Goal: Information Seeking & Learning: Learn about a topic

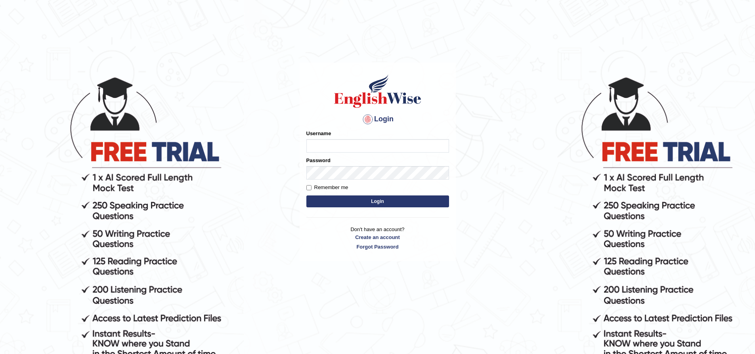
type input "nipenyogesh"
click at [306, 195] on button "Login" at bounding box center [377, 201] width 143 height 12
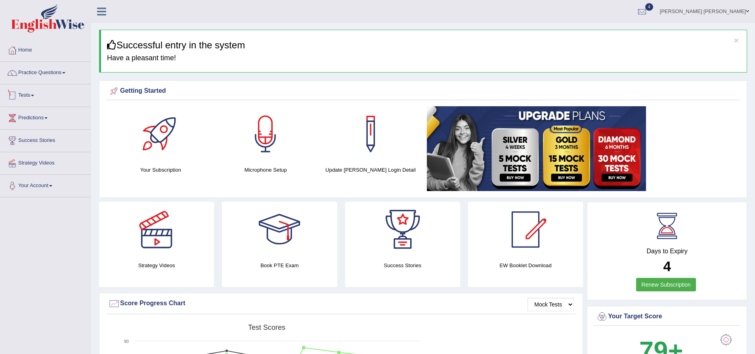
click at [30, 94] on link "Tests" at bounding box center [45, 94] width 90 height 20
click at [38, 72] on link "Practice Questions" at bounding box center [45, 72] width 90 height 20
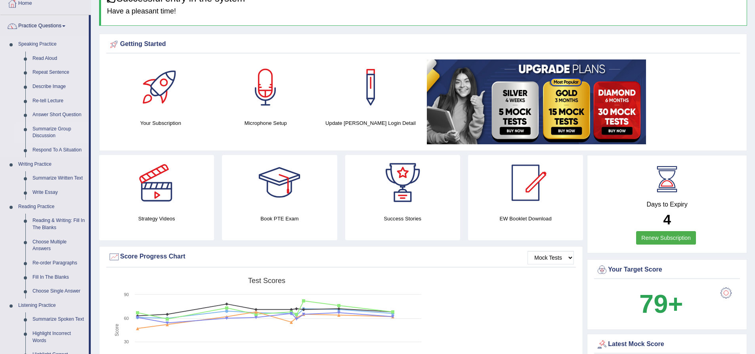
scroll to position [40, 0]
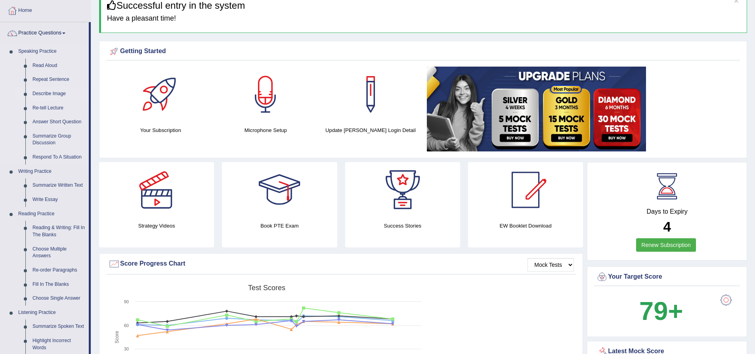
click at [54, 93] on link "Describe Image" at bounding box center [59, 94] width 60 height 14
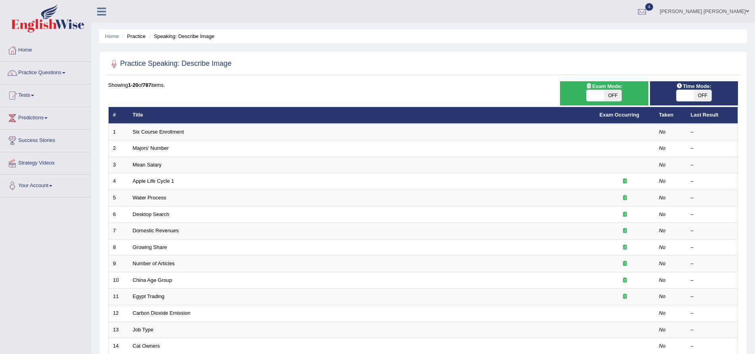
click at [615, 93] on span "OFF" at bounding box center [612, 95] width 17 height 11
checkbox input "true"
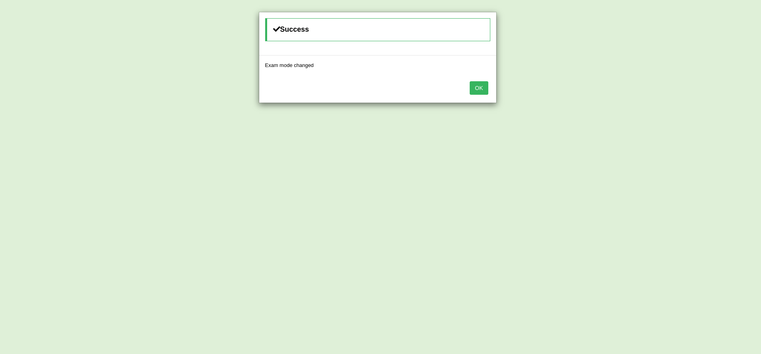
click at [478, 82] on button "OK" at bounding box center [479, 87] width 18 height 13
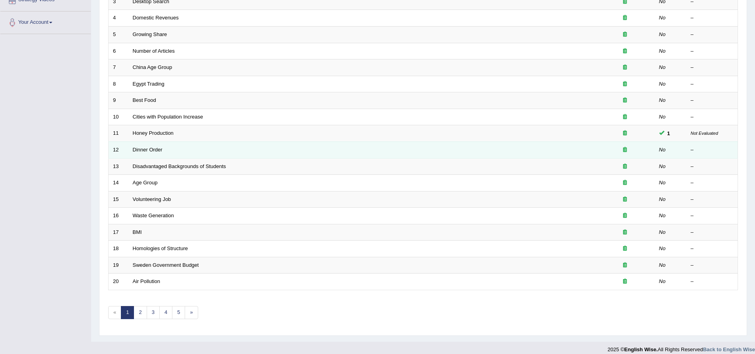
scroll to position [171, 0]
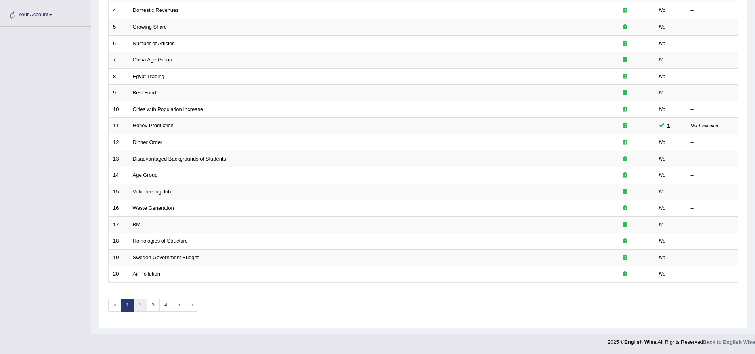
click at [142, 305] on link "2" at bounding box center [140, 304] width 13 height 13
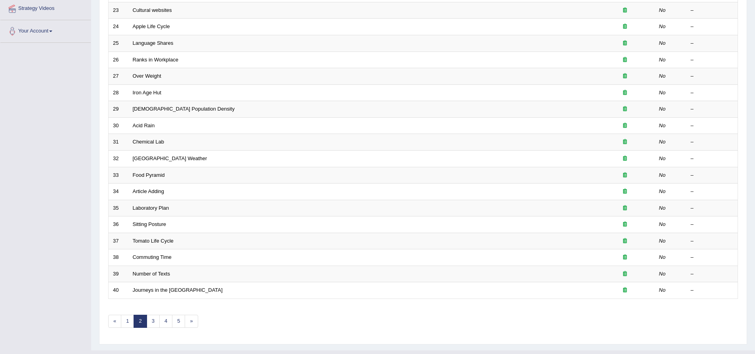
scroll to position [171, 0]
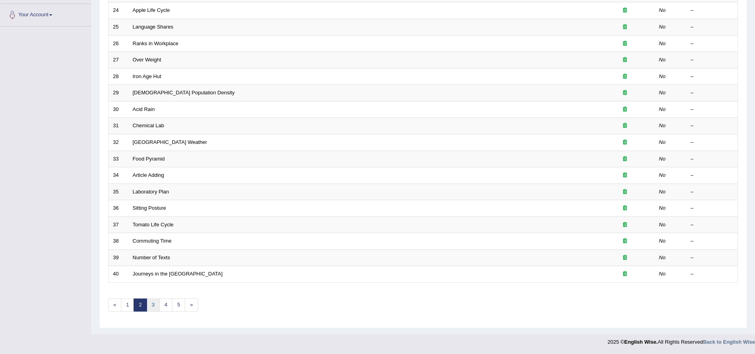
click at [151, 305] on link "3" at bounding box center [153, 304] width 13 height 13
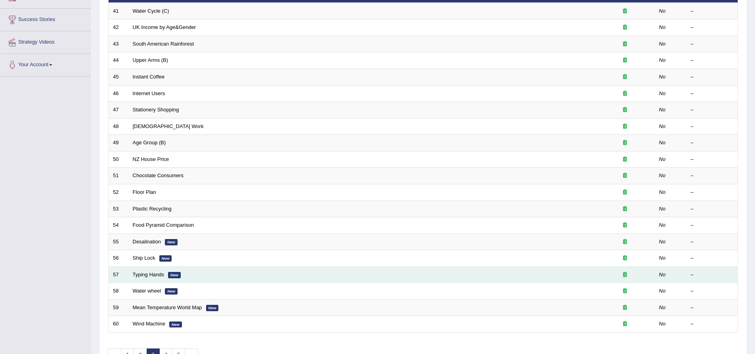
scroll to position [159, 0]
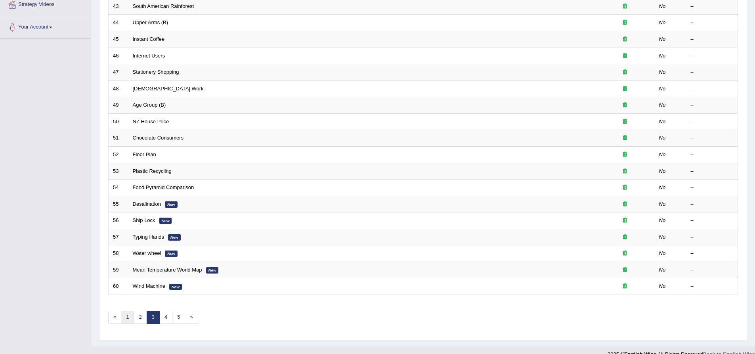
click at [125, 318] on link "1" at bounding box center [127, 317] width 13 height 13
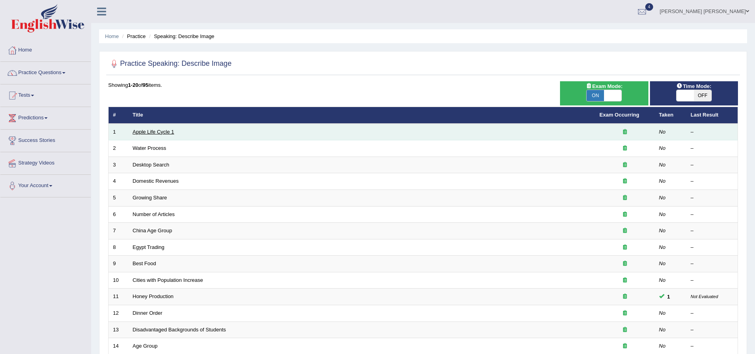
click at [158, 133] on link "Apple Life Cycle 1" at bounding box center [154, 132] width 42 height 6
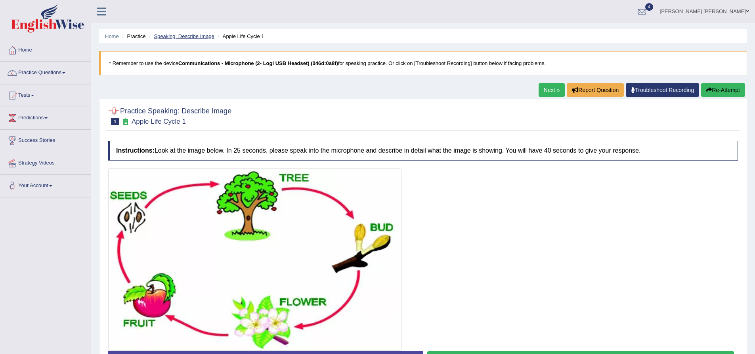
click at [199, 37] on link "Speaking: Describe Image" at bounding box center [184, 36] width 60 height 6
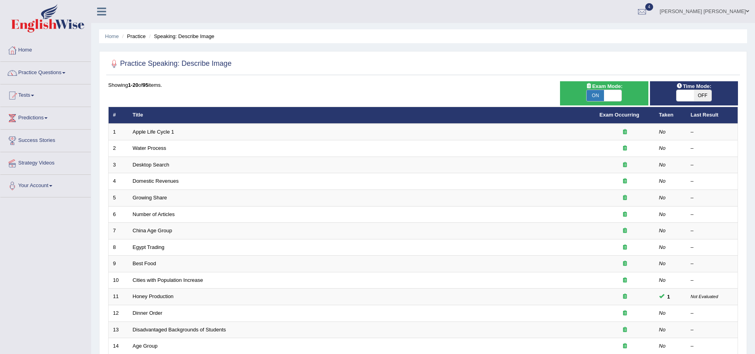
click at [103, 124] on div "Practice Speaking: Describe Image Time Mode: ON OFF Exam Mode: ON OFF Showing 1…" at bounding box center [423, 275] width 648 height 448
click at [94, 115] on div "Home Practice Speaking: Describe Image Practice Speaking: Describe Image Time M…" at bounding box center [423, 252] width 664 height 505
drag, startPoint x: 142, startPoint y: 115, endPoint x: 127, endPoint y: 115, distance: 15.5
click at [127, 115] on tr "# Title Exam Occurring Taken Last Result" at bounding box center [423, 115] width 629 height 17
drag, startPoint x: 113, startPoint y: 112, endPoint x: 151, endPoint y: 112, distance: 37.7
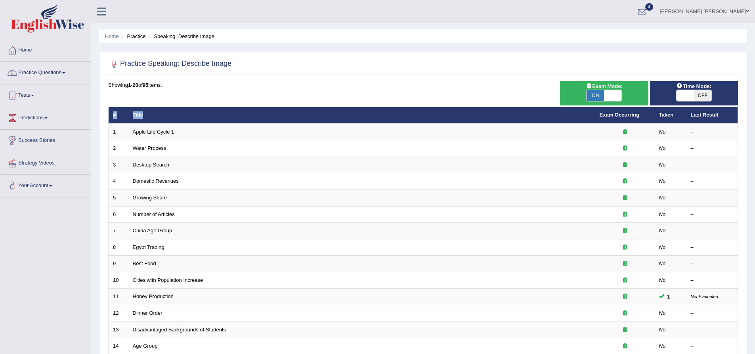
click at [151, 112] on tr "# Title Exam Occurring Taken Last Result" at bounding box center [423, 115] width 629 height 17
click at [151, 112] on th "Title" at bounding box center [361, 115] width 467 height 17
drag, startPoint x: 144, startPoint y: 114, endPoint x: 129, endPoint y: 113, distance: 15.1
click at [129, 113] on th "Title" at bounding box center [361, 115] width 467 height 17
click at [119, 113] on th "#" at bounding box center [119, 115] width 20 height 17
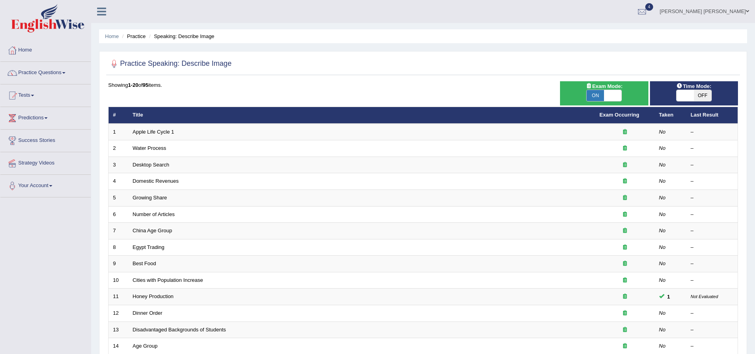
click at [114, 113] on th "#" at bounding box center [119, 115] width 20 height 17
click at [138, 116] on th "Title" at bounding box center [361, 115] width 467 height 17
click at [96, 152] on div "Home Practice Speaking: Describe Image Practice Speaking: Describe Image Time M…" at bounding box center [423, 252] width 664 height 505
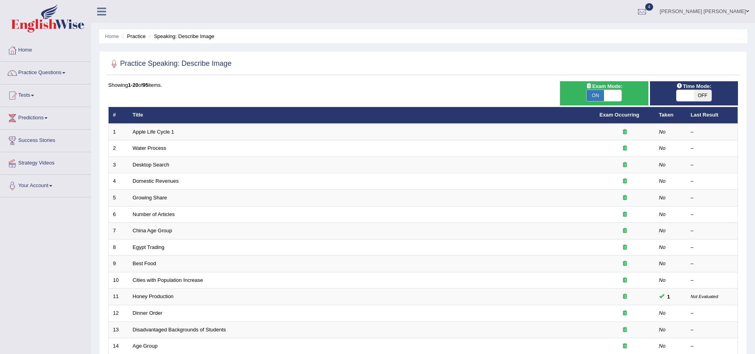
click at [94, 152] on div "Home Practice Speaking: Describe Image Practice Speaking: Describe Image Time M…" at bounding box center [423, 252] width 664 height 505
drag, startPoint x: 123, startPoint y: 61, endPoint x: 167, endPoint y: 69, distance: 44.3
click at [167, 69] on h2 "Practice Speaking: Describe Image" at bounding box center [169, 64] width 123 height 12
drag, startPoint x: 210, startPoint y: 62, endPoint x: 186, endPoint y: 61, distance: 23.4
click at [186, 61] on h2 "Practice Speaking: Describe Image" at bounding box center [169, 64] width 123 height 12
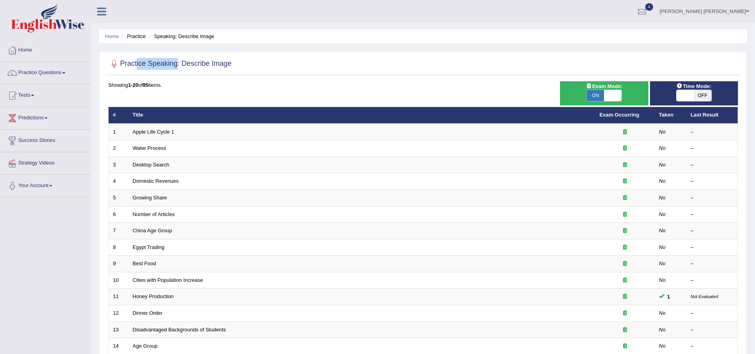
drag, startPoint x: 152, startPoint y: 66, endPoint x: 178, endPoint y: 66, distance: 25.4
click at [178, 66] on h2 "Practice Speaking: Describe Image" at bounding box center [169, 64] width 123 height 12
drag, startPoint x: 232, startPoint y: 63, endPoint x: 214, endPoint y: 64, distance: 18.6
click at [214, 64] on h2 "Practice Speaking: Describe Image" at bounding box center [169, 64] width 123 height 12
drag, startPoint x: 108, startPoint y: 85, endPoint x: 118, endPoint y: 86, distance: 9.5
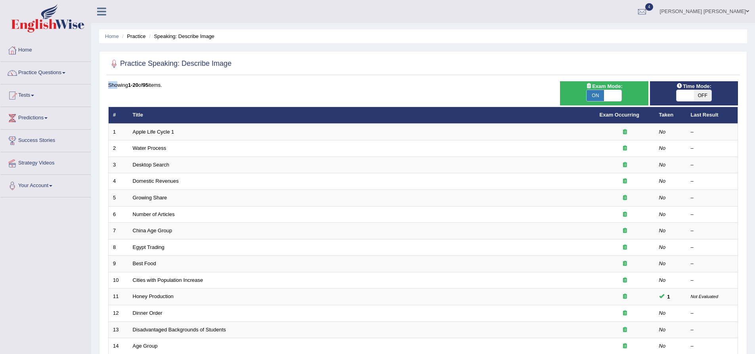
click at [118, 86] on div "Showing 1-20 of 95 items." at bounding box center [423, 85] width 630 height 8
drag, startPoint x: 143, startPoint y: 84, endPoint x: 121, endPoint y: 84, distance: 21.4
click at [121, 84] on div "Showing 1-20 of 95 items." at bounding box center [423, 85] width 630 height 8
drag, startPoint x: 109, startPoint y: 85, endPoint x: 132, endPoint y: 85, distance: 23.0
click at [132, 85] on div "Showing 1-20 of 95 items." at bounding box center [423, 85] width 630 height 8
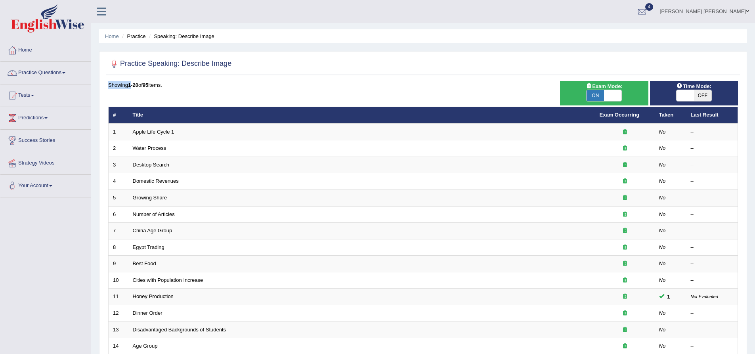
drag, startPoint x: 170, startPoint y: 84, endPoint x: 138, endPoint y: 84, distance: 31.7
click at [140, 84] on div "Showing 1-20 of 95 items." at bounding box center [423, 85] width 630 height 8
drag, startPoint x: 108, startPoint y: 86, endPoint x: 136, endPoint y: 87, distance: 27.8
click at [136, 87] on div "Time Mode: ON OFF Exam Mode: ON OFF Showing 1-20 of 95 items. # Title Exam Occu…" at bounding box center [423, 287] width 634 height 413
click at [141, 84] on div "Showing 1-20 of 95 items." at bounding box center [423, 85] width 630 height 8
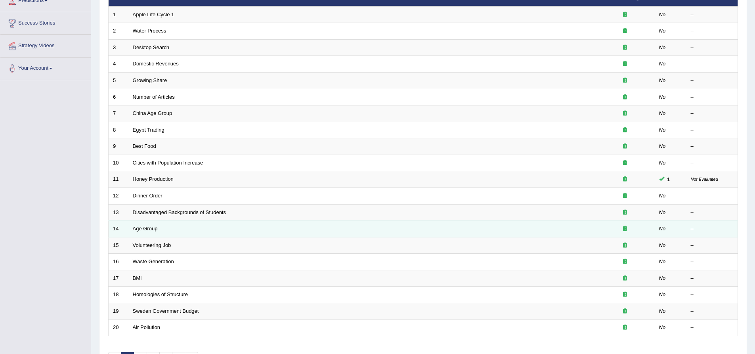
scroll to position [119, 0]
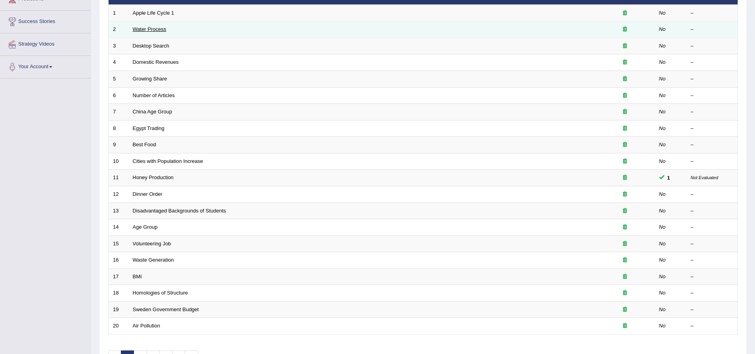
click at [149, 27] on link "Water Process" at bounding box center [150, 29] width 34 height 6
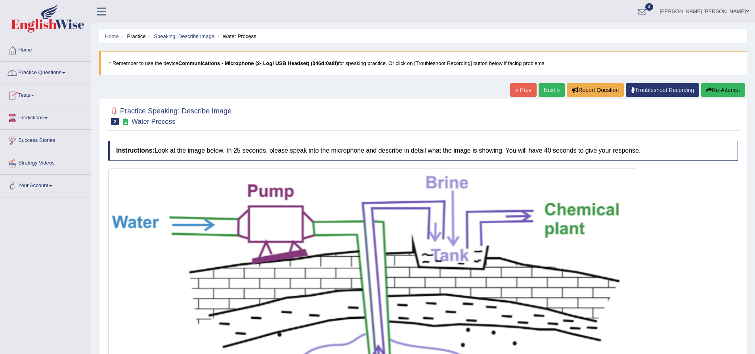
click at [51, 76] on link "Practice Questions" at bounding box center [45, 72] width 90 height 20
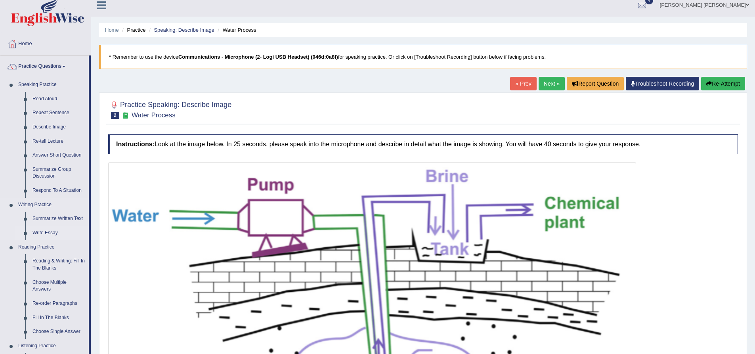
scroll to position [267, 0]
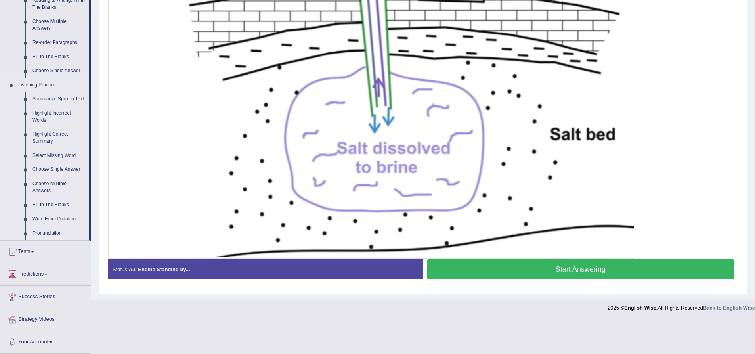
click at [52, 231] on link "Pronunciation" at bounding box center [59, 233] width 60 height 14
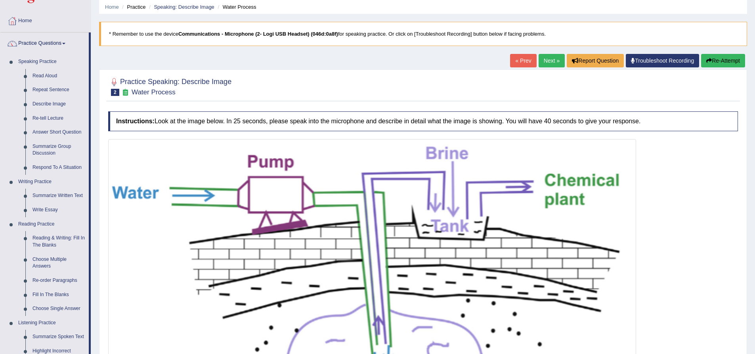
scroll to position [0, 0]
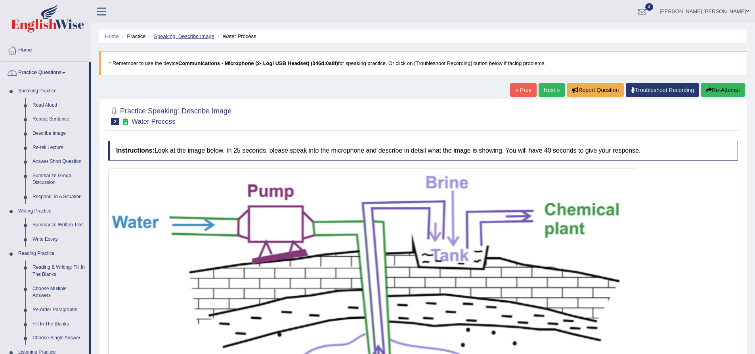
click at [187, 35] on link "Speaking: Describe Image" at bounding box center [184, 36] width 60 height 6
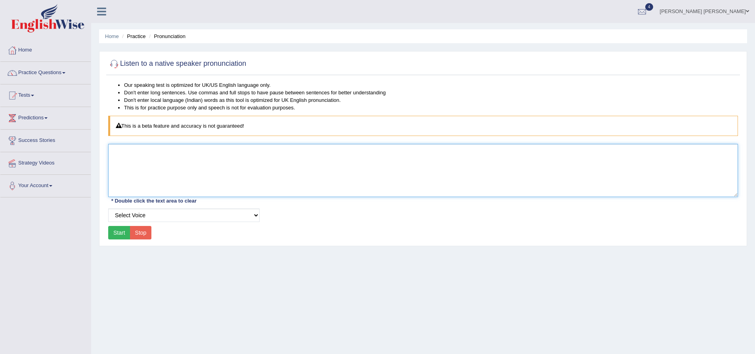
click at [195, 170] on textarea at bounding box center [423, 170] width 630 height 53
type textarea "Brine"
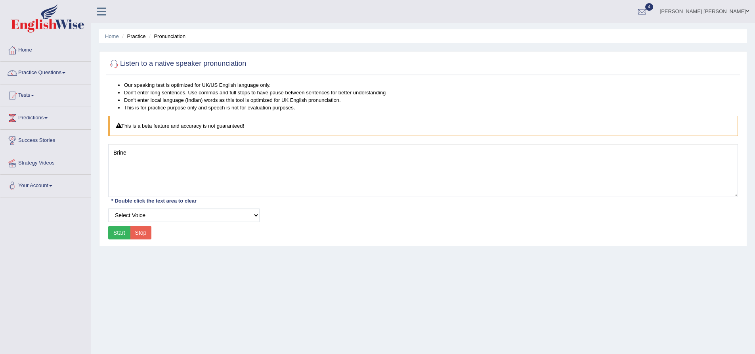
click at [120, 232] on button "Start" at bounding box center [119, 232] width 22 height 13
click at [132, 217] on select "Select Voice UK English Female UK English Male" at bounding box center [183, 215] width 151 height 13
click at [99, 214] on div "Listen to a native speaker pronunciation Our speaking test is optimized for UK/…" at bounding box center [423, 148] width 648 height 195
click at [123, 215] on select "Select Voice UK English Female UK English Male" at bounding box center [183, 215] width 151 height 13
click at [108, 209] on select "Select Voice UK English Female UK English Male" at bounding box center [183, 215] width 151 height 13
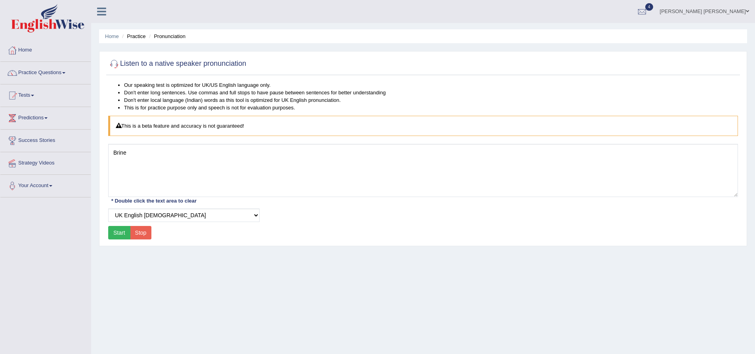
click at [116, 228] on button "Start" at bounding box center [119, 232] width 22 height 13
click at [126, 216] on select "Select Voice UK English Female UK English Male" at bounding box center [183, 215] width 151 height 13
click at [108, 209] on select "Select Voice UK English Female UK English Male" at bounding box center [183, 215] width 151 height 13
click at [123, 231] on button "Start" at bounding box center [119, 232] width 22 height 13
click at [121, 234] on button "Start" at bounding box center [119, 232] width 22 height 13
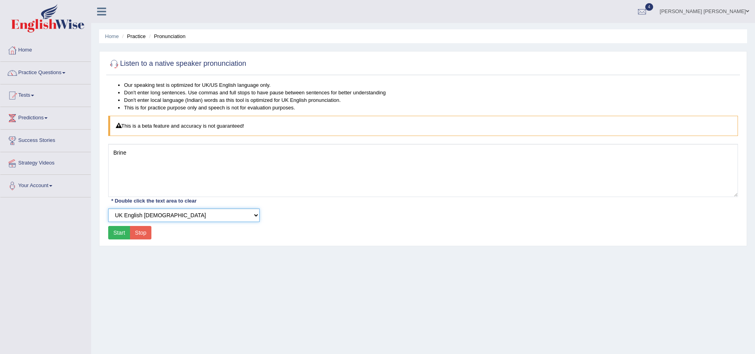
click at [126, 215] on select "Select Voice UK English Female UK English Male" at bounding box center [183, 215] width 151 height 13
select select "0"
click at [108, 209] on select "Select Voice UK English Female UK English Male" at bounding box center [183, 215] width 151 height 13
click at [121, 230] on button "Start" at bounding box center [119, 232] width 22 height 13
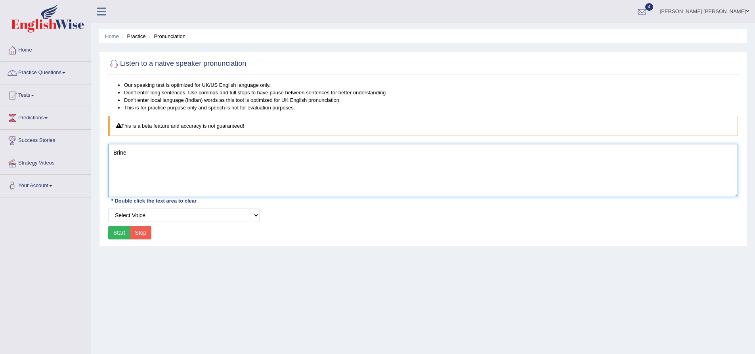
drag, startPoint x: 99, startPoint y: 160, endPoint x: 94, endPoint y: 159, distance: 4.8
click at [94, 159] on div "Home Practice Pronunciation Listen to a native speaker pronunciation Our speaki…" at bounding box center [423, 198] width 664 height 396
type textarea "Sibmit your assignments online."
click at [125, 163] on textarea "Sibmit your assignments online." at bounding box center [423, 170] width 630 height 53
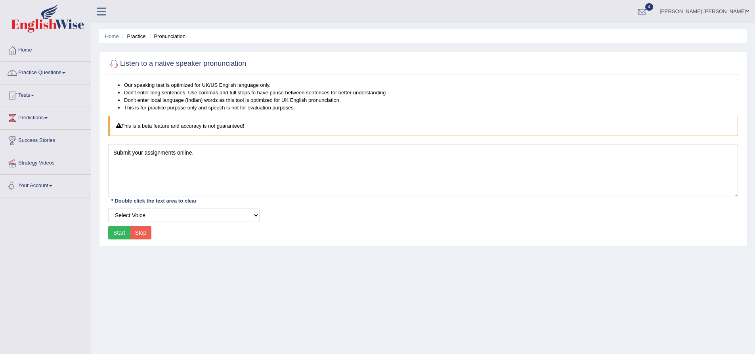
click at [116, 235] on button "Start" at bounding box center [119, 232] width 22 height 13
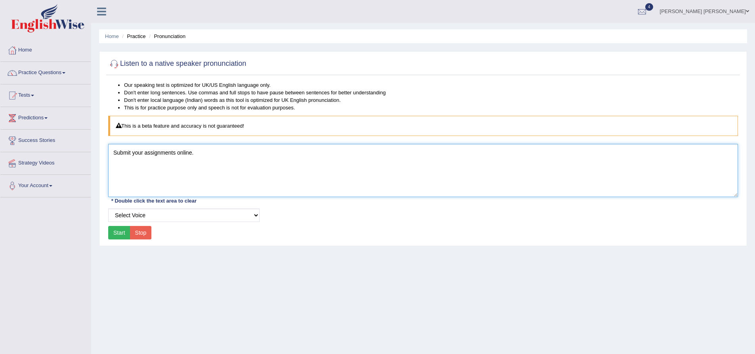
click at [232, 160] on textarea "Submit your assignments online." at bounding box center [423, 170] width 630 height 53
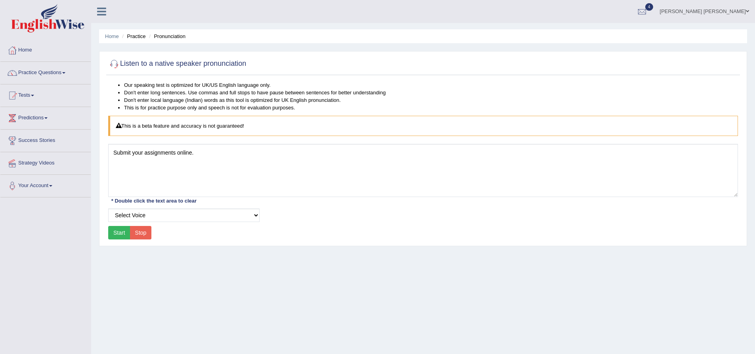
click at [140, 233] on button "Stop" at bounding box center [141, 232] width 22 height 13
click at [119, 233] on button "Start" at bounding box center [119, 232] width 22 height 13
click at [142, 235] on button "Stop" at bounding box center [141, 232] width 22 height 13
click at [122, 233] on div "Start Stop" at bounding box center [129, 232] width 43 height 13
click at [138, 246] on div "Home Practice Pronunciation Listen to a native speaker pronunciation Our speaki…" at bounding box center [423, 198] width 664 height 396
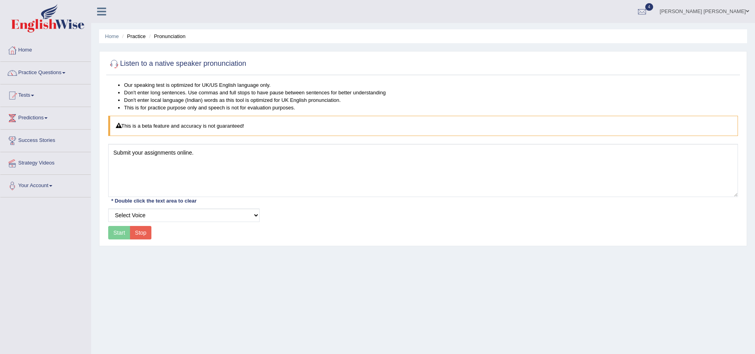
click at [138, 233] on button "Stop" at bounding box center [141, 232] width 22 height 13
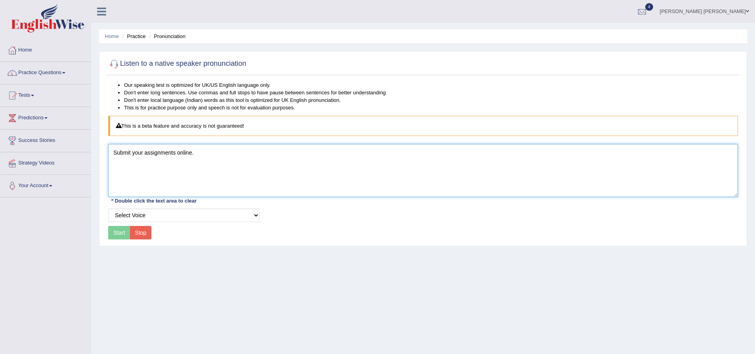
click at [210, 156] on textarea "Submit your assignments online." at bounding box center [423, 170] width 630 height 53
type textarea "Submit your assignments online."
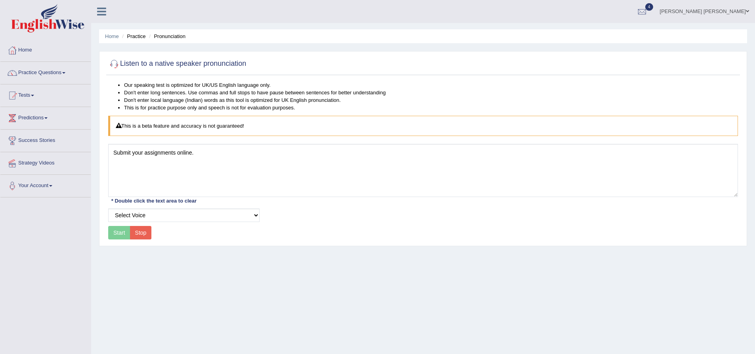
click at [111, 232] on div "Start Stop" at bounding box center [129, 232] width 43 height 13
click at [130, 214] on select "Select Voice UK English Female UK English Male" at bounding box center [183, 215] width 151 height 13
click at [108, 209] on select "Select Voice UK English Female UK English Male" at bounding box center [183, 215] width 151 height 13
click at [133, 218] on select "Select Voice UK English Female UK English Male" at bounding box center [183, 215] width 151 height 13
select select "0"
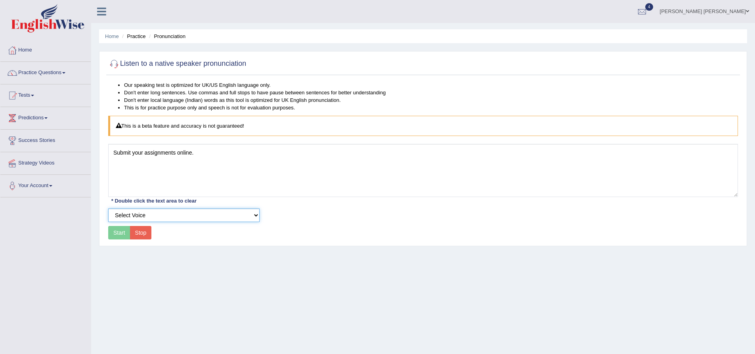
click at [108, 209] on select "Select Voice UK English Female UK English Male" at bounding box center [183, 215] width 151 height 13
click at [118, 233] on div "Start Stop" at bounding box center [129, 232] width 43 height 13
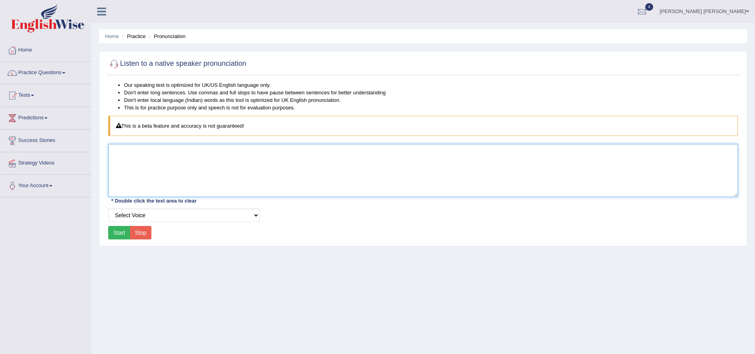
click at [152, 166] on textarea at bounding box center [423, 170] width 630 height 53
type textarea "Students are requested to submit their assignments online."
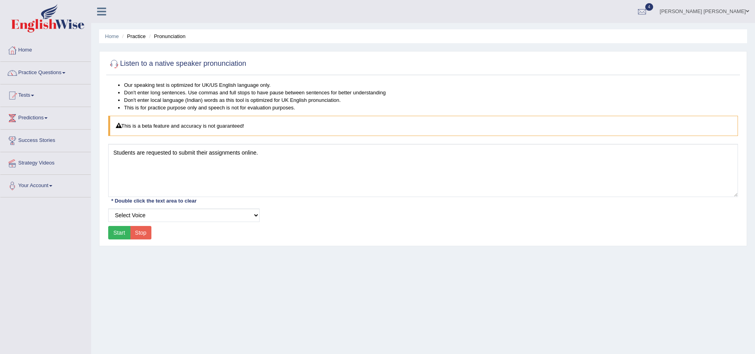
click at [119, 231] on button "Start" at bounding box center [119, 232] width 22 height 13
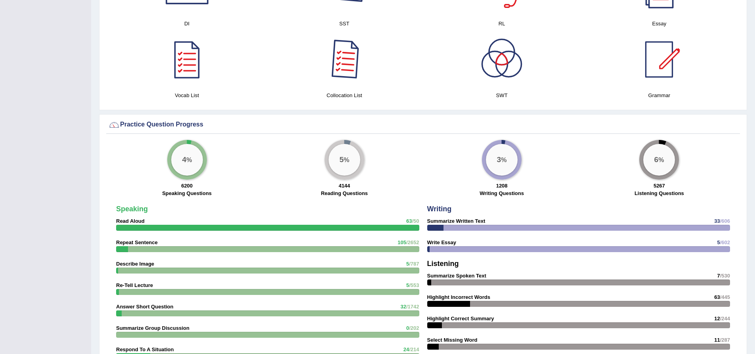
scroll to position [515, 0]
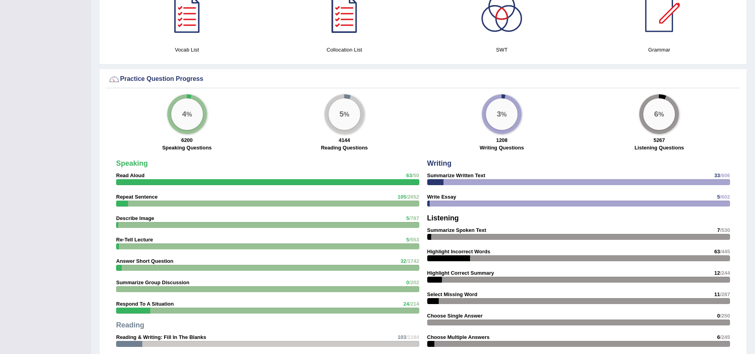
drag, startPoint x: 107, startPoint y: 162, endPoint x: 147, endPoint y: 164, distance: 39.7
click at [147, 164] on div "Speaking Read Aloud 63 /50 Repeat Sentence 105 /2652 Describe Image 5 /787 Re-T…" at bounding box center [423, 269] width 634 height 354
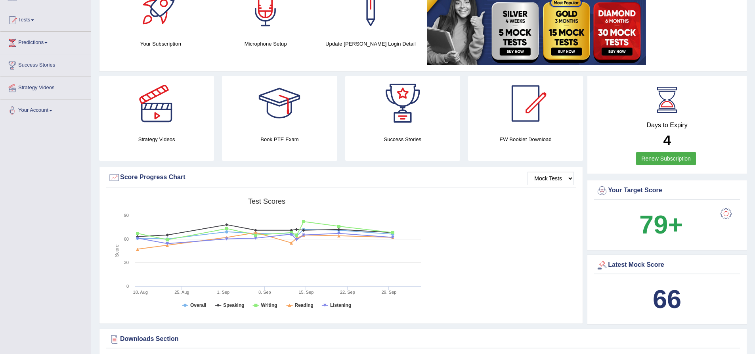
scroll to position [0, 0]
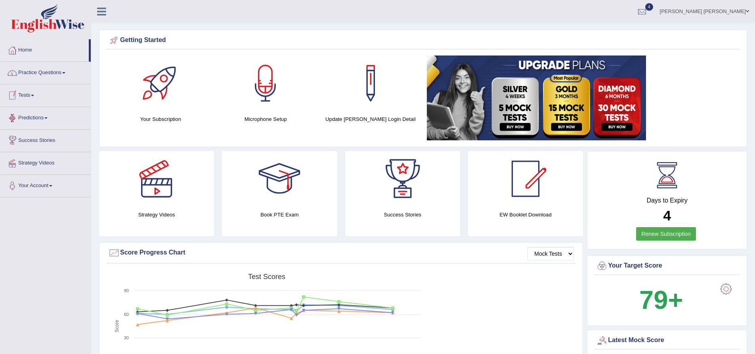
click at [46, 76] on link "Practice Questions" at bounding box center [45, 72] width 90 height 20
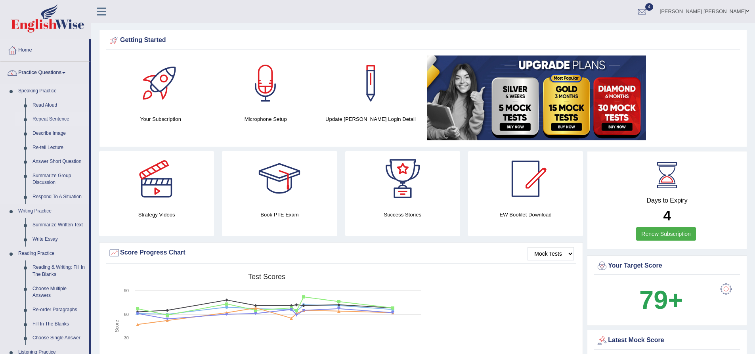
click at [54, 120] on link "Repeat Sentence" at bounding box center [59, 119] width 60 height 14
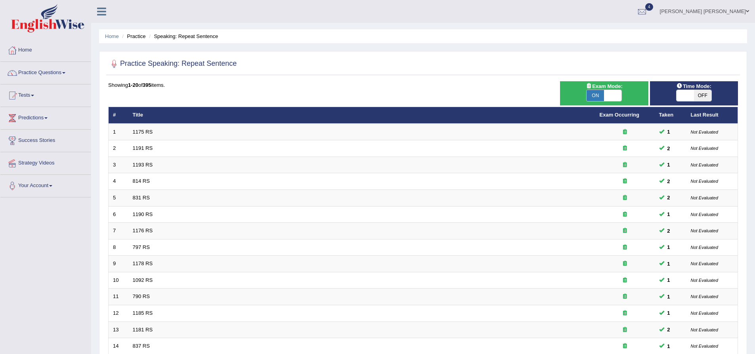
click at [696, 95] on span "OFF" at bounding box center [702, 95] width 17 height 11
checkbox input "true"
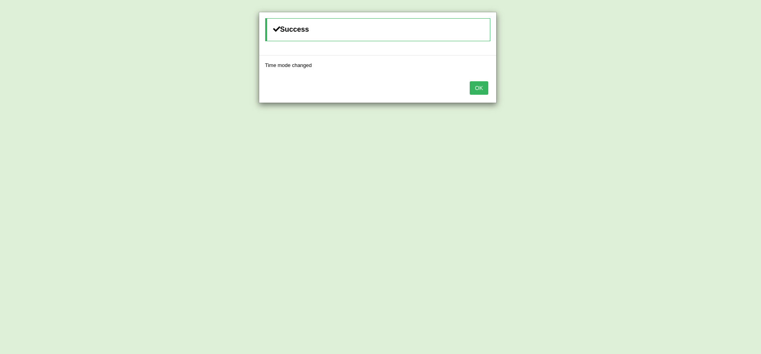
click at [482, 88] on button "OK" at bounding box center [479, 87] width 18 height 13
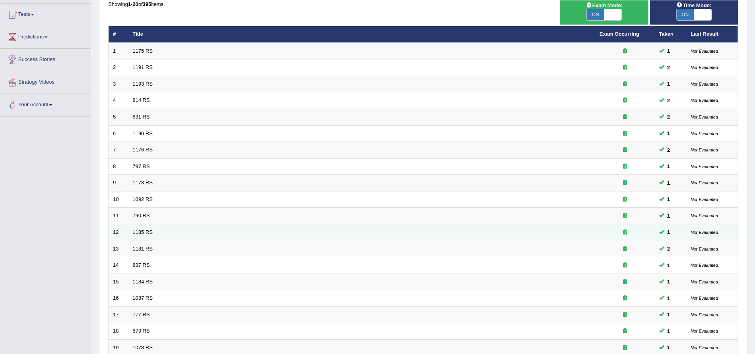
scroll to position [171, 0]
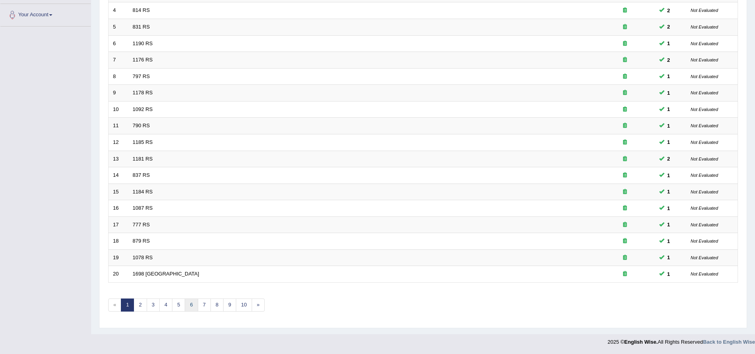
click at [190, 308] on link "6" at bounding box center [191, 304] width 13 height 13
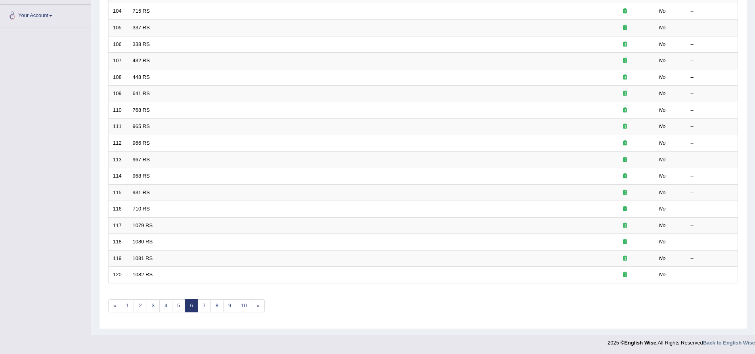
scroll to position [171, 0]
click at [165, 305] on link "4" at bounding box center [165, 304] width 13 height 13
click at [154, 306] on link "3" at bounding box center [153, 304] width 13 height 13
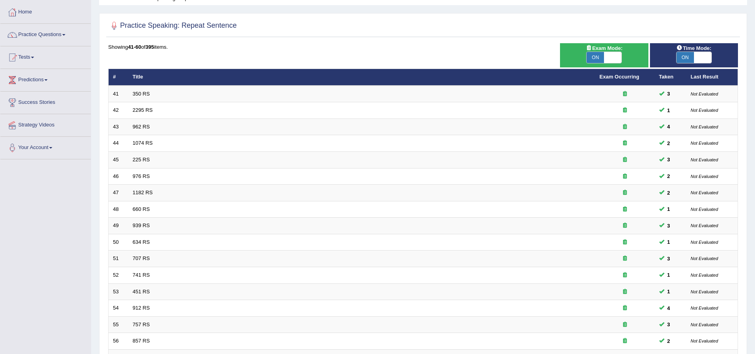
scroll to position [159, 0]
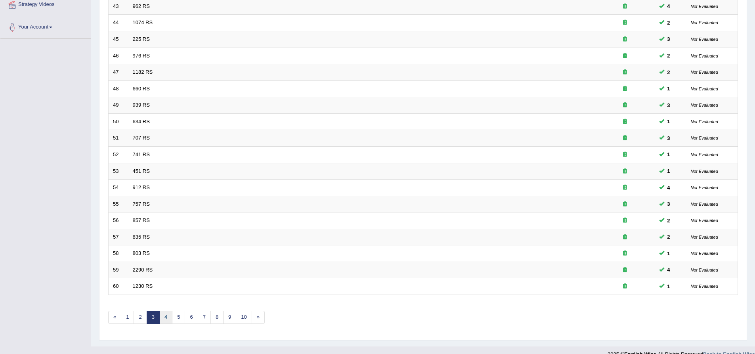
click at [168, 318] on link "4" at bounding box center [165, 317] width 13 height 13
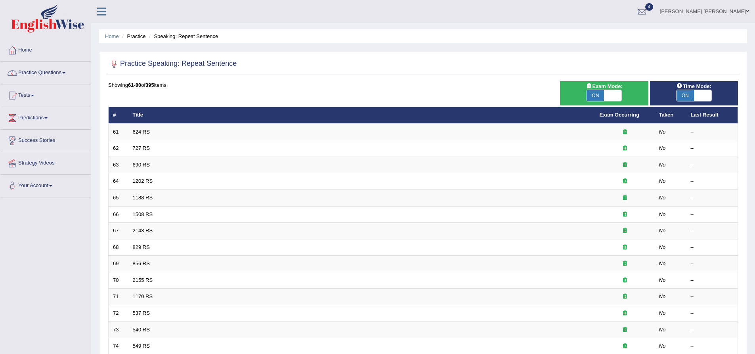
click at [604, 97] on span "ON" at bounding box center [595, 95] width 17 height 11
checkbox input "false"
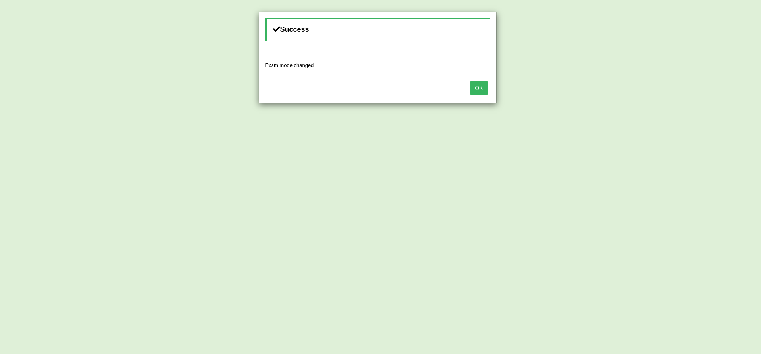
click at [476, 86] on button "OK" at bounding box center [479, 87] width 18 height 13
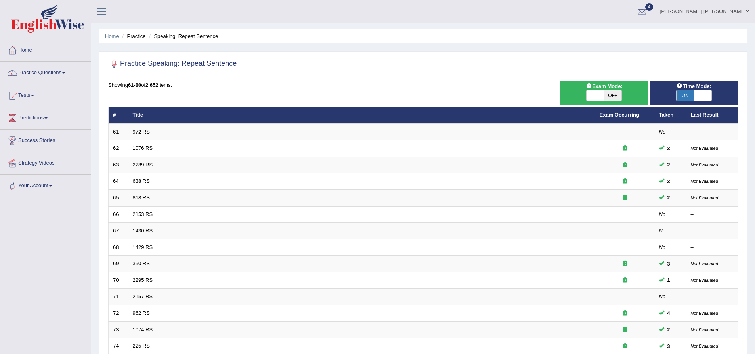
click at [600, 94] on span at bounding box center [595, 95] width 17 height 11
click at [610, 98] on span "OFF" at bounding box center [612, 95] width 17 height 11
checkbox input "true"
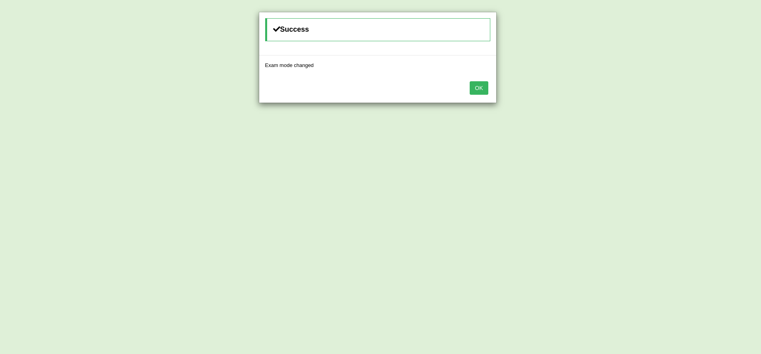
click at [479, 90] on button "OK" at bounding box center [479, 87] width 18 height 13
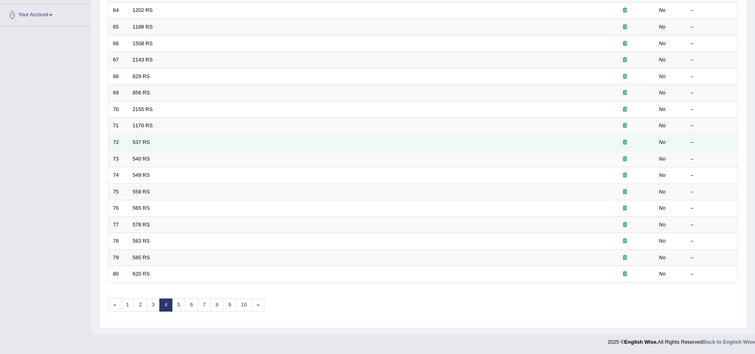
scroll to position [52, 0]
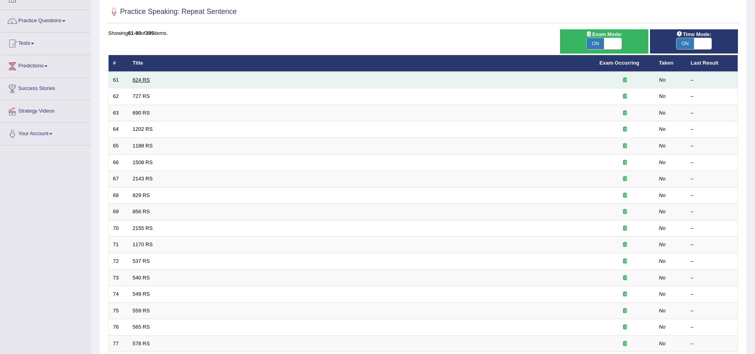
click at [149, 77] on link "624 RS" at bounding box center [141, 80] width 17 height 6
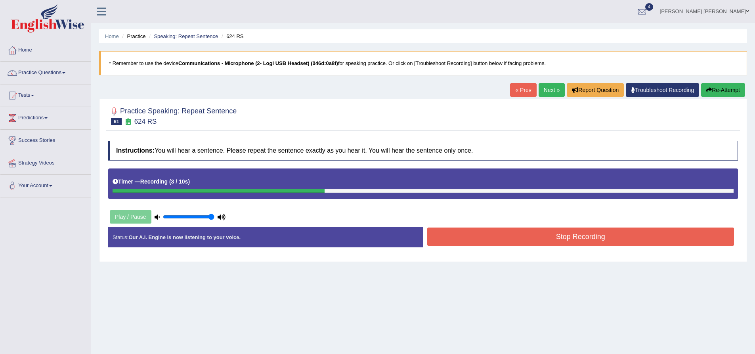
click at [591, 239] on button "Stop Recording" at bounding box center [580, 237] width 307 height 18
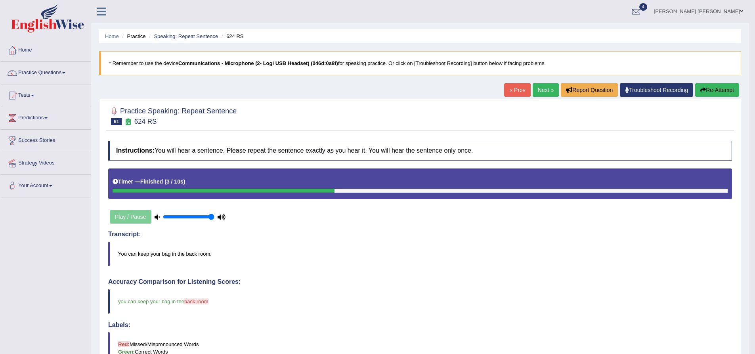
click at [546, 93] on link "Next »" at bounding box center [546, 89] width 26 height 13
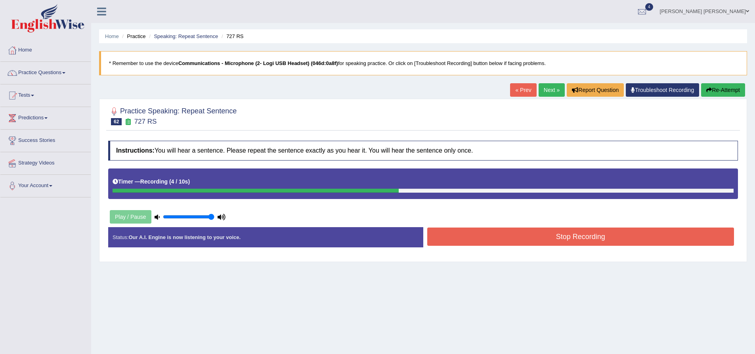
click at [546, 236] on button "Stop Recording" at bounding box center [580, 237] width 307 height 18
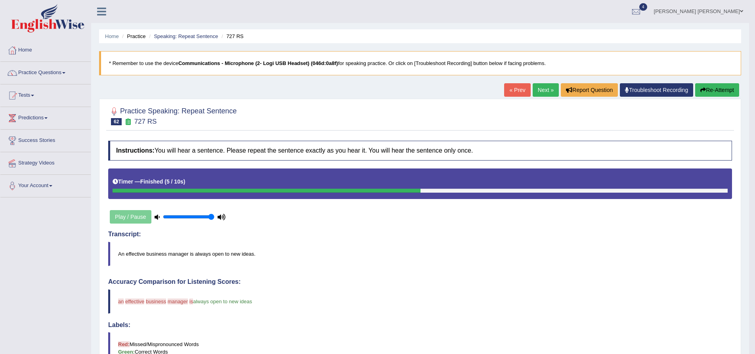
click at [546, 90] on link "Next »" at bounding box center [546, 89] width 26 height 13
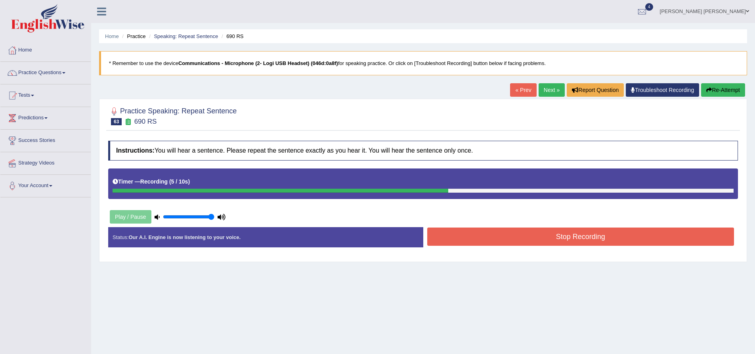
click at [579, 237] on button "Stop Recording" at bounding box center [580, 237] width 307 height 18
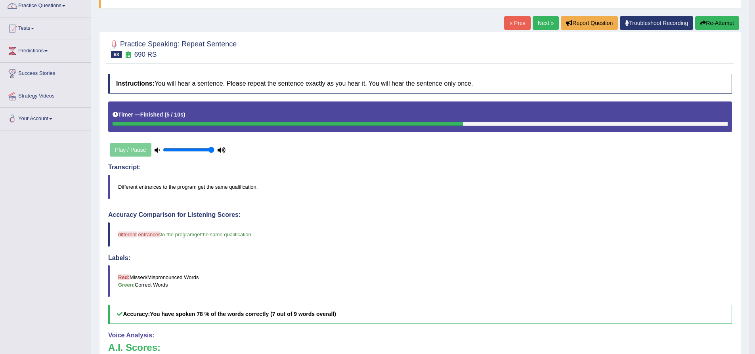
scroll to position [56, 0]
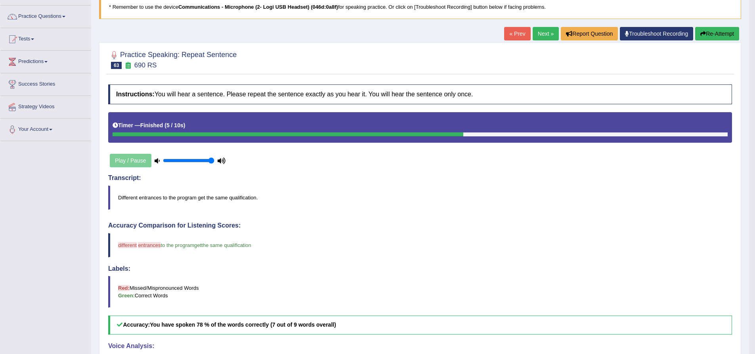
click at [535, 35] on link "Next »" at bounding box center [546, 33] width 26 height 13
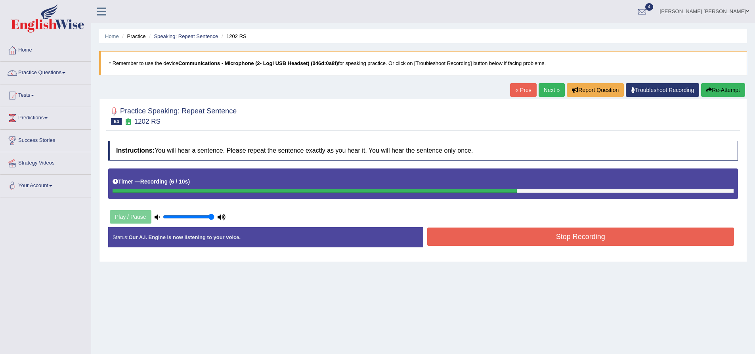
click at [492, 235] on button "Stop Recording" at bounding box center [580, 237] width 307 height 18
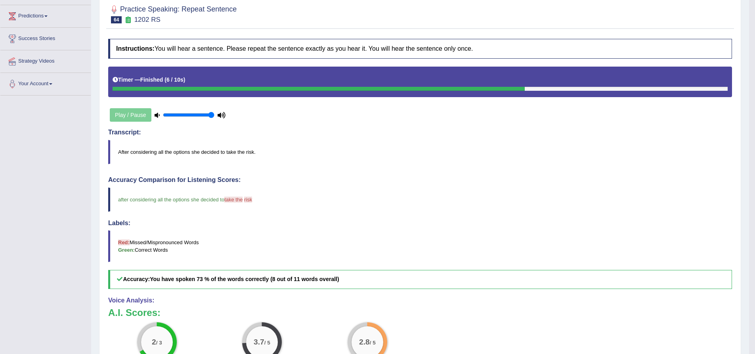
scroll to position [40, 0]
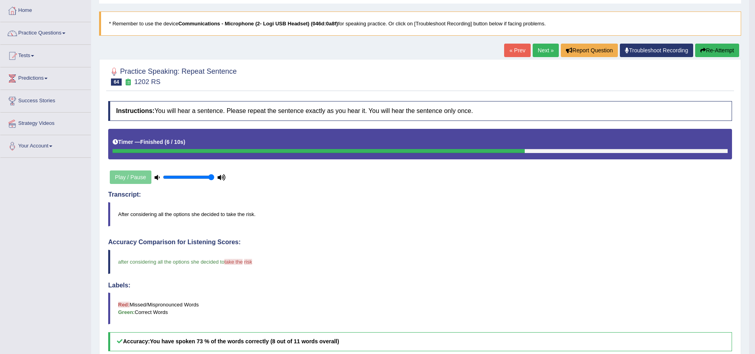
click at [728, 53] on button "Re-Attempt" at bounding box center [717, 50] width 44 height 13
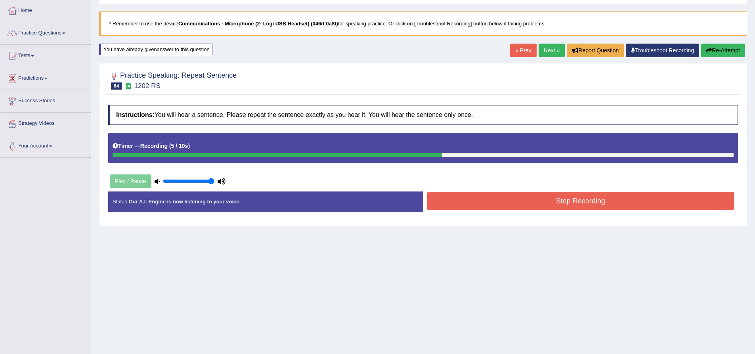
click at [537, 207] on button "Stop Recording" at bounding box center [580, 201] width 307 height 18
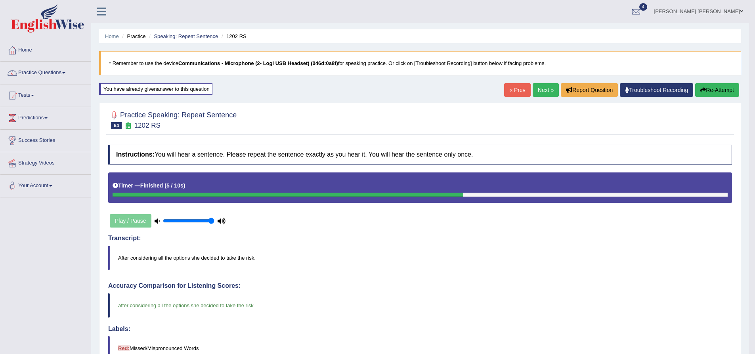
click at [544, 92] on link "Next »" at bounding box center [546, 89] width 26 height 13
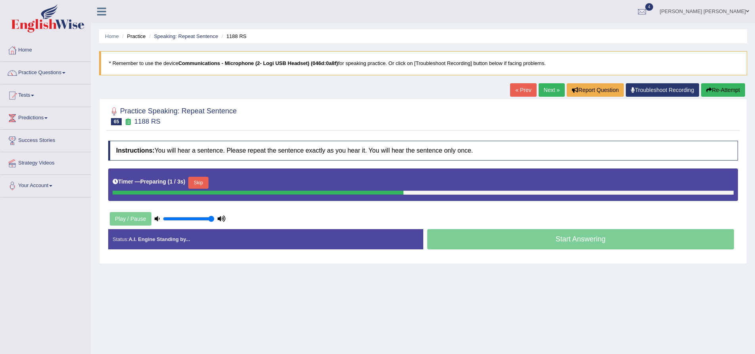
click at [99, 124] on div "Practice Speaking: Repeat Sentence 65 1188 RS Instructions: You will hear a sen…" at bounding box center [423, 181] width 648 height 165
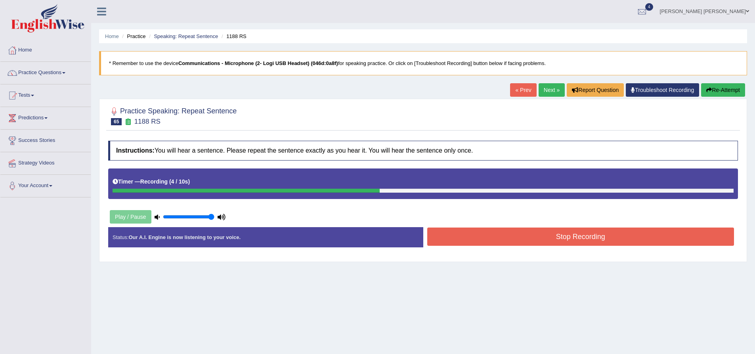
click at [579, 238] on button "Stop Recording" at bounding box center [580, 237] width 307 height 18
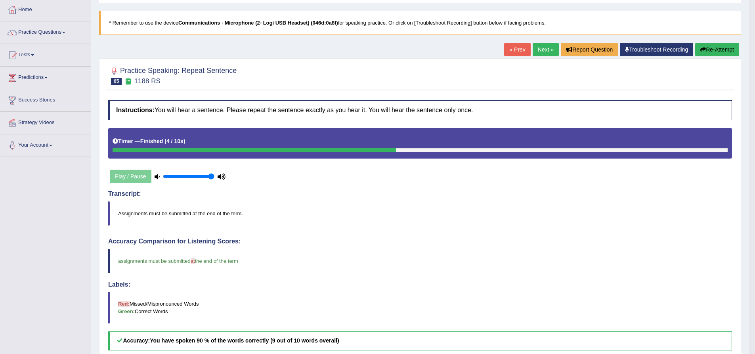
scroll to position [40, 0]
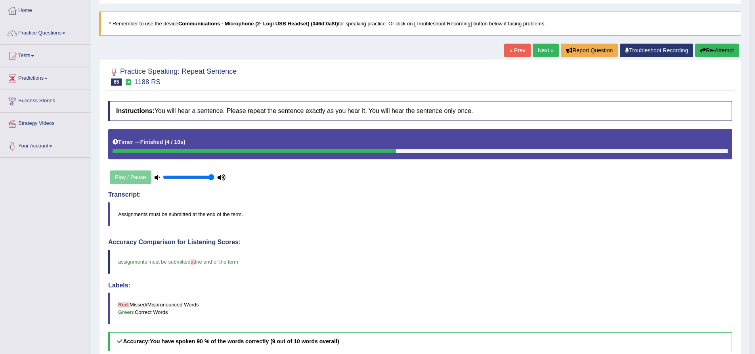
click at [552, 50] on link "Next »" at bounding box center [546, 50] width 26 height 13
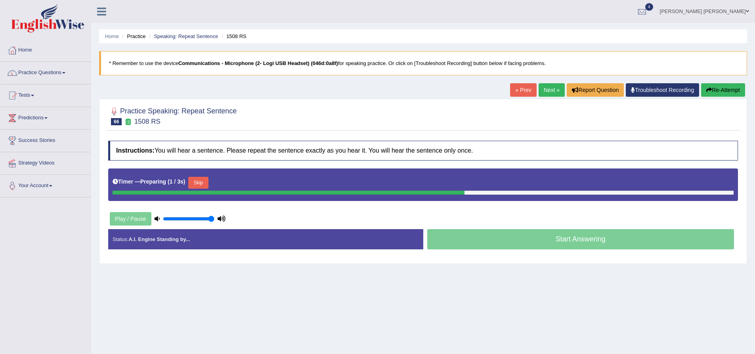
click at [103, 184] on div "Practice Speaking: Repeat Sentence 66 1508 RS Instructions: You will hear a sen…" at bounding box center [423, 181] width 648 height 165
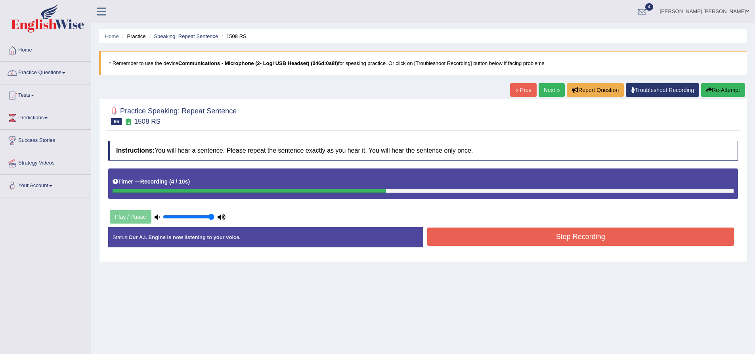
click at [595, 239] on button "Stop Recording" at bounding box center [580, 237] width 307 height 18
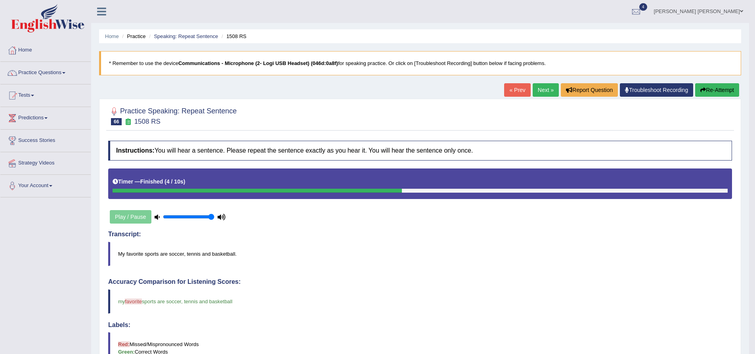
click at [546, 90] on link "Next »" at bounding box center [546, 89] width 26 height 13
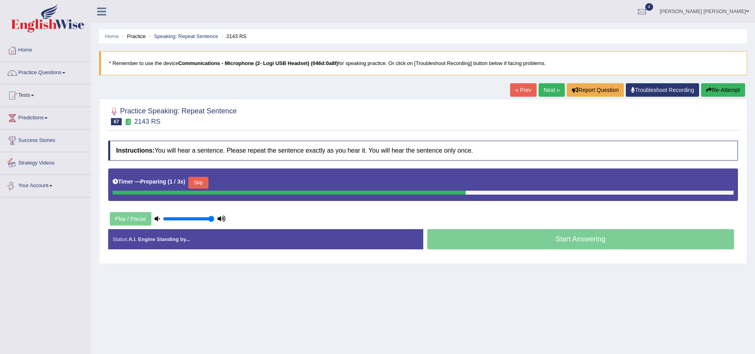
click at [101, 151] on div "Practice Speaking: Repeat Sentence 67 2143 RS Instructions: You will hear a sen…" at bounding box center [423, 181] width 648 height 165
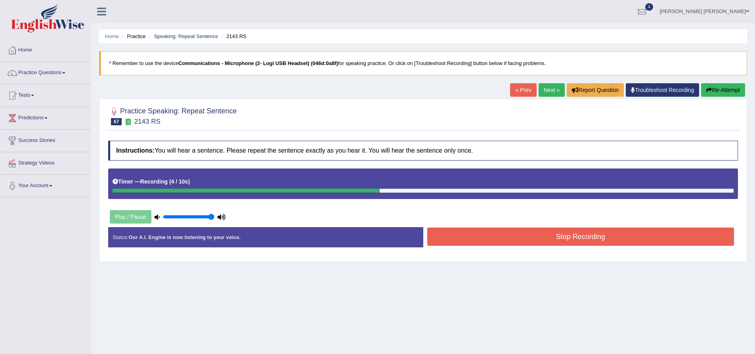
click at [547, 237] on button "Stop Recording" at bounding box center [580, 237] width 307 height 18
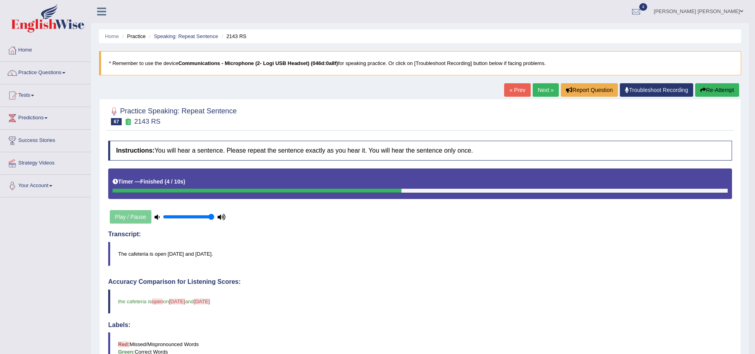
click at [722, 93] on button "Re-Attempt" at bounding box center [717, 89] width 44 height 13
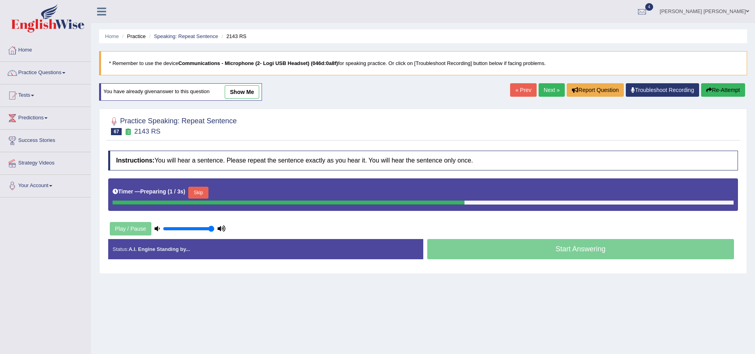
click at [197, 196] on button "Skip" at bounding box center [198, 193] width 20 height 12
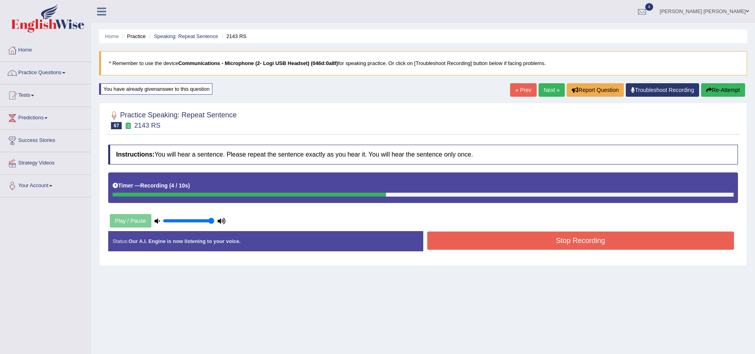
click at [578, 241] on button "Stop Recording" at bounding box center [580, 240] width 307 height 18
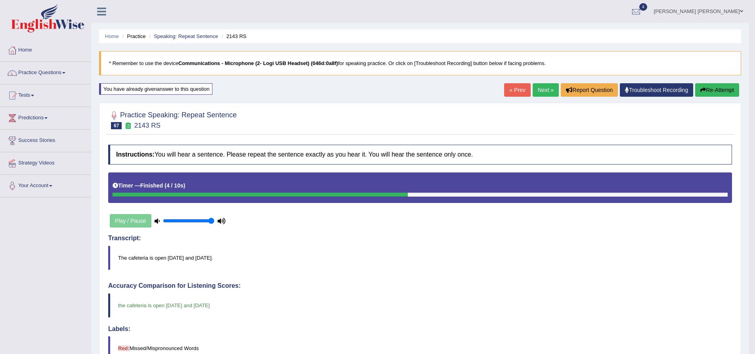
click at [543, 92] on link "Next »" at bounding box center [546, 89] width 26 height 13
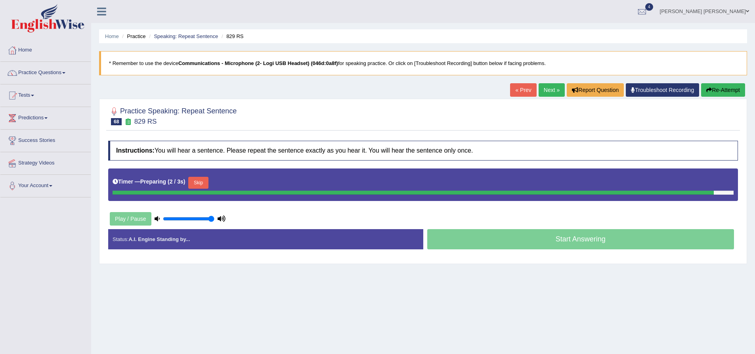
click at [102, 150] on div "Practice Speaking: Repeat Sentence 68 829 RS Instructions: You will hear a sent…" at bounding box center [423, 181] width 648 height 165
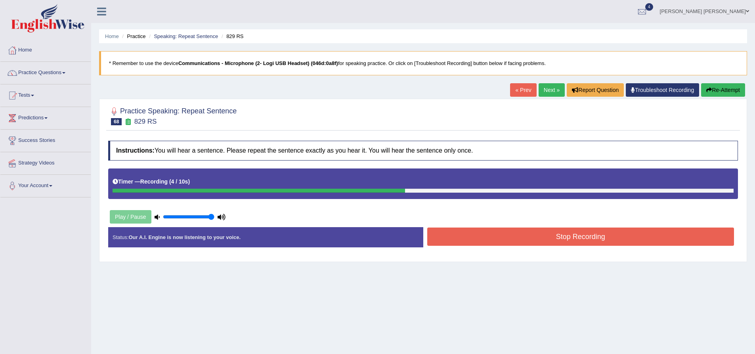
click at [602, 236] on button "Stop Recording" at bounding box center [580, 237] width 307 height 18
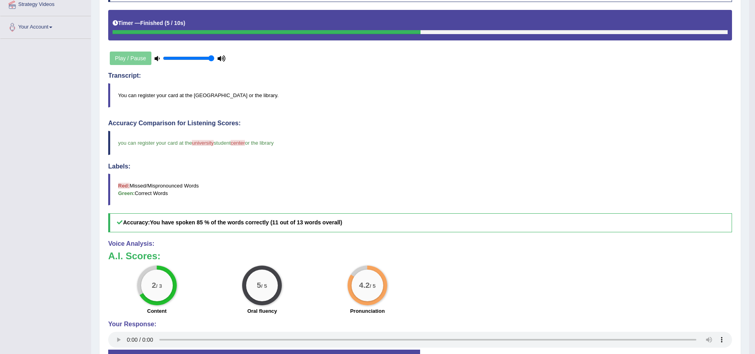
scroll to position [198, 0]
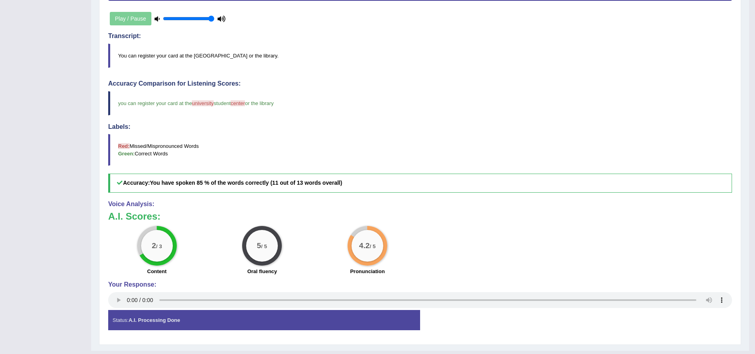
click at [100, 134] on div "Practice Speaking: Repeat Sentence 68 829 RS Instructions: You will hear a sent…" at bounding box center [420, 123] width 642 height 444
click at [103, 151] on div "Practice Speaking: Repeat Sentence 68 829 RS Instructions: You will hear a sent…" at bounding box center [420, 123] width 642 height 444
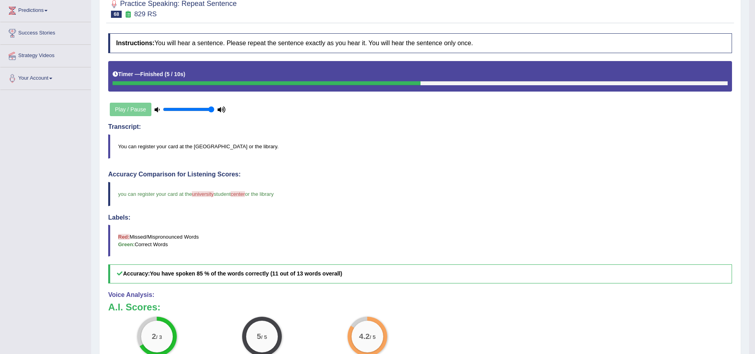
scroll to position [17, 0]
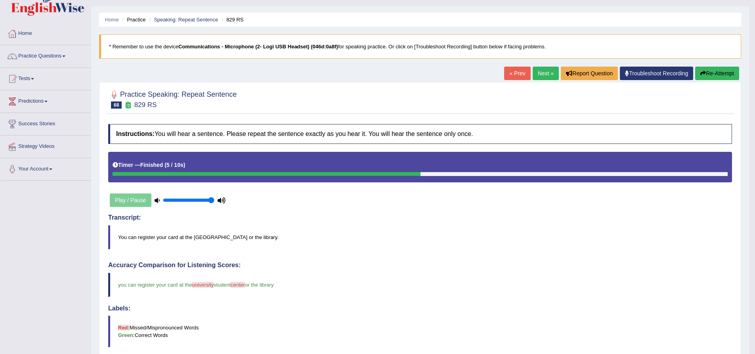
click at [720, 77] on button "Re-Attempt" at bounding box center [717, 73] width 44 height 13
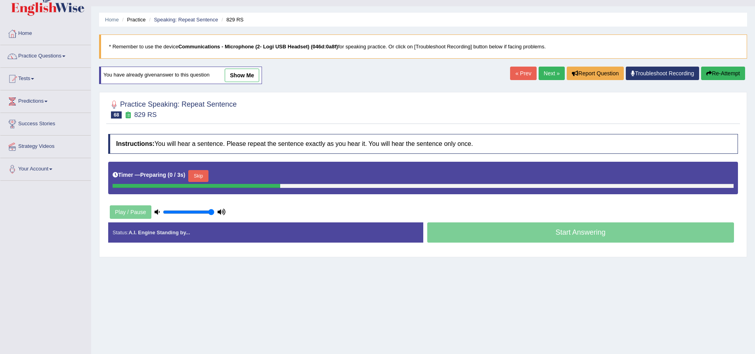
click at [200, 176] on button "Skip" at bounding box center [198, 176] width 20 height 12
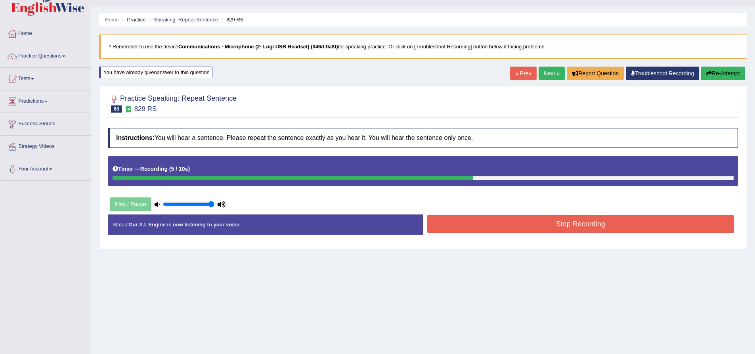
click at [510, 212] on div "Instructions: You will hear a sentence. Please repeat the sentence exactly as y…" at bounding box center [423, 184] width 634 height 121
click at [517, 227] on button "Stop Recording" at bounding box center [580, 224] width 307 height 18
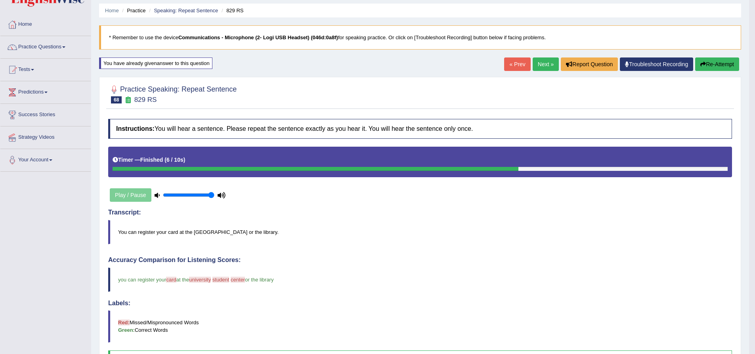
scroll to position [40, 0]
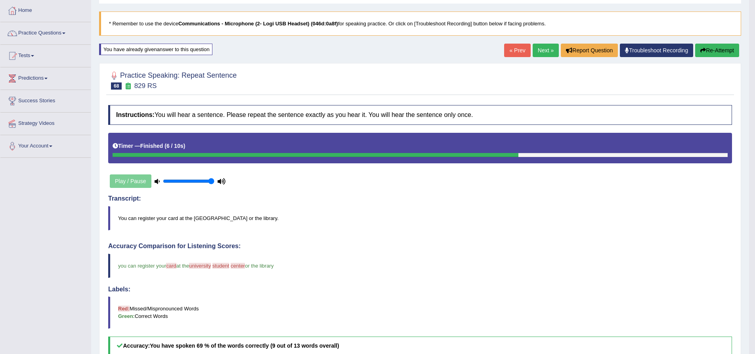
click at [721, 50] on button "Re-Attempt" at bounding box center [717, 50] width 44 height 13
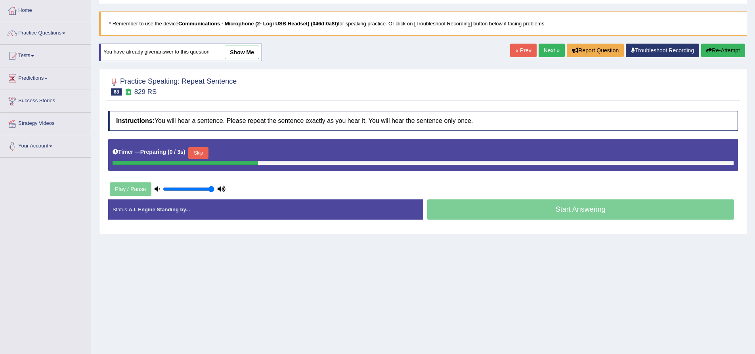
click at [199, 151] on button "Skip" at bounding box center [198, 153] width 20 height 12
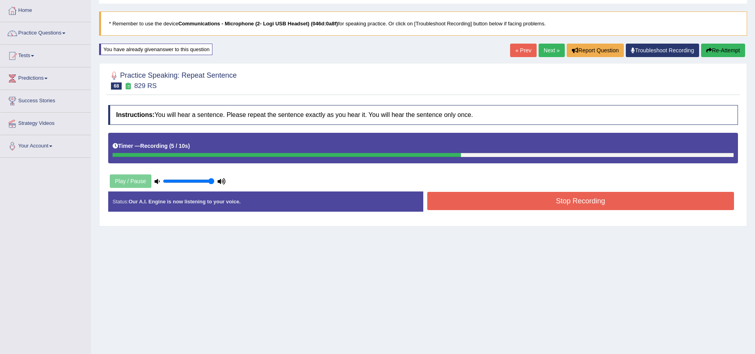
click at [527, 203] on button "Stop Recording" at bounding box center [580, 201] width 307 height 18
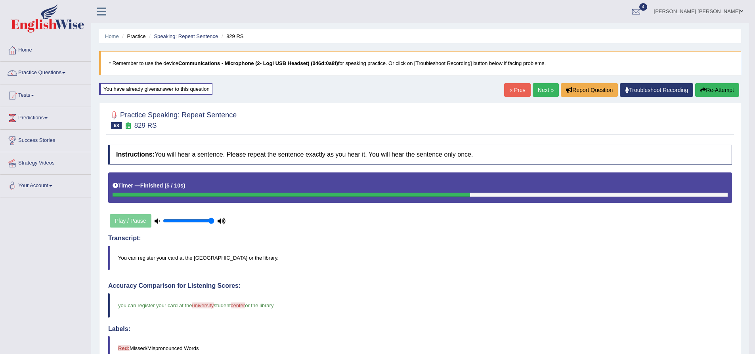
click at [544, 92] on link "Next »" at bounding box center [546, 89] width 26 height 13
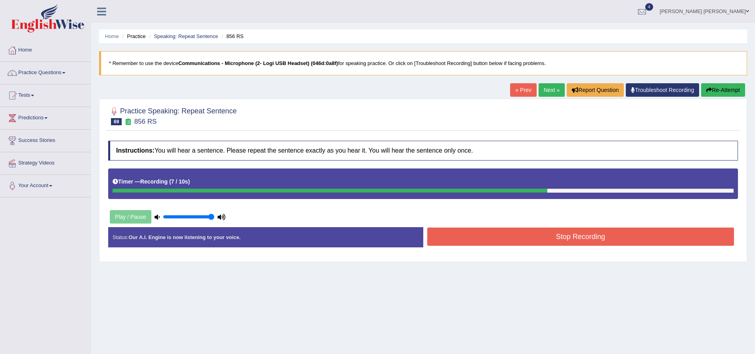
click at [731, 92] on button "Re-Attempt" at bounding box center [723, 89] width 44 height 13
drag, startPoint x: 559, startPoint y: 232, endPoint x: 553, endPoint y: 233, distance: 5.6
click at [559, 232] on button "Stop Recording" at bounding box center [580, 237] width 307 height 18
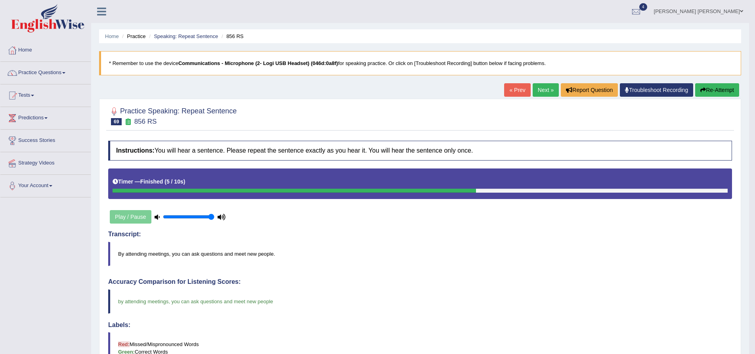
click at [547, 90] on link "Next »" at bounding box center [546, 89] width 26 height 13
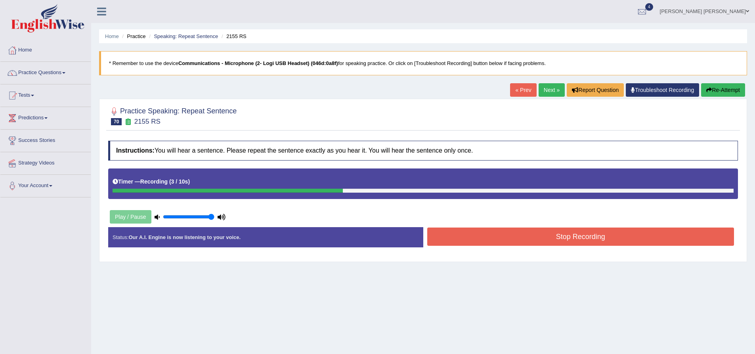
click at [559, 241] on button "Stop Recording" at bounding box center [580, 237] width 307 height 18
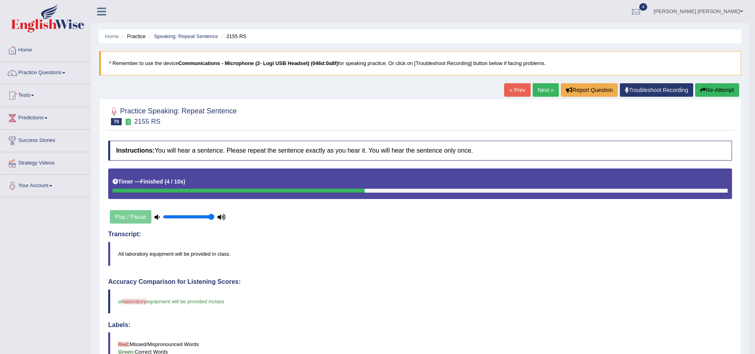
click at [714, 92] on button "Re-Attempt" at bounding box center [717, 89] width 44 height 13
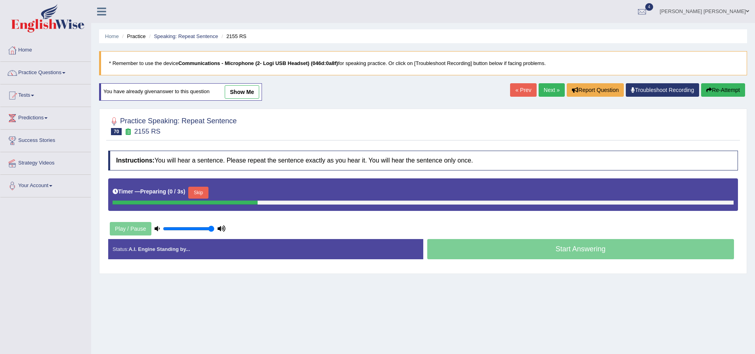
click at [203, 195] on button "Skip" at bounding box center [198, 193] width 20 height 12
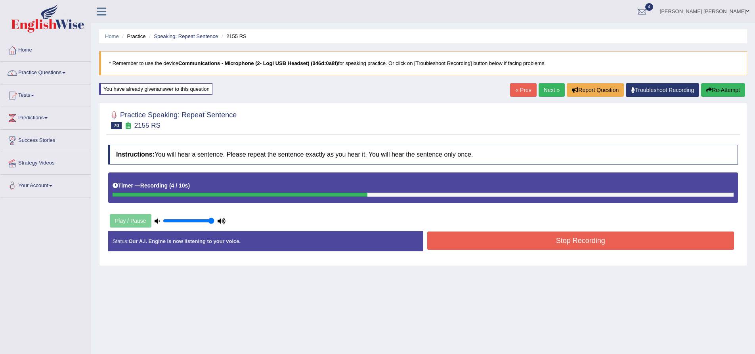
click at [516, 234] on button "Stop Recording" at bounding box center [580, 240] width 307 height 18
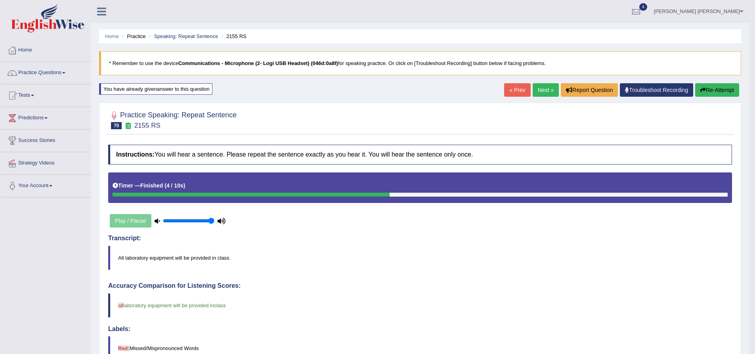
click at [543, 89] on link "Next »" at bounding box center [546, 89] width 26 height 13
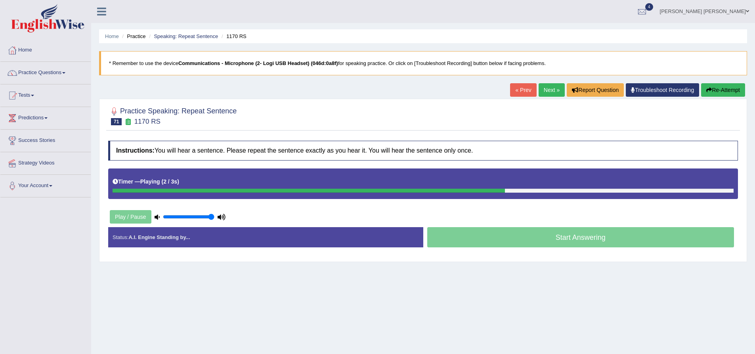
click at [102, 150] on div "Practice Speaking: Repeat Sentence 71 1170 RS Instructions: You will hear a sen…" at bounding box center [423, 180] width 648 height 163
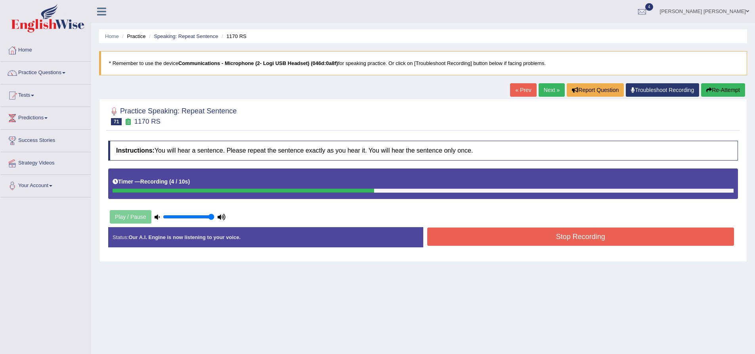
click at [579, 239] on button "Stop Recording" at bounding box center [580, 237] width 307 height 18
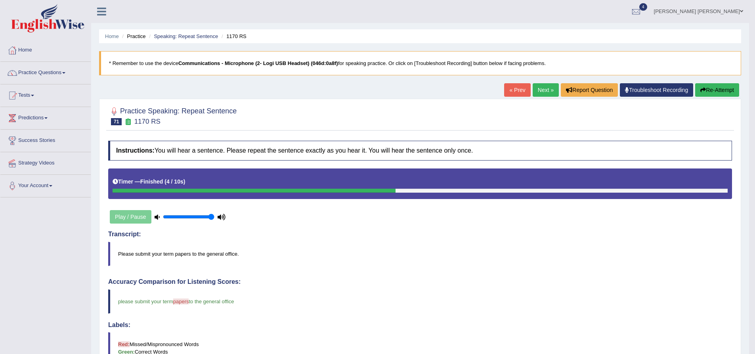
click at [545, 92] on link "Next »" at bounding box center [546, 89] width 26 height 13
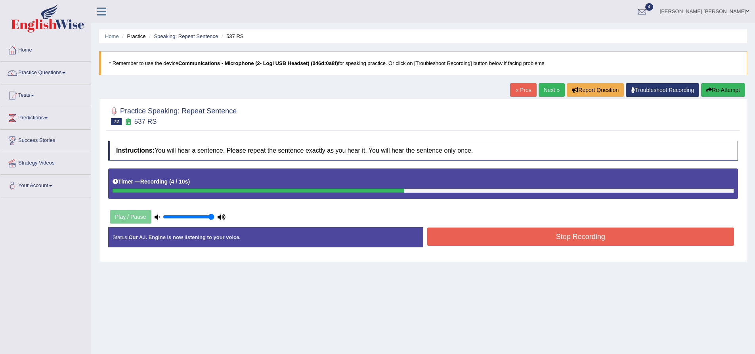
click at [572, 237] on button "Stop Recording" at bounding box center [580, 237] width 307 height 18
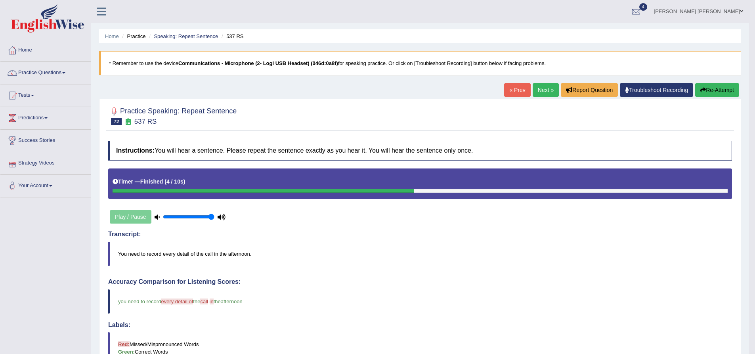
click at [710, 95] on button "Re-Attempt" at bounding box center [717, 89] width 44 height 13
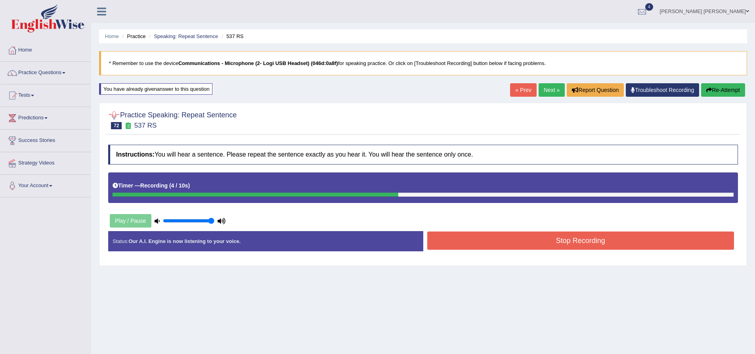
click at [484, 232] on button "Stop Recording" at bounding box center [580, 240] width 307 height 18
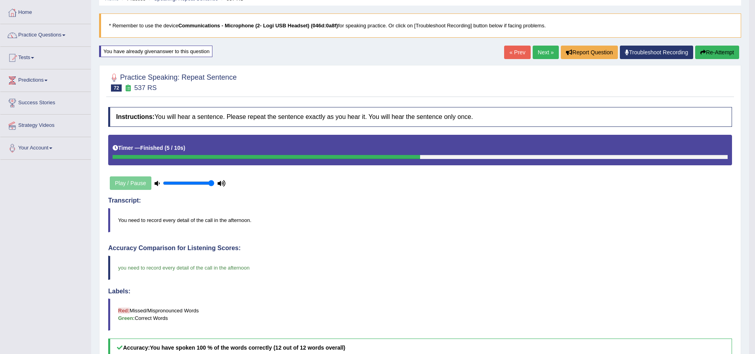
scroll to position [21, 0]
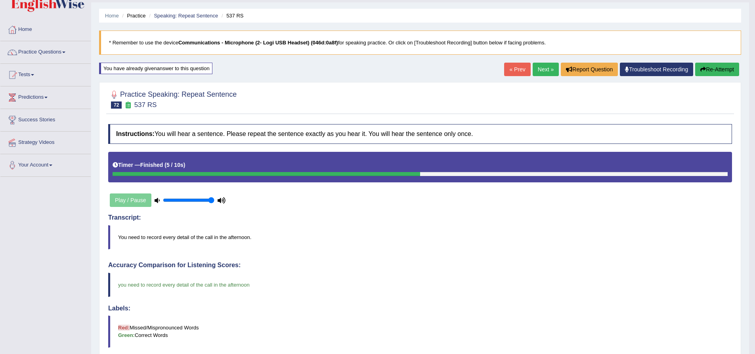
click at [537, 71] on link "Next »" at bounding box center [546, 69] width 26 height 13
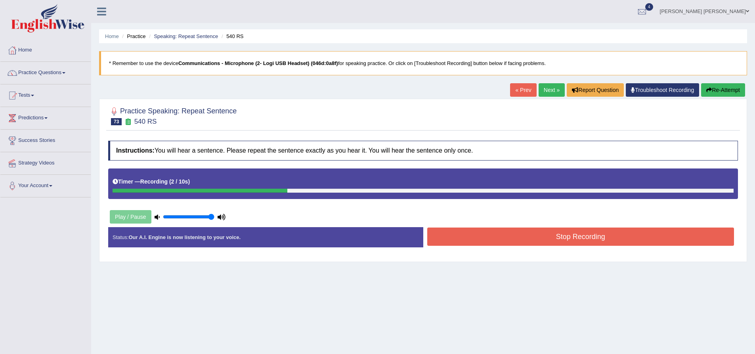
click at [723, 90] on button "Re-Attempt" at bounding box center [723, 89] width 44 height 13
click at [506, 230] on button "Stop Recording" at bounding box center [580, 237] width 307 height 18
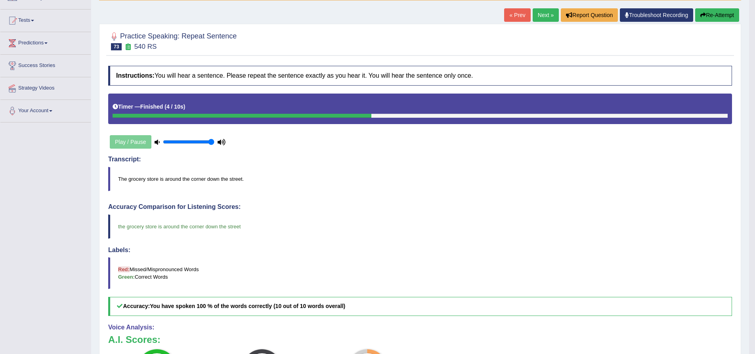
scroll to position [17, 0]
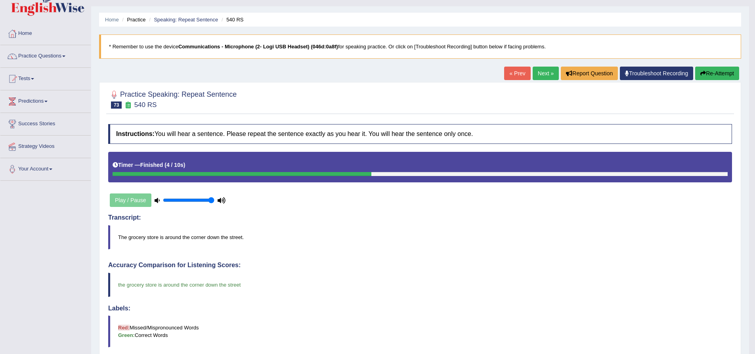
click at [546, 73] on link "Next »" at bounding box center [546, 73] width 26 height 13
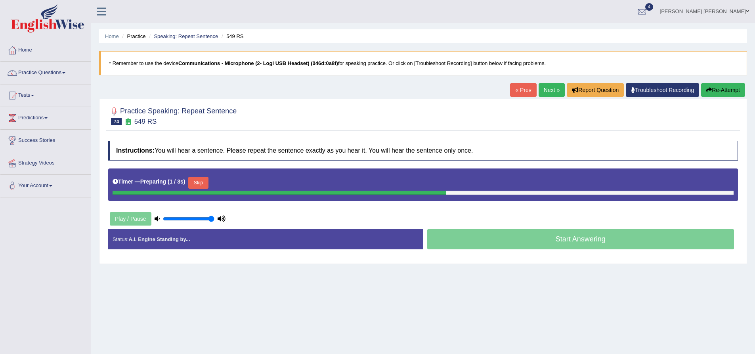
click at [102, 150] on div "Practice Speaking: Repeat Sentence 74 549 RS Instructions: You will hear a sent…" at bounding box center [423, 181] width 648 height 165
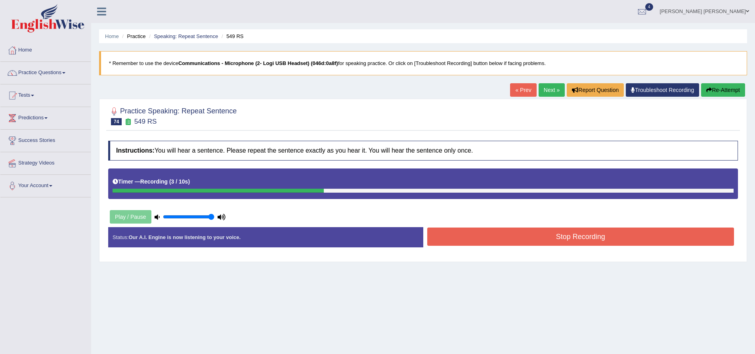
click at [493, 236] on button "Stop Recording" at bounding box center [580, 237] width 307 height 18
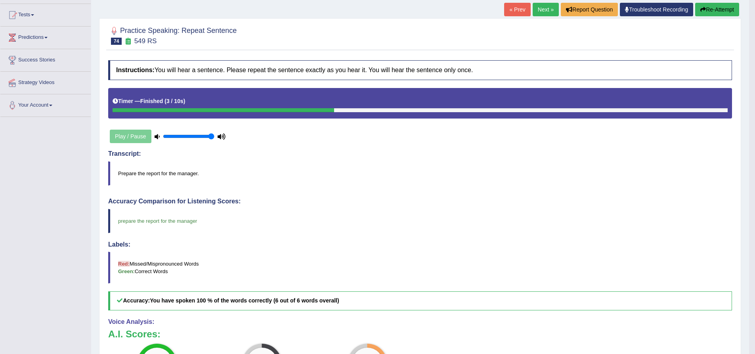
scroll to position [56, 0]
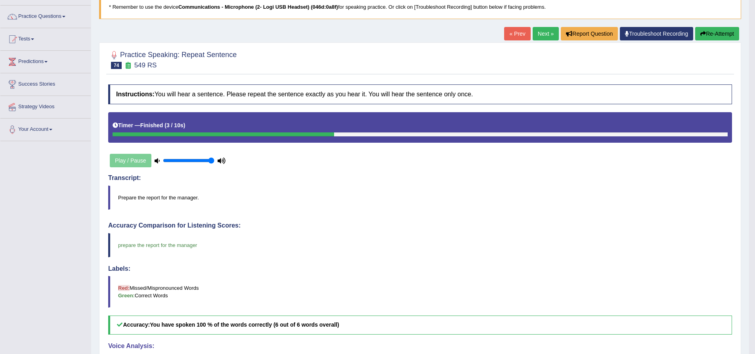
click at [722, 31] on button "Re-Attempt" at bounding box center [717, 33] width 44 height 13
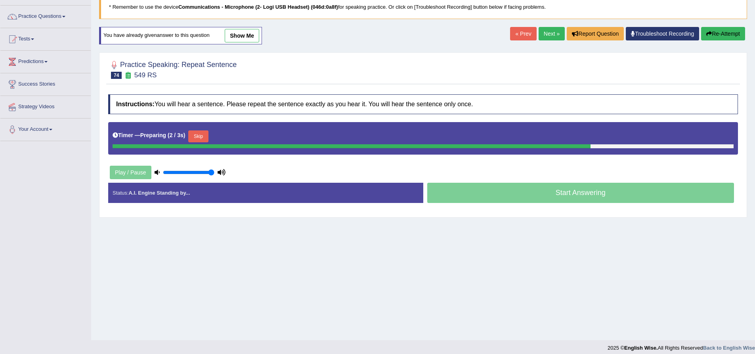
click at [95, 172] on div "Home Practice Speaking: Repeat Sentence 549 RS * Remember to use the device Com…" at bounding box center [423, 142] width 664 height 396
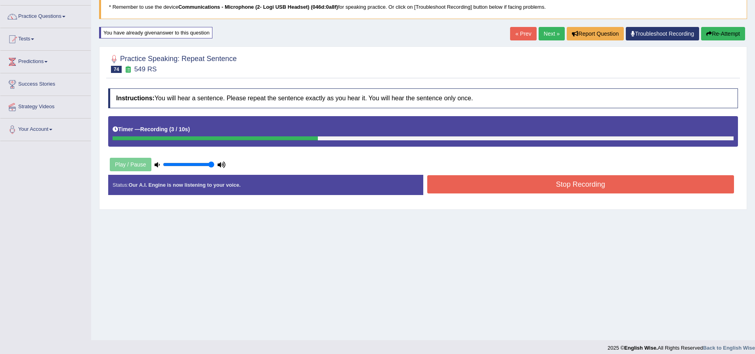
click at [534, 187] on button "Stop Recording" at bounding box center [580, 184] width 307 height 18
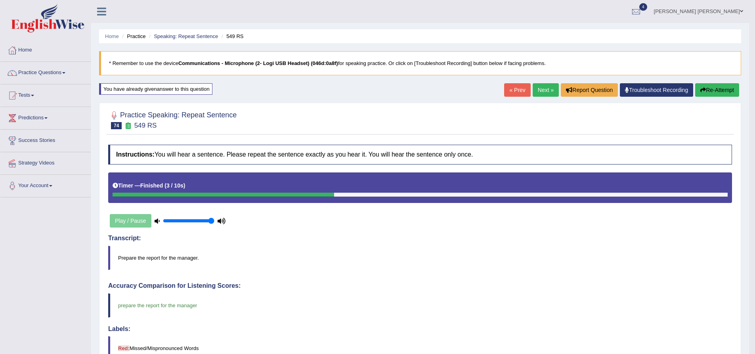
click at [535, 94] on link "Next »" at bounding box center [546, 89] width 26 height 13
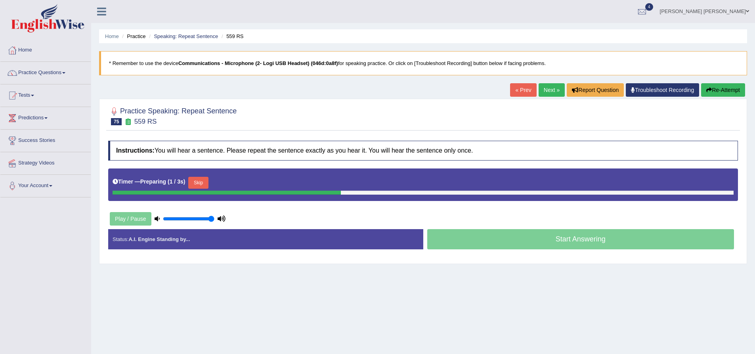
click at [103, 186] on div "Practice Speaking: Repeat Sentence 75 559 RS Instructions: You will hear a sent…" at bounding box center [423, 181] width 648 height 165
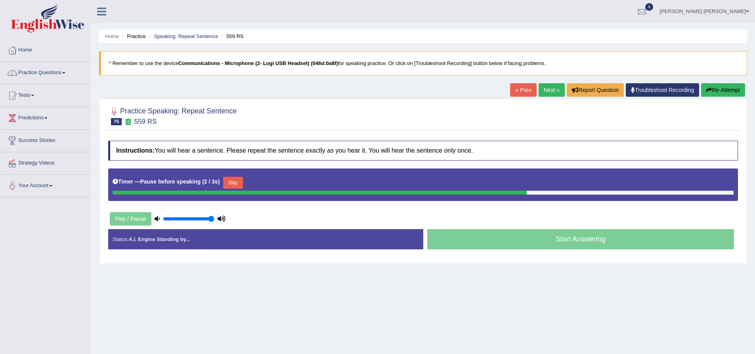
click at [723, 92] on button "Re-Attempt" at bounding box center [723, 89] width 44 height 13
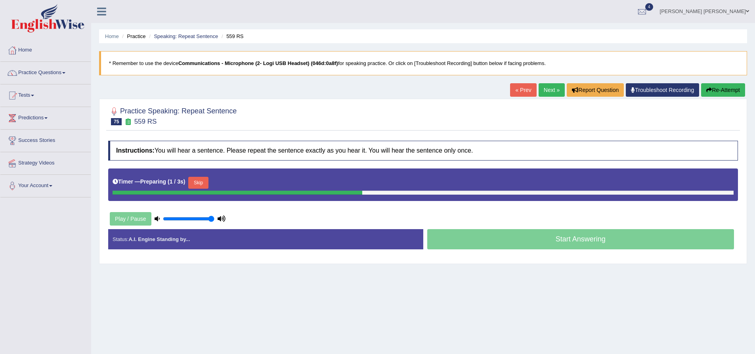
click at [103, 148] on div "Practice Speaking: Repeat Sentence 75 559 RS Instructions: You will hear a sent…" at bounding box center [423, 181] width 648 height 165
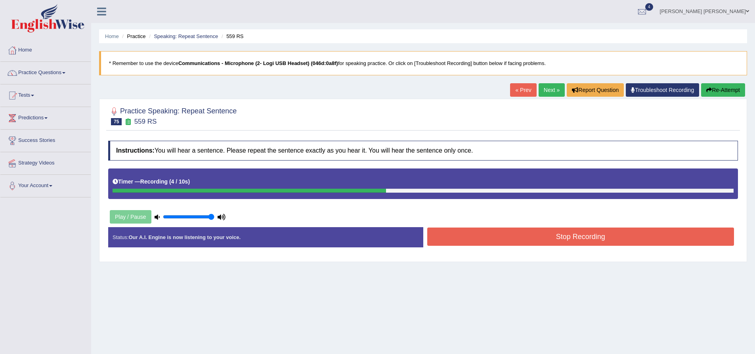
click at [530, 235] on button "Stop Recording" at bounding box center [580, 237] width 307 height 18
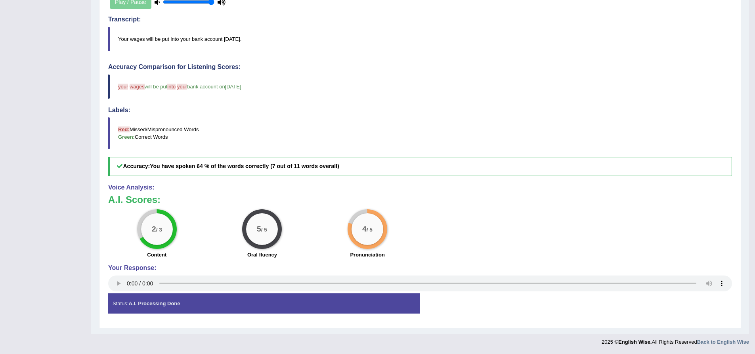
scroll to position [56, 0]
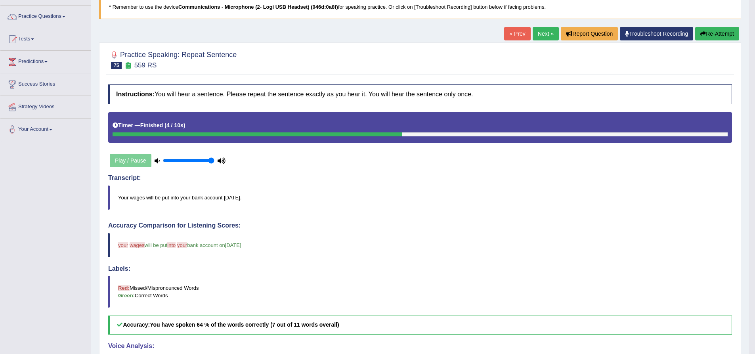
click at [541, 34] on link "Next »" at bounding box center [546, 33] width 26 height 13
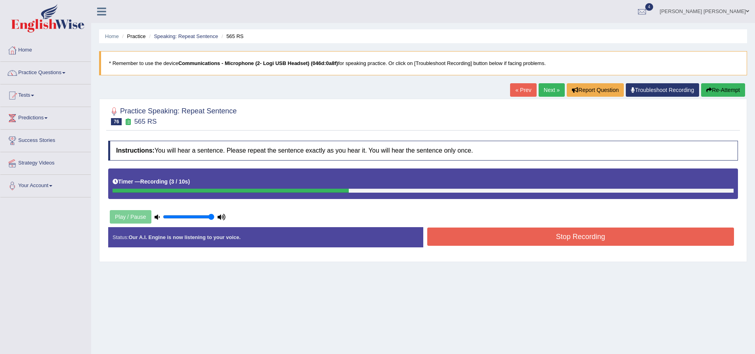
click at [539, 231] on button "Stop Recording" at bounding box center [580, 237] width 307 height 18
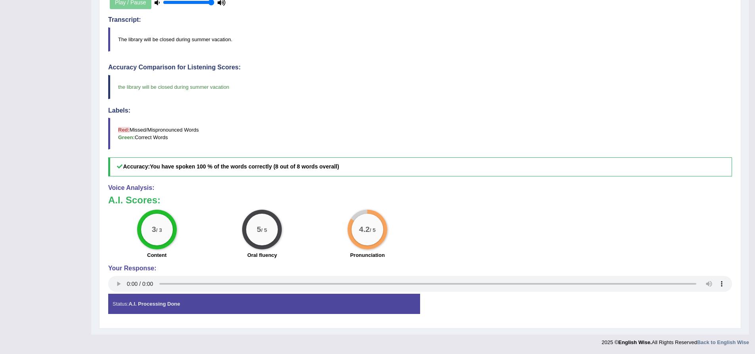
scroll to position [215, 0]
click at [100, 140] on div "Practice Speaking: Repeat Sentence 76 565 RS Instructions: You will hear a sent…" at bounding box center [420, 106] width 642 height 444
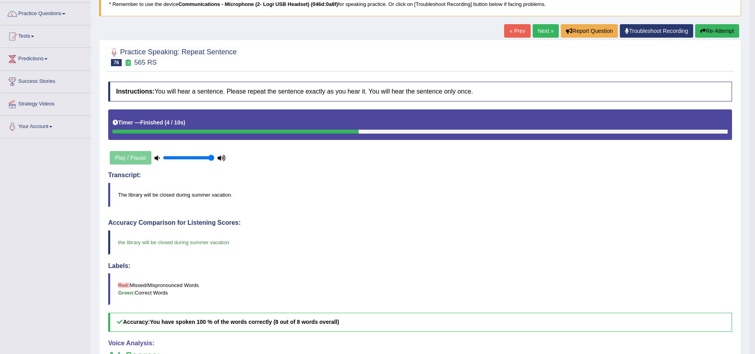
scroll to position [17, 0]
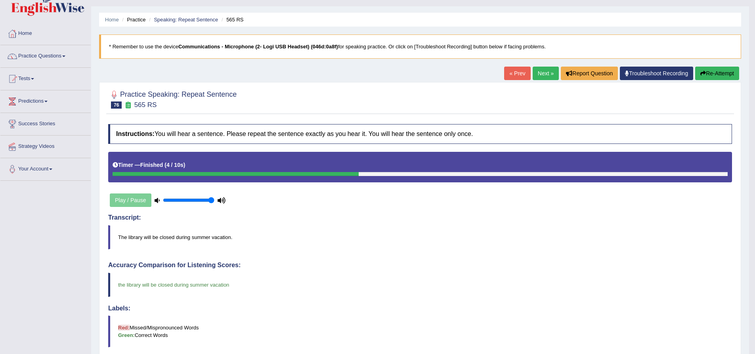
drag, startPoint x: 543, startPoint y: 74, endPoint x: 538, endPoint y: 74, distance: 5.6
click at [543, 74] on link "Next »" at bounding box center [546, 73] width 26 height 13
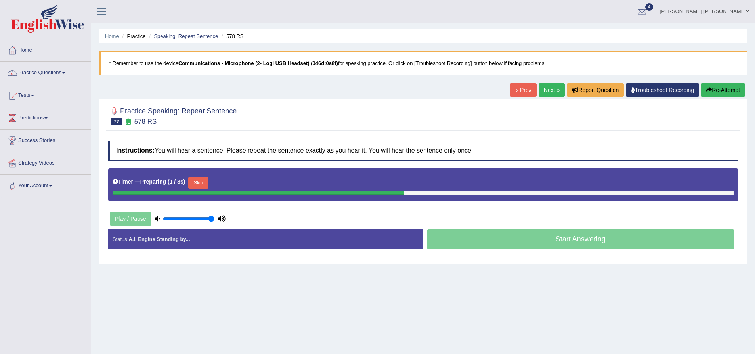
click at [100, 181] on div "Practice Speaking: Repeat Sentence 77 578 RS Instructions: You will hear a sent…" at bounding box center [423, 181] width 648 height 165
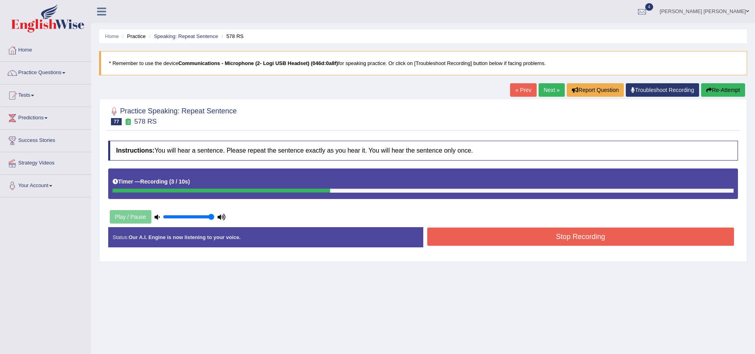
click at [720, 90] on button "Re-Attempt" at bounding box center [723, 89] width 44 height 13
click at [637, 246] on div "Stop Recording" at bounding box center [580, 238] width 315 height 20
click at [637, 241] on button "Stop Recording" at bounding box center [580, 237] width 307 height 18
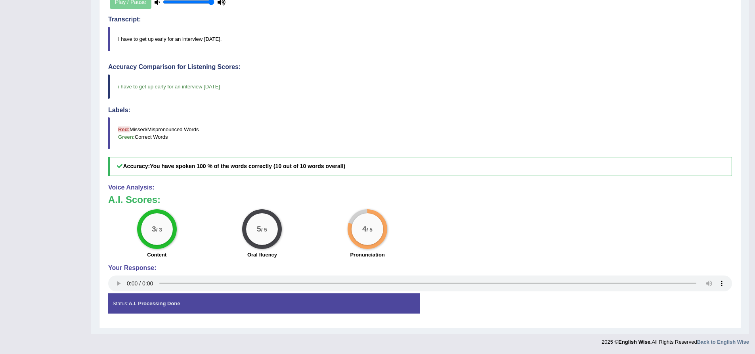
scroll to position [17, 0]
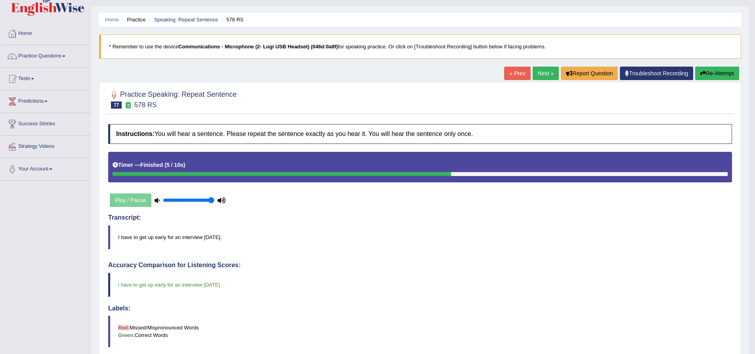
click at [103, 264] on div "Practice Speaking: Repeat Sentence 77 578 RS Instructions: You will hear a sent…" at bounding box center [420, 304] width 642 height 444
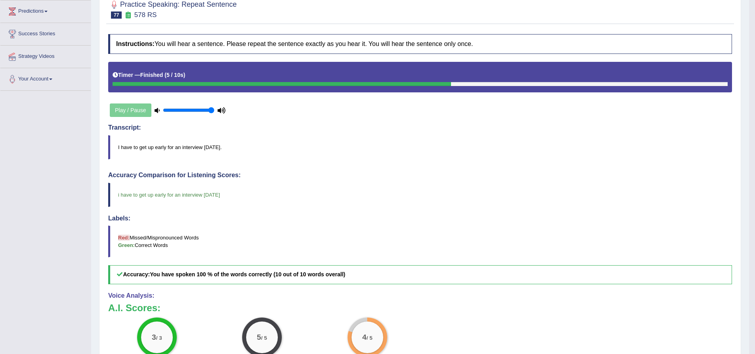
scroll to position [0, 0]
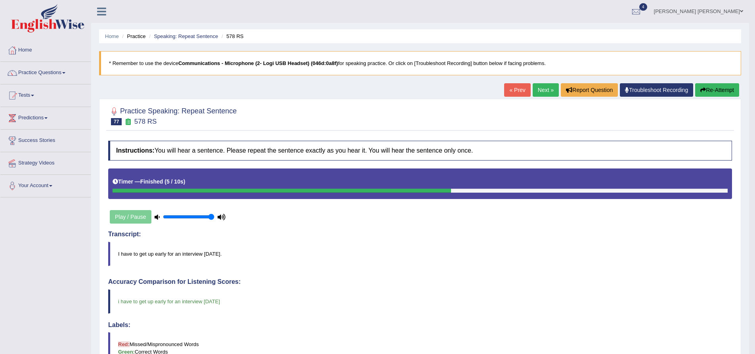
click at [545, 89] on link "Next »" at bounding box center [546, 89] width 26 height 13
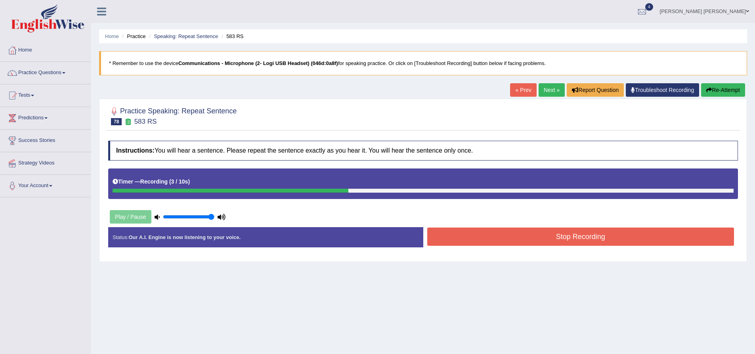
click at [637, 236] on button "Stop Recording" at bounding box center [580, 237] width 307 height 18
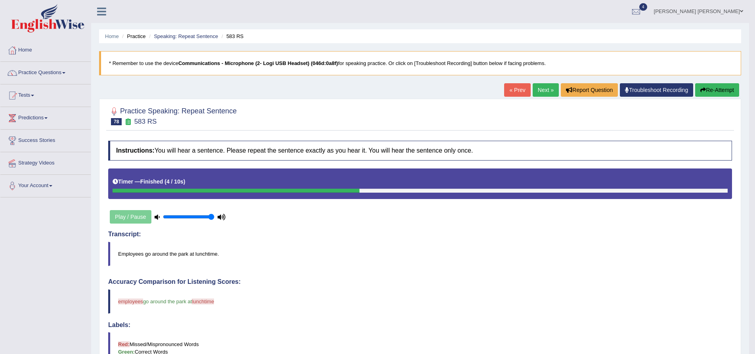
click at [543, 90] on link "Next »" at bounding box center [546, 89] width 26 height 13
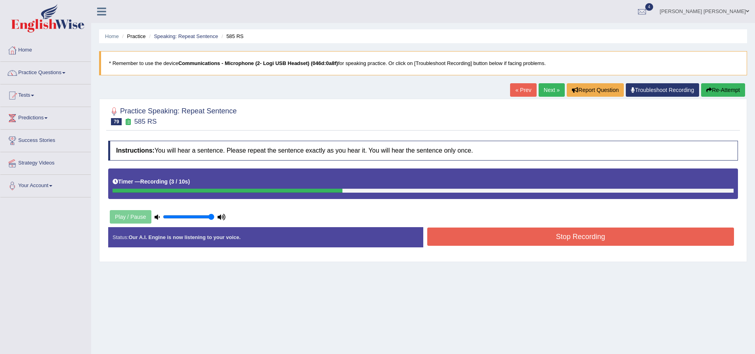
click at [553, 235] on button "Stop Recording" at bounding box center [580, 237] width 307 height 18
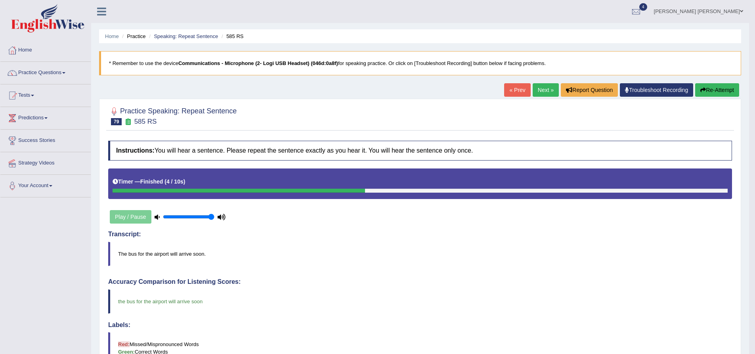
click at [539, 91] on link "Next »" at bounding box center [546, 89] width 26 height 13
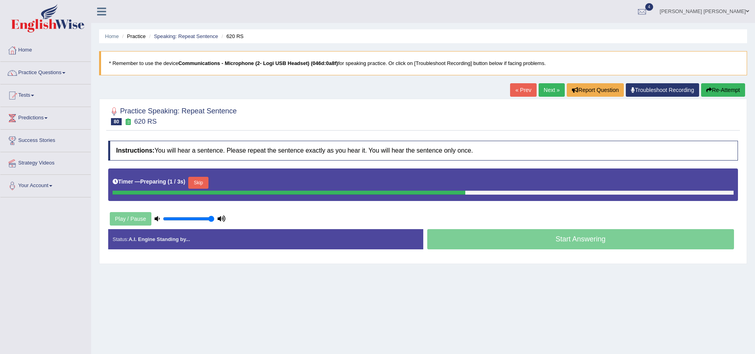
click at [103, 182] on div "Practice Speaking: Repeat Sentence 80 620 RS Instructions: You will hear a sent…" at bounding box center [423, 181] width 648 height 165
click at [718, 92] on button "Re-Attempt" at bounding box center [723, 89] width 44 height 13
click at [103, 166] on div "Practice Speaking: Repeat Sentence 80 620 RS Instructions: You will hear a sent…" at bounding box center [423, 181] width 648 height 165
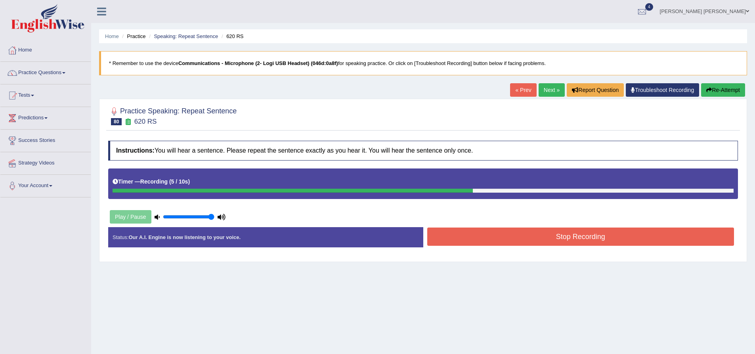
click at [530, 240] on button "Stop Recording" at bounding box center [580, 237] width 307 height 18
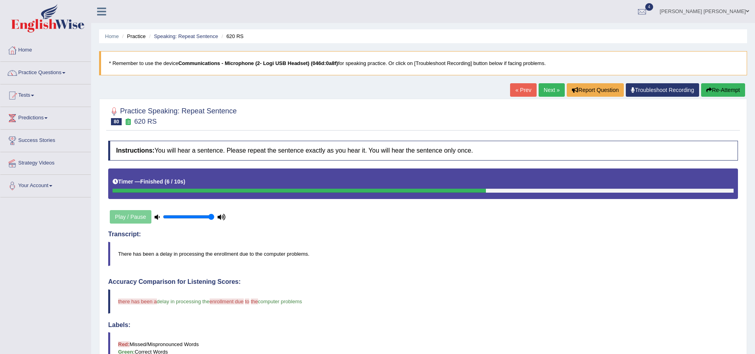
click at [731, 90] on button "Re-Attempt" at bounding box center [723, 89] width 44 height 13
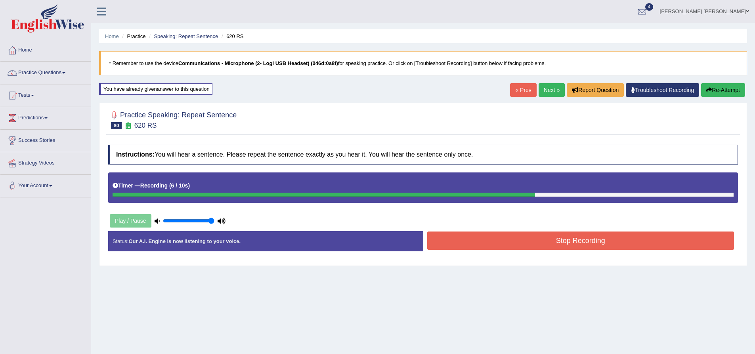
click at [513, 251] on div "Stop Recording" at bounding box center [580, 241] width 315 height 20
click at [517, 243] on button "Stop Recording" at bounding box center [580, 240] width 307 height 18
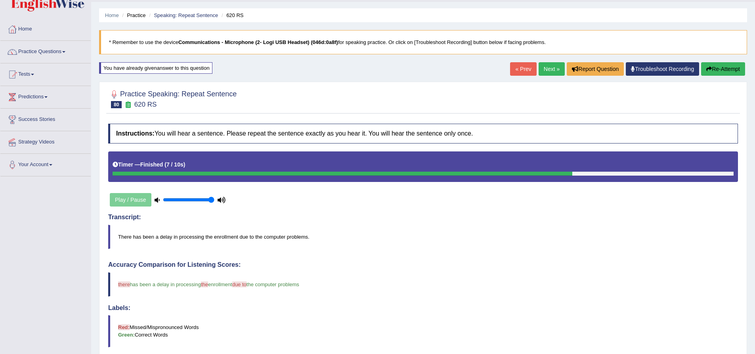
scroll to position [21, 0]
click at [721, 68] on button "Re-Attempt" at bounding box center [723, 69] width 44 height 13
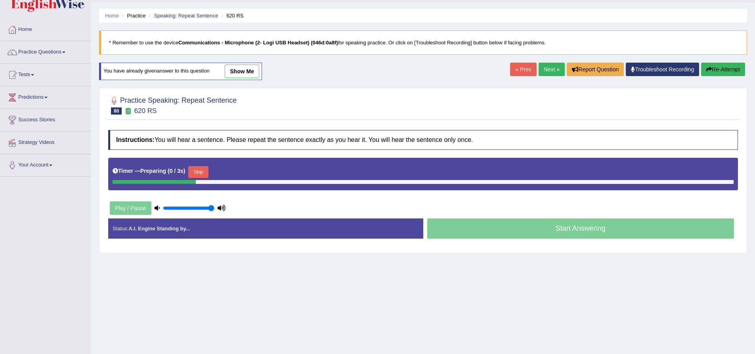
click at [201, 168] on button "Skip" at bounding box center [198, 172] width 20 height 12
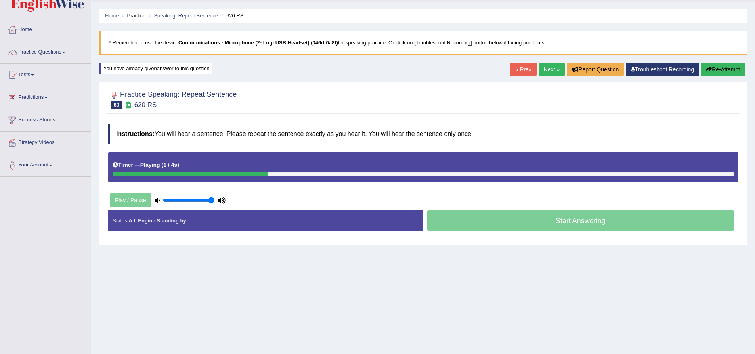
click at [103, 170] on div "Practice Speaking: Repeat Sentence 80 620 RS Instructions: You will hear a sent…" at bounding box center [423, 163] width 648 height 163
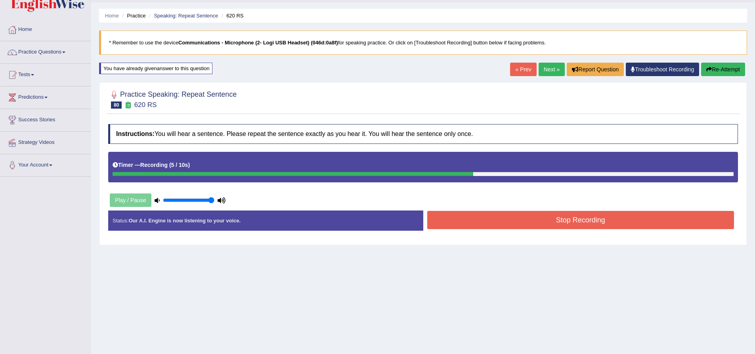
click at [486, 221] on button "Stop Recording" at bounding box center [580, 220] width 307 height 18
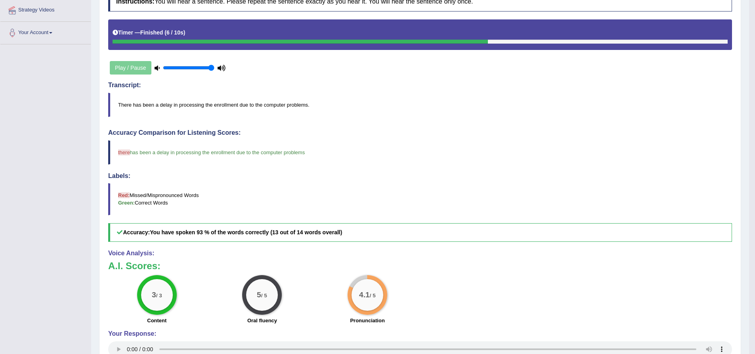
scroll to position [179, 0]
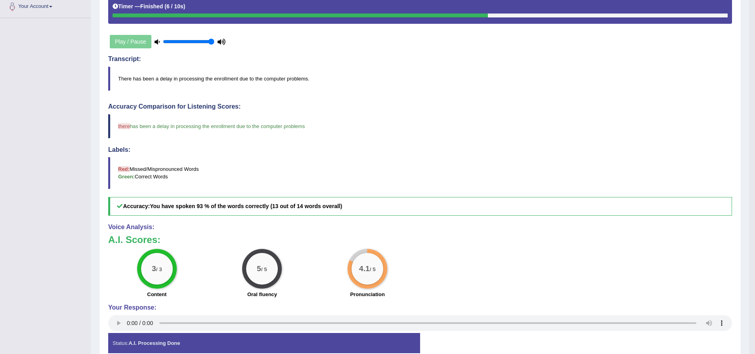
click at [97, 205] on div "Home Practice Speaking: Repeat Sentence 620 RS * Remember to use the device Com…" at bounding box center [420, 97] width 658 height 553
click at [104, 225] on div "Practice Speaking: Repeat Sentence 80 620 RS Instructions: You will hear a sent…" at bounding box center [420, 145] width 642 height 444
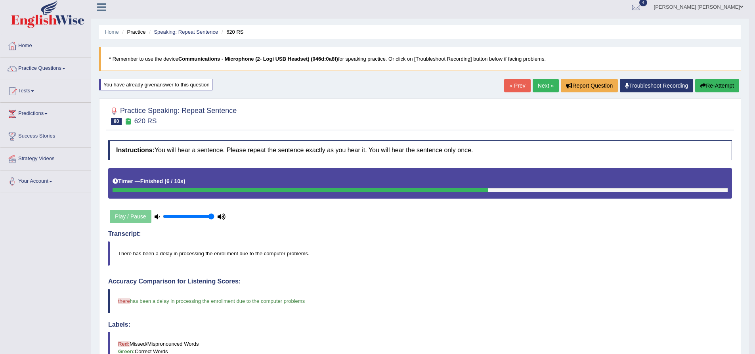
scroll to position [0, 0]
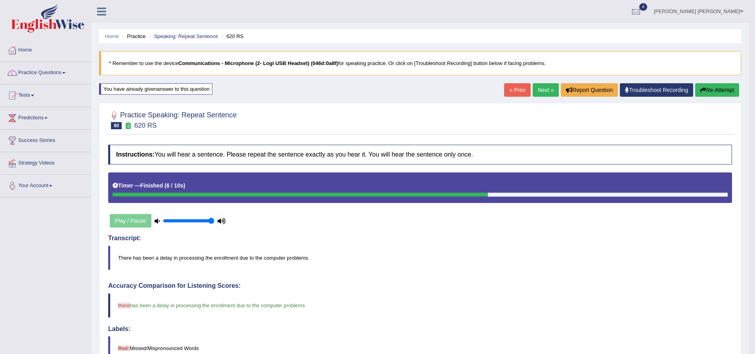
click at [545, 92] on link "Next »" at bounding box center [546, 89] width 26 height 13
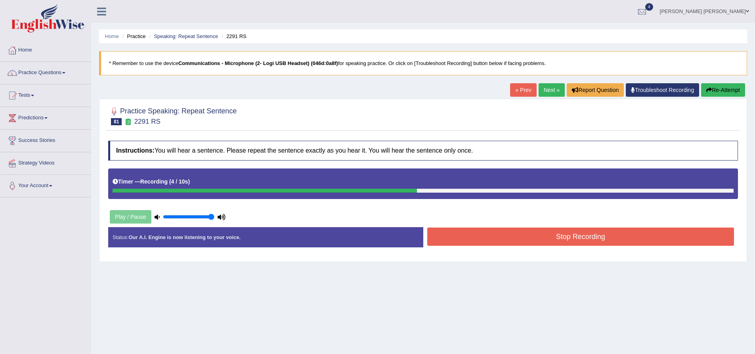
click at [565, 241] on button "Stop Recording" at bounding box center [580, 237] width 307 height 18
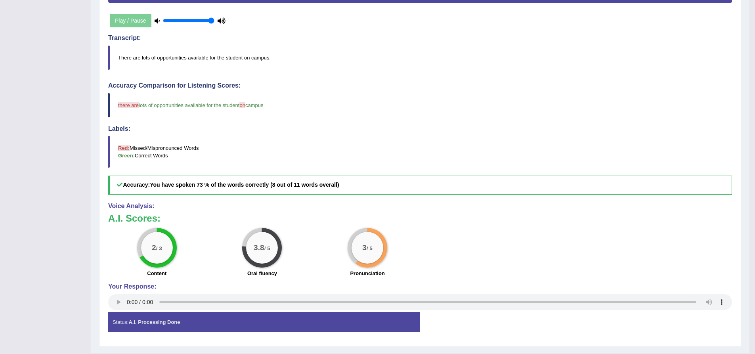
scroll to position [198, 0]
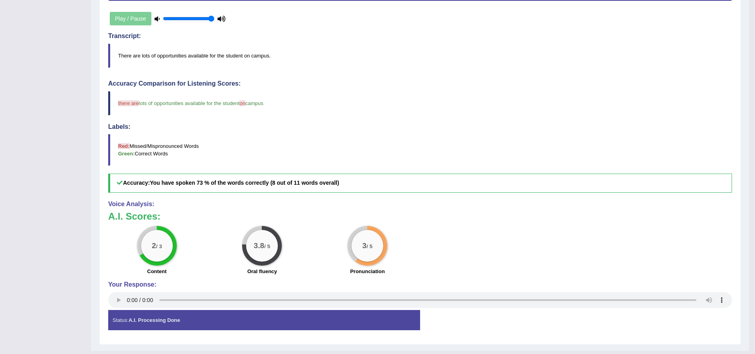
click at [103, 156] on div "Practice Speaking: Repeat Sentence 81 2291 RS Instructions: You will hear a sen…" at bounding box center [420, 123] width 642 height 444
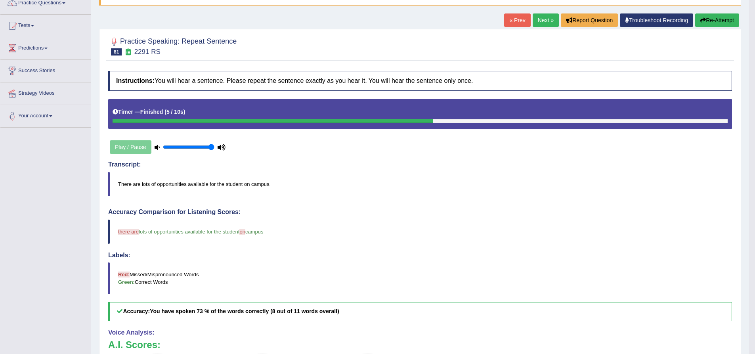
scroll to position [0, 0]
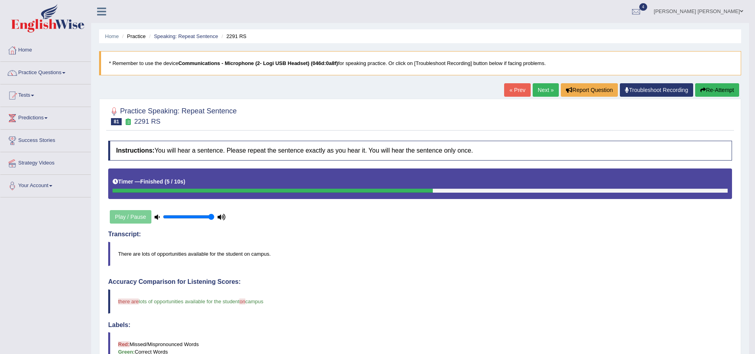
click at [725, 88] on button "Re-Attempt" at bounding box center [717, 89] width 44 height 13
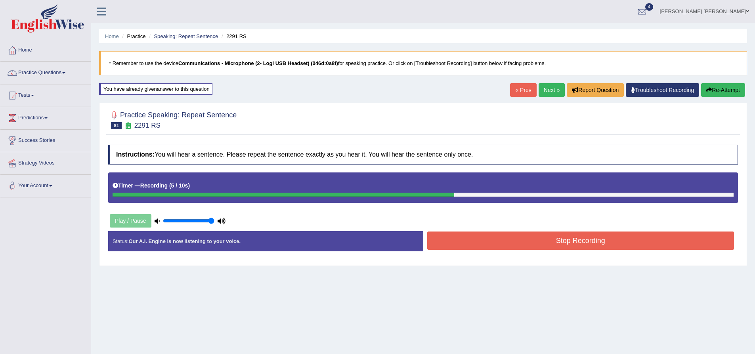
click at [539, 238] on button "Stop Recording" at bounding box center [580, 240] width 307 height 18
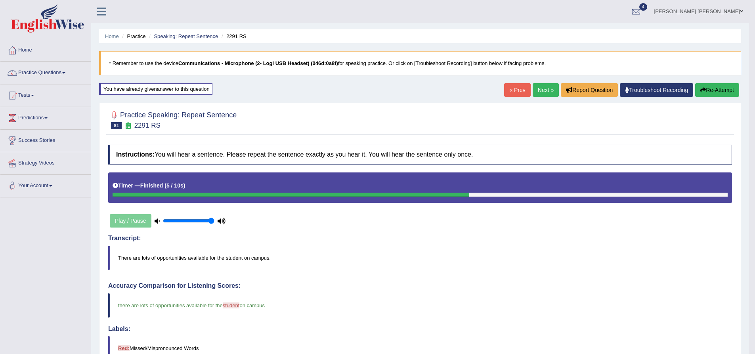
click at [723, 90] on button "Re-Attempt" at bounding box center [717, 89] width 44 height 13
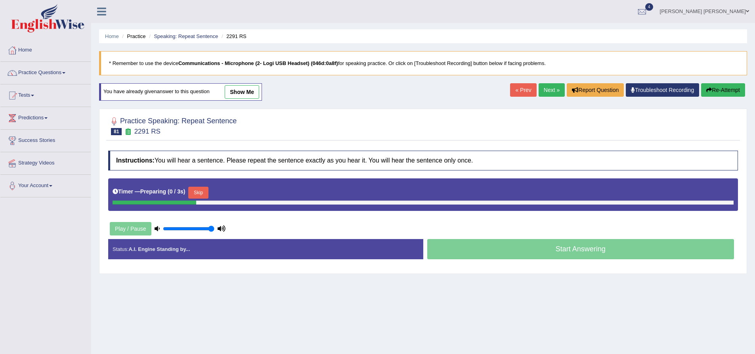
click at [201, 192] on button "Skip" at bounding box center [198, 193] width 20 height 12
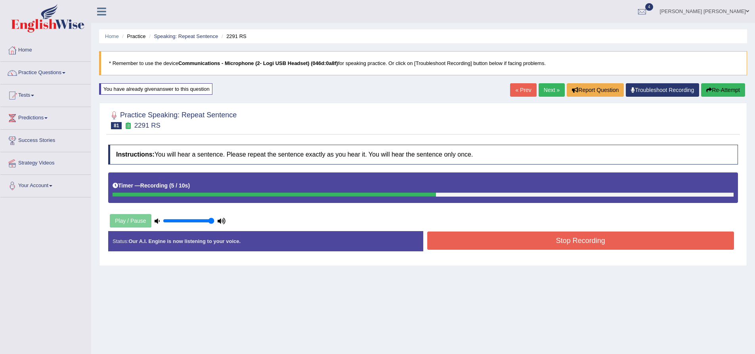
click at [545, 240] on button "Stop Recording" at bounding box center [580, 240] width 307 height 18
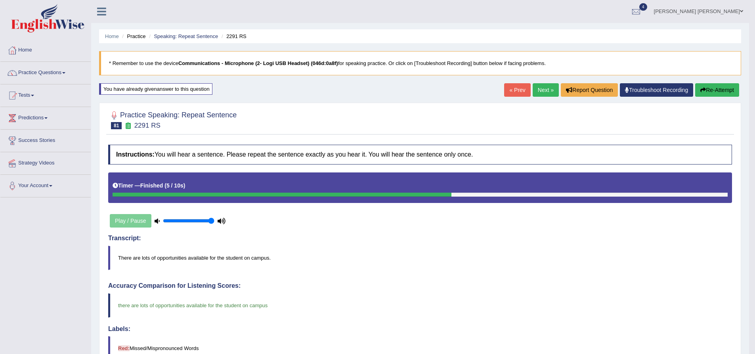
click at [542, 92] on link "Next »" at bounding box center [546, 89] width 26 height 13
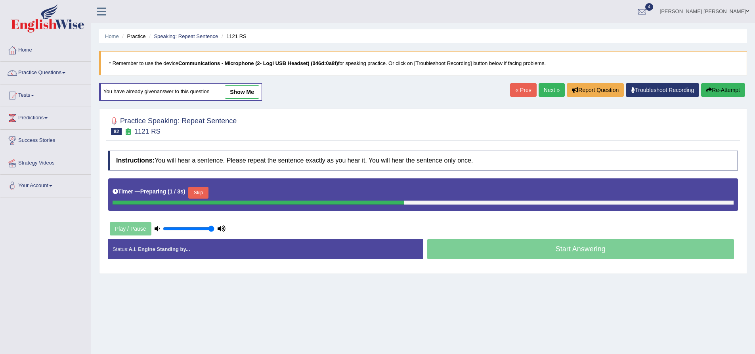
click at [101, 196] on div "Practice Speaking: Repeat Sentence 82 1121 RS Instructions: You will hear a sen…" at bounding box center [423, 191] width 648 height 165
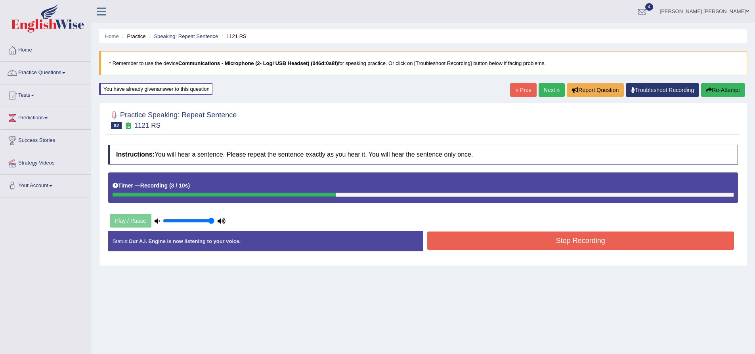
click at [725, 91] on button "Re-Attempt" at bounding box center [723, 89] width 44 height 13
click at [574, 235] on button "Stop Recording" at bounding box center [580, 240] width 307 height 18
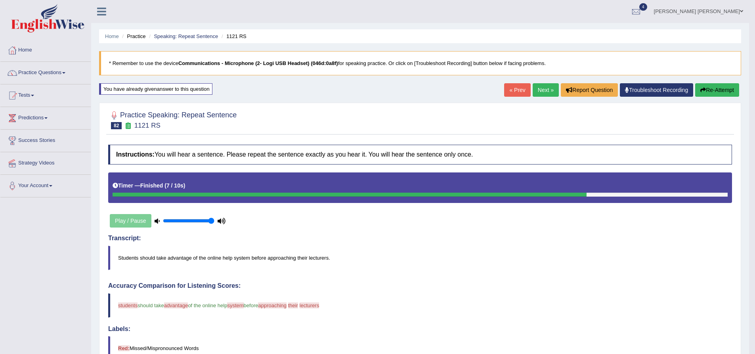
click at [725, 91] on button "Re-Attempt" at bounding box center [717, 89] width 44 height 13
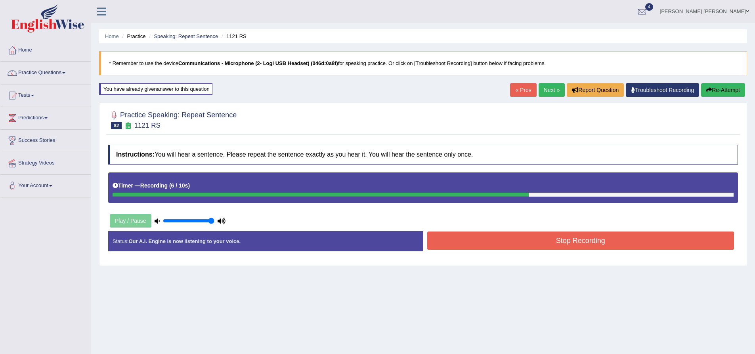
click at [729, 92] on button "Re-Attempt" at bounding box center [723, 89] width 44 height 13
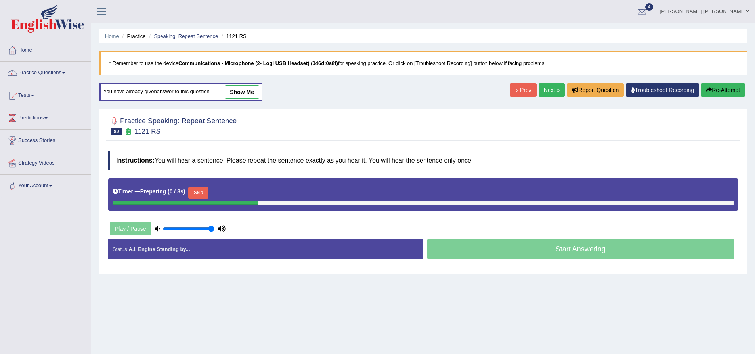
click at [195, 195] on button "Skip" at bounding box center [198, 193] width 20 height 12
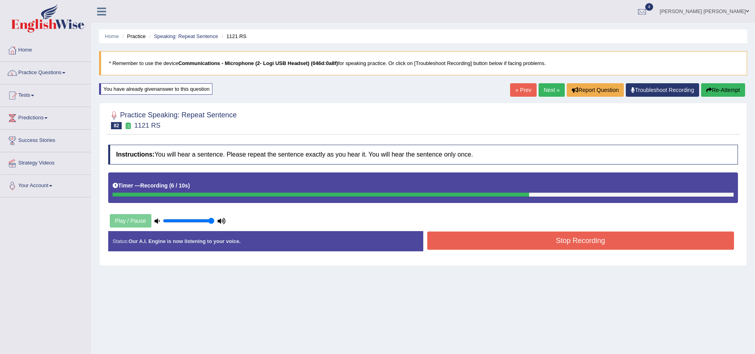
click at [726, 94] on button "Re-Attempt" at bounding box center [723, 89] width 44 height 13
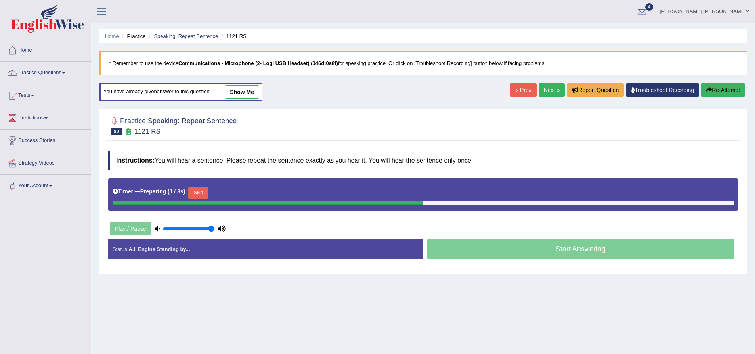
click at [201, 192] on button "Skip" at bounding box center [198, 193] width 20 height 12
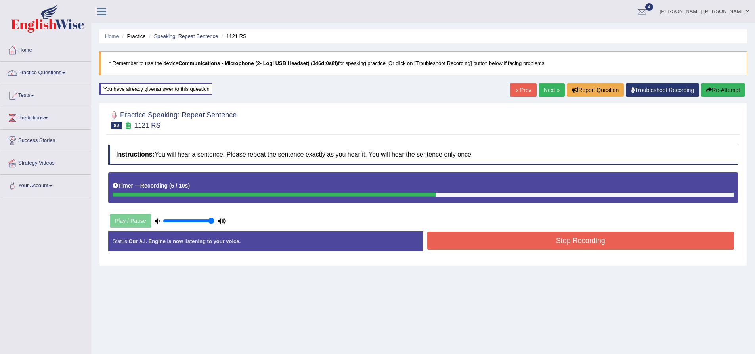
click at [567, 245] on button "Stop Recording" at bounding box center [580, 240] width 307 height 18
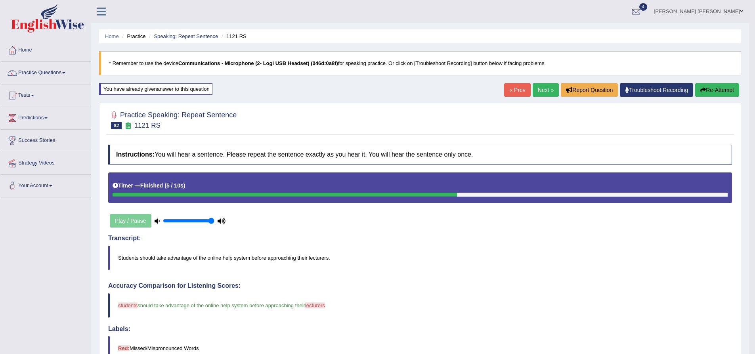
click at [723, 92] on button "Re-Attempt" at bounding box center [717, 89] width 44 height 13
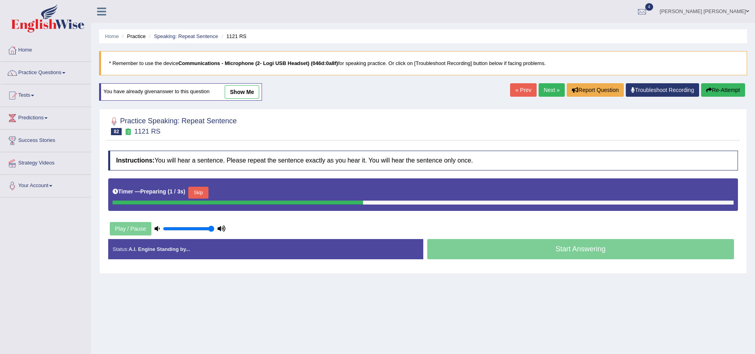
click at [201, 191] on button "Skip" at bounding box center [198, 193] width 20 height 12
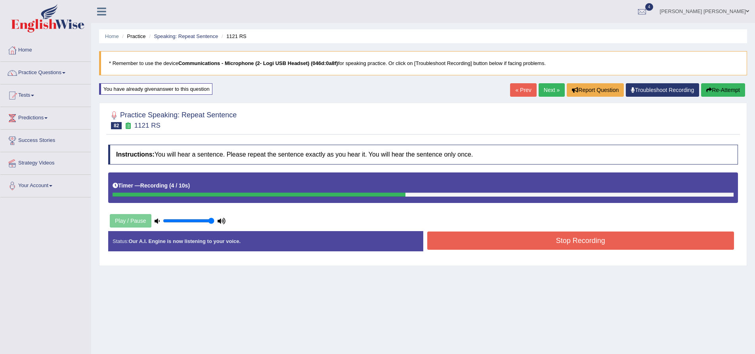
click at [727, 92] on button "Re-Attempt" at bounding box center [723, 89] width 44 height 13
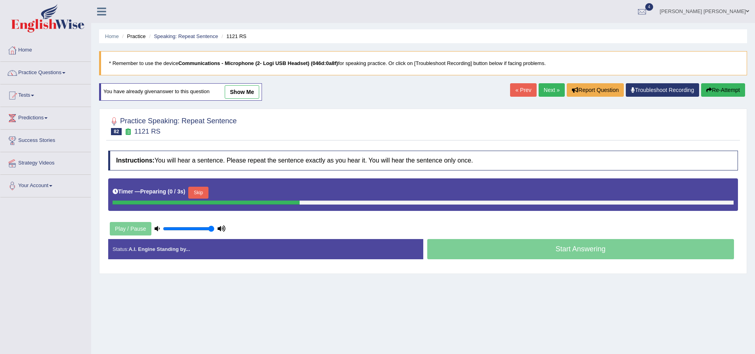
click at [204, 189] on button "Skip" at bounding box center [198, 193] width 20 height 12
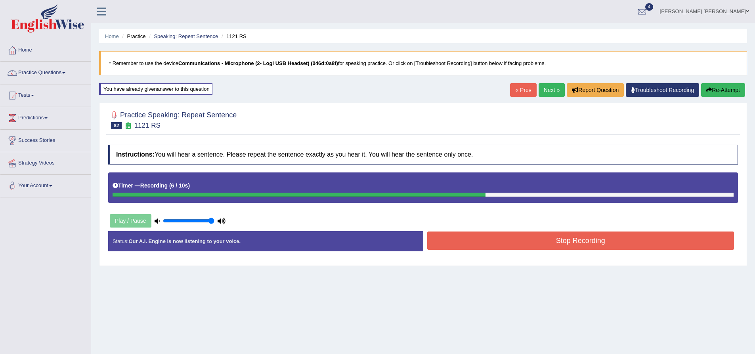
click at [521, 235] on button "Stop Recording" at bounding box center [580, 240] width 307 height 18
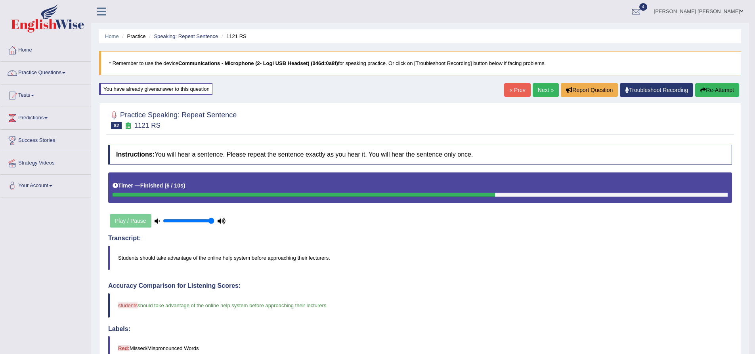
click at [547, 90] on link "Next »" at bounding box center [546, 89] width 26 height 13
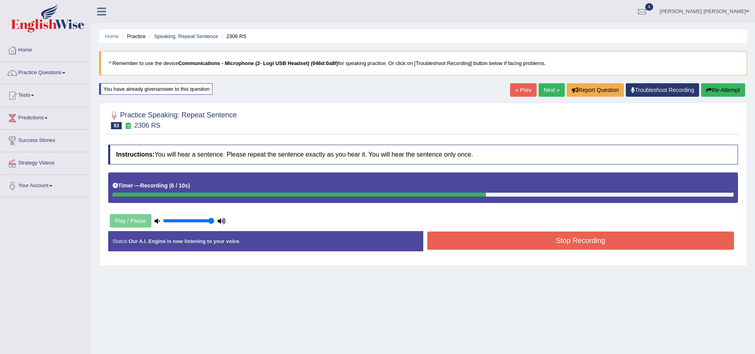
drag, startPoint x: 719, startPoint y: 89, endPoint x: 723, endPoint y: 89, distance: 4.4
click at [719, 89] on button "Re-Attempt" at bounding box center [723, 89] width 44 height 13
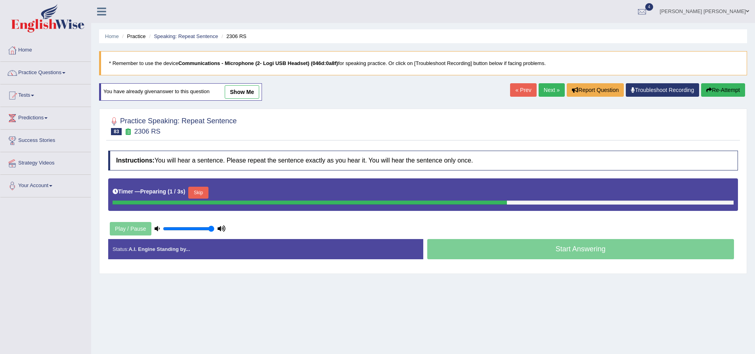
click at [106, 163] on div "Practice Speaking: Repeat Sentence 83 2306 RS Instructions: You will hear a sen…" at bounding box center [423, 191] width 648 height 165
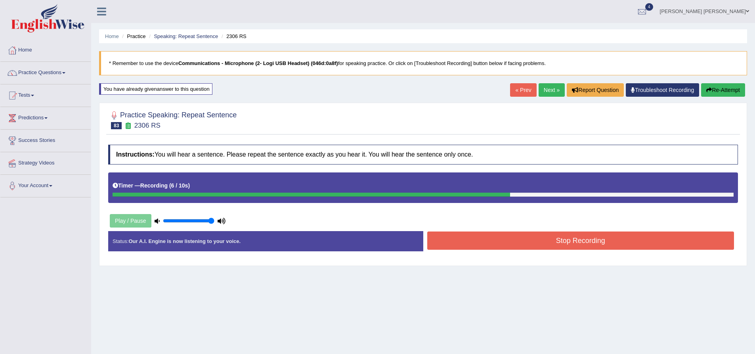
click at [538, 243] on button "Stop Recording" at bounding box center [580, 240] width 307 height 18
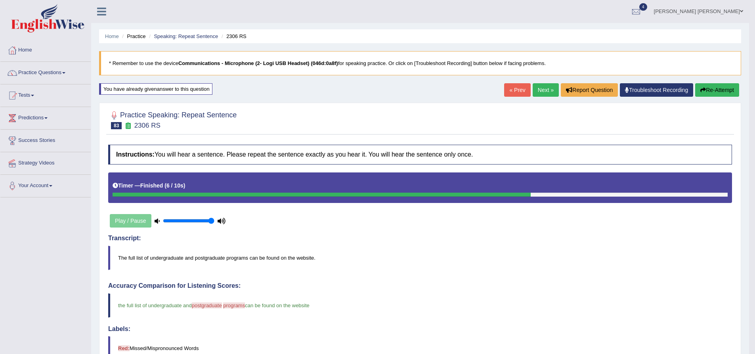
click at [734, 89] on button "Re-Attempt" at bounding box center [717, 89] width 44 height 13
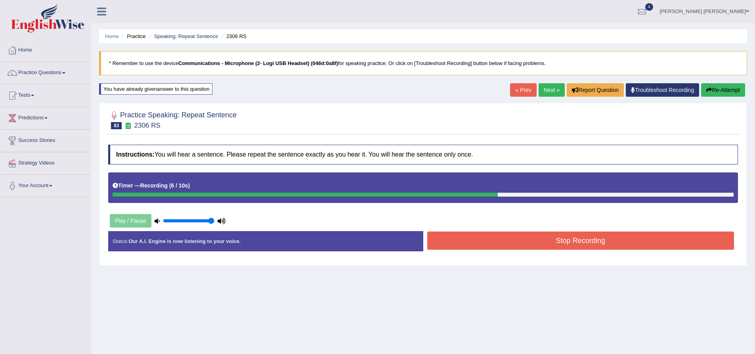
click at [545, 241] on button "Stop Recording" at bounding box center [580, 240] width 307 height 18
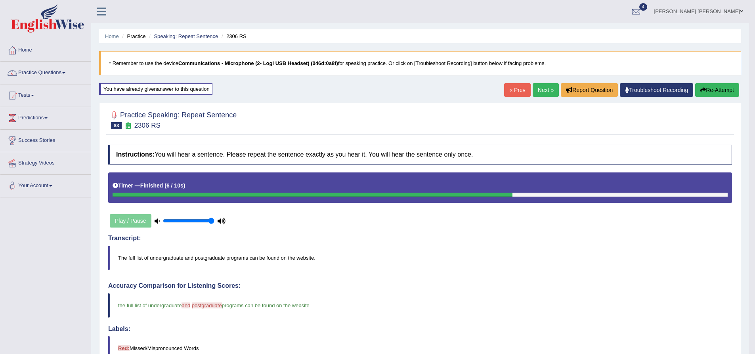
click at [545, 86] on link "Next »" at bounding box center [546, 89] width 26 height 13
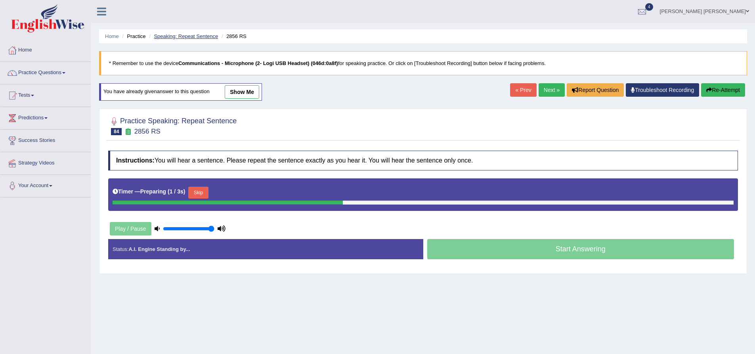
click at [184, 37] on link "Speaking: Repeat Sentence" at bounding box center [186, 36] width 64 height 6
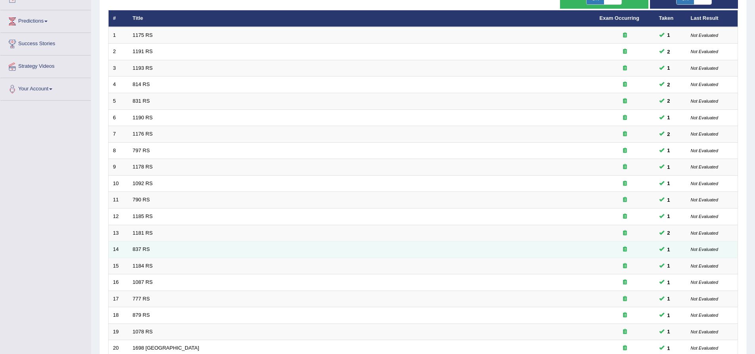
scroll to position [171, 0]
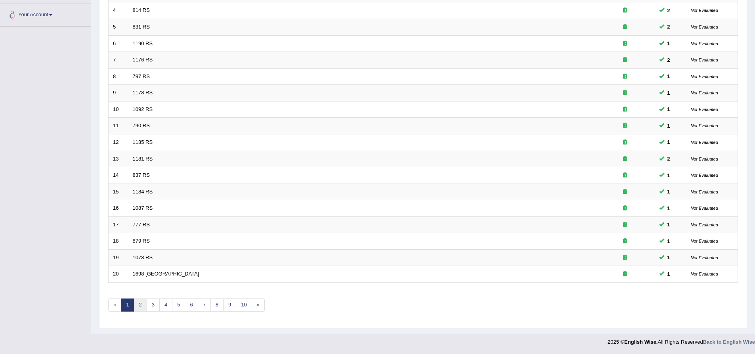
click at [142, 305] on link "2" at bounding box center [140, 304] width 13 height 13
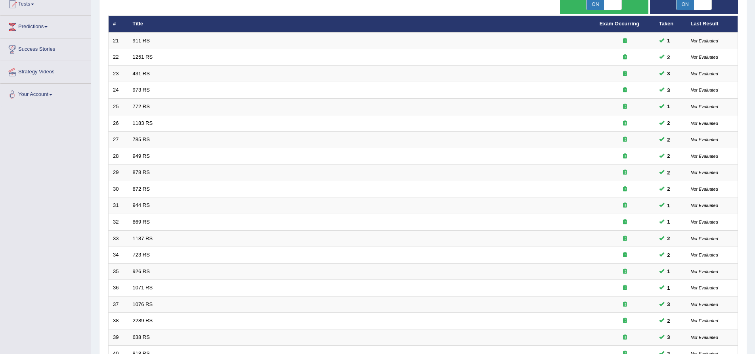
scroll to position [171, 0]
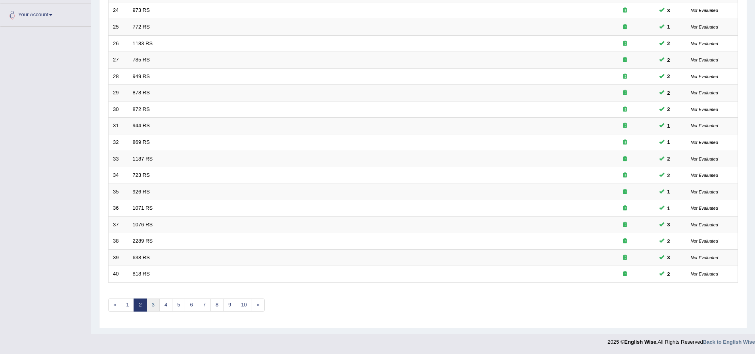
click at [154, 303] on link "3" at bounding box center [153, 304] width 13 height 13
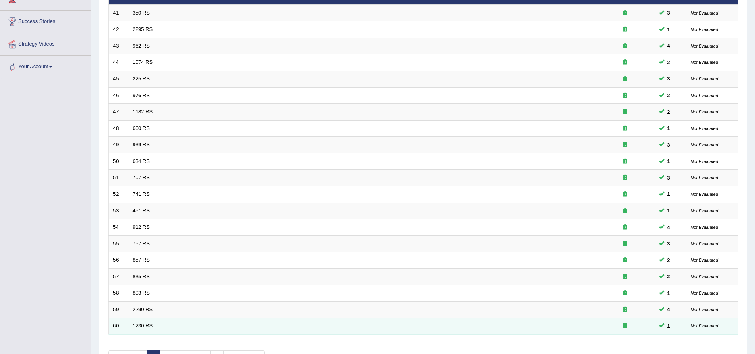
scroll to position [171, 0]
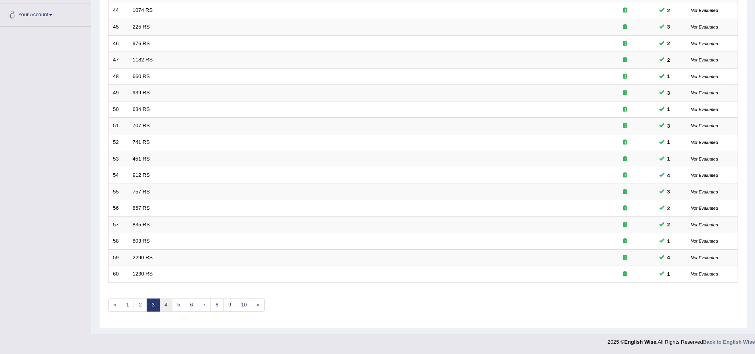
click at [166, 307] on link "4" at bounding box center [165, 304] width 13 height 13
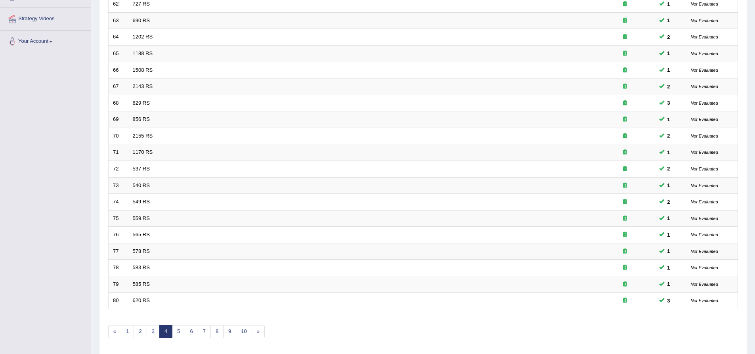
scroll to position [171, 0]
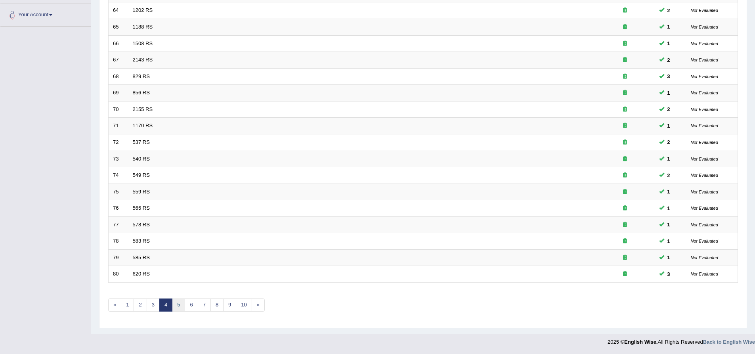
click at [176, 304] on link "5" at bounding box center [178, 304] width 13 height 13
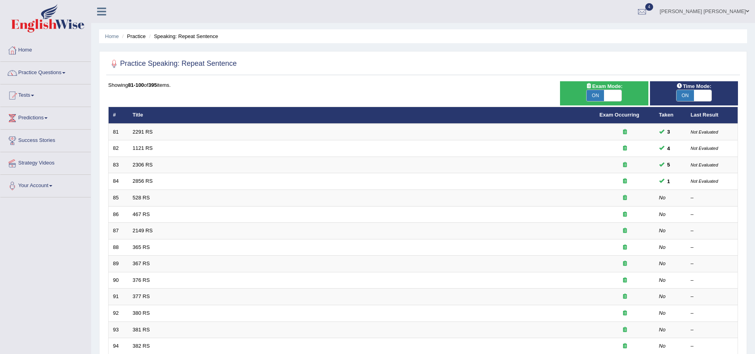
click at [103, 148] on div "Practice Speaking: Repeat Sentence Time Mode: ON OFF Exam Mode: ON OFF Showing …" at bounding box center [423, 275] width 648 height 448
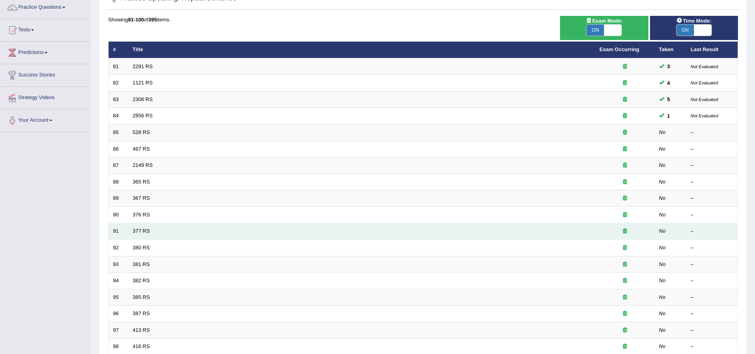
scroll to position [52, 0]
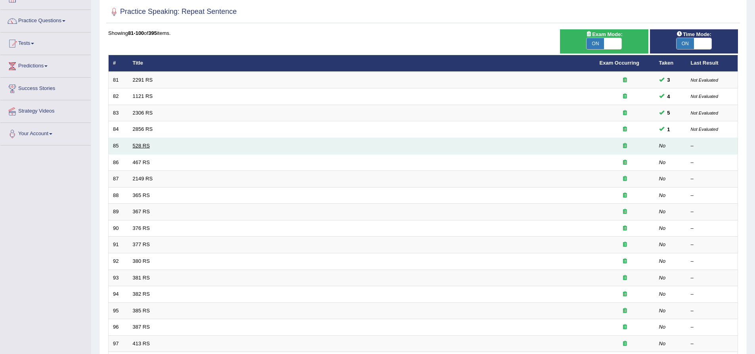
click at [143, 145] on link "528 RS" at bounding box center [141, 146] width 17 height 6
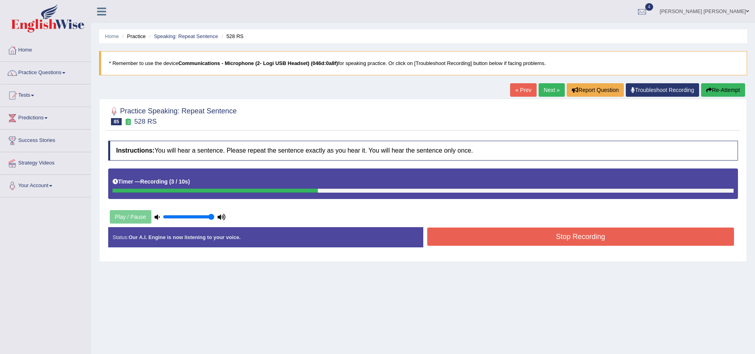
click at [545, 243] on button "Stop Recording" at bounding box center [580, 237] width 307 height 18
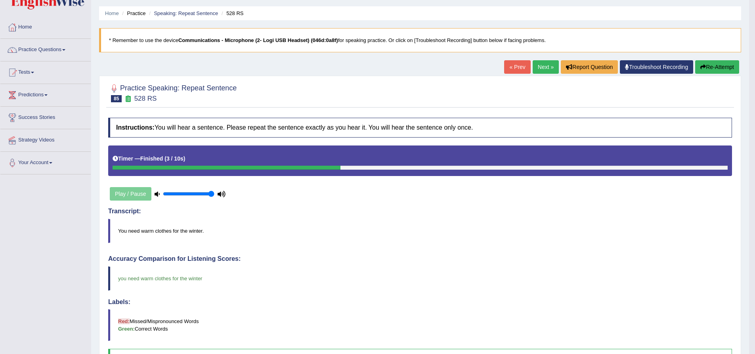
scroll to position [17, 0]
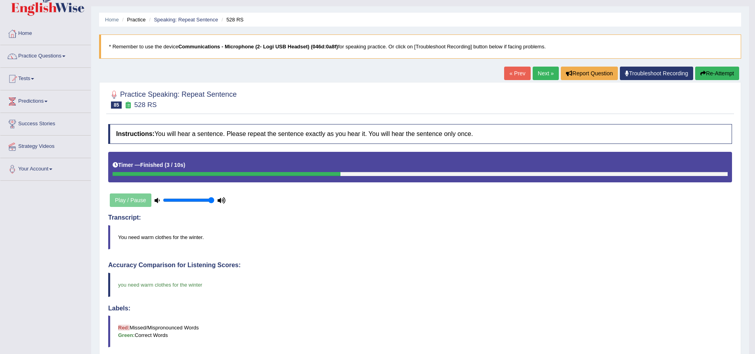
click at [542, 76] on link "Next »" at bounding box center [546, 73] width 26 height 13
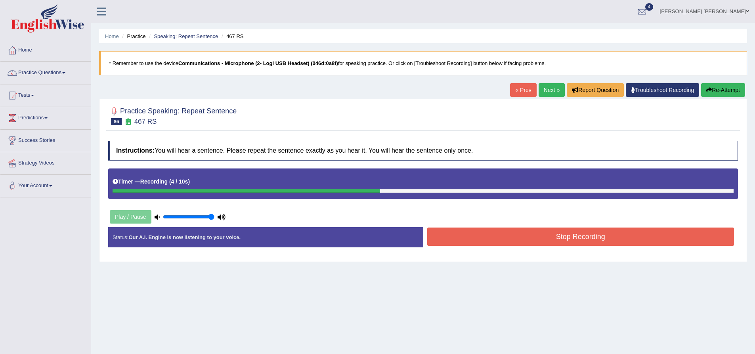
click at [493, 234] on button "Stop Recording" at bounding box center [580, 237] width 307 height 18
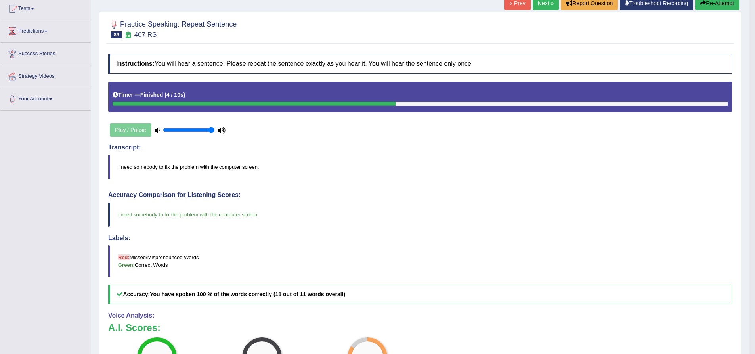
scroll to position [40, 0]
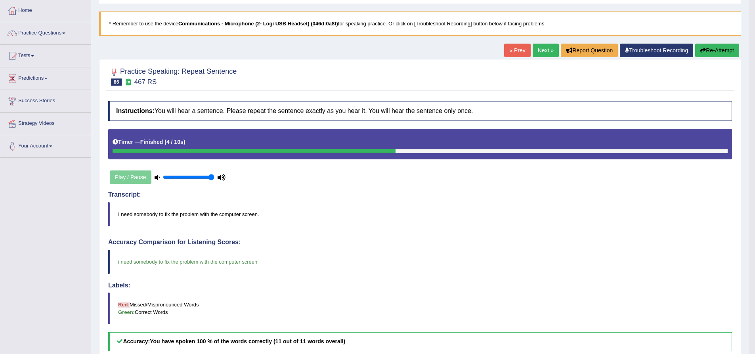
click at [543, 49] on link "Next »" at bounding box center [546, 50] width 26 height 13
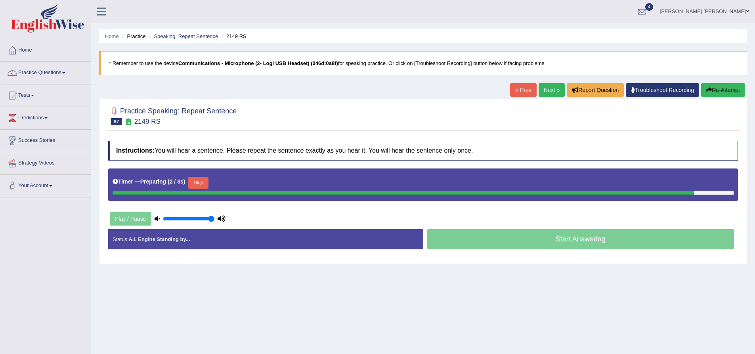
click at [104, 151] on div "Practice Speaking: Repeat Sentence 87 2149 RS Instructions: You will hear a sen…" at bounding box center [423, 181] width 648 height 165
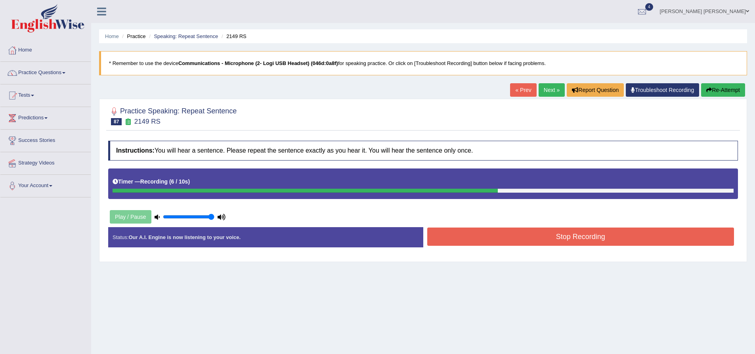
click at [733, 92] on button "Re-Attempt" at bounding box center [723, 89] width 44 height 13
click at [729, 89] on button "Re-Attempt" at bounding box center [723, 89] width 44 height 13
click at [583, 234] on button "Stop Recording" at bounding box center [580, 237] width 307 height 18
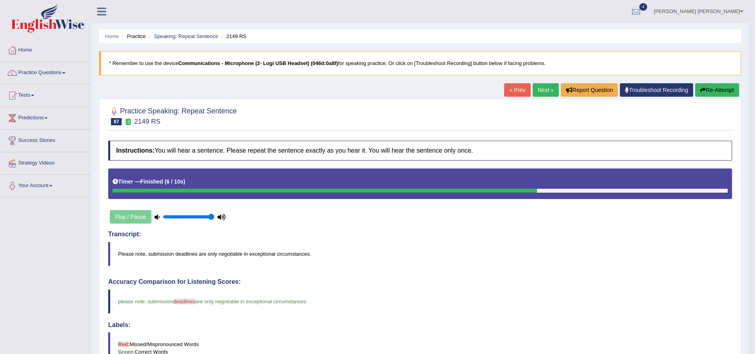
click at [717, 90] on button "Re-Attempt" at bounding box center [717, 89] width 44 height 13
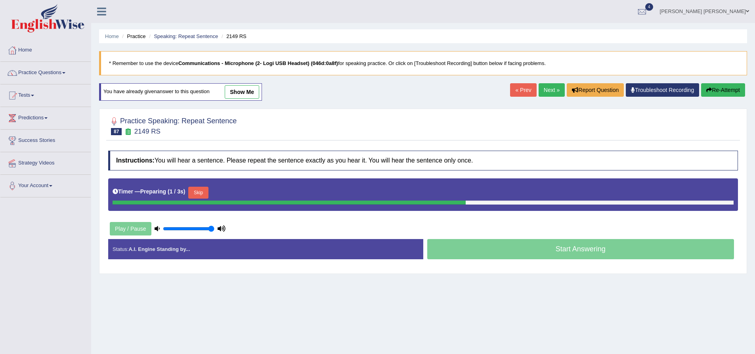
click at [203, 194] on button "Skip" at bounding box center [198, 193] width 20 height 12
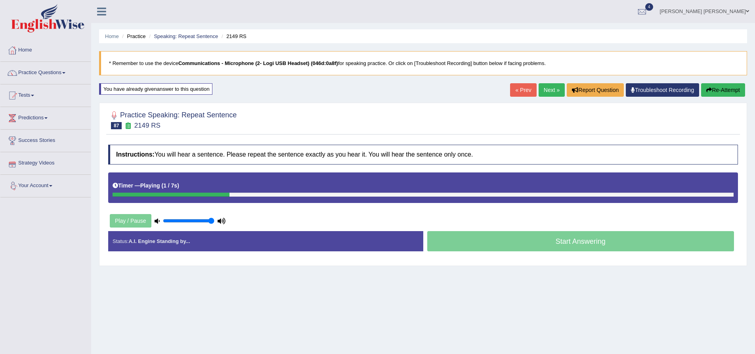
click at [102, 155] on div "Practice Speaking: Repeat Sentence 87 2149 RS Instructions: You will hear a sen…" at bounding box center [423, 184] width 648 height 163
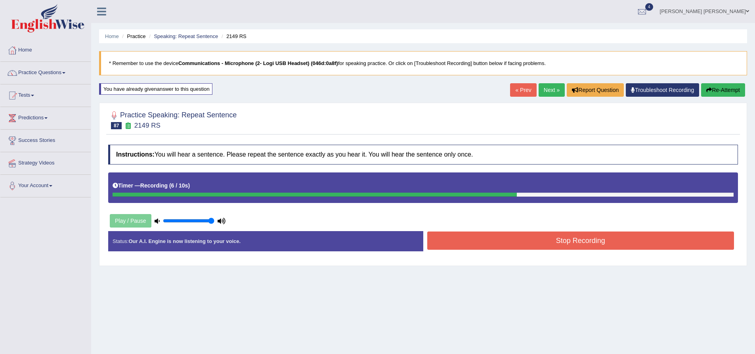
click at [501, 232] on button "Stop Recording" at bounding box center [580, 240] width 307 height 18
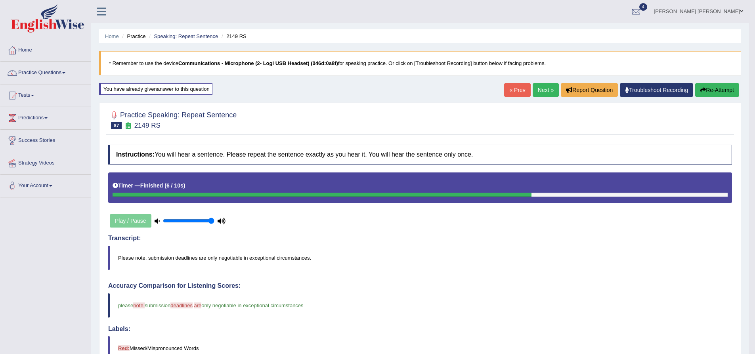
click at [545, 90] on link "Next »" at bounding box center [546, 89] width 26 height 13
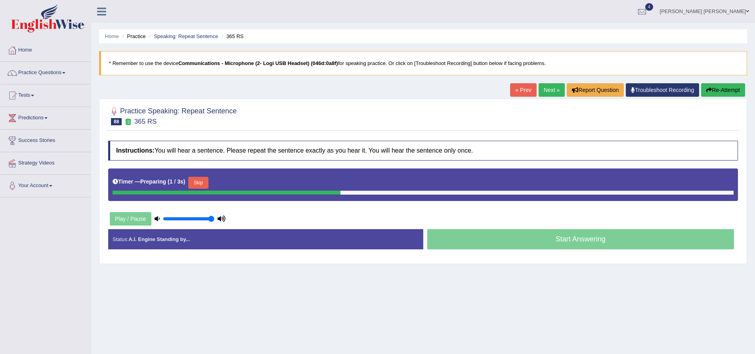
click at [102, 148] on div "Practice Speaking: Repeat Sentence 88 365 RS Instructions: You will hear a sent…" at bounding box center [423, 181] width 648 height 165
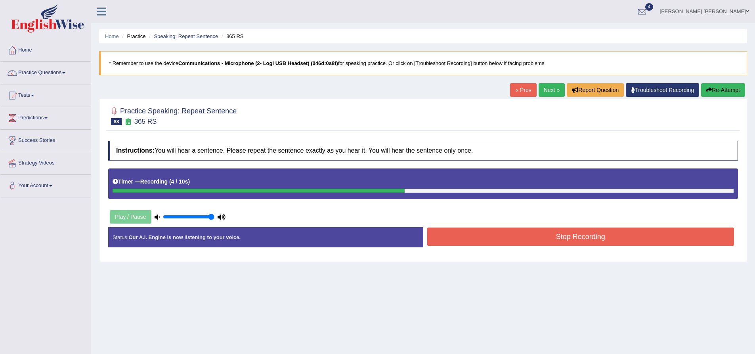
click at [587, 240] on button "Stop Recording" at bounding box center [580, 237] width 307 height 18
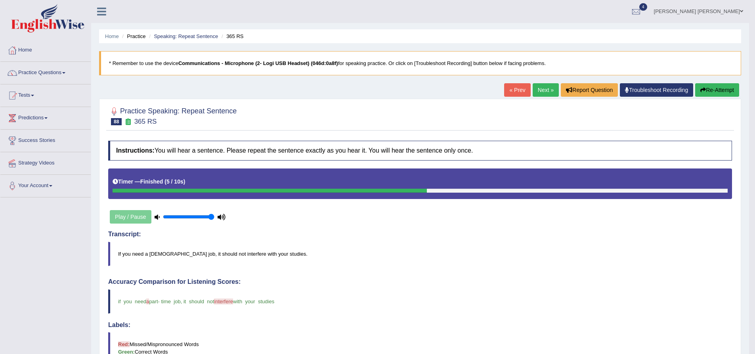
click at [721, 91] on button "Re-Attempt" at bounding box center [717, 89] width 44 height 13
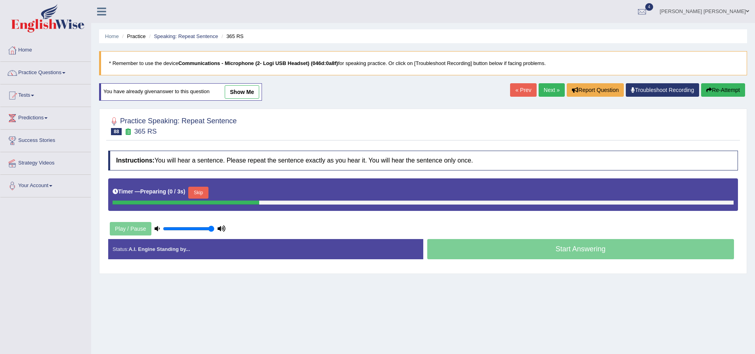
click at [104, 181] on div "Practice Speaking: Repeat Sentence 88 365 RS Instructions: You will hear a sent…" at bounding box center [423, 191] width 648 height 165
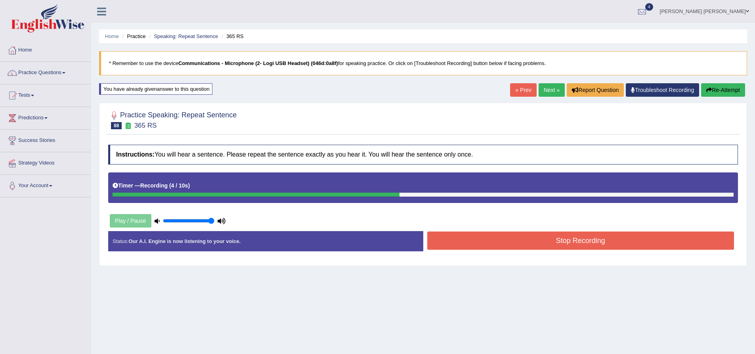
click at [518, 241] on button "Stop Recording" at bounding box center [580, 240] width 307 height 18
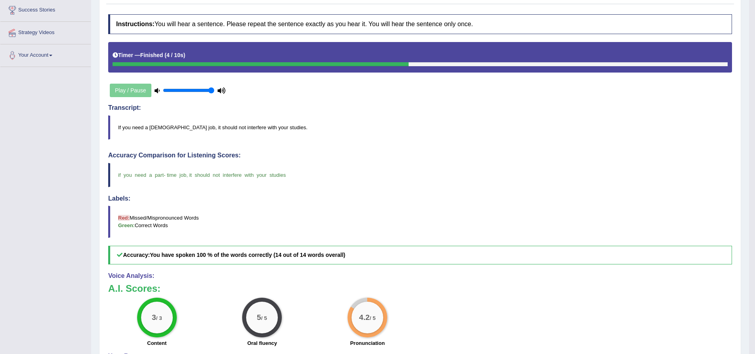
scroll to position [40, 0]
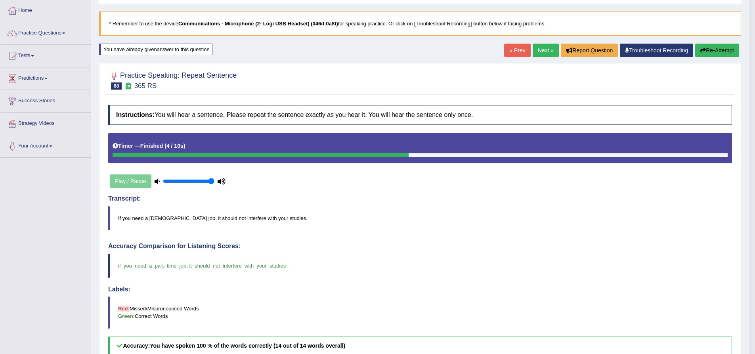
click at [102, 147] on div "Practice Speaking: Repeat Sentence 88 365 RS Instructions: You will hear a sent…" at bounding box center [420, 285] width 642 height 444
click at [545, 52] on link "Next »" at bounding box center [546, 50] width 26 height 13
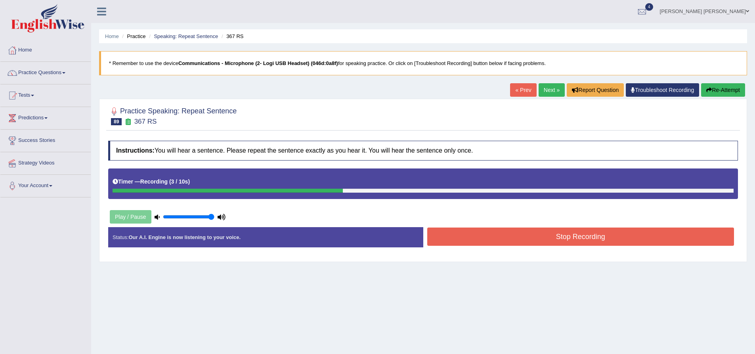
click at [550, 234] on button "Stop Recording" at bounding box center [580, 237] width 307 height 18
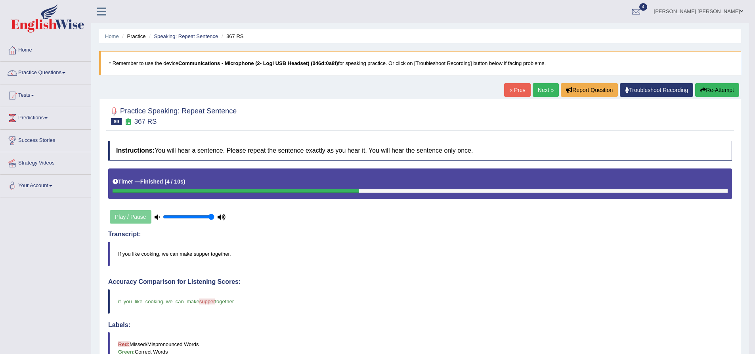
click at [713, 93] on button "Re-Attempt" at bounding box center [717, 89] width 44 height 13
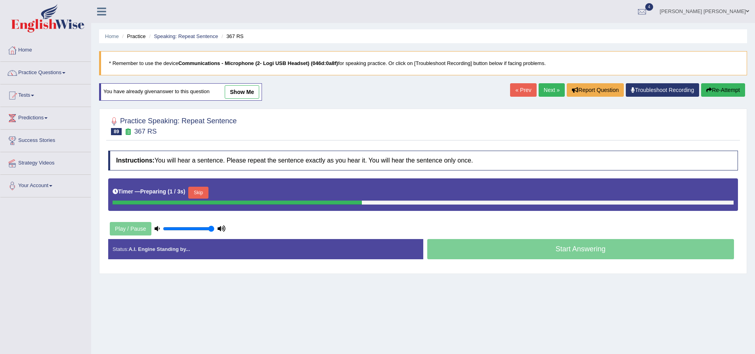
click at [195, 193] on button "Skip" at bounding box center [198, 193] width 20 height 12
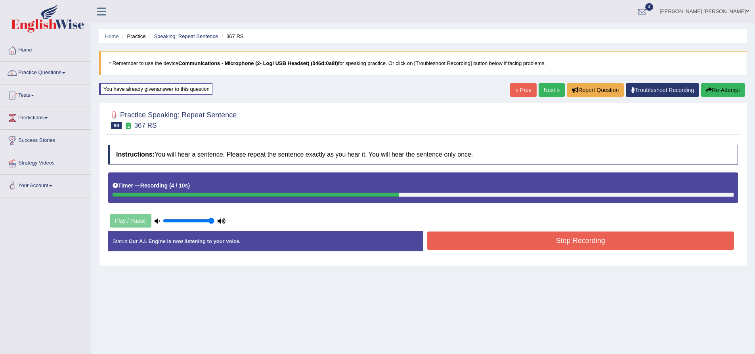
click at [516, 240] on button "Stop Recording" at bounding box center [580, 240] width 307 height 18
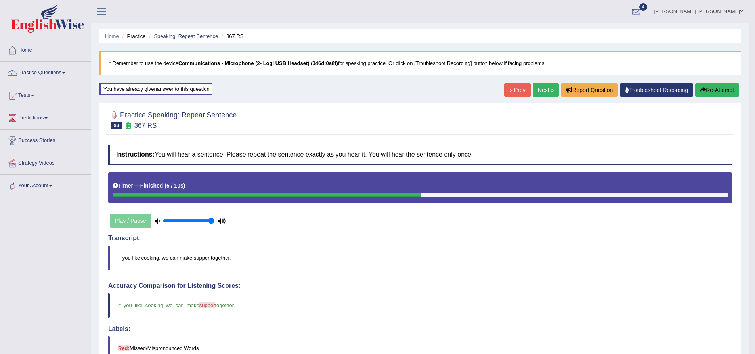
click at [545, 89] on link "Next »" at bounding box center [546, 89] width 26 height 13
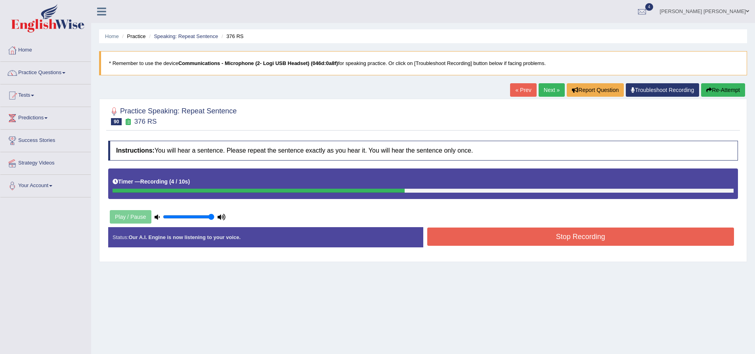
click at [546, 237] on button "Stop Recording" at bounding box center [580, 237] width 307 height 18
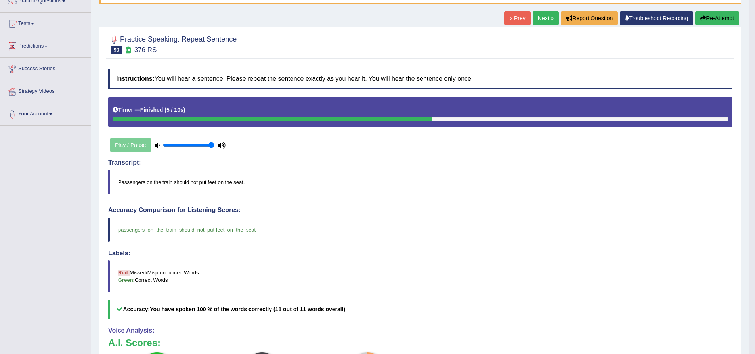
scroll to position [119, 0]
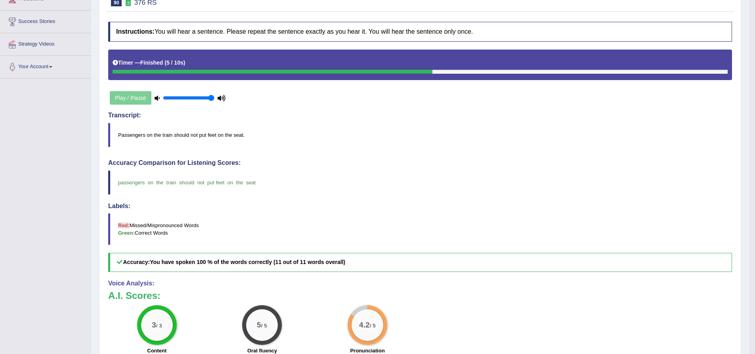
click at [101, 155] on div "Practice Speaking: Repeat Sentence 90 376 RS Instructions: You will hear a sent…" at bounding box center [420, 202] width 642 height 444
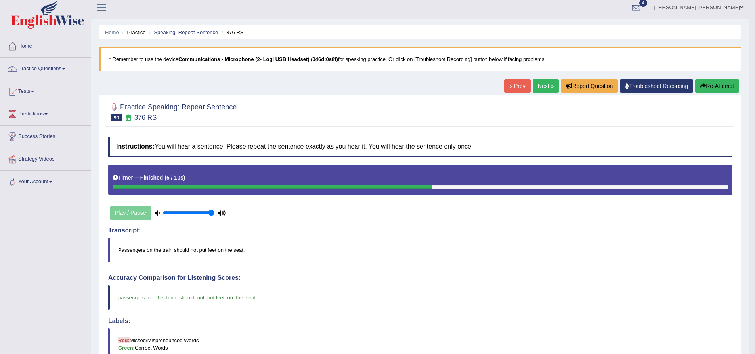
scroll to position [0, 0]
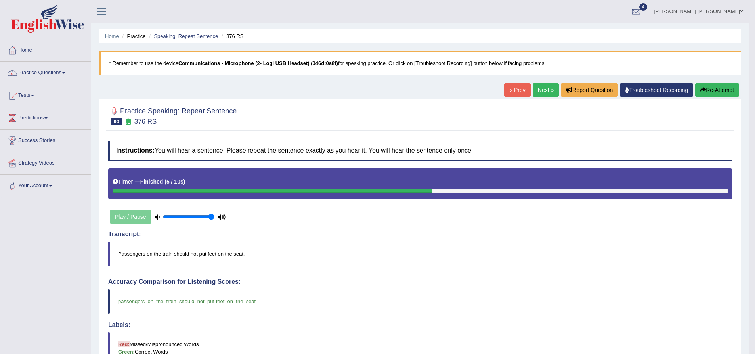
click at [101, 131] on div "Practice Speaking: Repeat Sentence 90 376 RS Instructions: You will hear a sent…" at bounding box center [420, 321] width 642 height 444
click at [547, 90] on link "Next »" at bounding box center [546, 89] width 26 height 13
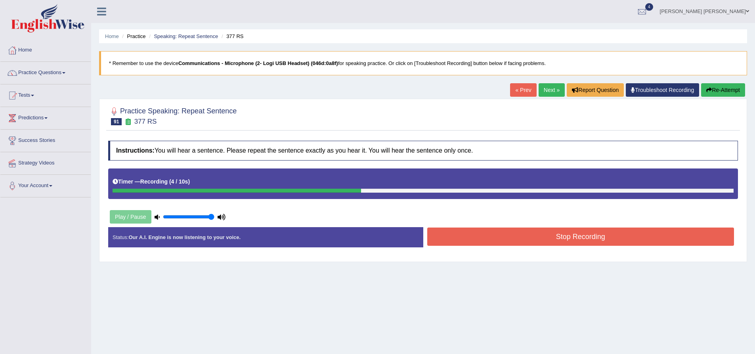
click at [525, 244] on button "Stop Recording" at bounding box center [580, 237] width 307 height 18
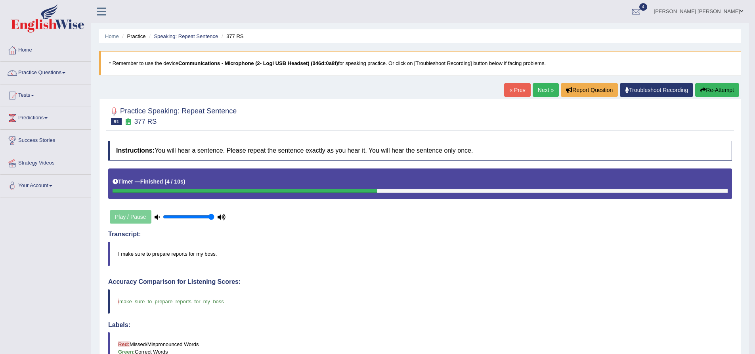
click at [732, 88] on button "Re-Attempt" at bounding box center [717, 89] width 44 height 13
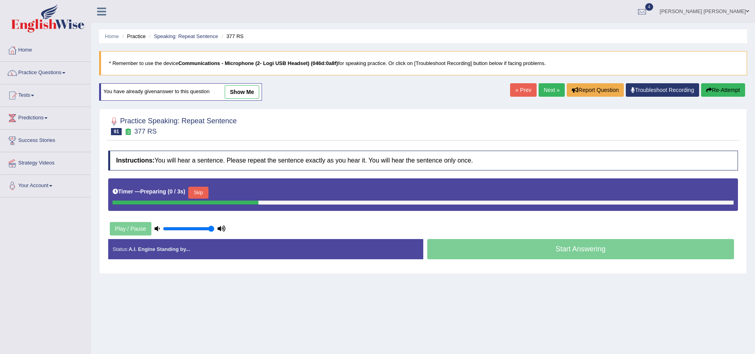
click at [201, 189] on button "Skip" at bounding box center [198, 193] width 20 height 12
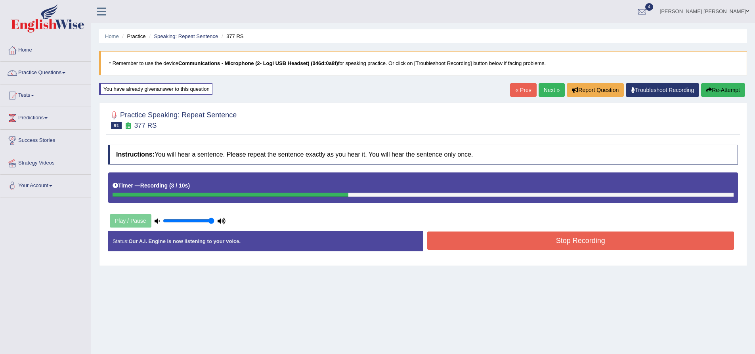
click at [569, 242] on button "Stop Recording" at bounding box center [580, 240] width 307 height 18
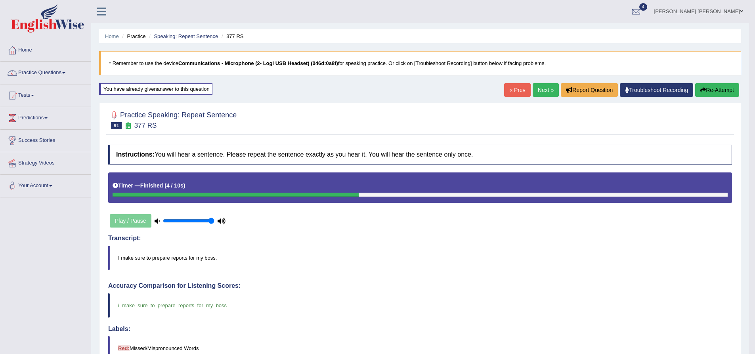
click at [551, 92] on link "Next »" at bounding box center [546, 89] width 26 height 13
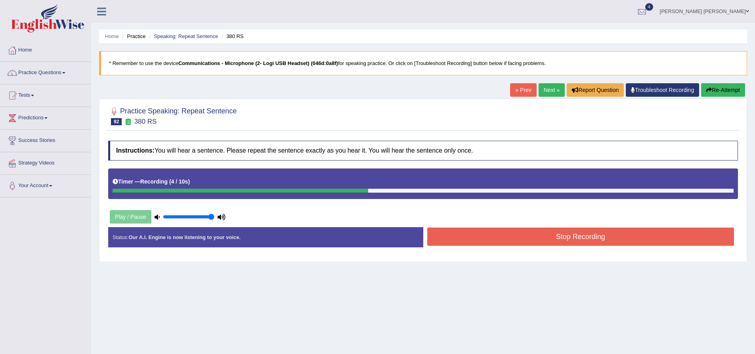
click at [728, 85] on button "Re-Attempt" at bounding box center [723, 89] width 44 height 13
click at [494, 241] on button "Stop Recording" at bounding box center [580, 237] width 307 height 18
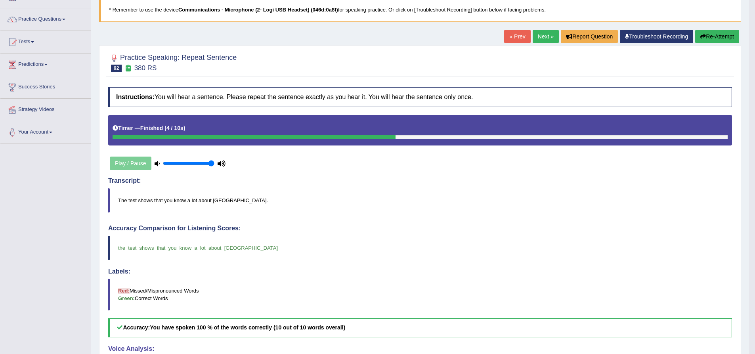
scroll to position [40, 0]
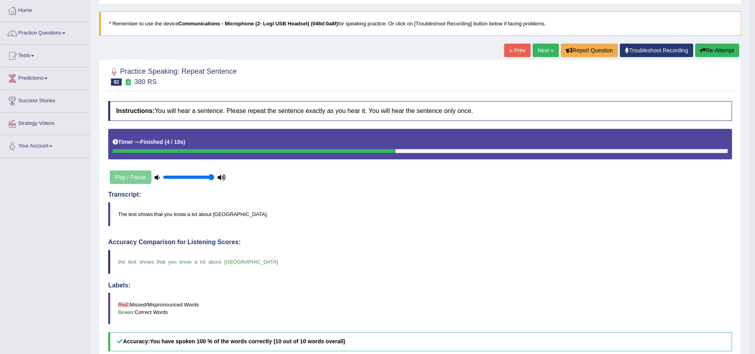
click at [545, 51] on link "Next »" at bounding box center [546, 50] width 26 height 13
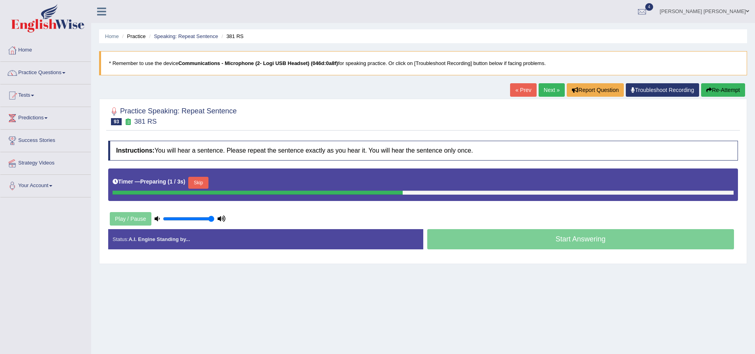
click at [98, 139] on div "Home Practice Speaking: Repeat Sentence 381 RS * Remember to use the device Com…" at bounding box center [423, 198] width 664 height 396
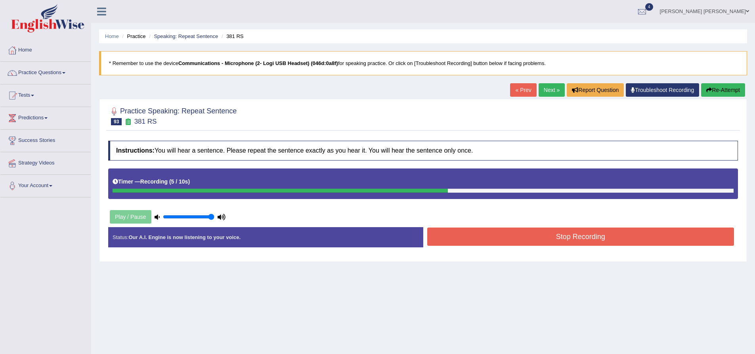
click at [517, 230] on button "Stop Recording" at bounding box center [580, 237] width 307 height 18
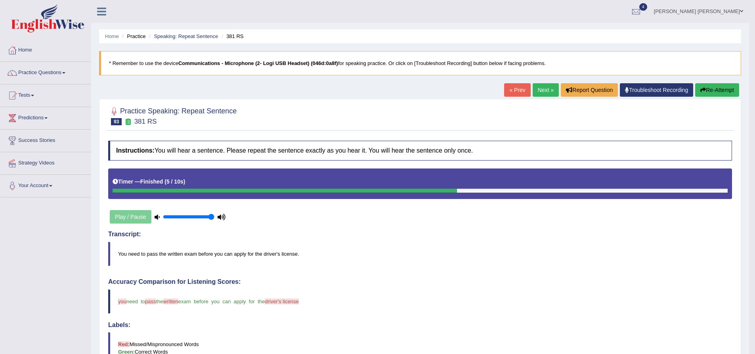
click at [717, 89] on button "Re-Attempt" at bounding box center [717, 89] width 44 height 13
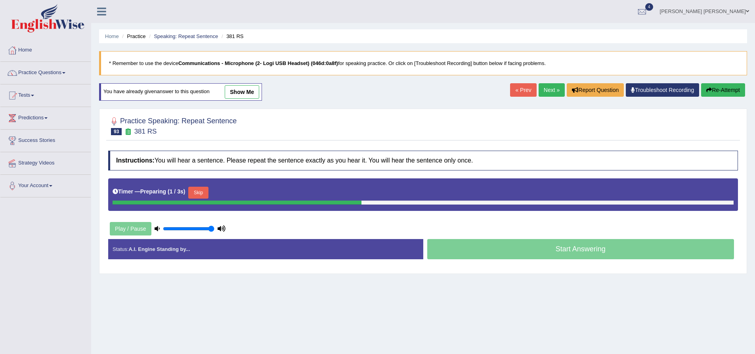
click at [101, 134] on div "Practice Speaking: Repeat Sentence 93 381 RS Instructions: You will hear a sent…" at bounding box center [423, 191] width 648 height 165
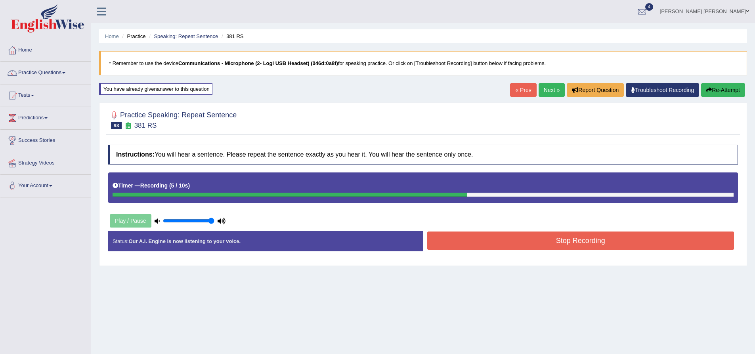
click at [550, 241] on button "Stop Recording" at bounding box center [580, 240] width 307 height 18
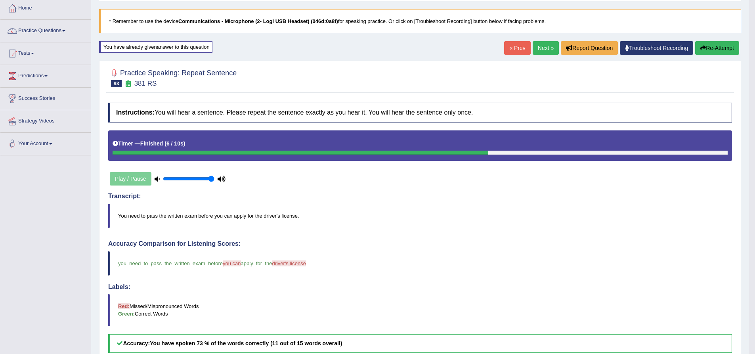
scroll to position [40, 0]
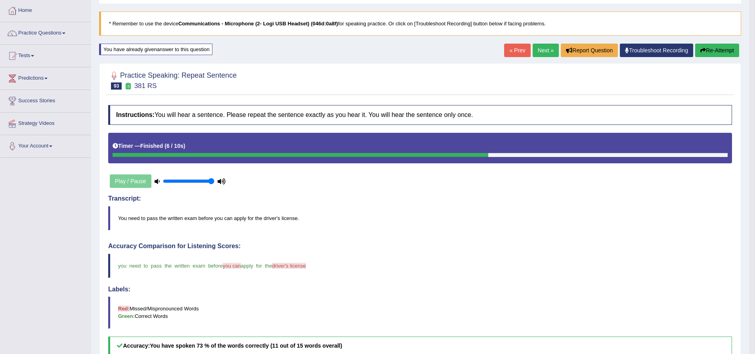
click at [725, 51] on button "Re-Attempt" at bounding box center [717, 50] width 44 height 13
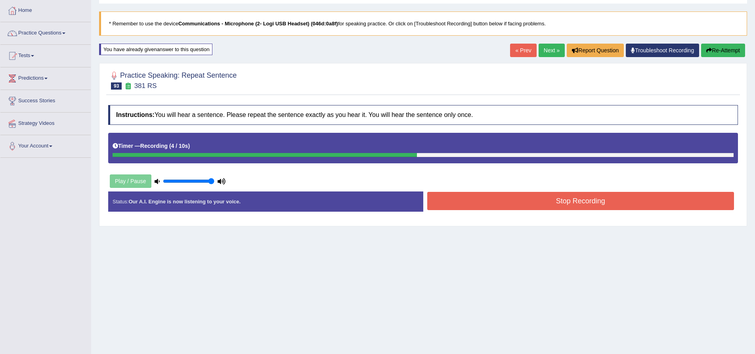
click at [725, 52] on button "Re-Attempt" at bounding box center [723, 50] width 44 height 13
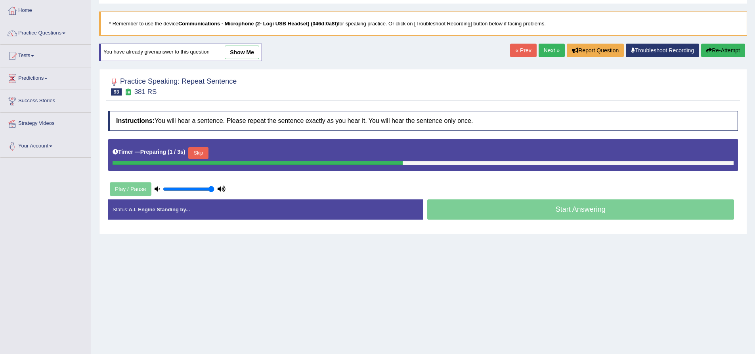
click at [203, 153] on button "Skip" at bounding box center [198, 153] width 20 height 12
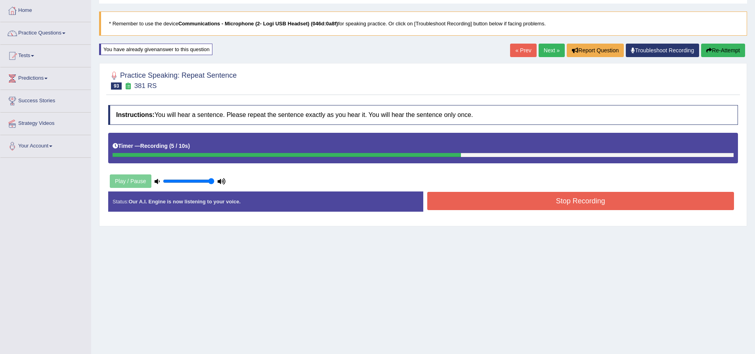
click at [491, 201] on button "Stop Recording" at bounding box center [580, 201] width 307 height 18
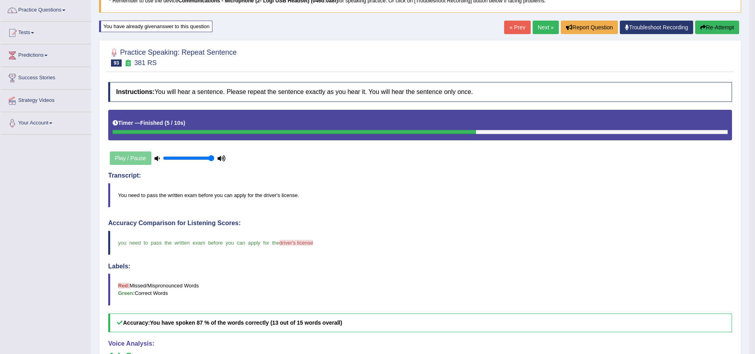
scroll to position [40, 0]
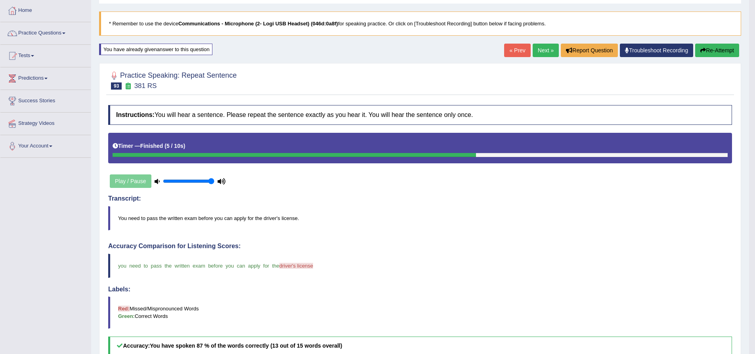
click at [537, 53] on link "Next »" at bounding box center [546, 50] width 26 height 13
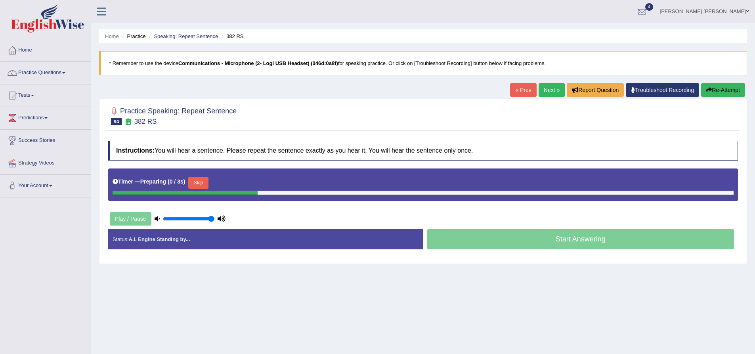
click at [105, 182] on div "Practice Speaking: Repeat Sentence 94 382 RS Instructions: You will hear a sent…" at bounding box center [423, 181] width 648 height 165
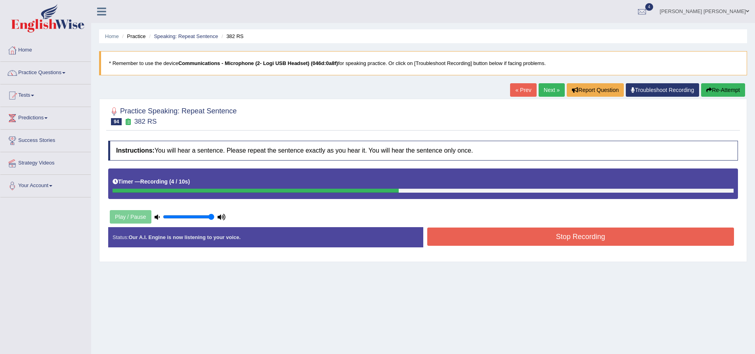
click at [528, 234] on button "Stop Recording" at bounding box center [580, 237] width 307 height 18
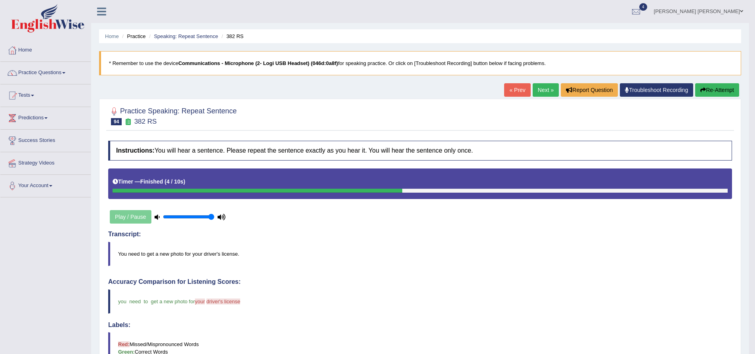
click at [715, 92] on button "Re-Attempt" at bounding box center [717, 89] width 44 height 13
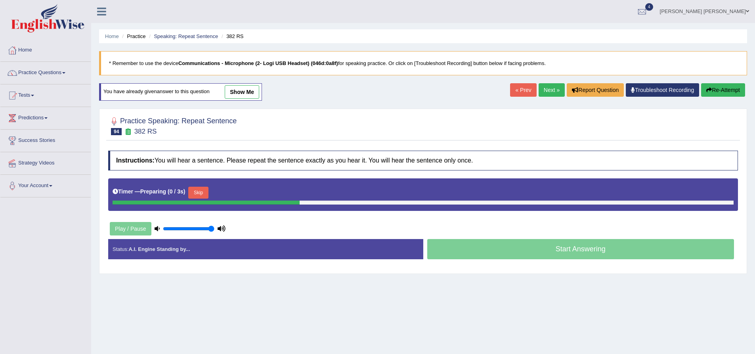
click at [195, 194] on div "Timer — Preparing ( 0 / 3s ) Skip" at bounding box center [423, 193] width 621 height 16
click at [200, 193] on button "Skip" at bounding box center [198, 193] width 20 height 12
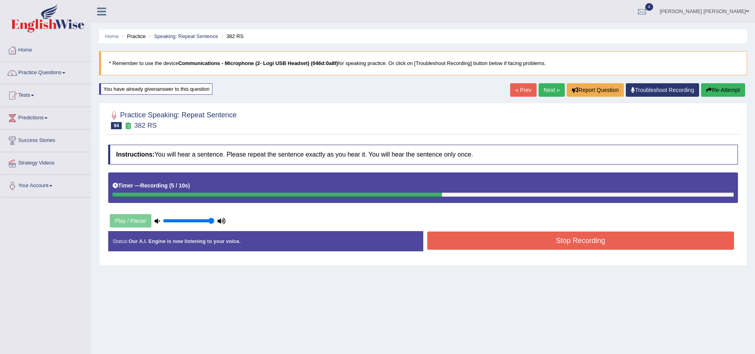
click at [553, 244] on button "Stop Recording" at bounding box center [580, 240] width 307 height 18
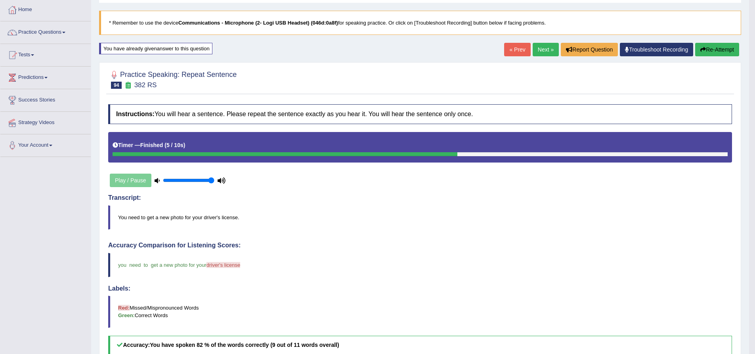
scroll to position [40, 0]
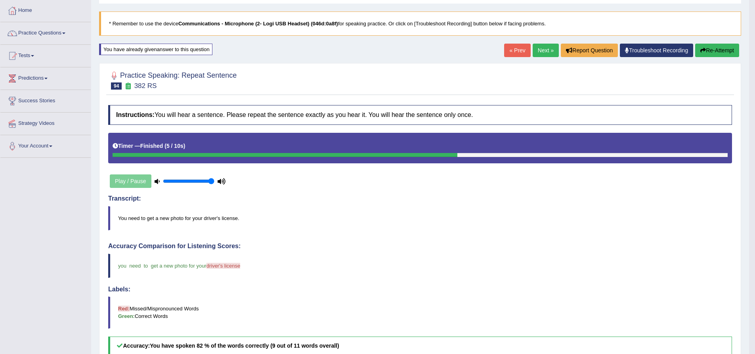
click at [548, 52] on link "Next »" at bounding box center [546, 50] width 26 height 13
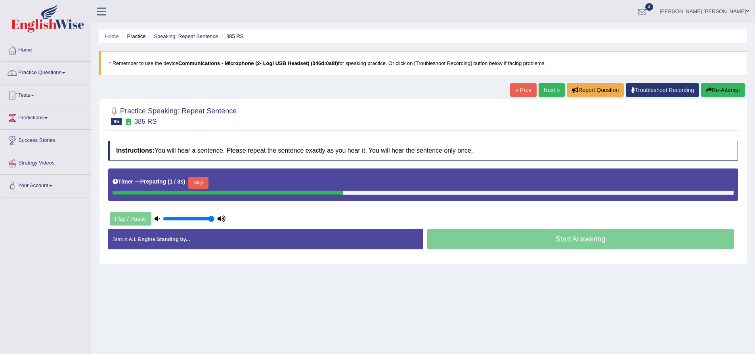
click at [99, 155] on div "Practice Speaking: Repeat Sentence 95 385 RS Instructions: You will hear a sent…" at bounding box center [423, 181] width 648 height 165
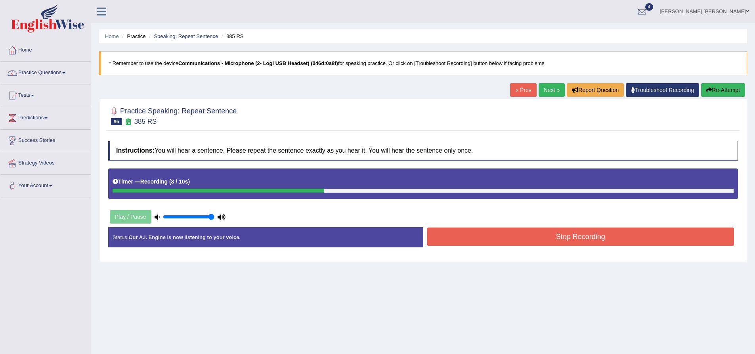
click at [708, 92] on icon "button" at bounding box center [709, 90] width 6 height 6
click at [497, 236] on button "Stop Recording" at bounding box center [580, 237] width 307 height 18
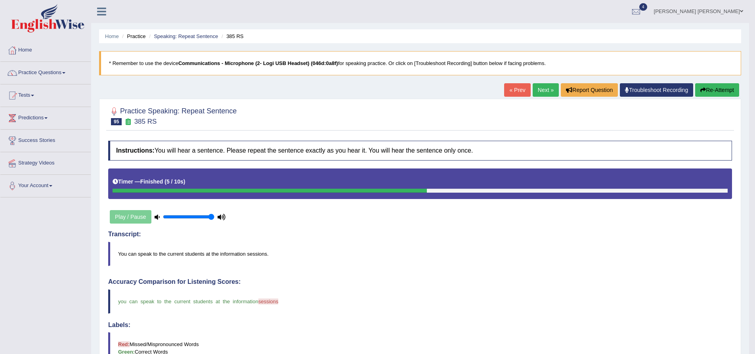
drag, startPoint x: 546, startPoint y: 91, endPoint x: 534, endPoint y: 91, distance: 12.3
click at [546, 91] on link "Next »" at bounding box center [546, 89] width 26 height 13
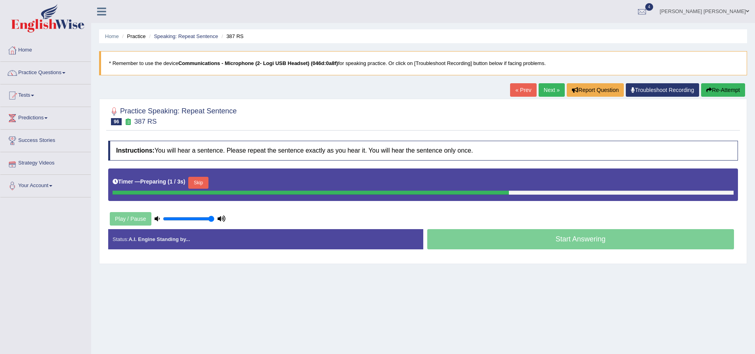
click at [102, 166] on div "Practice Speaking: Repeat Sentence 96 387 RS Instructions: You will hear a sent…" at bounding box center [423, 181] width 648 height 165
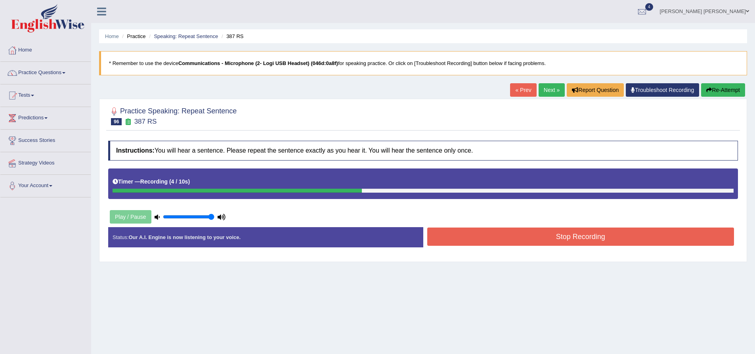
click at [521, 239] on button "Stop Recording" at bounding box center [580, 237] width 307 height 18
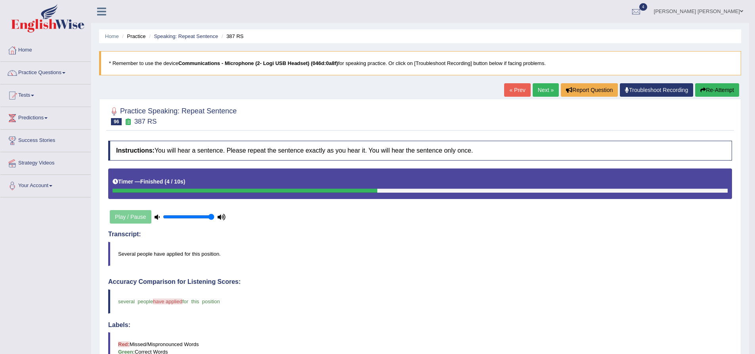
click at [706, 92] on button "Re-Attempt" at bounding box center [717, 89] width 44 height 13
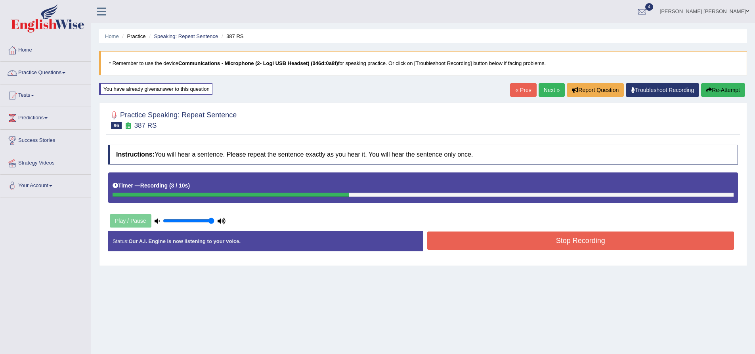
click at [541, 247] on button "Stop Recording" at bounding box center [580, 240] width 307 height 18
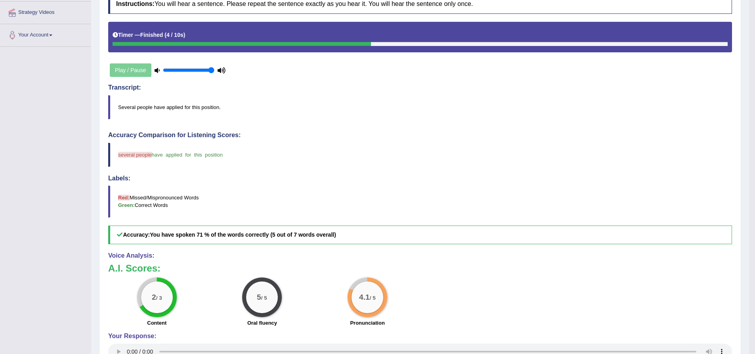
scroll to position [40, 0]
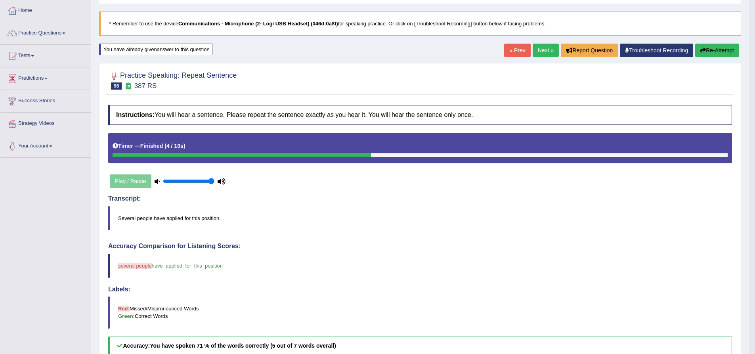
click at [713, 49] on button "Re-Attempt" at bounding box center [717, 50] width 44 height 13
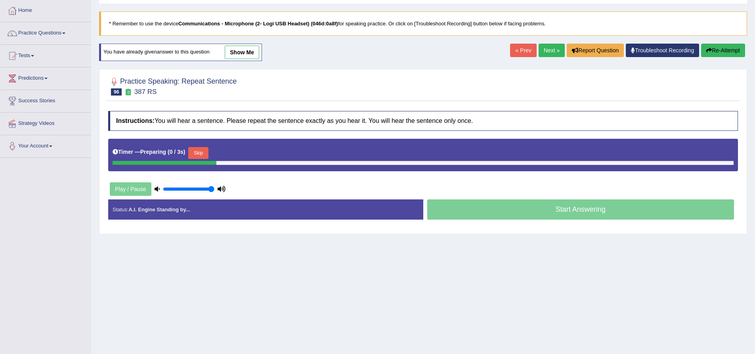
click at [205, 155] on button "Skip" at bounding box center [198, 153] width 20 height 12
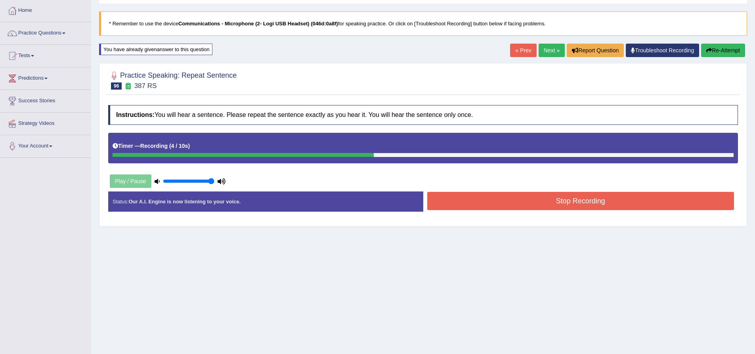
click at [478, 194] on button "Stop Recording" at bounding box center [580, 201] width 307 height 18
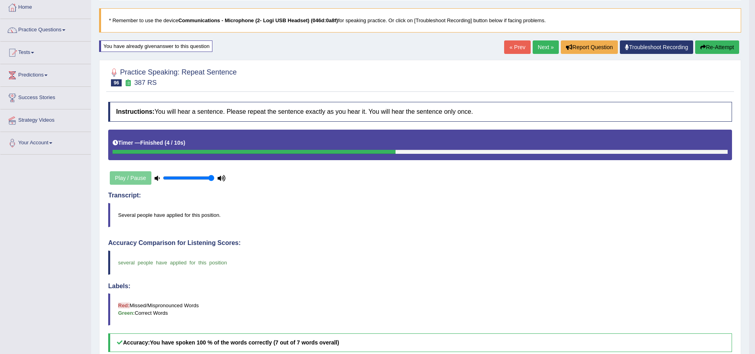
scroll to position [40, 0]
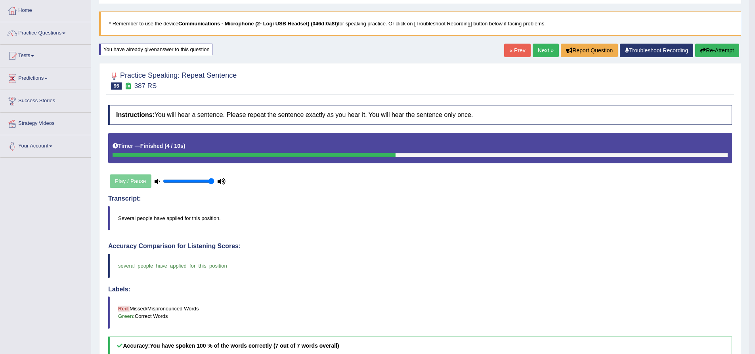
drag, startPoint x: 715, startPoint y: 50, endPoint x: 710, endPoint y: 50, distance: 4.8
click at [715, 50] on button "Re-Attempt" at bounding box center [717, 50] width 44 height 13
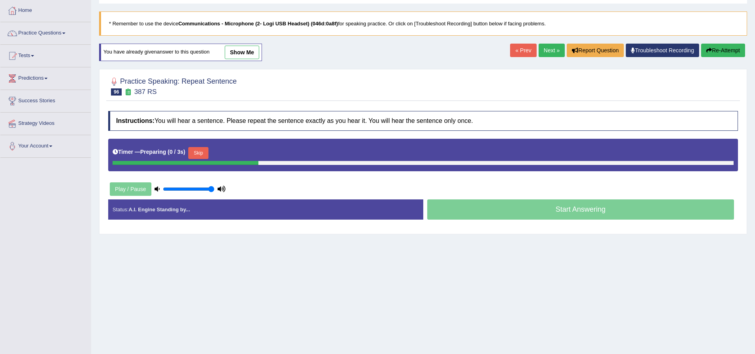
click at [206, 155] on button "Skip" at bounding box center [198, 153] width 20 height 12
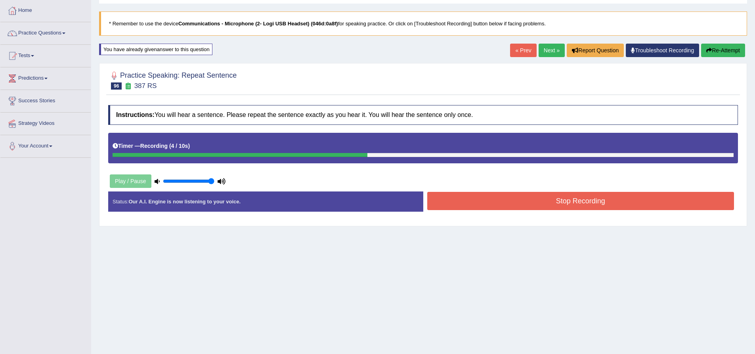
click at [503, 204] on button "Stop Recording" at bounding box center [580, 201] width 307 height 18
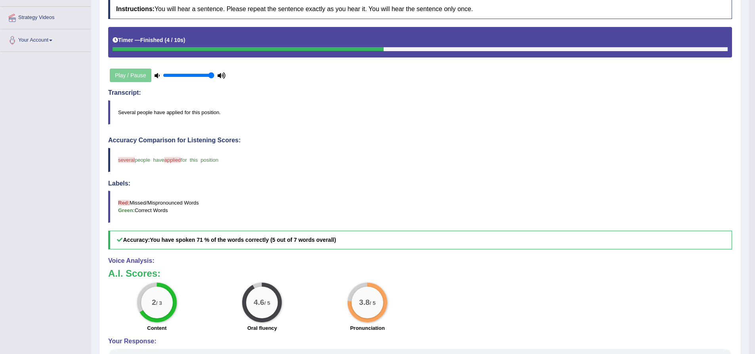
scroll to position [79, 0]
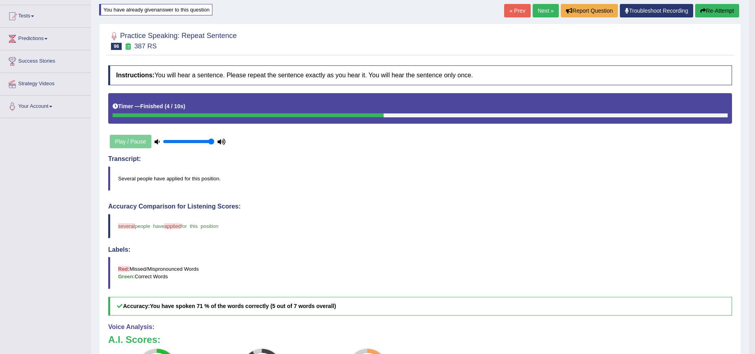
click at [536, 14] on link "Next »" at bounding box center [546, 10] width 26 height 13
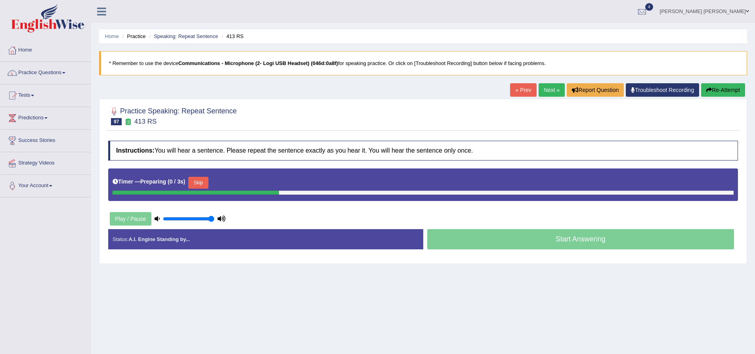
click at [237, 132] on div "Practice Speaking: Repeat Sentence 97 413 RS Instructions: You will hear a sent…" at bounding box center [423, 181] width 648 height 165
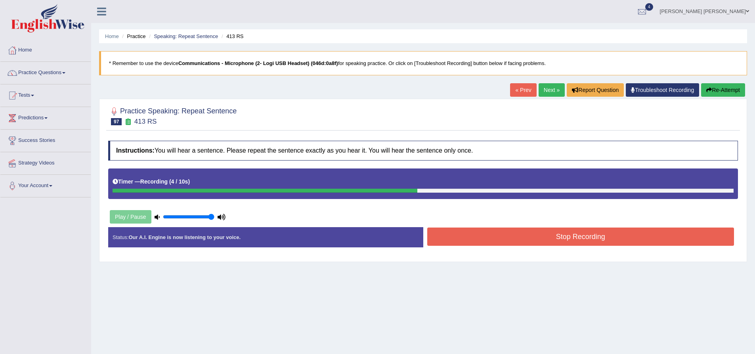
click at [573, 232] on button "Stop Recording" at bounding box center [580, 237] width 307 height 18
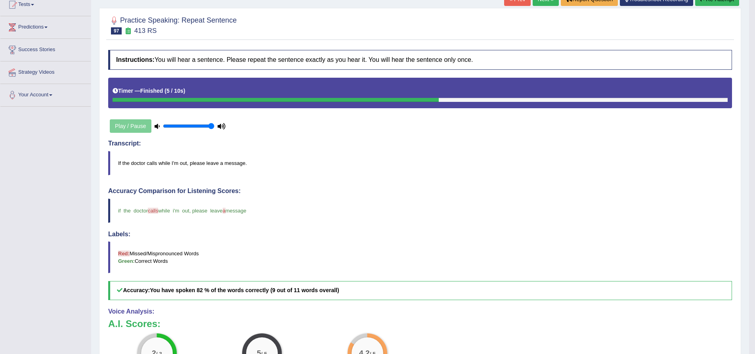
scroll to position [40, 0]
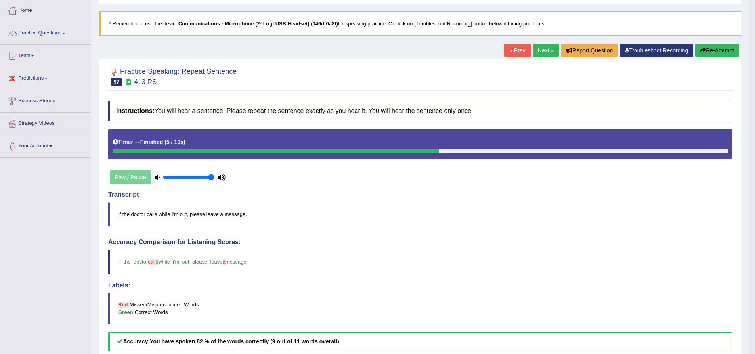
click at [707, 49] on button "Re-Attempt" at bounding box center [717, 50] width 44 height 13
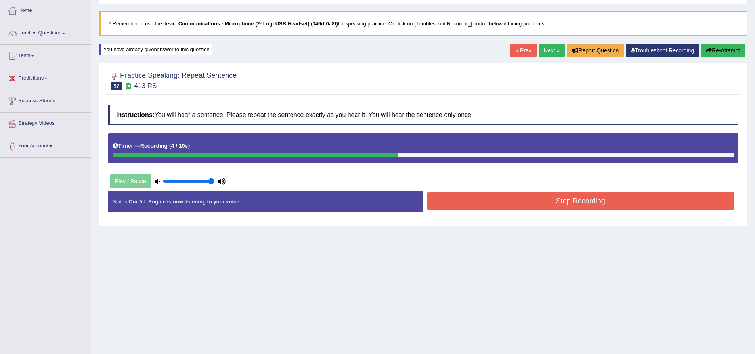
click at [498, 207] on button "Stop Recording" at bounding box center [580, 201] width 307 height 18
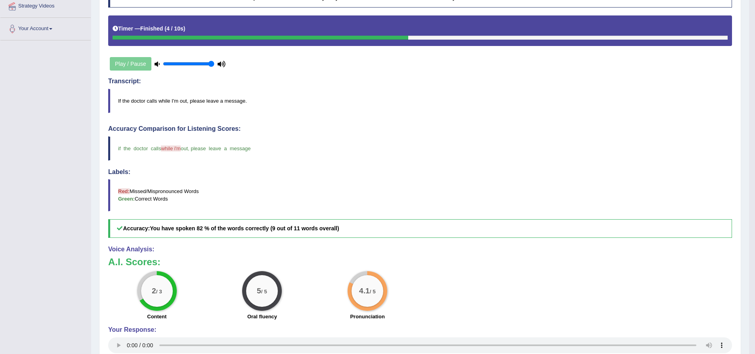
scroll to position [159, 0]
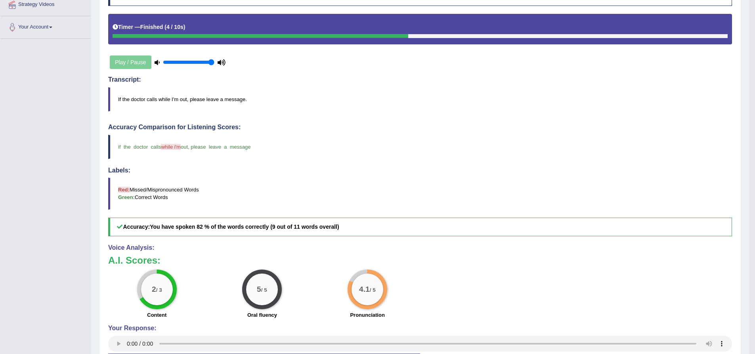
click at [91, 191] on div "Toggle navigation Home Practice Questions Speaking Practice Read Aloud Repeat S…" at bounding box center [374, 125] width 749 height 569
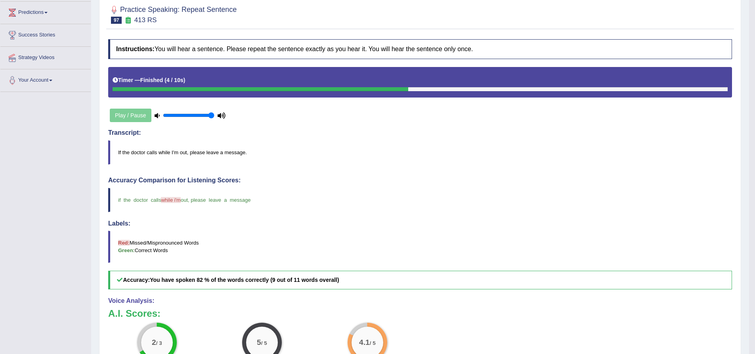
scroll to position [40, 0]
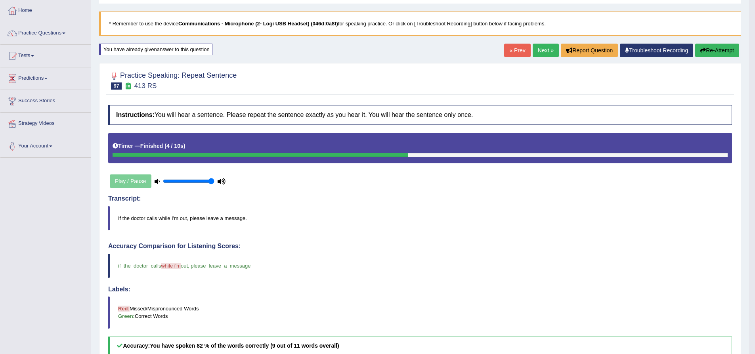
click at [543, 52] on link "Next »" at bounding box center [546, 50] width 26 height 13
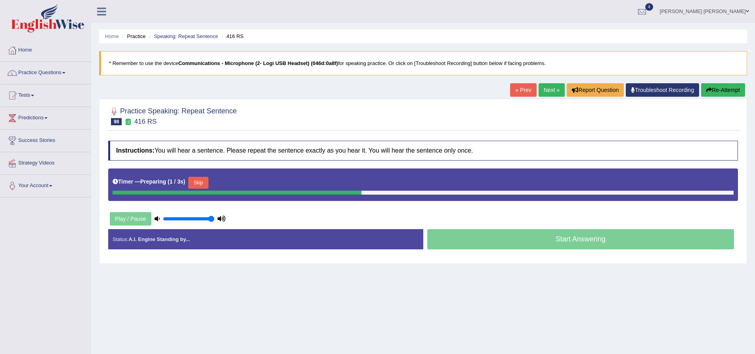
click at [204, 182] on button "Skip" at bounding box center [198, 183] width 20 height 12
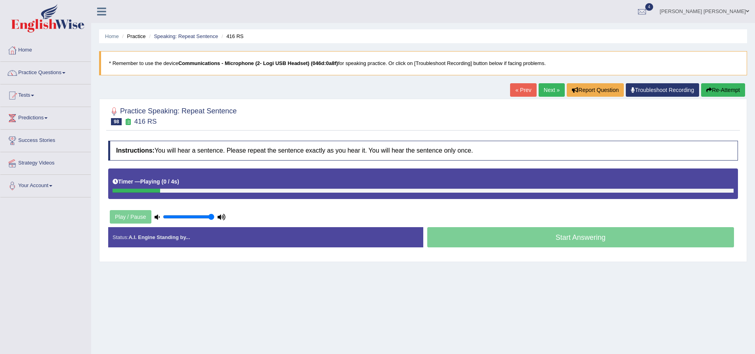
click at [244, 140] on div "Instructions: You will hear a sentence. Please repeat the sentence exactly as y…" at bounding box center [423, 197] width 634 height 121
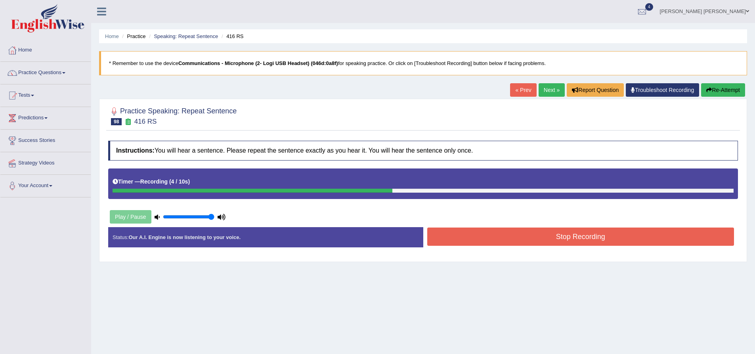
click at [724, 91] on button "Re-Attempt" at bounding box center [723, 89] width 44 height 13
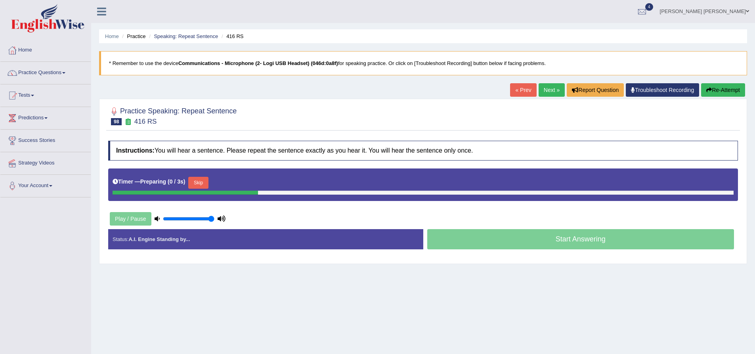
click at [280, 124] on div at bounding box center [423, 115] width 630 height 24
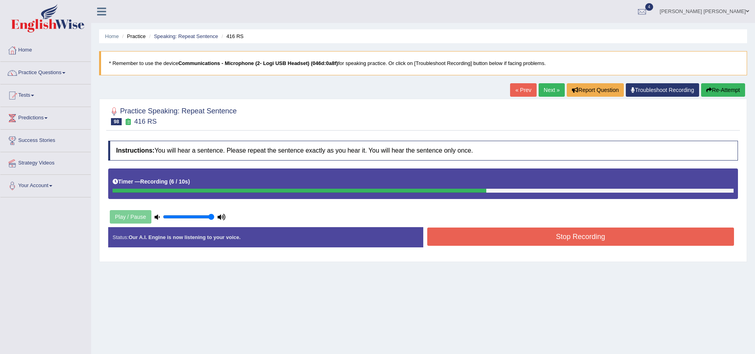
click at [543, 246] on button "Stop Recording" at bounding box center [580, 237] width 307 height 18
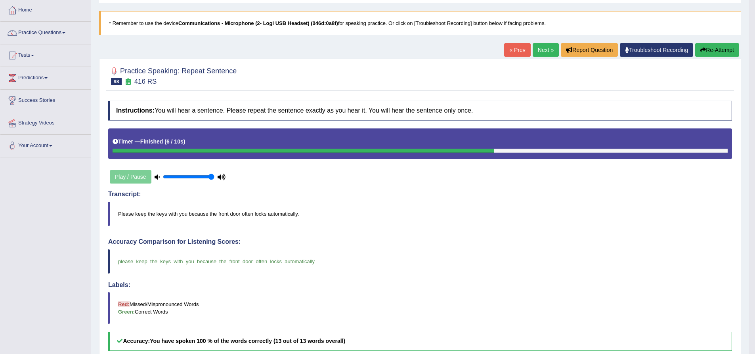
scroll to position [40, 0]
click at [544, 49] on link "Next »" at bounding box center [546, 50] width 26 height 13
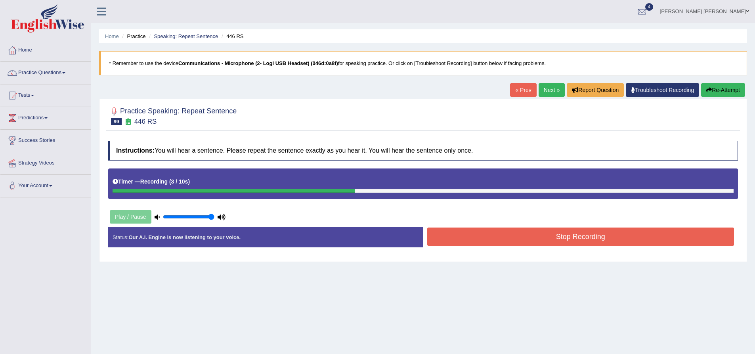
click at [562, 239] on button "Stop Recording" at bounding box center [580, 237] width 307 height 18
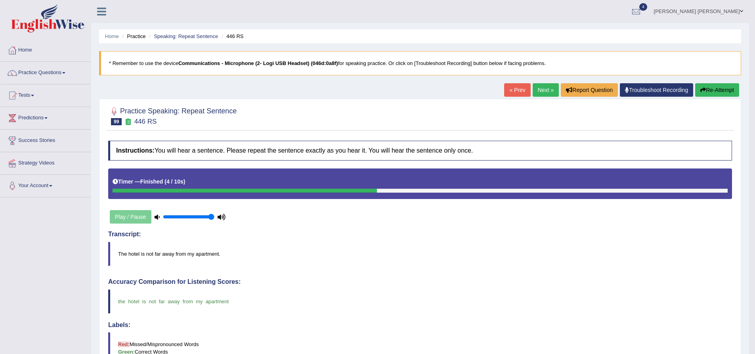
click at [545, 90] on link "Next »" at bounding box center [546, 89] width 26 height 13
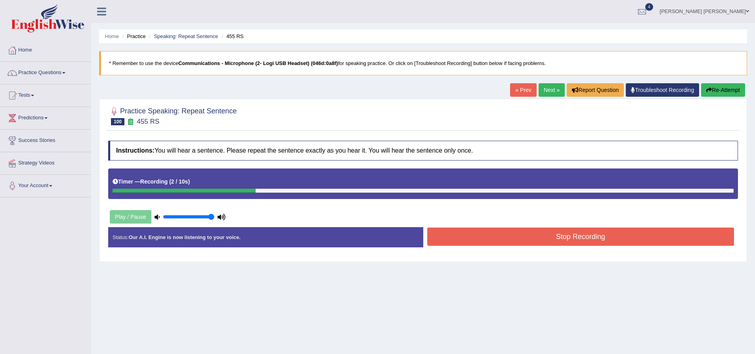
click at [722, 94] on button "Re-Attempt" at bounding box center [723, 89] width 44 height 13
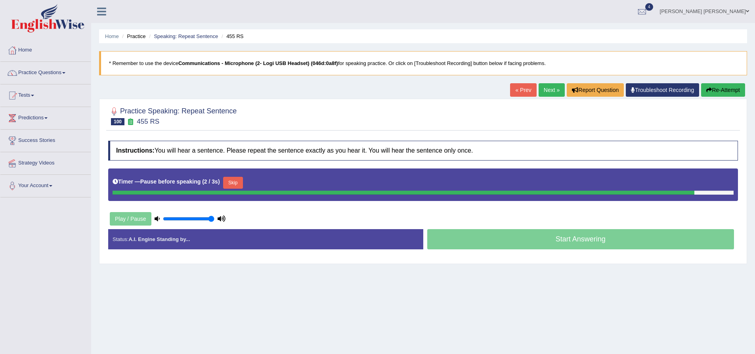
click at [725, 89] on button "Re-Attempt" at bounding box center [723, 89] width 44 height 13
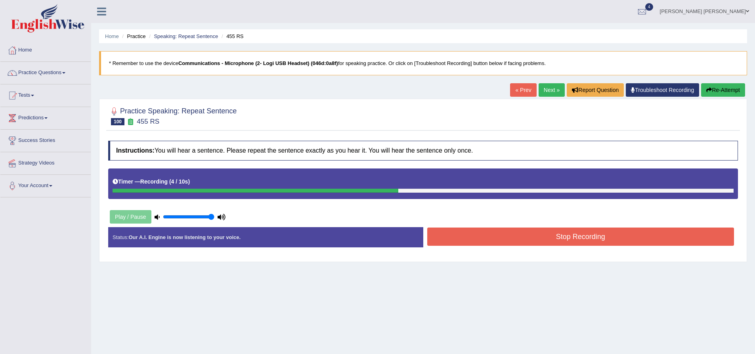
click at [603, 237] on button "Stop Recording" at bounding box center [580, 237] width 307 height 18
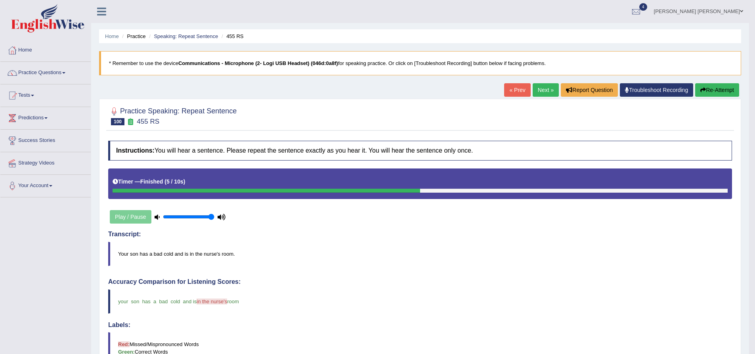
click at [721, 90] on button "Re-Attempt" at bounding box center [717, 89] width 44 height 13
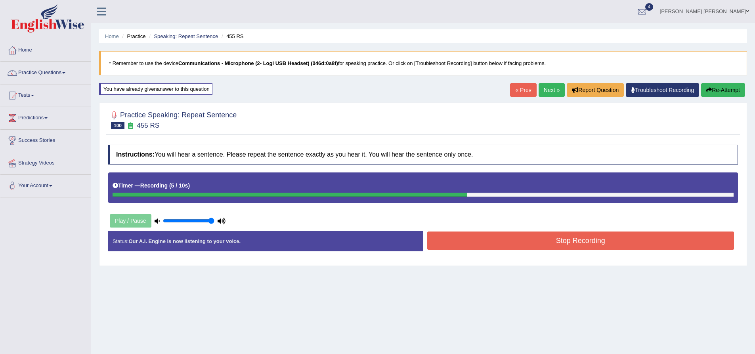
click at [509, 241] on button "Stop Recording" at bounding box center [580, 240] width 307 height 18
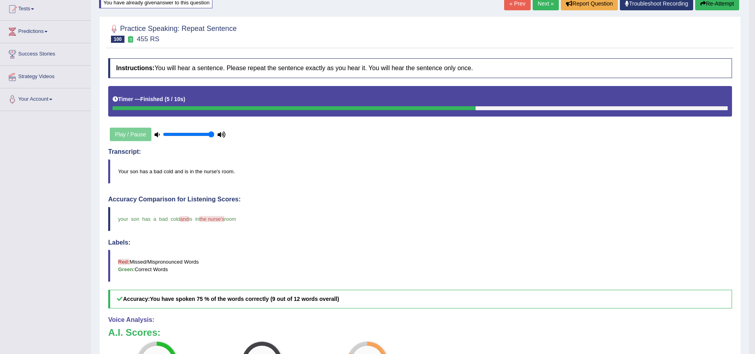
scroll to position [60, 0]
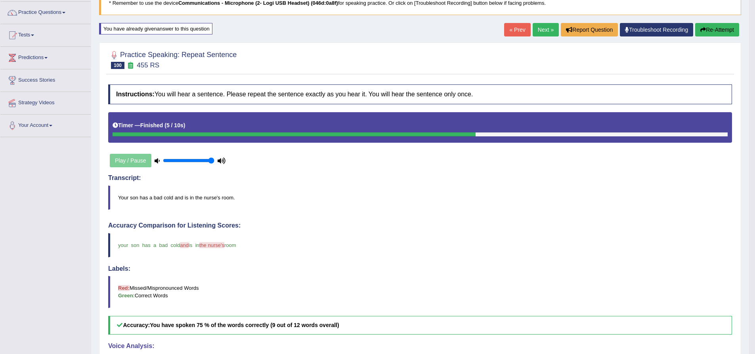
click at [727, 29] on button "Re-Attempt" at bounding box center [717, 29] width 44 height 13
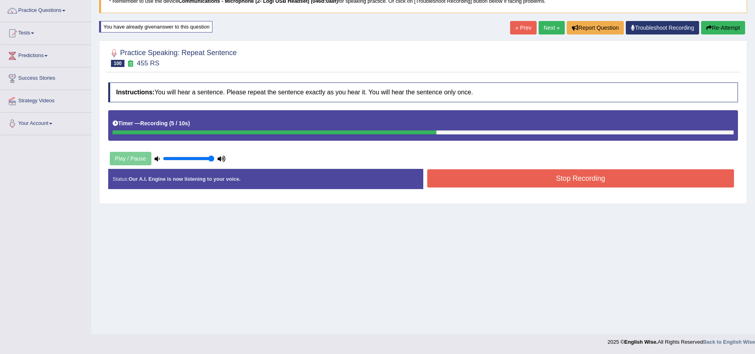
click at [497, 183] on button "Stop Recording" at bounding box center [580, 178] width 307 height 18
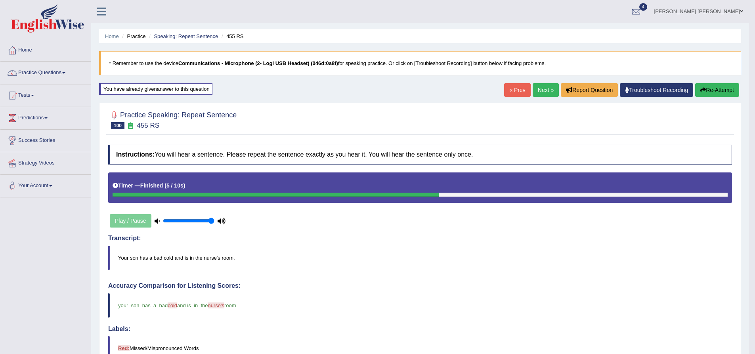
click at [537, 90] on link "Next »" at bounding box center [546, 89] width 26 height 13
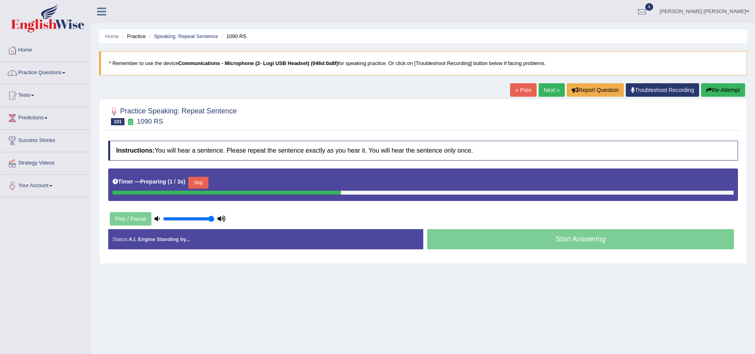
click at [102, 141] on div "Practice Speaking: Repeat Sentence 101 1090 RS Instructions: You will hear a se…" at bounding box center [423, 181] width 648 height 165
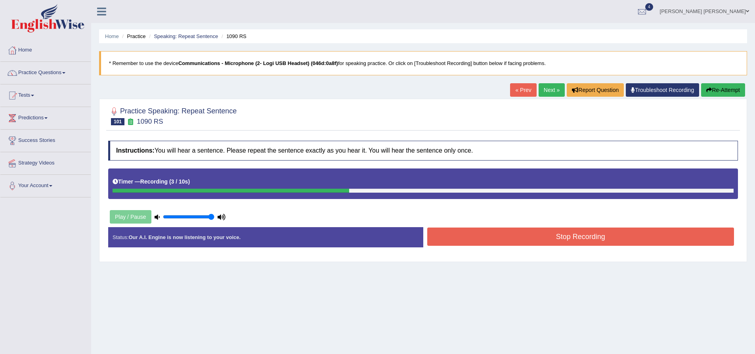
click at [734, 93] on button "Re-Attempt" at bounding box center [723, 89] width 44 height 13
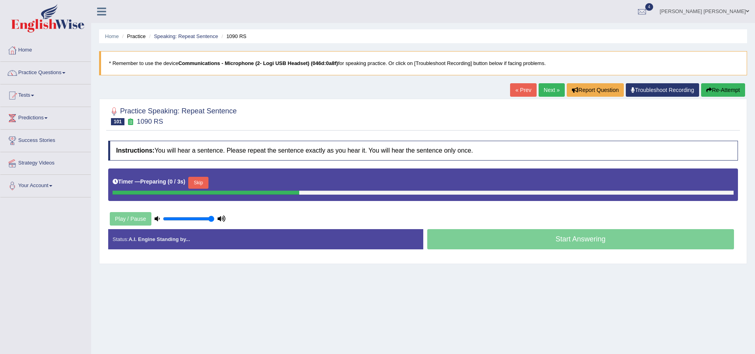
click at [185, 129] on div "Practice Speaking: Repeat Sentence 101 1090 RS" at bounding box center [423, 117] width 634 height 28
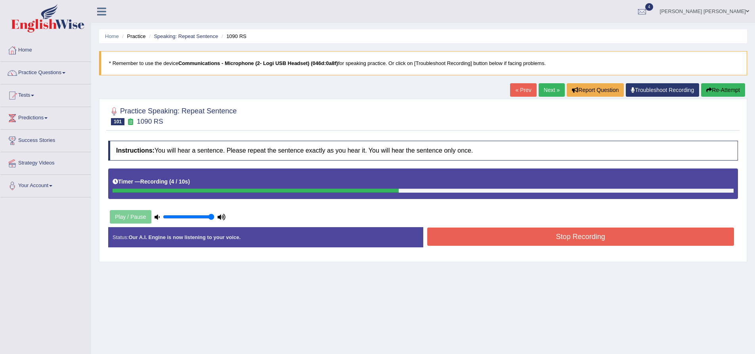
click at [532, 233] on button "Stop Recording" at bounding box center [580, 237] width 307 height 18
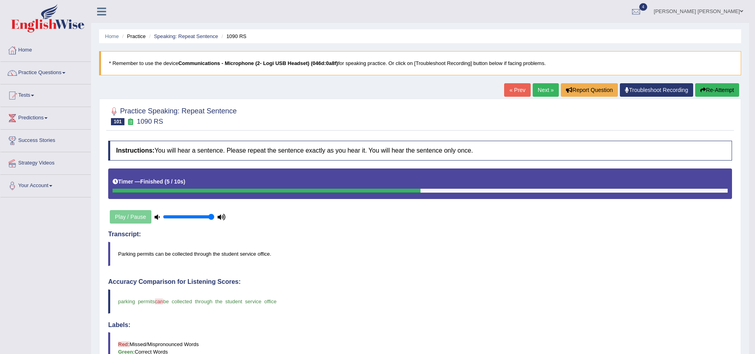
click at [96, 61] on div "Home Practice Speaking: Repeat Sentence 1090 RS * Remember to use the device Co…" at bounding box center [420, 274] width 658 height 549
click at [95, 62] on div "Home Practice Speaking: Repeat Sentence 1090 RS * Remember to use the device Co…" at bounding box center [420, 274] width 658 height 549
click at [94, 62] on div "Home Practice Speaking: Repeat Sentence 1090 RS * Remember to use the device Co…" at bounding box center [420, 274] width 658 height 549
click at [192, 35] on link "Speaking: Repeat Sentence" at bounding box center [186, 36] width 64 height 6
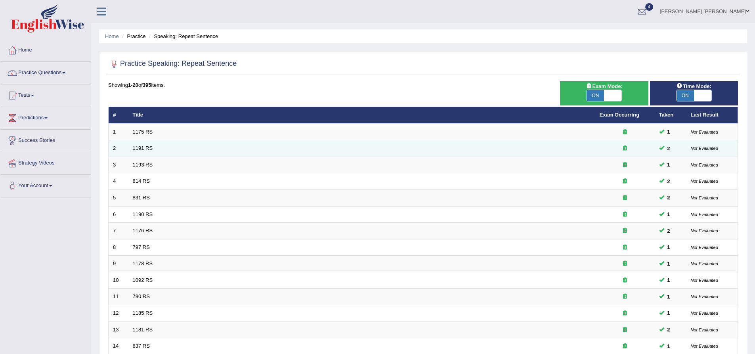
scroll to position [171, 0]
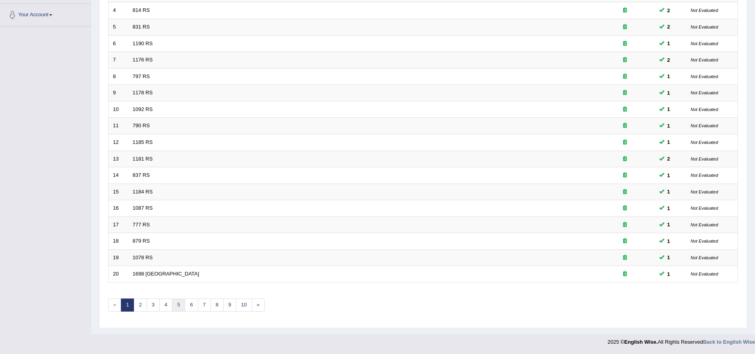
click at [180, 308] on link "5" at bounding box center [178, 304] width 13 height 13
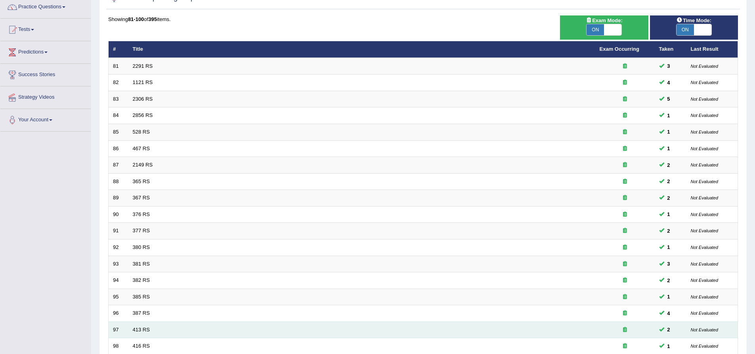
scroll to position [171, 0]
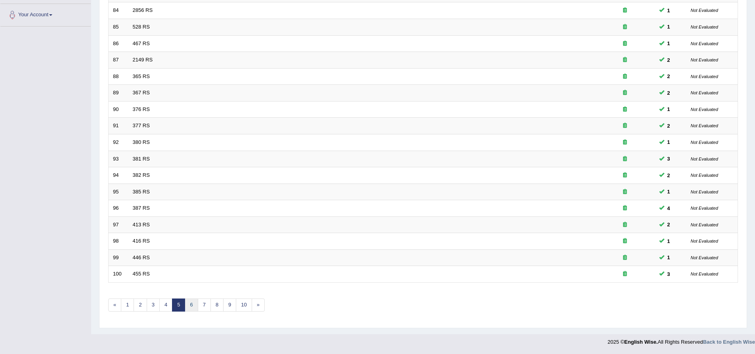
click at [194, 308] on link "6" at bounding box center [191, 304] width 13 height 13
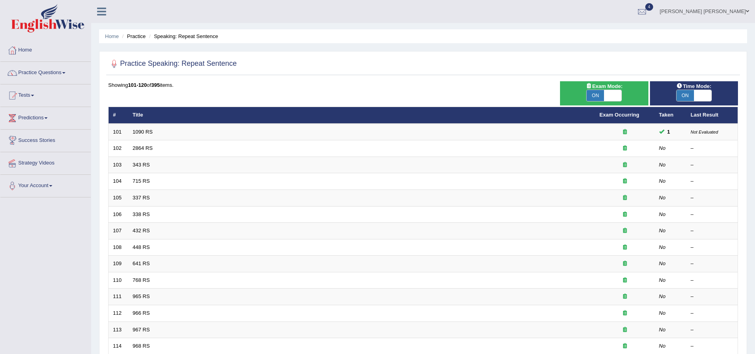
click at [104, 130] on div "Practice Speaking: Repeat Sentence Time Mode: ON OFF Exam Mode: ON OFF Showing …" at bounding box center [423, 275] width 648 height 448
click at [103, 130] on div "Practice Speaking: Repeat Sentence Time Mode: ON OFF Exam Mode: ON OFF Showing …" at bounding box center [423, 275] width 648 height 448
click at [209, 63] on h2 "Practice Speaking: Repeat Sentence" at bounding box center [172, 64] width 128 height 12
click at [184, 63] on h2 "Practice Speaking: Repeat Sentence" at bounding box center [172, 64] width 128 height 12
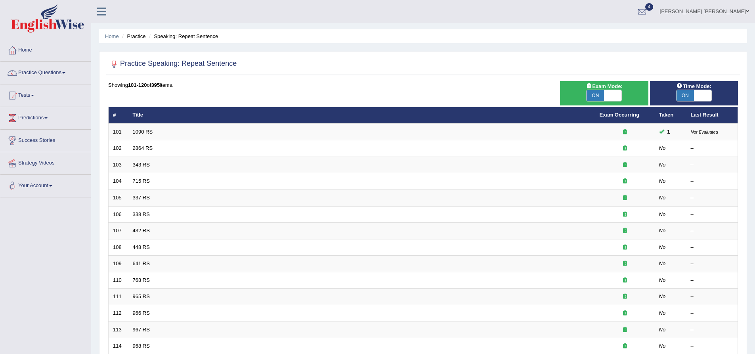
click at [150, 63] on h2 "Practice Speaking: Repeat Sentence" at bounding box center [172, 64] width 128 height 12
click at [121, 63] on h2 "Practice Speaking: Repeat Sentence" at bounding box center [172, 64] width 128 height 12
click at [122, 63] on h2 "Practice Speaking: Repeat Sentence" at bounding box center [172, 64] width 128 height 12
drag, startPoint x: 150, startPoint y: 62, endPoint x: 152, endPoint y: 66, distance: 4.6
click at [152, 66] on h2 "Practice Speaking: Repeat Sentence" at bounding box center [172, 64] width 128 height 12
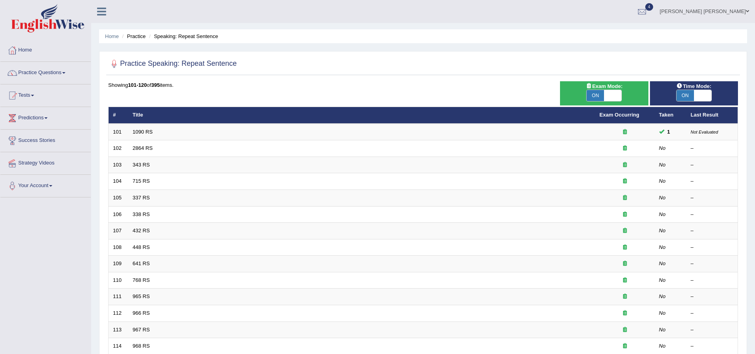
click at [179, 62] on h2 "Practice Speaking: Repeat Sentence" at bounding box center [172, 64] width 128 height 12
click at [184, 62] on h2 "Practice Speaking: Repeat Sentence" at bounding box center [172, 64] width 128 height 12
click at [209, 63] on h2 "Practice Speaking: Repeat Sentence" at bounding box center [172, 64] width 128 height 12
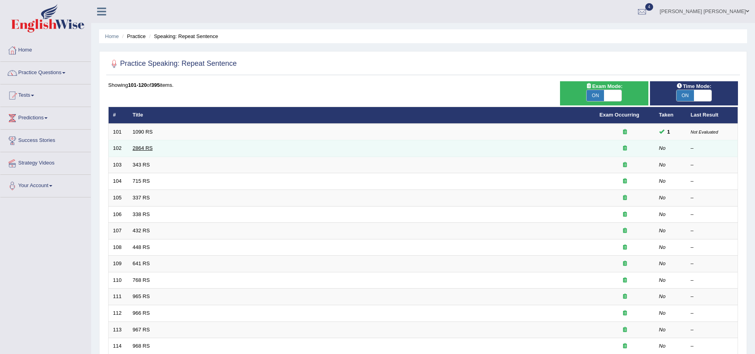
click at [143, 147] on link "2864 RS" at bounding box center [143, 148] width 20 height 6
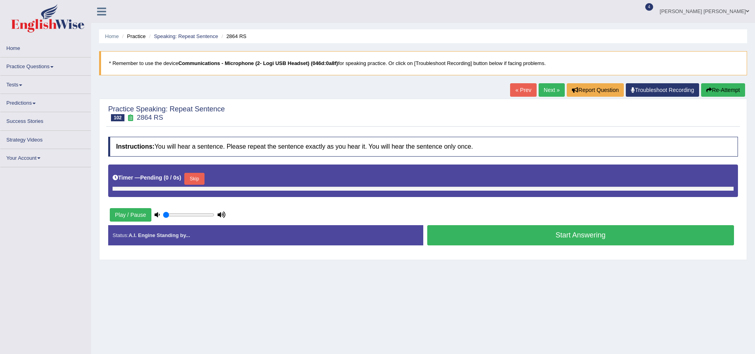
type input "1"
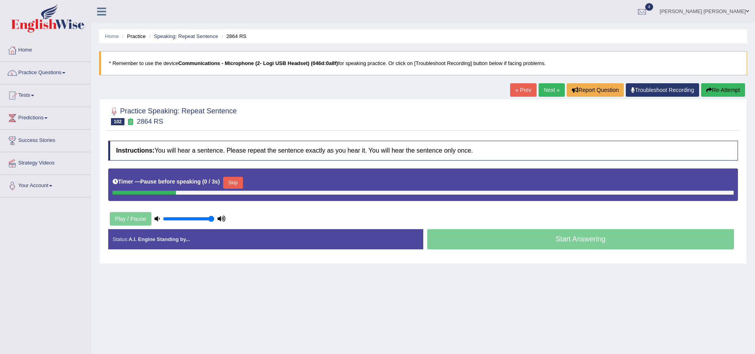
click at [728, 90] on button "Re-Attempt" at bounding box center [723, 89] width 44 height 13
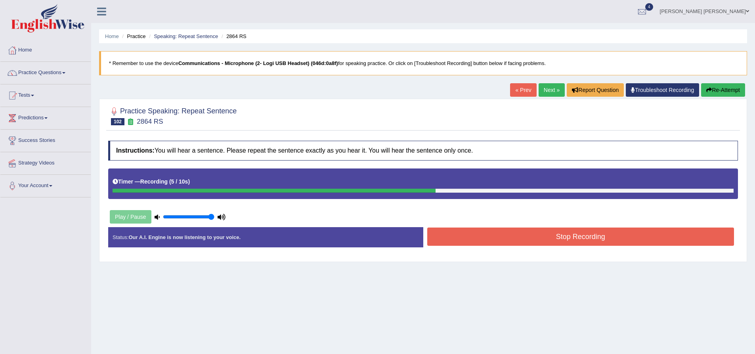
click at [558, 237] on button "Stop Recording" at bounding box center [580, 237] width 307 height 18
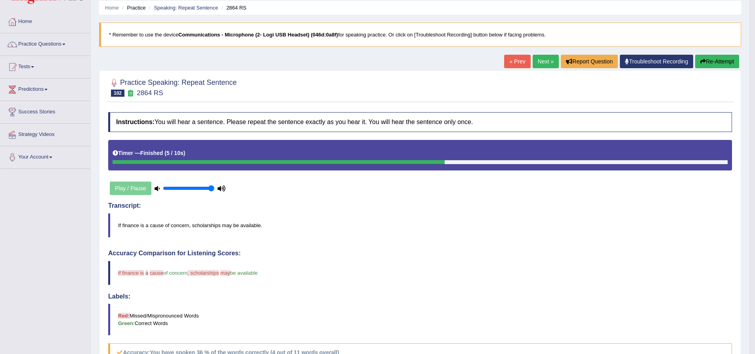
scroll to position [119, 0]
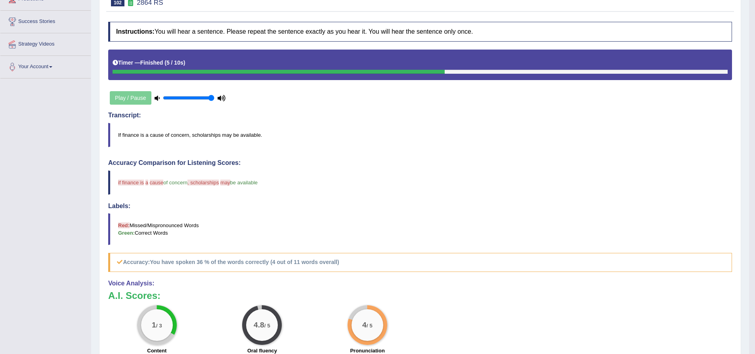
click at [132, 185] on span "if finance is" at bounding box center [131, 183] width 26 height 6
click at [132, 184] on span "if finance is" at bounding box center [131, 183] width 26 height 6
click at [130, 184] on span "if finance is" at bounding box center [131, 183] width 26 height 6
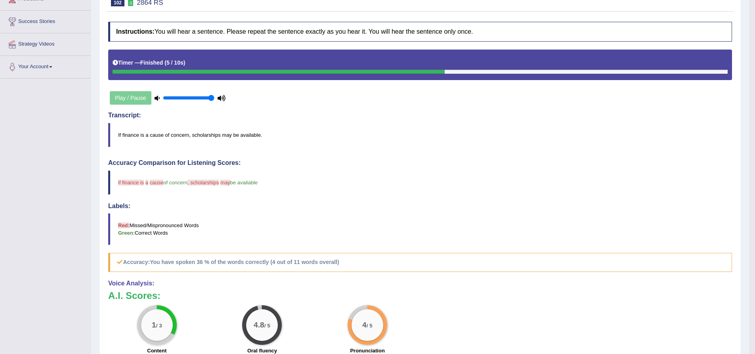
click at [122, 134] on blockquote "If finance is a cause of concern, scholarships may be available." at bounding box center [420, 135] width 624 height 24
click at [123, 135] on blockquote "If finance is a cause of concern, scholarships may be available." at bounding box center [420, 135] width 624 height 24
drag, startPoint x: 119, startPoint y: 135, endPoint x: 259, endPoint y: 143, distance: 140.2
click at [259, 143] on blockquote "If finance is a cause of concern, scholarships may be available." at bounding box center [420, 135] width 624 height 24
drag, startPoint x: 258, startPoint y: 183, endPoint x: 123, endPoint y: 184, distance: 135.2
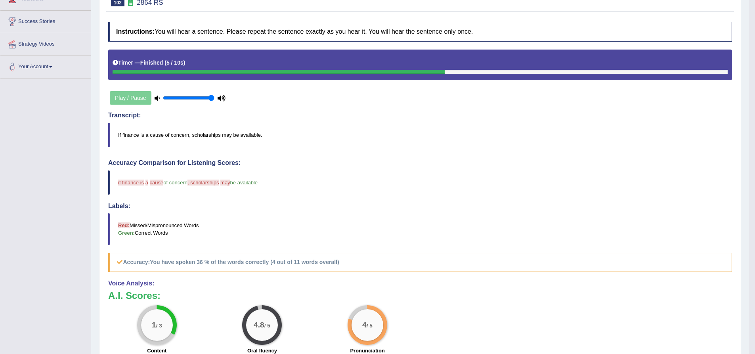
click at [123, 184] on blockquote "if finance is define a maybe cause because of concern , scholarships may schola…" at bounding box center [420, 182] width 624 height 24
drag, startPoint x: 169, startPoint y: 29, endPoint x: 257, endPoint y: 34, distance: 87.8
click at [257, 34] on h4 "Instructions: You will hear a sentence. Please repeat the sentence exactly as y…" at bounding box center [420, 32] width 624 height 20
drag, startPoint x: 124, startPoint y: 32, endPoint x: 205, endPoint y: 32, distance: 81.3
click at [205, 32] on h4 "Instructions: You will hear a sentence. Please repeat the sentence exactly as y…" at bounding box center [420, 32] width 624 height 20
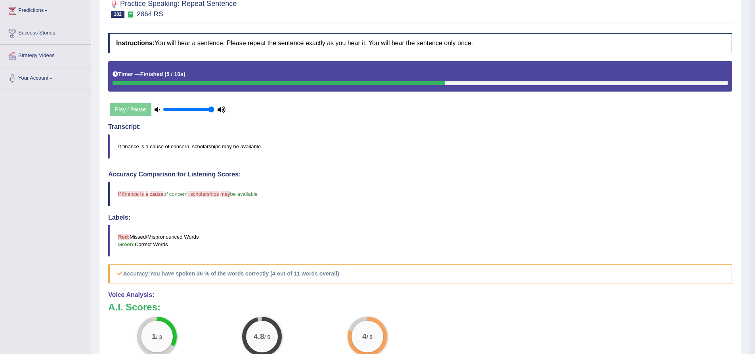
scroll to position [0, 0]
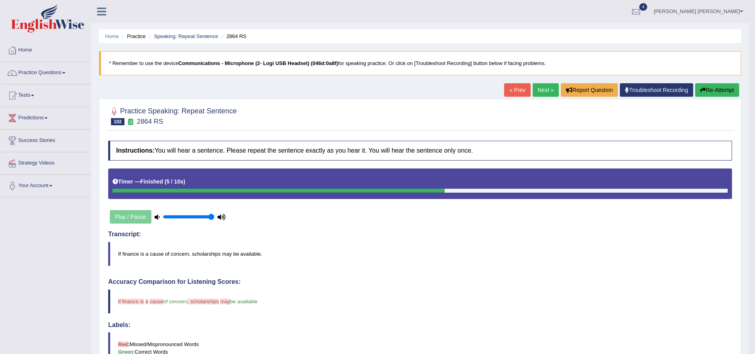
click at [706, 92] on button "Re-Attempt" at bounding box center [717, 89] width 44 height 13
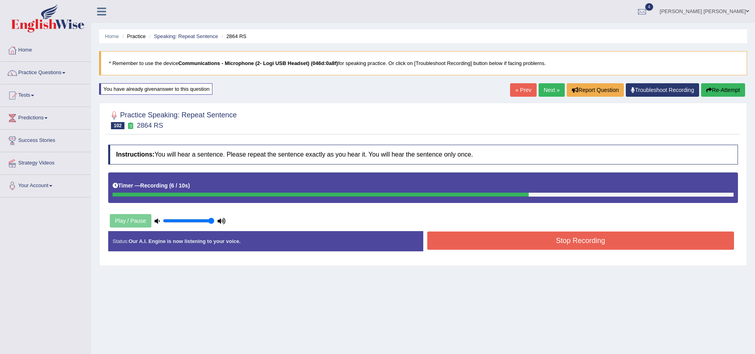
click at [728, 95] on button "Re-Attempt" at bounding box center [723, 89] width 44 height 13
click at [533, 249] on button "Stop Recording" at bounding box center [580, 240] width 307 height 18
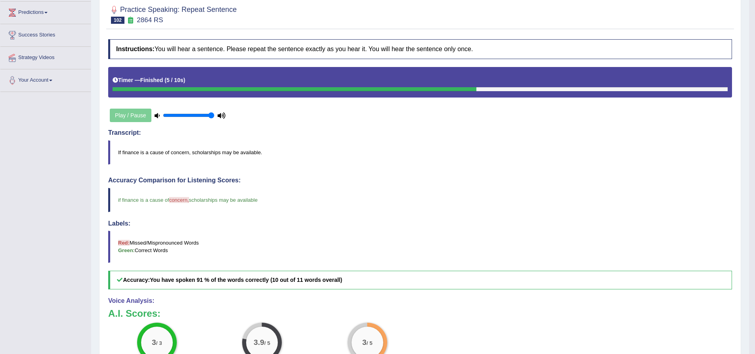
scroll to position [40, 0]
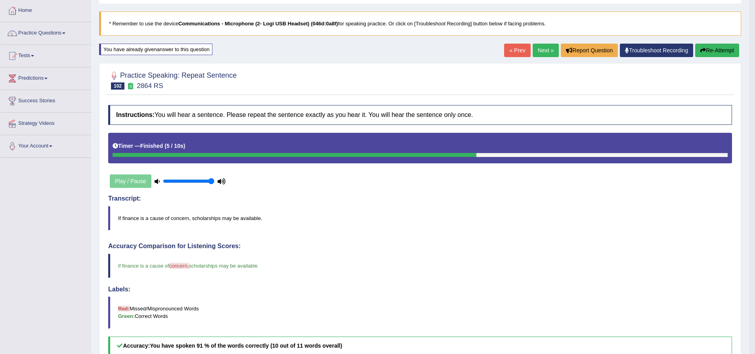
click at [710, 51] on button "Re-Attempt" at bounding box center [717, 50] width 44 height 13
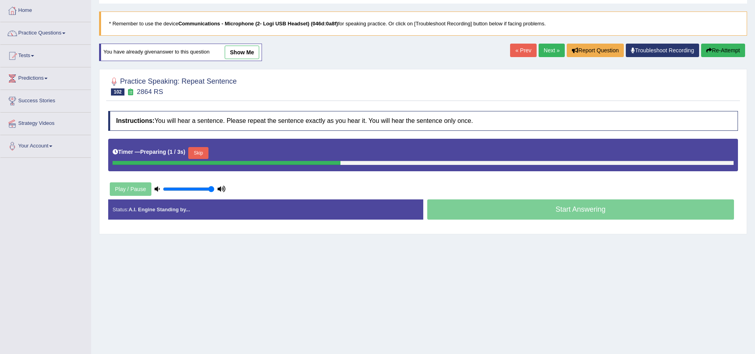
click at [203, 151] on button "Skip" at bounding box center [198, 153] width 20 height 12
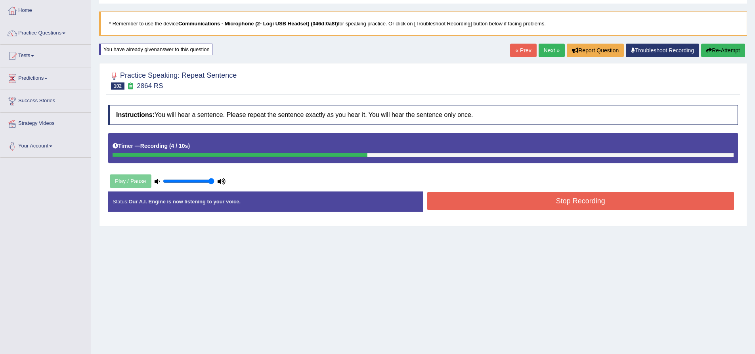
click at [516, 203] on button "Stop Recording" at bounding box center [580, 201] width 307 height 18
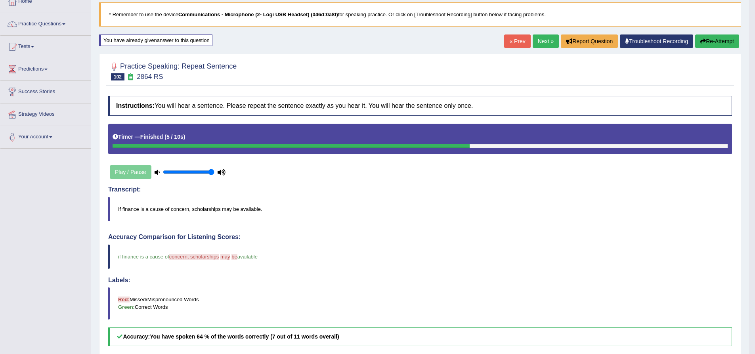
scroll to position [40, 0]
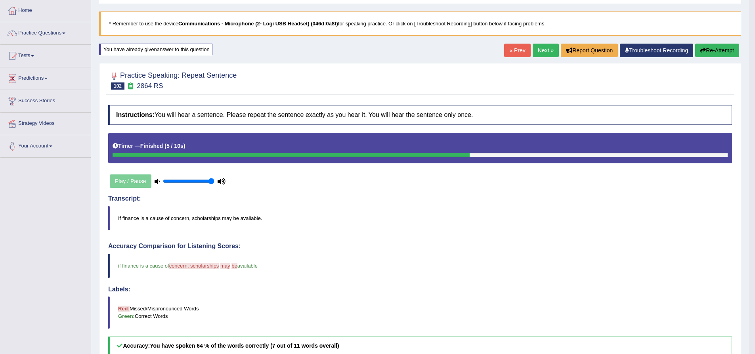
click at [535, 49] on link "Next »" at bounding box center [546, 50] width 26 height 13
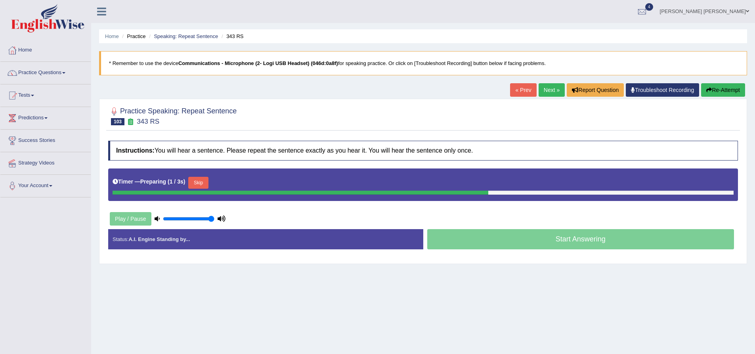
click at [100, 134] on div "Practice Speaking: Repeat Sentence 103 343 RS Instructions: You will hear a sen…" at bounding box center [423, 181] width 648 height 165
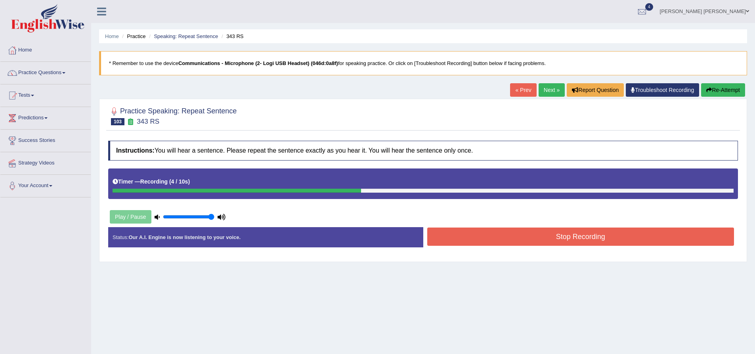
click at [492, 238] on button "Stop Recording" at bounding box center [580, 237] width 307 height 18
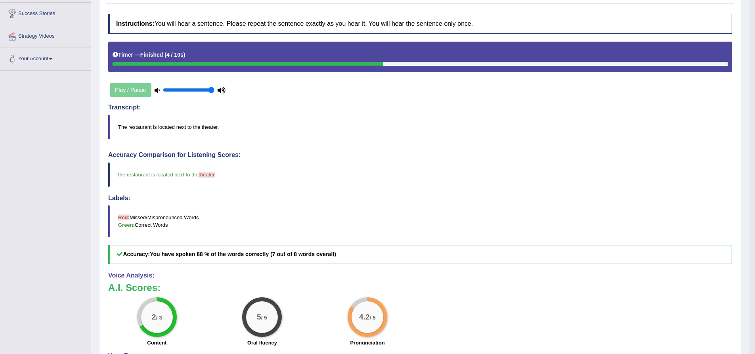
scroll to position [79, 0]
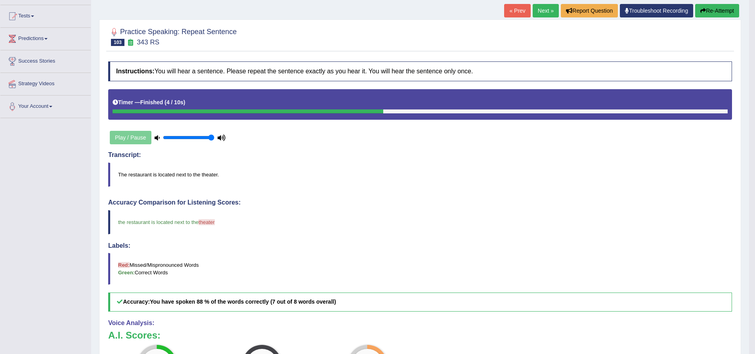
click at [723, 14] on button "Re-Attempt" at bounding box center [717, 10] width 44 height 13
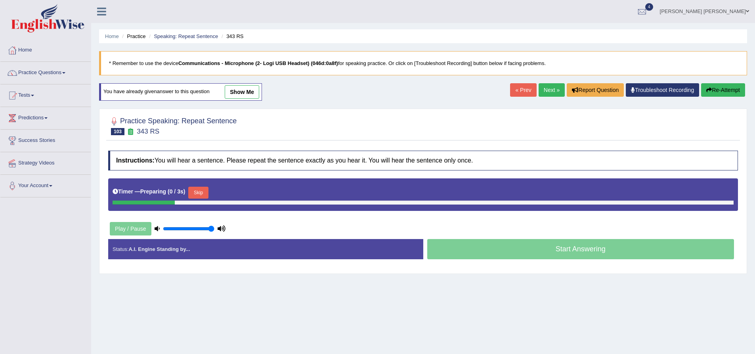
scroll to position [62, 0]
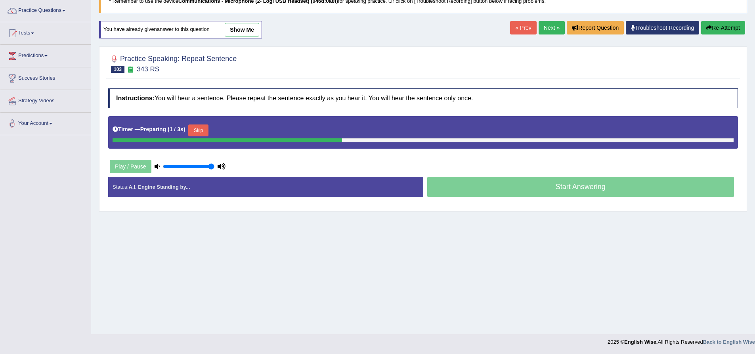
click at [198, 127] on button "Skip" at bounding box center [198, 130] width 20 height 12
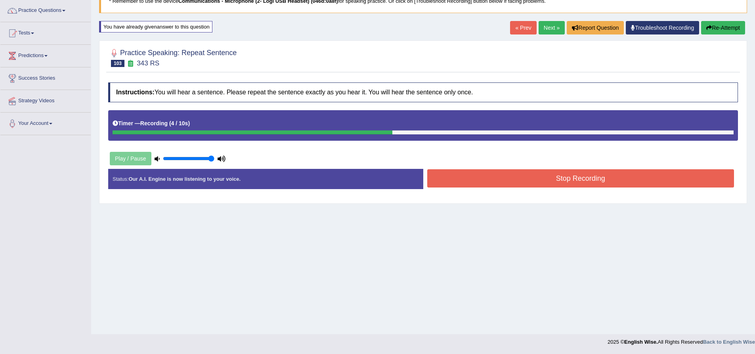
click at [586, 178] on button "Stop Recording" at bounding box center [580, 178] width 307 height 18
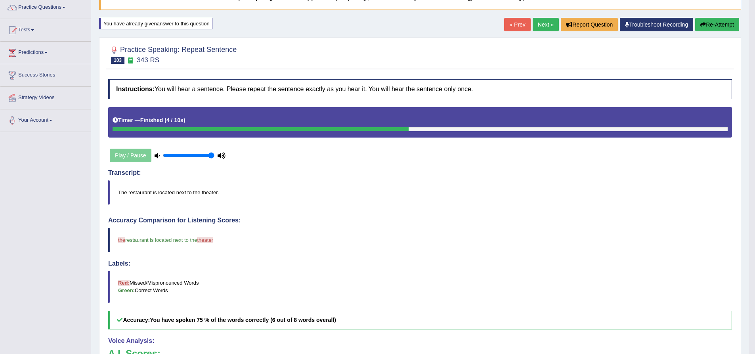
scroll to position [0, 0]
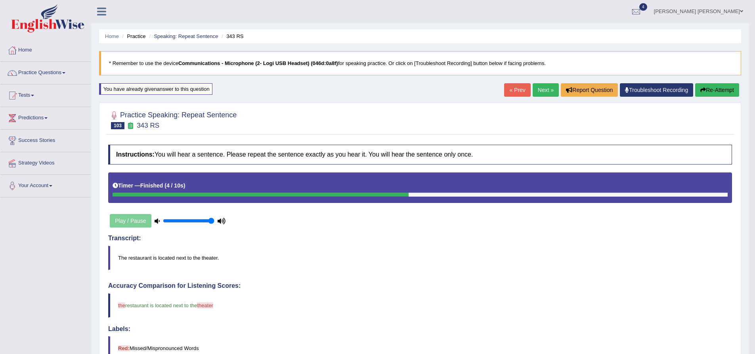
click at [544, 86] on link "Next »" at bounding box center [546, 89] width 26 height 13
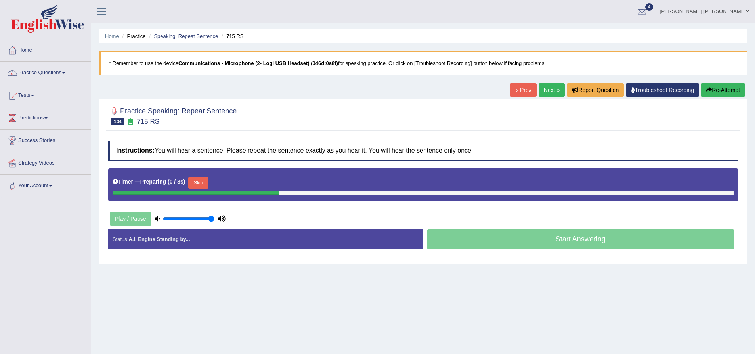
click at [213, 154] on h4 "Instructions: You will hear a sentence. Please repeat the sentence exactly as y…" at bounding box center [423, 151] width 630 height 20
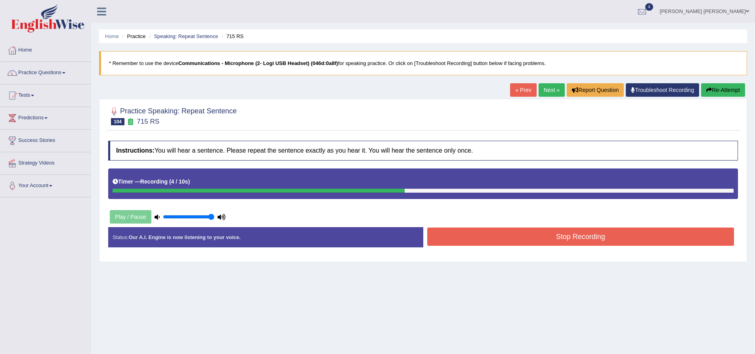
click at [485, 237] on button "Stop Recording" at bounding box center [580, 237] width 307 height 18
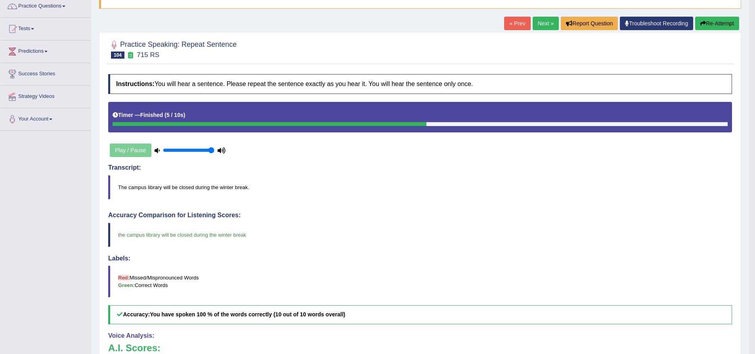
scroll to position [40, 0]
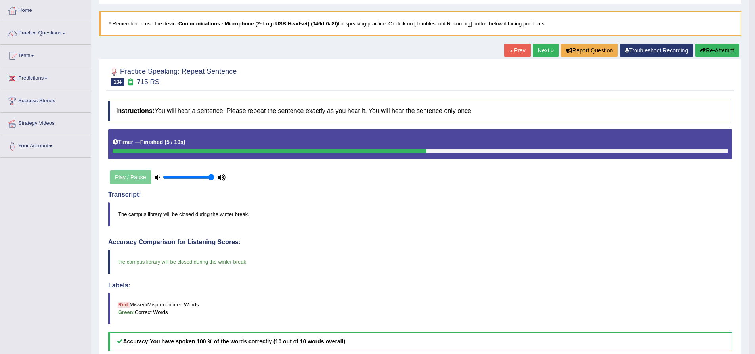
click at [553, 48] on link "Next »" at bounding box center [546, 50] width 26 height 13
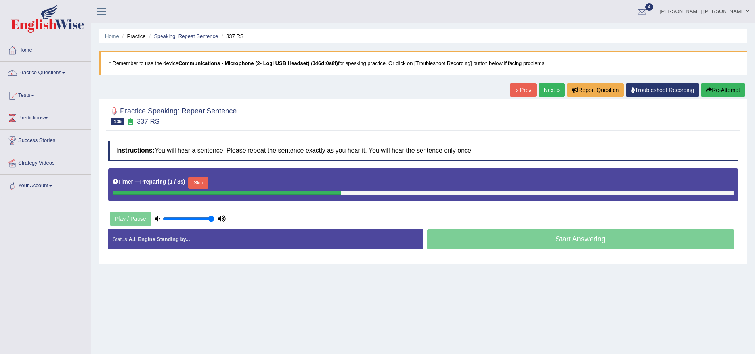
click at [275, 121] on div at bounding box center [423, 115] width 630 height 24
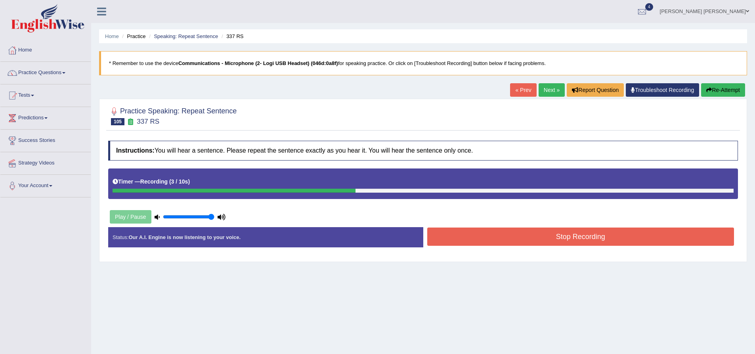
click at [568, 238] on button "Stop Recording" at bounding box center [580, 237] width 307 height 18
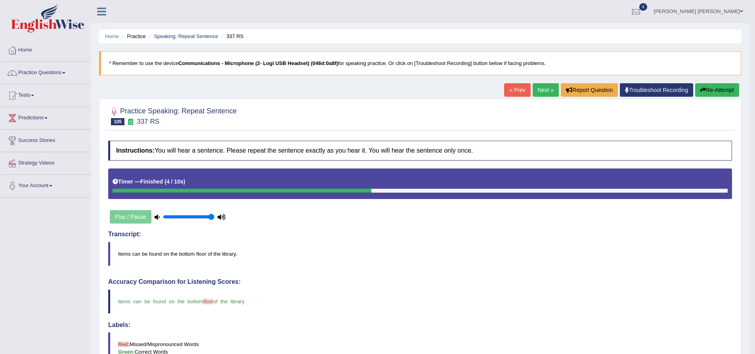
click at [427, 83] on div "Home Practice Speaking: Repeat Sentence 337 RS * Remember to use the device Com…" at bounding box center [420, 274] width 658 height 549
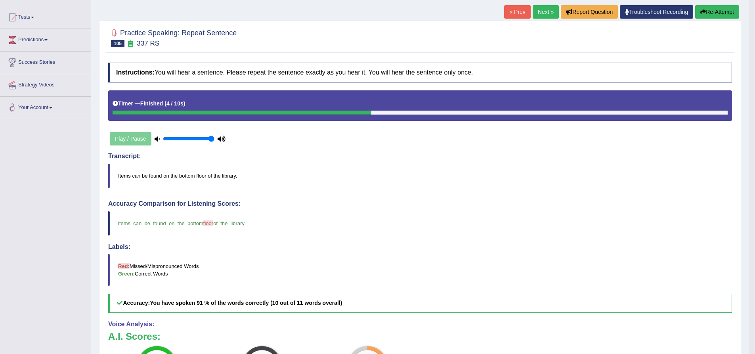
scroll to position [55, 0]
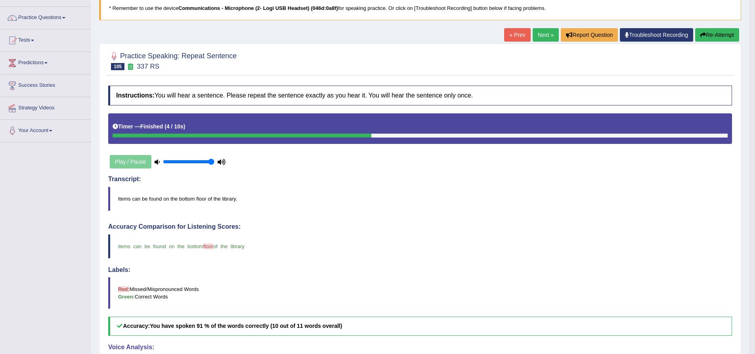
click at [539, 35] on link "Next »" at bounding box center [546, 34] width 26 height 13
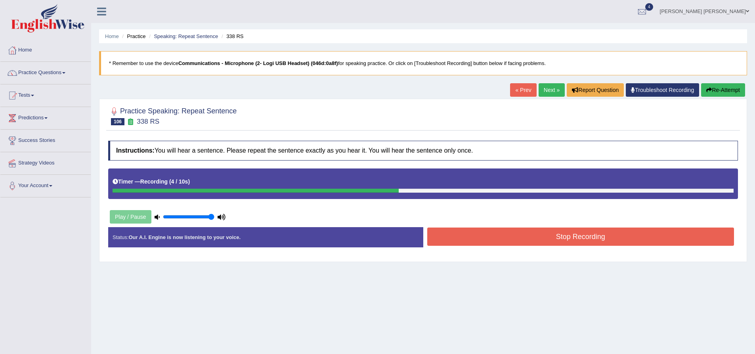
click at [575, 241] on button "Stop Recording" at bounding box center [580, 237] width 307 height 18
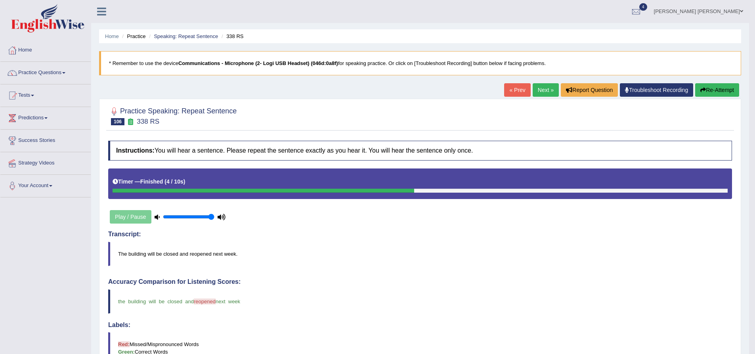
click at [738, 88] on button "Re-Attempt" at bounding box center [717, 89] width 44 height 13
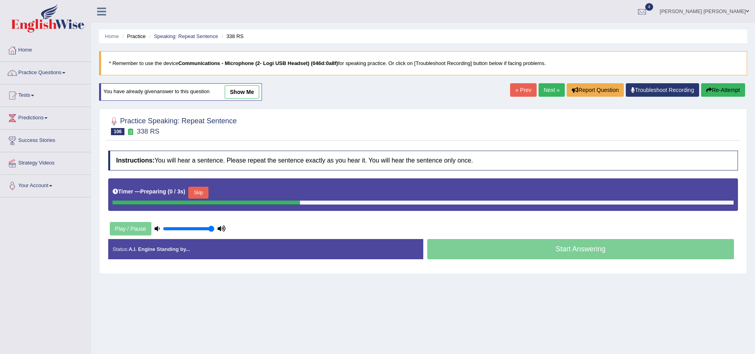
click at [205, 192] on button "Skip" at bounding box center [198, 193] width 20 height 12
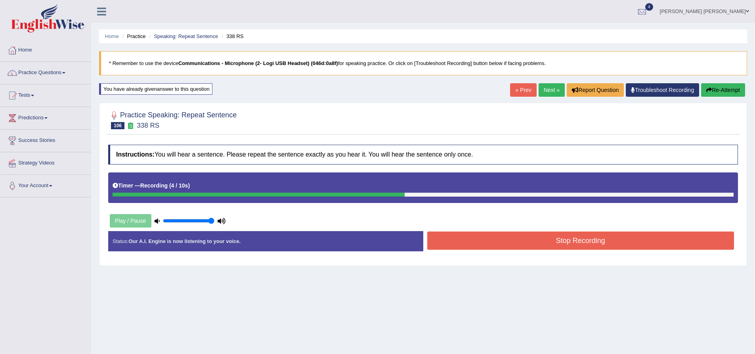
click at [517, 242] on button "Stop Recording" at bounding box center [580, 240] width 307 height 18
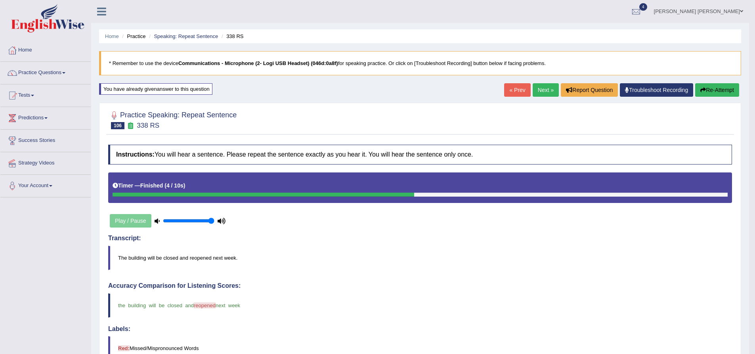
click at [545, 88] on link "Next »" at bounding box center [546, 89] width 26 height 13
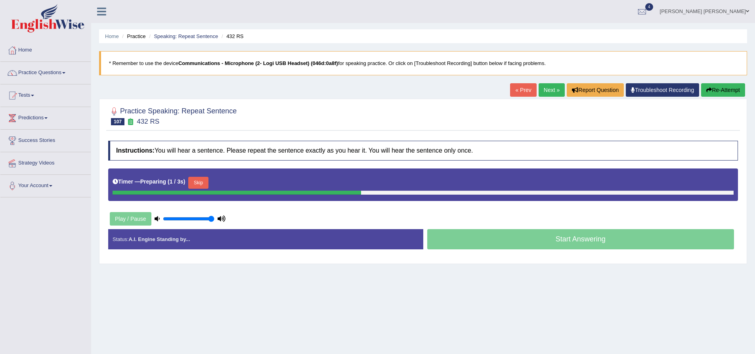
click at [286, 117] on div at bounding box center [423, 115] width 630 height 24
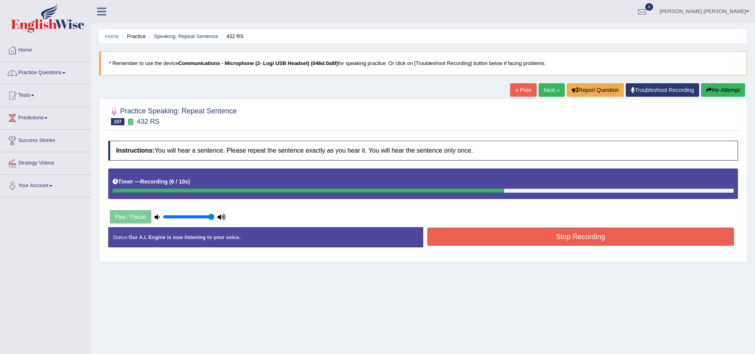
click at [730, 96] on button "Re-Attempt" at bounding box center [723, 89] width 44 height 13
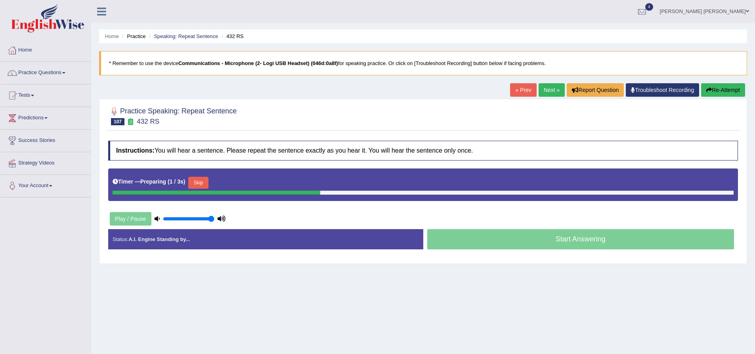
click at [429, 135] on div "Practice Speaking: Repeat Sentence 107 432 RS Instructions: You will hear a sen…" at bounding box center [423, 181] width 648 height 165
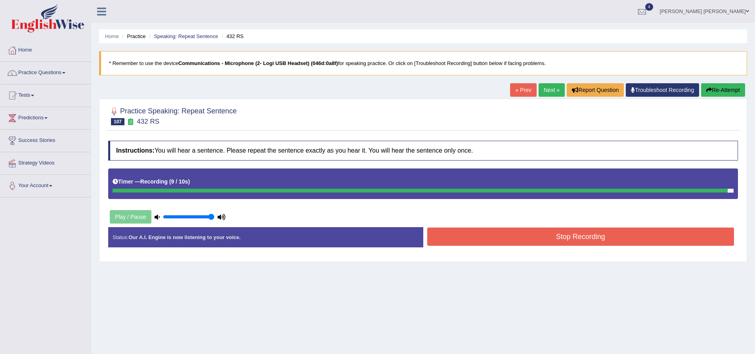
click at [713, 87] on button "Re-Attempt" at bounding box center [723, 89] width 44 height 13
click at [504, 234] on button "Stop Recording" at bounding box center [580, 237] width 307 height 18
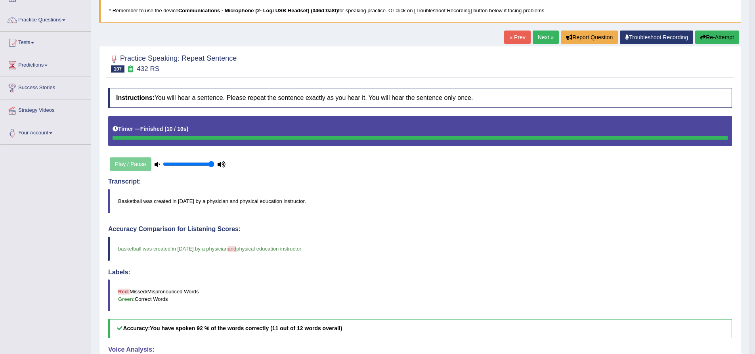
scroll to position [40, 0]
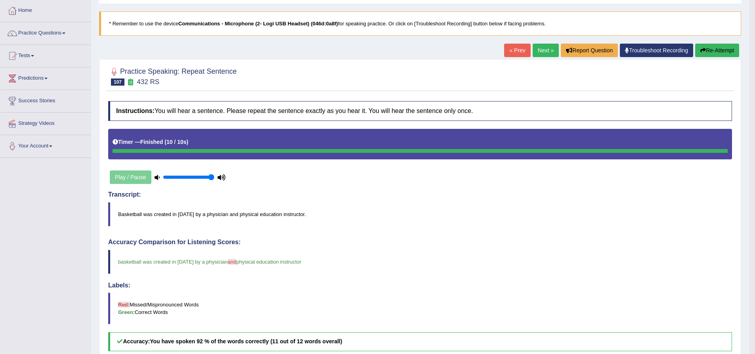
click at [711, 53] on button "Re-Attempt" at bounding box center [717, 50] width 44 height 13
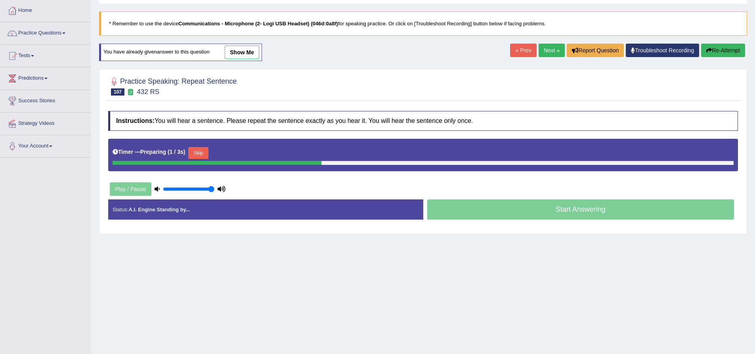
click at [203, 154] on button "Skip" at bounding box center [198, 153] width 20 height 12
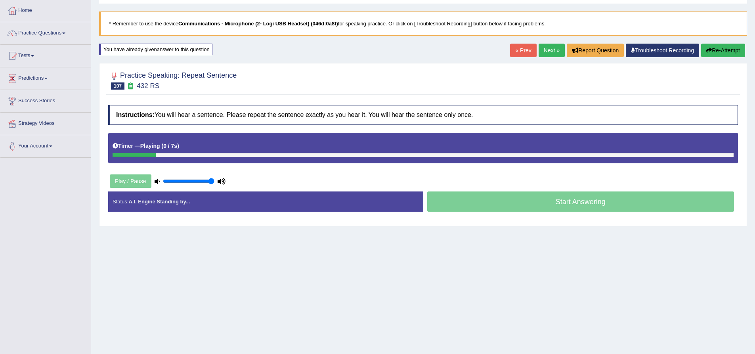
click at [99, 158] on div "Practice Speaking: Repeat Sentence 107 432 RS Instructions: You will hear a sen…" at bounding box center [423, 144] width 648 height 163
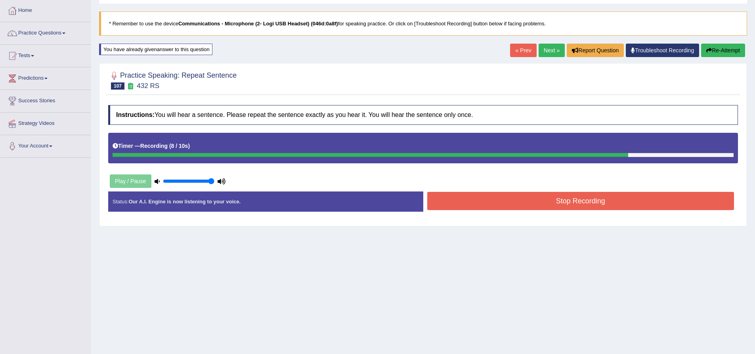
click at [545, 197] on button "Stop Recording" at bounding box center [580, 201] width 307 height 18
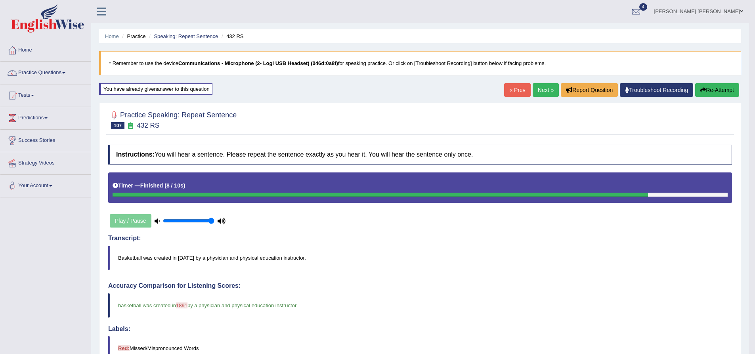
click at [706, 90] on button "Re-Attempt" at bounding box center [717, 89] width 44 height 13
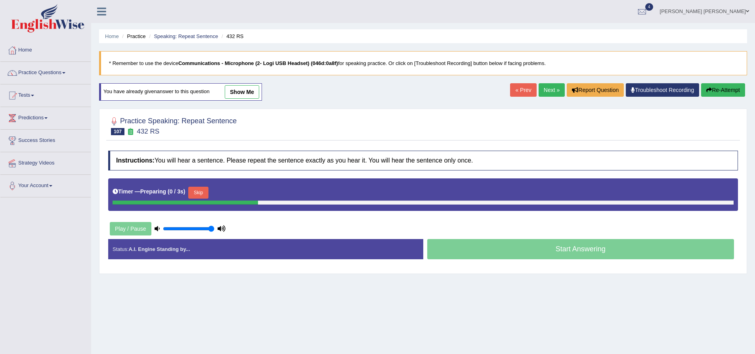
click at [208, 191] on button "Skip" at bounding box center [198, 193] width 20 height 12
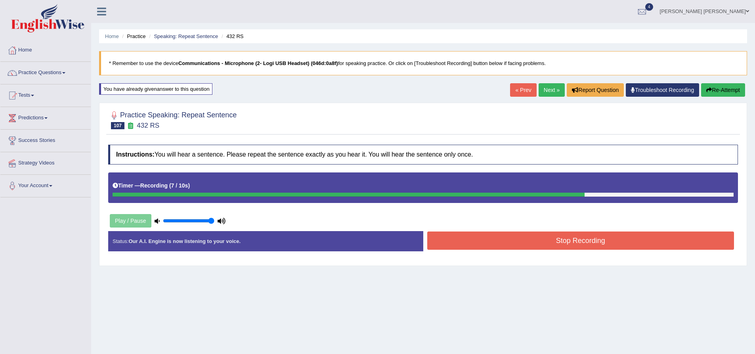
click at [467, 244] on button "Stop Recording" at bounding box center [580, 240] width 307 height 18
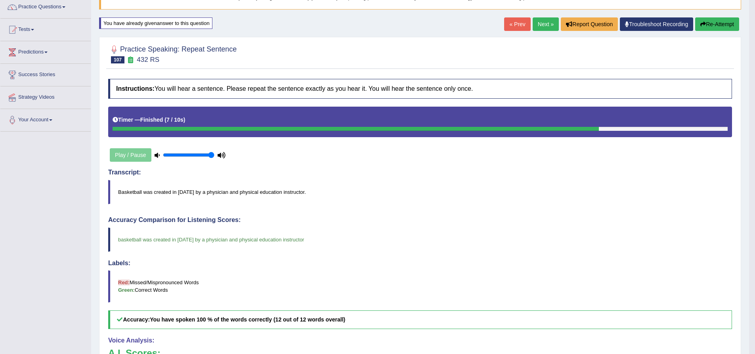
scroll to position [21, 0]
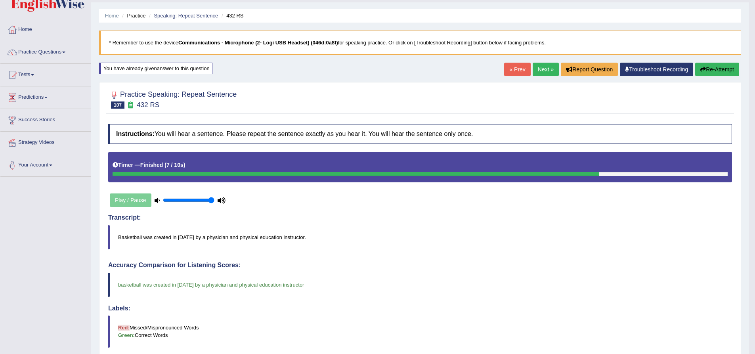
click at [712, 67] on button "Re-Attempt" at bounding box center [717, 69] width 44 height 13
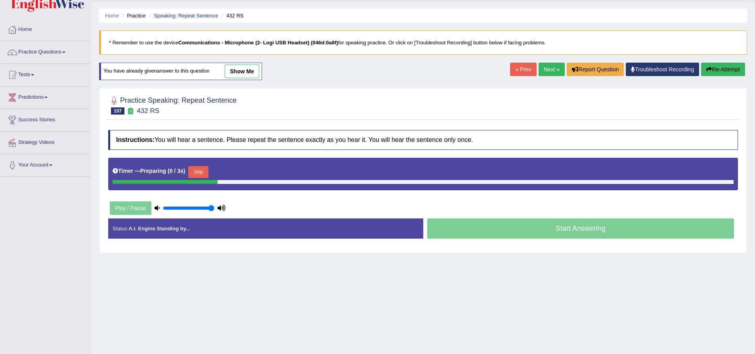
click at [202, 171] on button "Skip" at bounding box center [198, 172] width 20 height 12
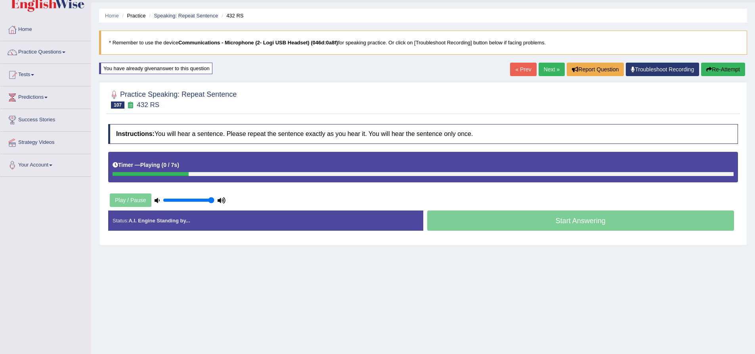
click at [93, 174] on div "Home Practice Speaking: Repeat Sentence 432 RS * Remember to use the device Com…" at bounding box center [423, 177] width 664 height 396
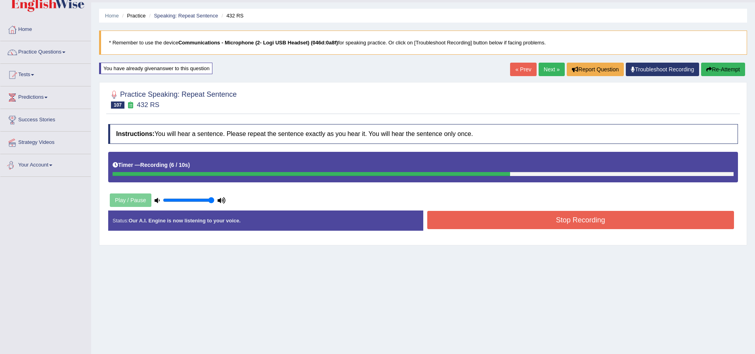
click at [527, 228] on button "Stop Recording" at bounding box center [580, 220] width 307 height 18
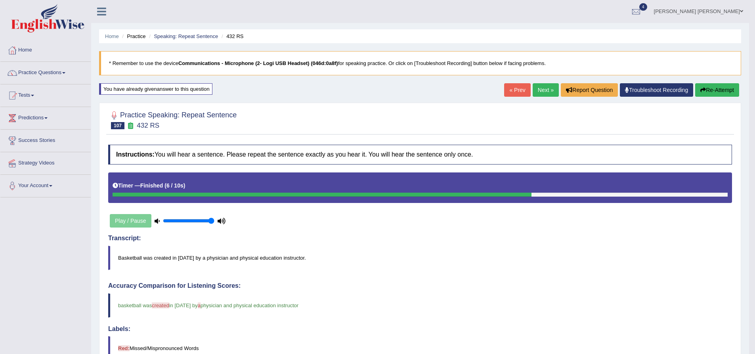
click at [544, 89] on link "Next »" at bounding box center [546, 89] width 26 height 13
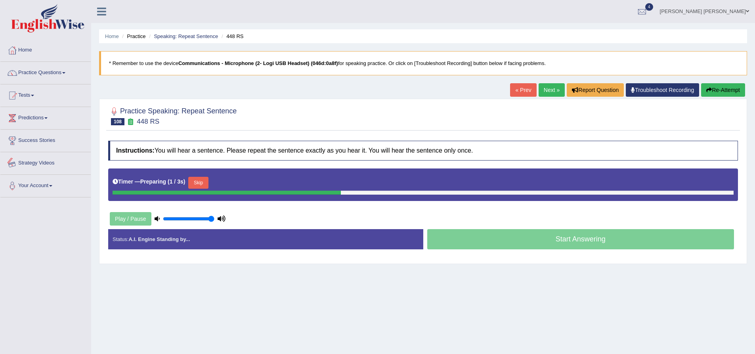
click at [97, 149] on div "Home Practice Speaking: Repeat Sentence 448 RS * Remember to use the device Com…" at bounding box center [423, 198] width 664 height 396
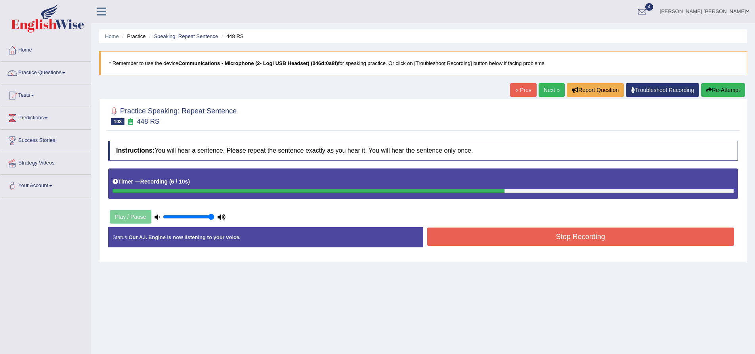
click at [729, 93] on button "Re-Attempt" at bounding box center [723, 89] width 44 height 13
click at [518, 240] on button "Stop Recording" at bounding box center [580, 237] width 307 height 18
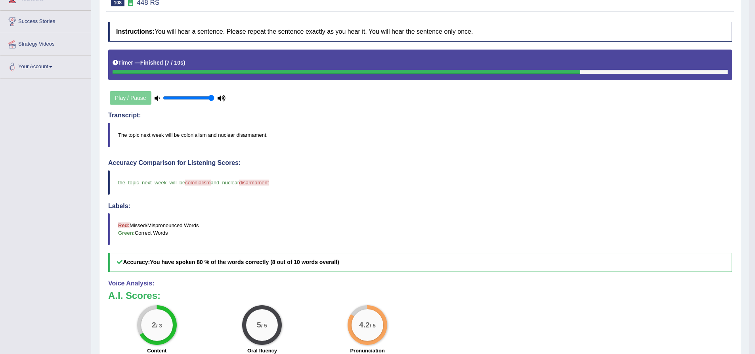
scroll to position [40, 0]
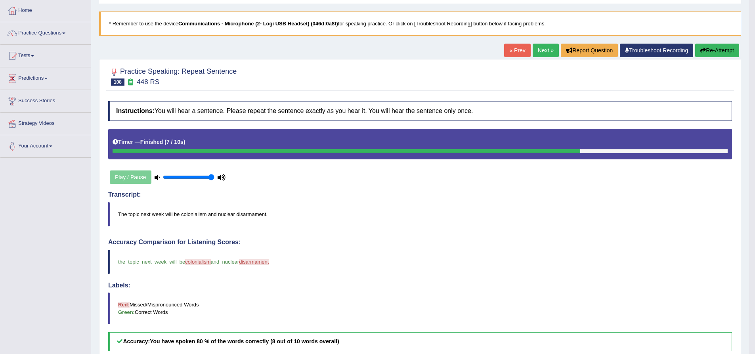
click at [727, 51] on button "Re-Attempt" at bounding box center [717, 50] width 44 height 13
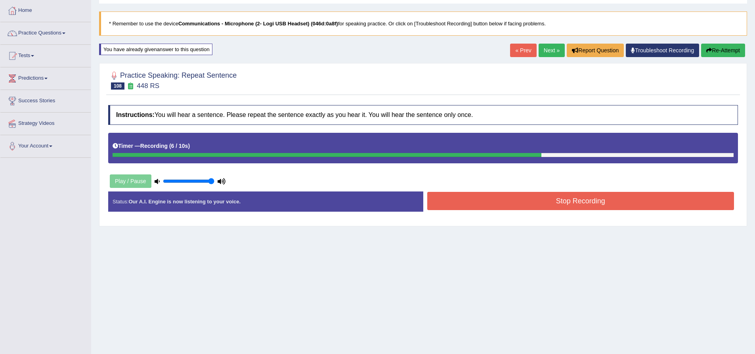
click at [498, 206] on button "Stop Recording" at bounding box center [580, 201] width 307 height 18
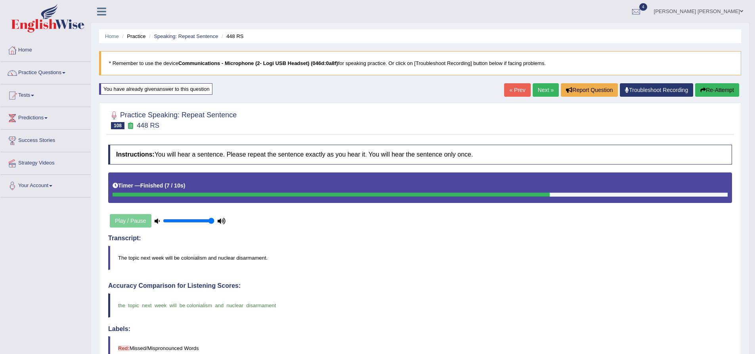
click at [392, 107] on div "Practice Speaking: Repeat Sentence 108 448 RS Instructions: You will hear a sen…" at bounding box center [420, 325] width 642 height 444
click at [381, 106] on div "Practice Speaking: Repeat Sentence 108 448 RS Instructions: You will hear a sen…" at bounding box center [420, 325] width 642 height 444
click at [381, 84] on div "Home Practice Speaking: Repeat Sentence 448 RS * Remember to use the device Com…" at bounding box center [420, 276] width 658 height 553
click at [370, 85] on div "Home Practice Speaking: Repeat Sentence 448 RS * Remember to use the device Com…" at bounding box center [420, 276] width 658 height 553
click at [539, 90] on link "Next »" at bounding box center [546, 89] width 26 height 13
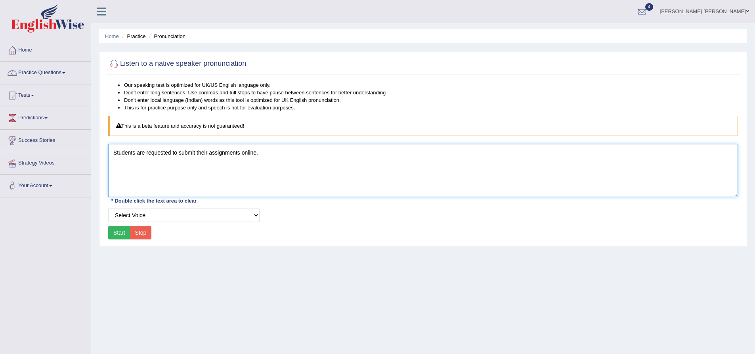
drag, startPoint x: 269, startPoint y: 154, endPoint x: 62, endPoint y: 153, distance: 206.9
click at [62, 153] on div "Toggle navigation Home Practice Questions Speaking Practice Read Aloud Repeat S…" at bounding box center [377, 206] width 755 height 412
type textarea "Brine"
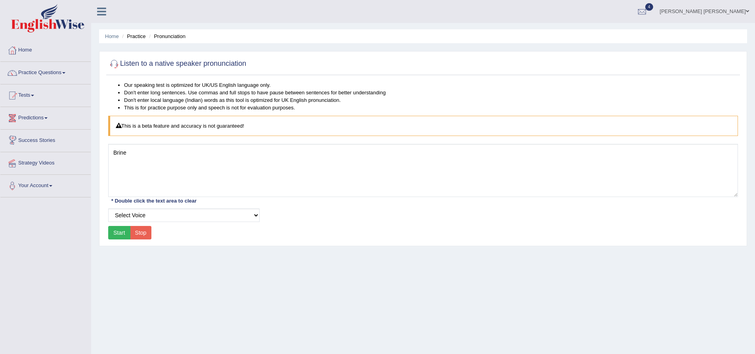
click at [121, 233] on button "Start" at bounding box center [119, 232] width 22 height 13
click at [121, 236] on div "Start Stop" at bounding box center [129, 232] width 43 height 13
click at [120, 235] on button "Start" at bounding box center [119, 232] width 22 height 13
click at [119, 234] on button "Start" at bounding box center [119, 232] width 22 height 13
click at [121, 234] on button "Start" at bounding box center [119, 232] width 22 height 13
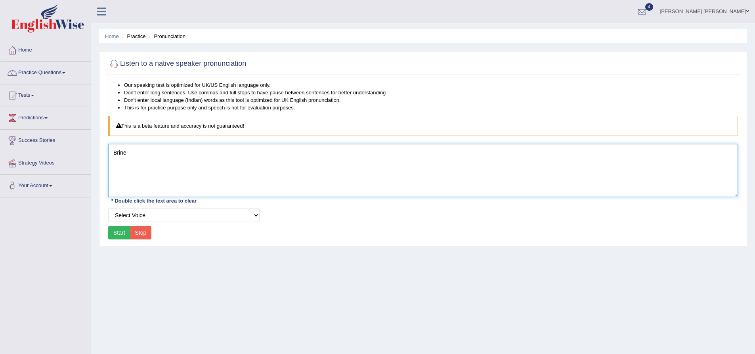
click at [182, 153] on textarea "Brine" at bounding box center [423, 170] width 630 height 53
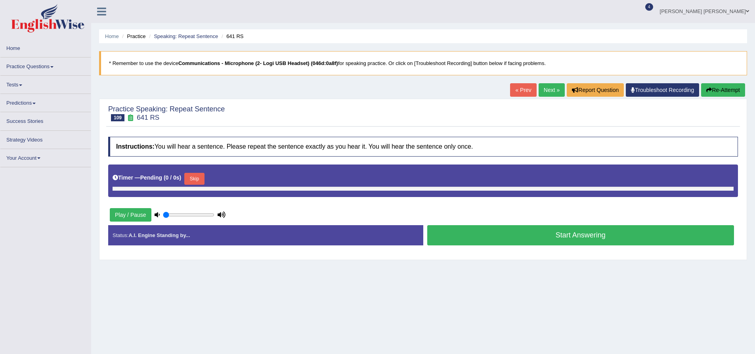
type input "1"
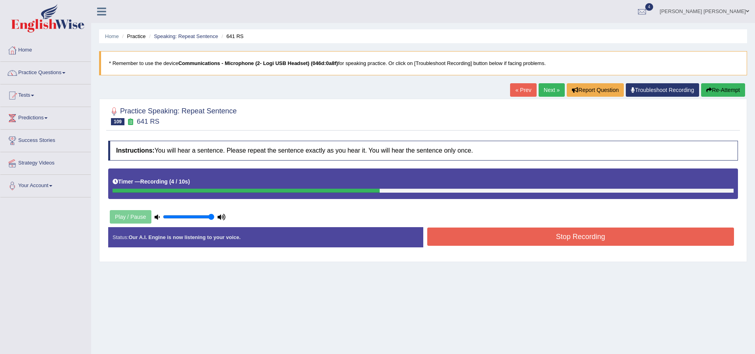
click at [558, 234] on button "Stop Recording" at bounding box center [580, 237] width 307 height 18
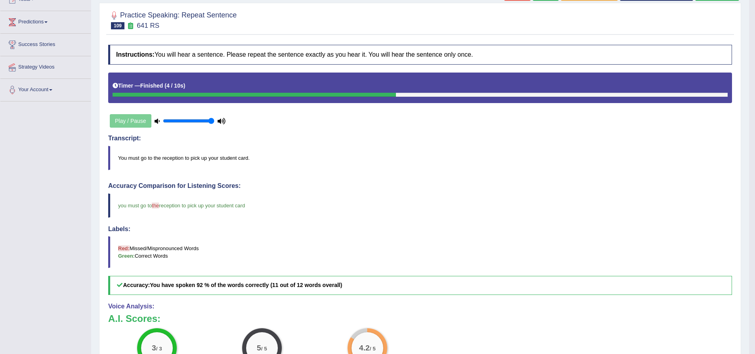
scroll to position [17, 0]
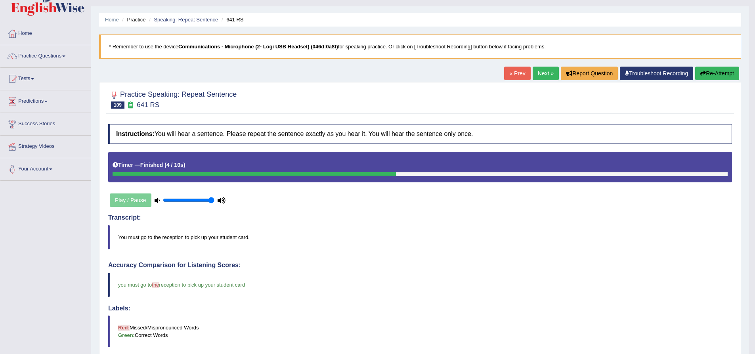
click at [539, 73] on link "Next »" at bounding box center [546, 73] width 26 height 13
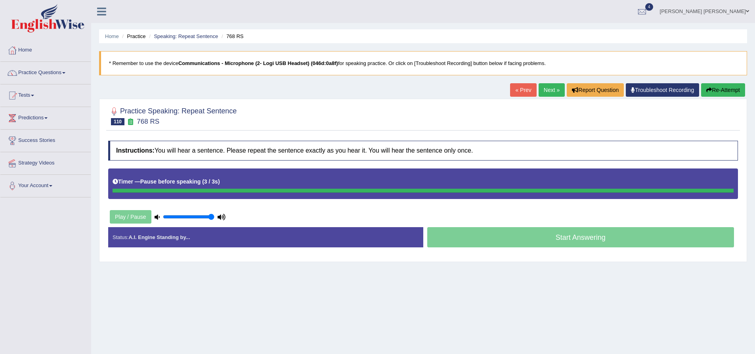
click at [709, 92] on icon "button" at bounding box center [709, 90] width 6 height 6
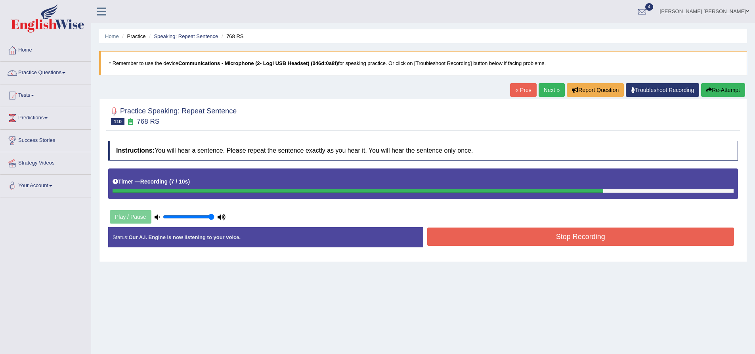
click at [586, 239] on button "Stop Recording" at bounding box center [580, 237] width 307 height 18
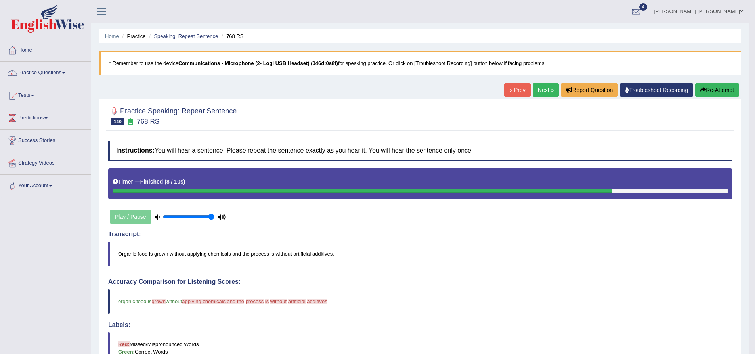
click at [712, 94] on button "Re-Attempt" at bounding box center [717, 89] width 44 height 13
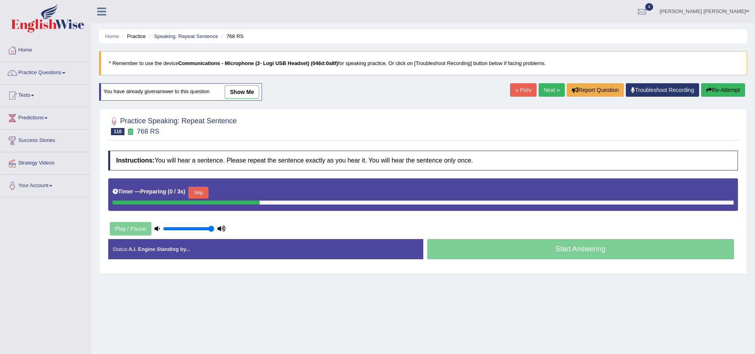
click at [204, 195] on button "Skip" at bounding box center [198, 193] width 20 height 12
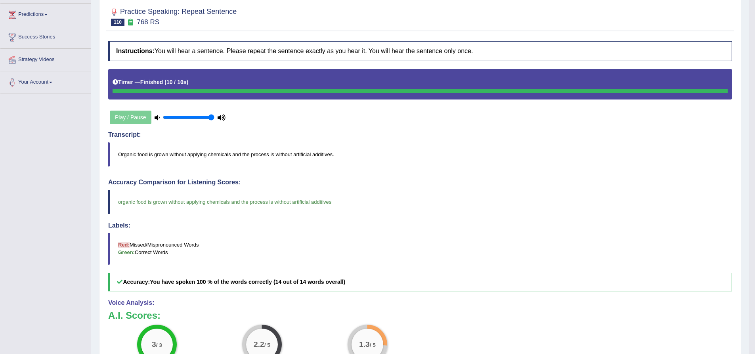
scroll to position [79, 0]
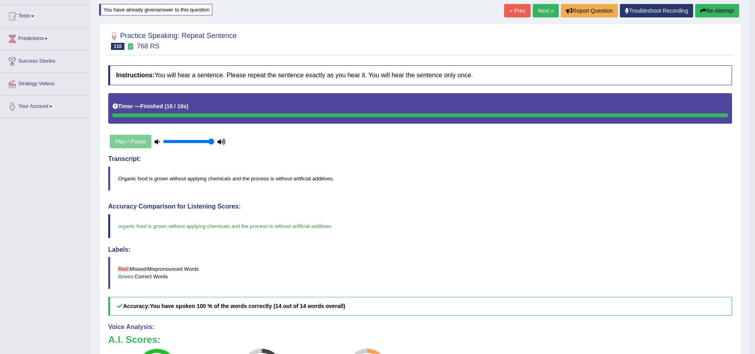
click at [722, 13] on button "Re-Attempt" at bounding box center [717, 10] width 44 height 13
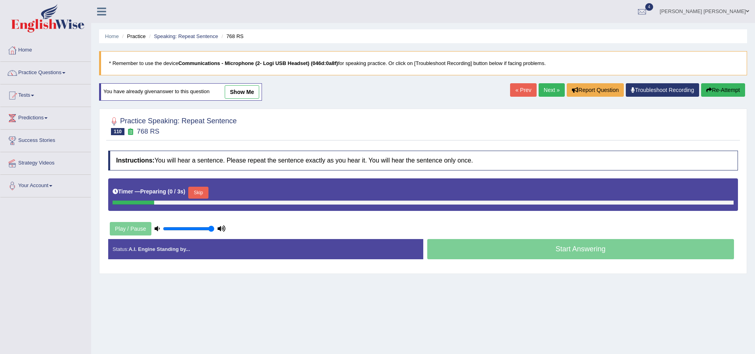
scroll to position [62, 0]
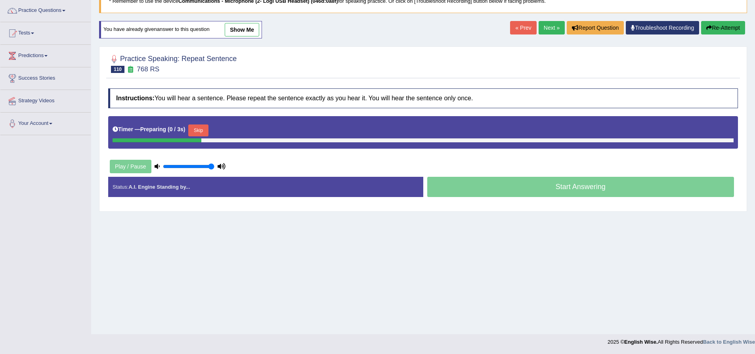
click at [207, 194] on div "Status: A.I. Engine Standing by..." at bounding box center [265, 187] width 315 height 20
click at [205, 125] on button "Skip" at bounding box center [198, 130] width 20 height 12
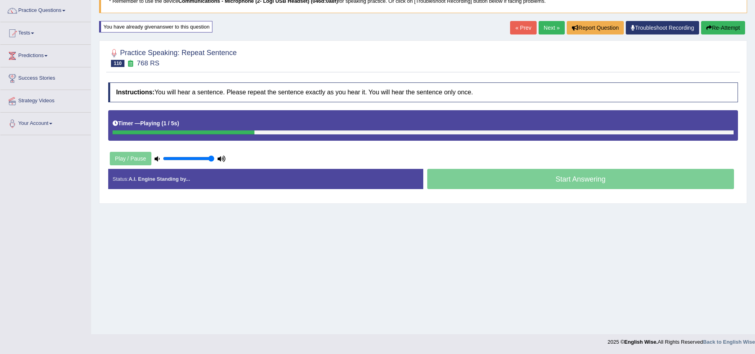
click at [194, 181] on div "Status: A.I. Engine Standing by..." at bounding box center [265, 179] width 315 height 20
click at [83, 155] on div "Toggle navigation Home Practice Questions Speaking Practice Read Aloud Repeat S…" at bounding box center [377, 144] width 755 height 412
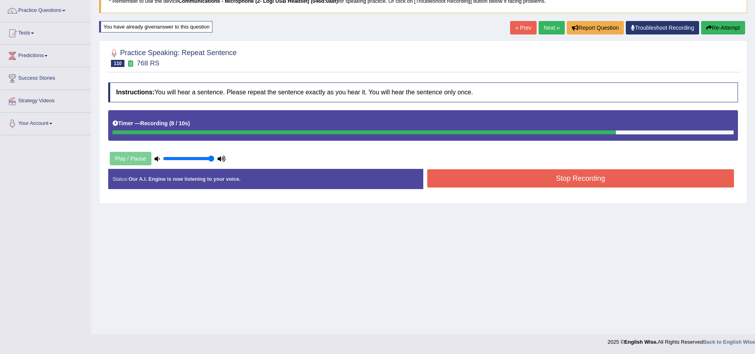
click at [722, 29] on button "Re-Attempt" at bounding box center [723, 27] width 44 height 13
click at [506, 180] on button "Stop Recording" at bounding box center [580, 178] width 307 height 18
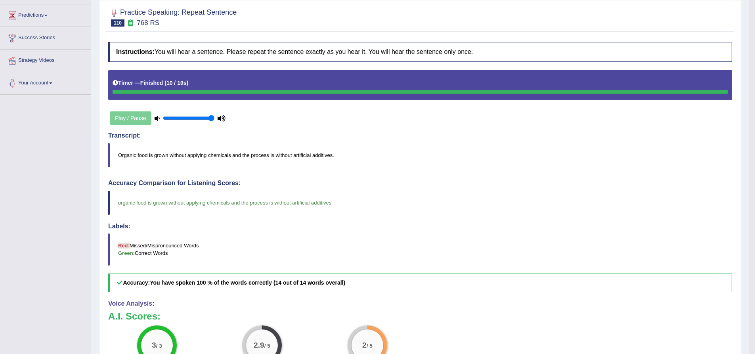
scroll to position [21, 0]
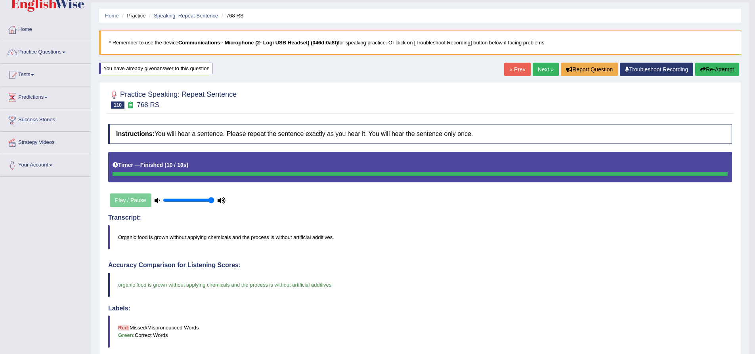
click at [712, 75] on button "Re-Attempt" at bounding box center [717, 69] width 44 height 13
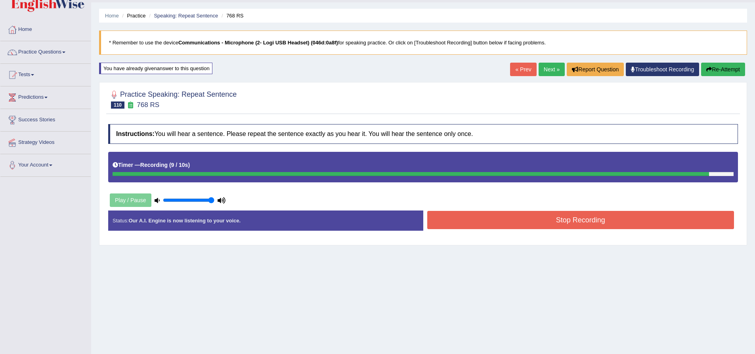
click at [726, 71] on button "Re-Attempt" at bounding box center [723, 69] width 44 height 13
click at [509, 224] on button "Stop Recording" at bounding box center [580, 220] width 307 height 18
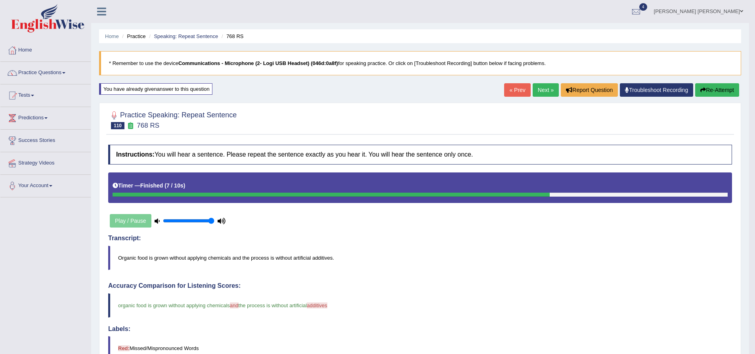
click at [717, 91] on button "Re-Attempt" at bounding box center [717, 89] width 44 height 13
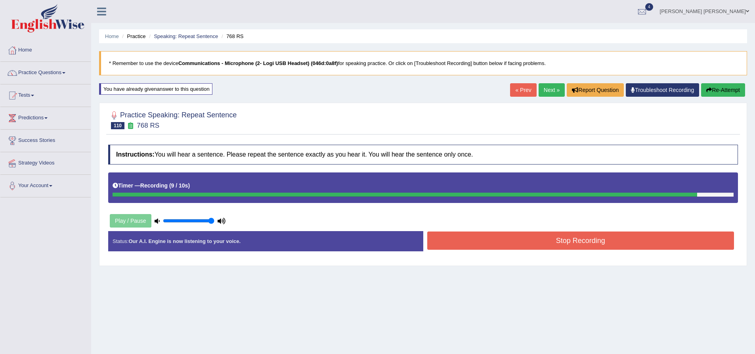
click at [548, 241] on button "Stop Recording" at bounding box center [580, 240] width 307 height 18
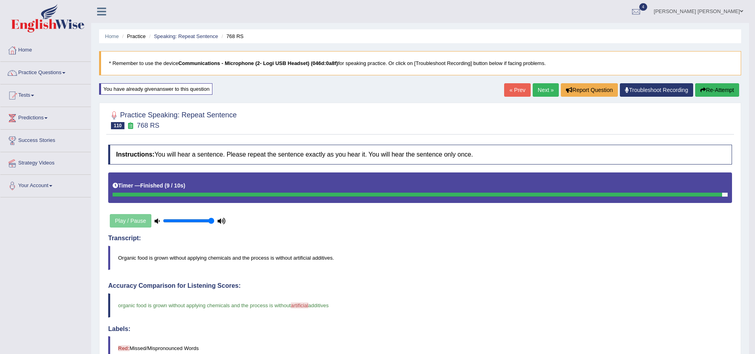
click at [549, 90] on link "Next »" at bounding box center [546, 89] width 26 height 13
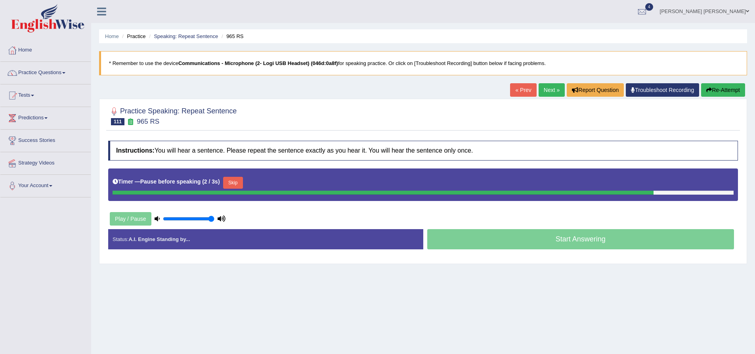
click at [734, 93] on button "Re-Attempt" at bounding box center [723, 89] width 44 height 13
click at [733, 87] on button "Re-Attempt" at bounding box center [723, 89] width 44 height 13
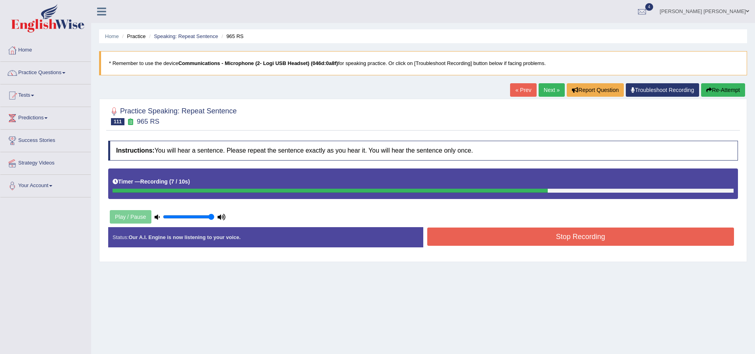
click at [597, 239] on button "Stop Recording" at bounding box center [580, 237] width 307 height 18
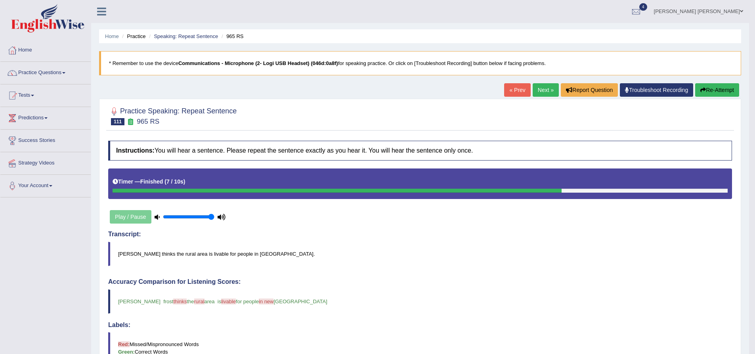
click at [713, 94] on button "Re-Attempt" at bounding box center [717, 89] width 44 height 13
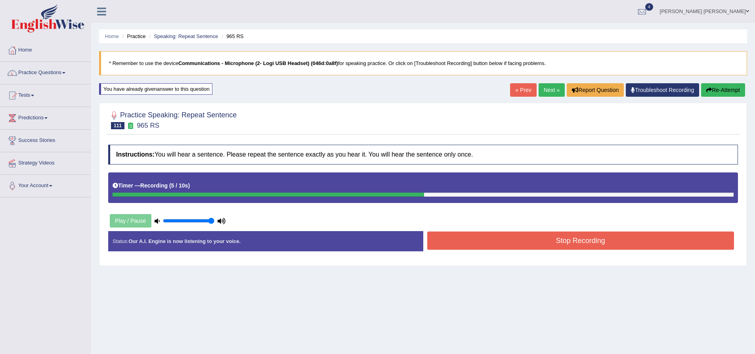
click at [736, 91] on button "Re-Attempt" at bounding box center [723, 89] width 44 height 13
click at [541, 248] on button "Stop Recording" at bounding box center [580, 240] width 307 height 18
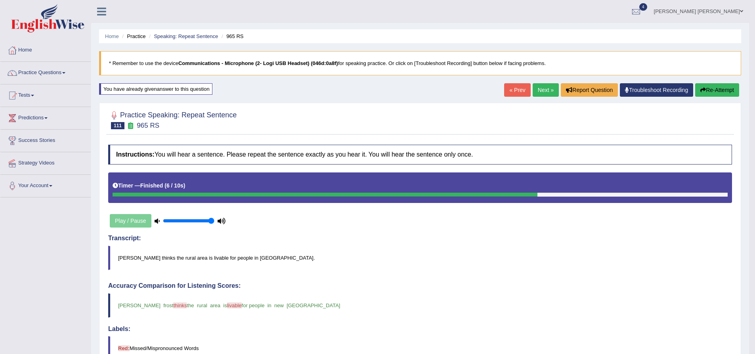
drag, startPoint x: 545, startPoint y: 90, endPoint x: 540, endPoint y: 92, distance: 5.5
click at [545, 90] on link "Next »" at bounding box center [546, 89] width 26 height 13
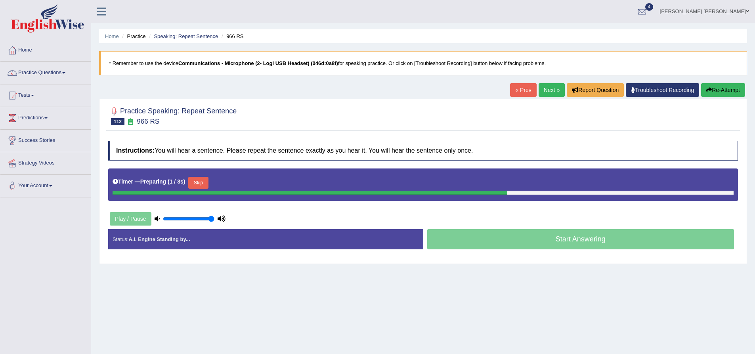
drag, startPoint x: 124, startPoint y: 150, endPoint x: 130, endPoint y: 151, distance: 5.6
click at [130, 151] on b "Instructions:" at bounding box center [135, 150] width 38 height 7
drag, startPoint x: 162, startPoint y: 148, endPoint x: 237, endPoint y: 151, distance: 74.6
click at [237, 151] on h4 "Instructions: You will hear a sentence. Please repeat the sentence exactly as y…" at bounding box center [423, 151] width 630 height 20
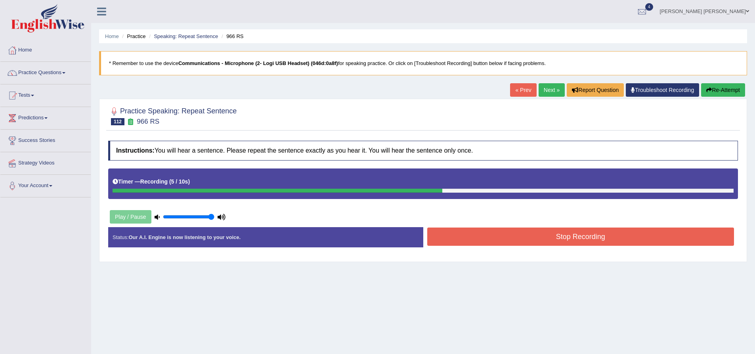
click at [579, 238] on button "Stop Recording" at bounding box center [580, 237] width 307 height 18
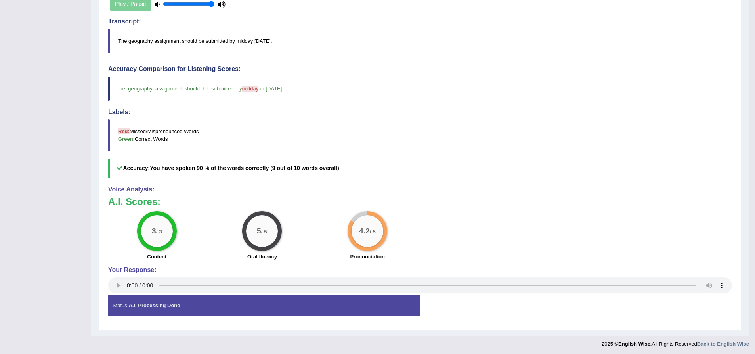
scroll to position [215, 0]
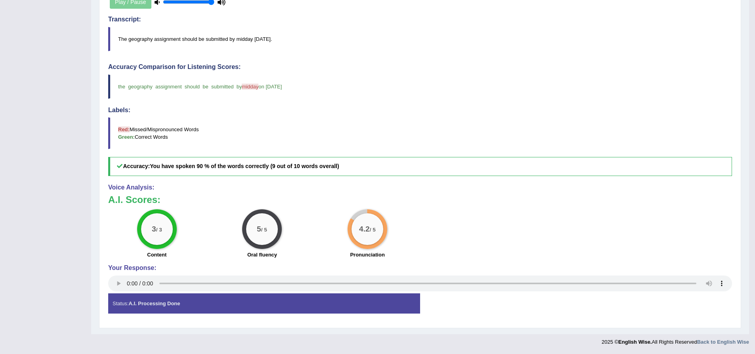
click at [215, 124] on blockquote "Red: Missed/Mispronounced Words Green: Correct Words" at bounding box center [420, 133] width 624 height 32
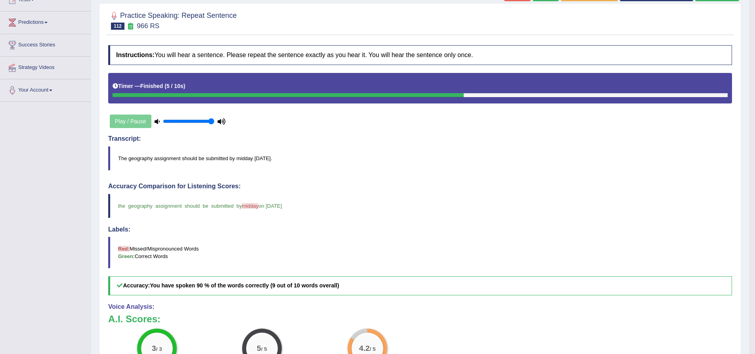
scroll to position [0, 0]
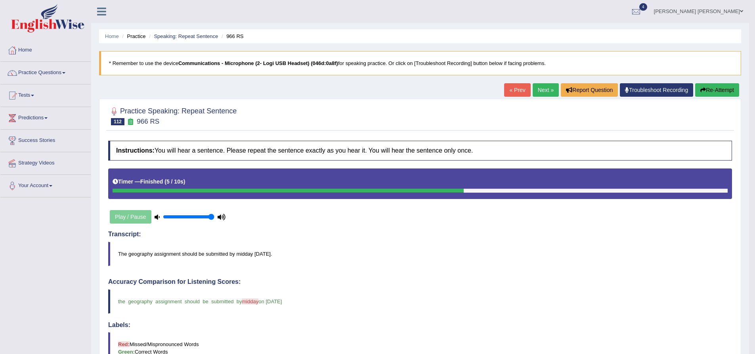
click at [539, 93] on link "Next »" at bounding box center [546, 89] width 26 height 13
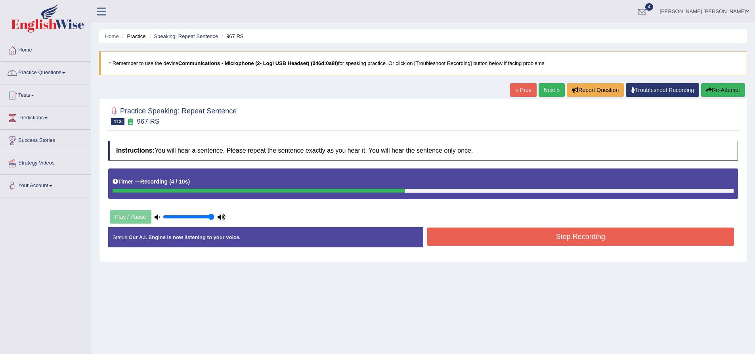
click at [477, 231] on button "Stop Recording" at bounding box center [580, 237] width 307 height 18
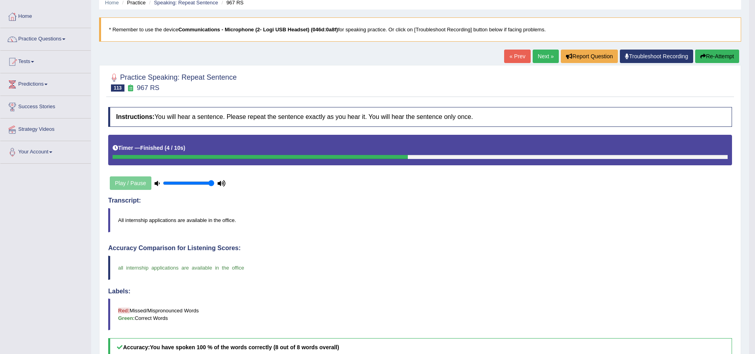
scroll to position [17, 0]
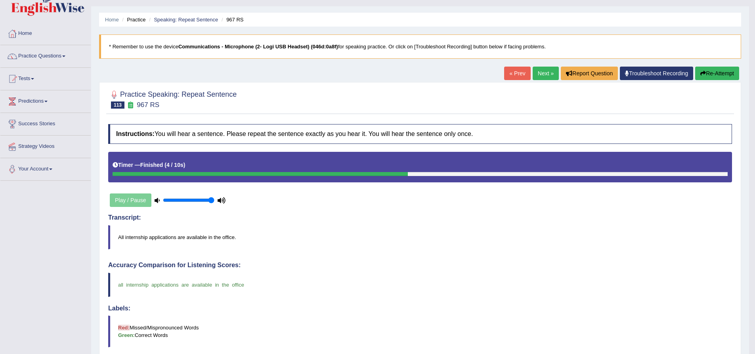
click at [712, 72] on button "Re-Attempt" at bounding box center [717, 73] width 44 height 13
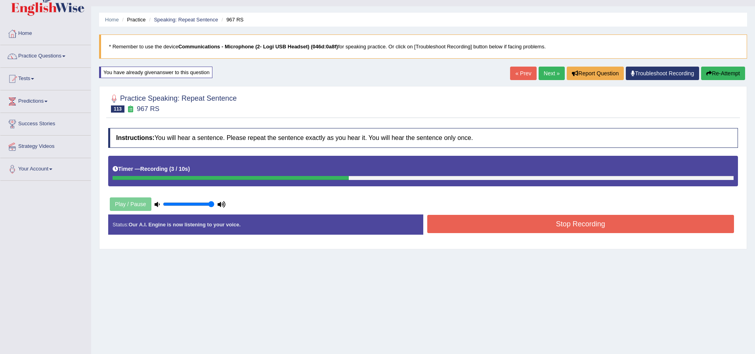
click at [557, 226] on button "Stop Recording" at bounding box center [580, 224] width 307 height 18
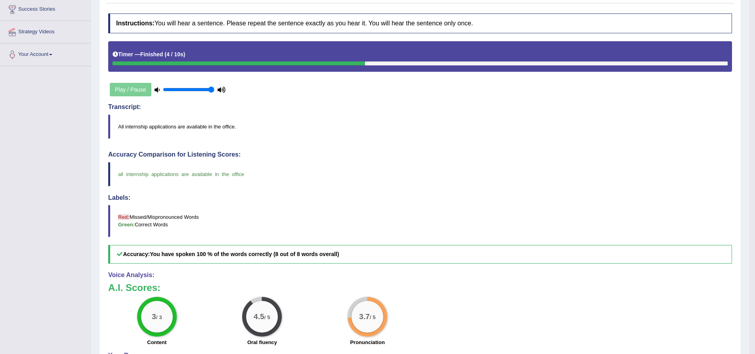
scroll to position [56, 0]
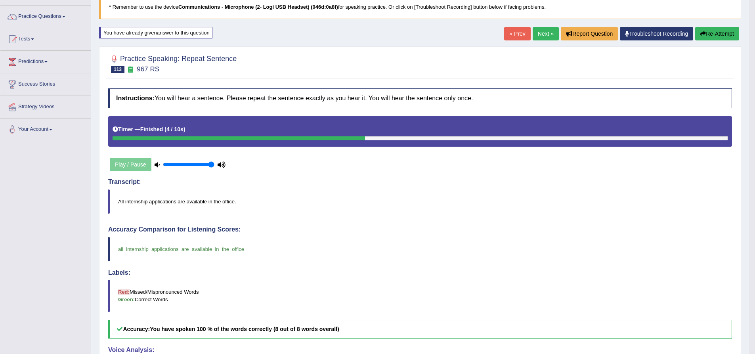
click at [545, 38] on link "Next »" at bounding box center [546, 33] width 26 height 13
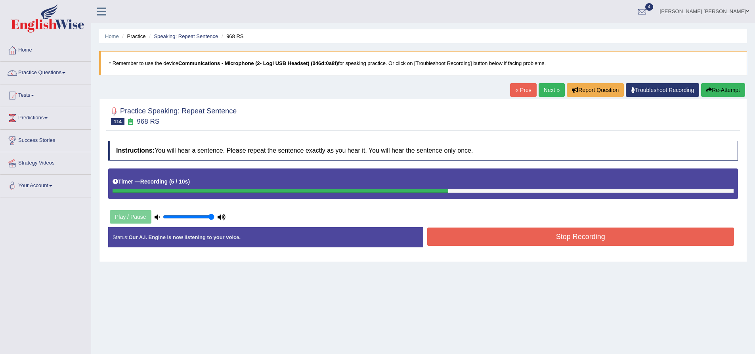
click at [722, 83] on div "Home Practice Speaking: Repeat Sentence 968 RS * Remember to use the device Com…" at bounding box center [423, 198] width 664 height 396
click at [723, 90] on button "Re-Attempt" at bounding box center [723, 89] width 44 height 13
click at [549, 233] on button "Stop Recording" at bounding box center [580, 237] width 307 height 18
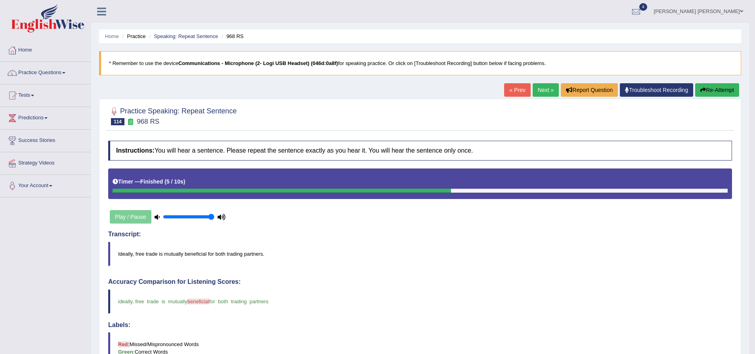
click at [526, 98] on div "« Prev Next » Report Question Troubleshoot Recording Re-Attempt" at bounding box center [622, 90] width 237 height 15
click at [527, 98] on div "« Prev Next » Report Question Troubleshoot Recording Re-Attempt" at bounding box center [622, 90] width 237 height 15
click at [543, 90] on link "Next »" at bounding box center [546, 89] width 26 height 13
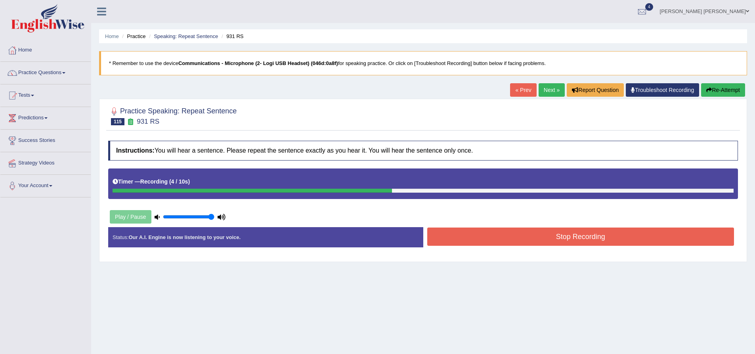
click at [522, 242] on button "Stop Recording" at bounding box center [580, 237] width 307 height 18
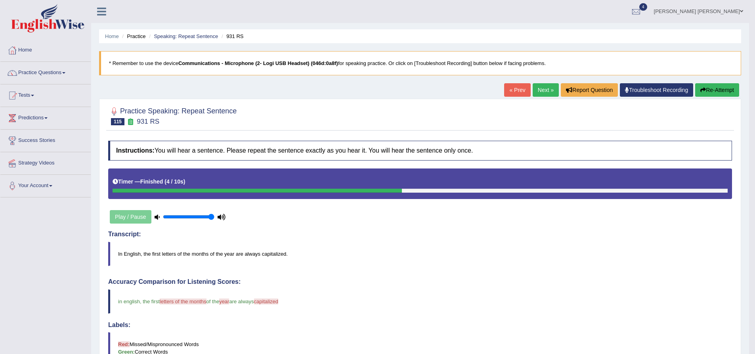
click at [723, 91] on button "Re-Attempt" at bounding box center [717, 89] width 44 height 13
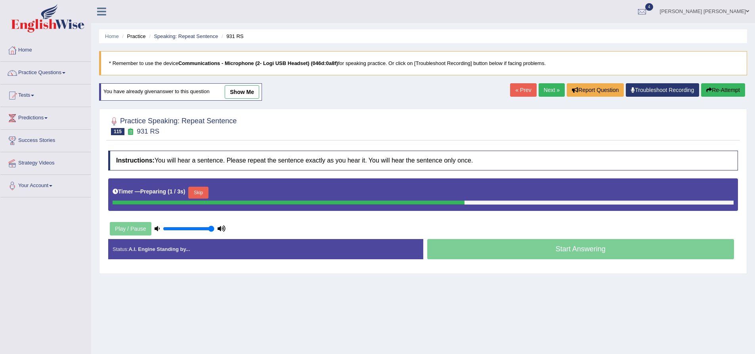
click at [163, 153] on h4 "Instructions: You will hear a sentence. Please repeat the sentence exactly as y…" at bounding box center [423, 161] width 630 height 20
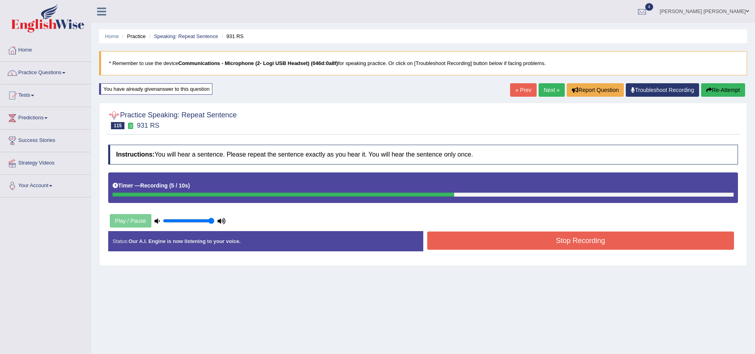
click at [484, 246] on button "Stop Recording" at bounding box center [580, 240] width 307 height 18
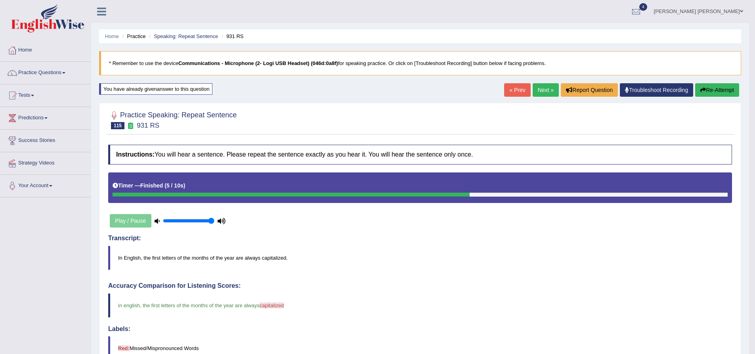
click at [545, 92] on link "Next »" at bounding box center [546, 89] width 26 height 13
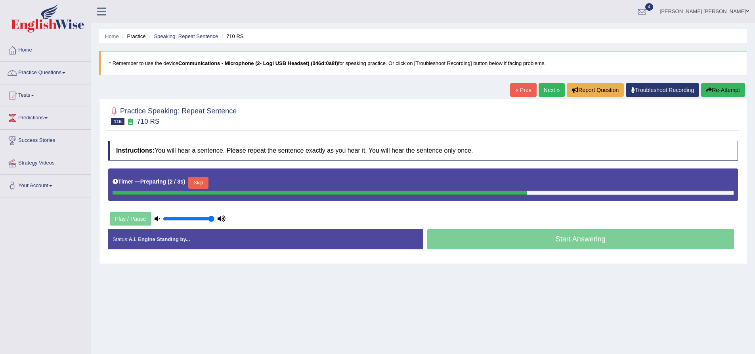
click at [106, 150] on div "Instructions: You will hear a sentence. Please repeat the sentence exactly as y…" at bounding box center [423, 198] width 634 height 123
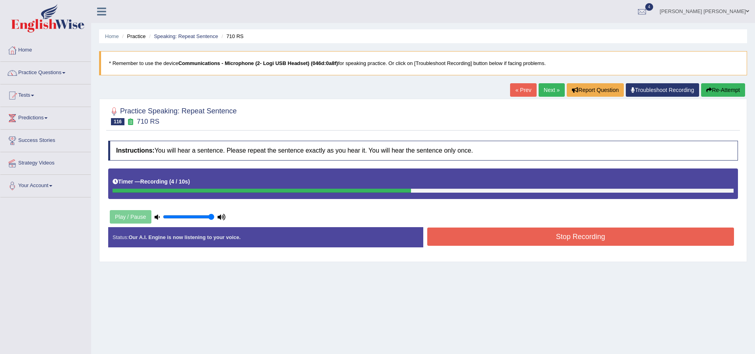
click at [488, 235] on button "Stop Recording" at bounding box center [580, 237] width 307 height 18
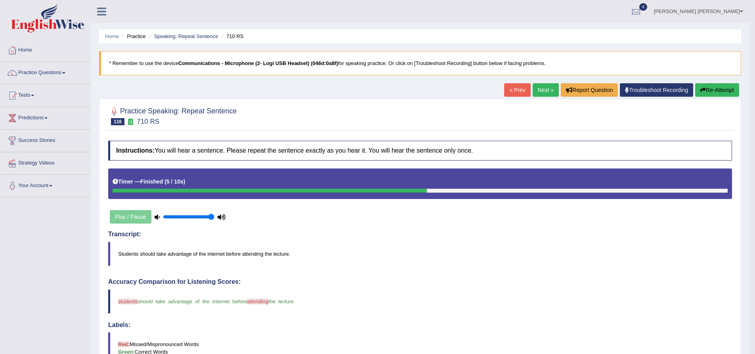
click at [714, 90] on button "Re-Attempt" at bounding box center [717, 89] width 44 height 13
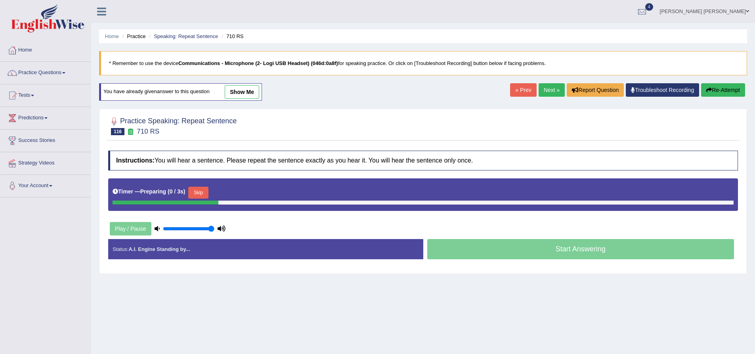
click at [292, 123] on div at bounding box center [423, 125] width 630 height 24
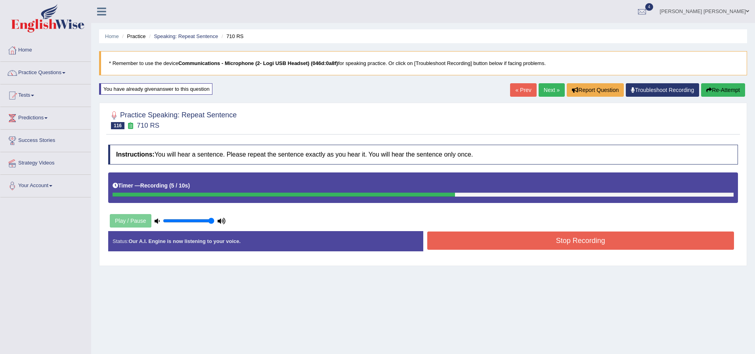
click at [524, 249] on button "Stop Recording" at bounding box center [580, 240] width 307 height 18
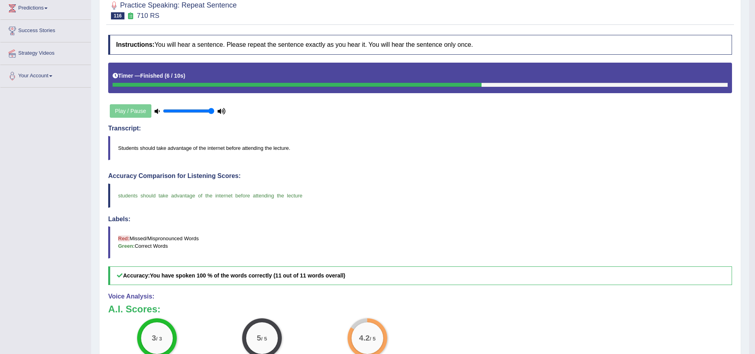
scroll to position [40, 0]
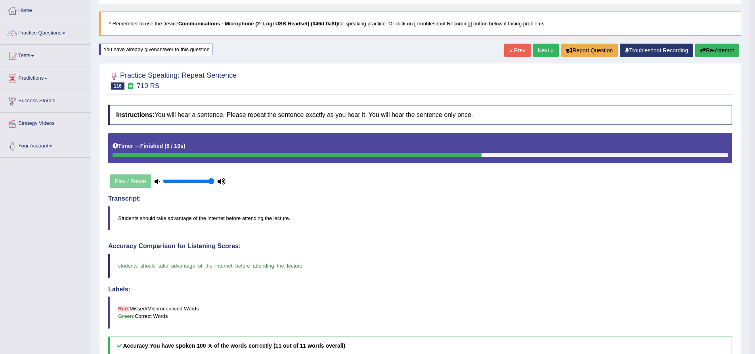
click at [545, 54] on link "Next »" at bounding box center [546, 50] width 26 height 13
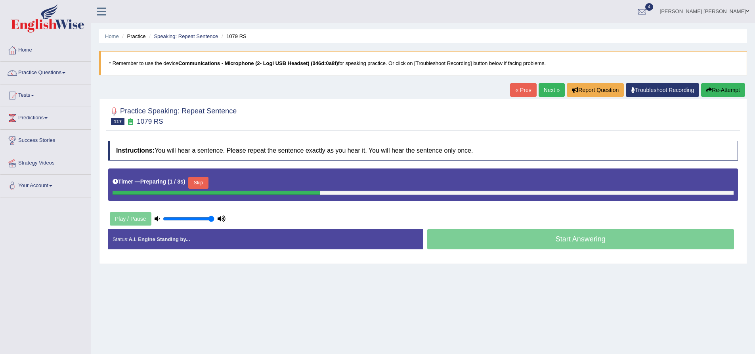
click at [219, 133] on div "Practice Speaking: Repeat Sentence 117 1079 RS Instructions: You will hear a se…" at bounding box center [423, 181] width 648 height 165
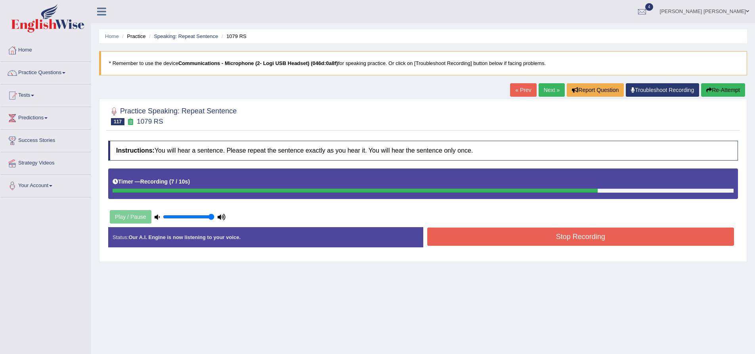
click at [714, 92] on button "Re-Attempt" at bounding box center [723, 89] width 44 height 13
click at [505, 235] on button "Stop Recording" at bounding box center [580, 237] width 307 height 18
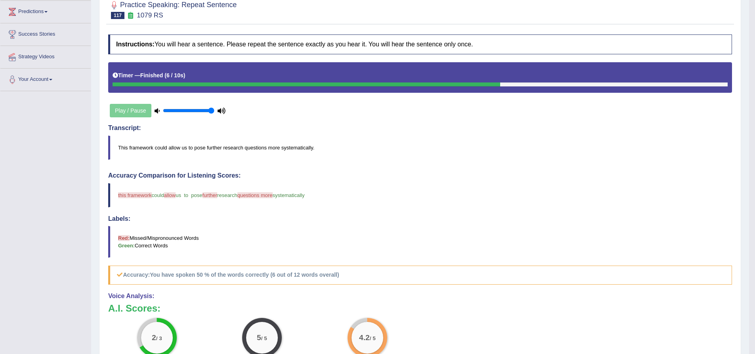
scroll to position [79, 0]
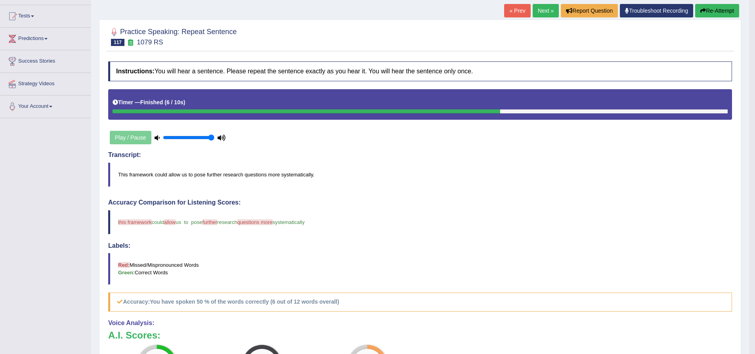
click at [721, 15] on button "Re-Attempt" at bounding box center [717, 10] width 44 height 13
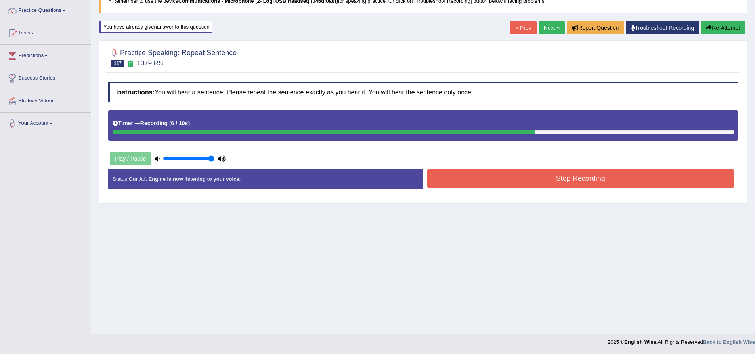
click at [547, 173] on button "Stop Recording" at bounding box center [580, 178] width 307 height 18
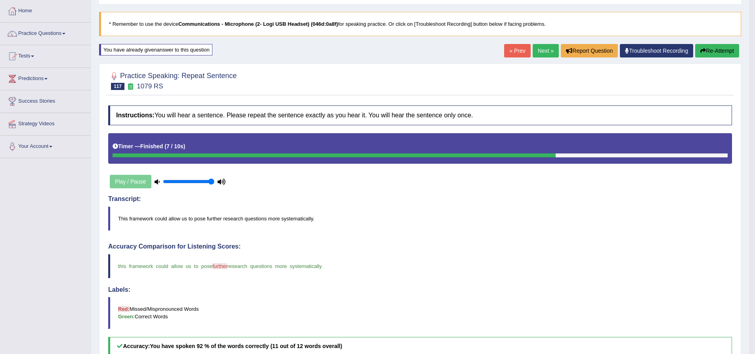
scroll to position [23, 0]
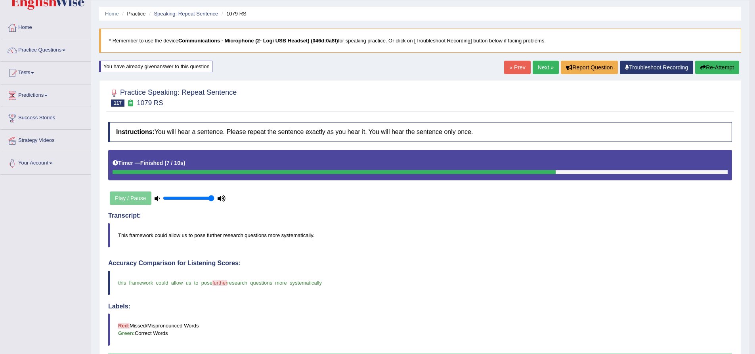
click at [546, 67] on link "Next »" at bounding box center [546, 67] width 26 height 13
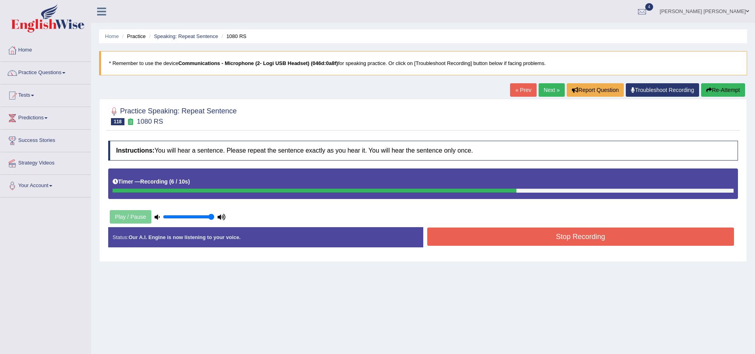
click at [727, 90] on button "Re-Attempt" at bounding box center [723, 89] width 44 height 13
click at [619, 236] on button "Stop Recording" at bounding box center [580, 237] width 307 height 18
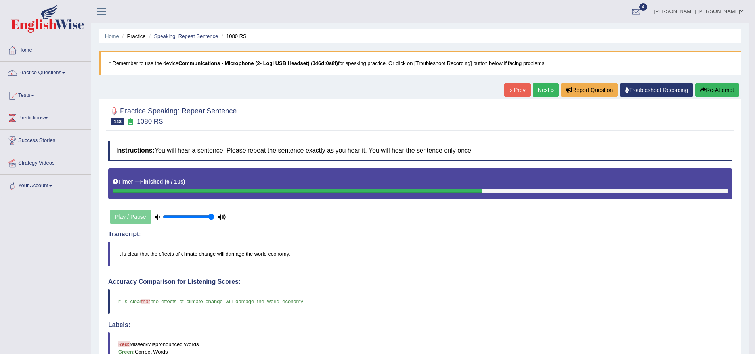
click at [542, 88] on link "Next »" at bounding box center [546, 89] width 26 height 13
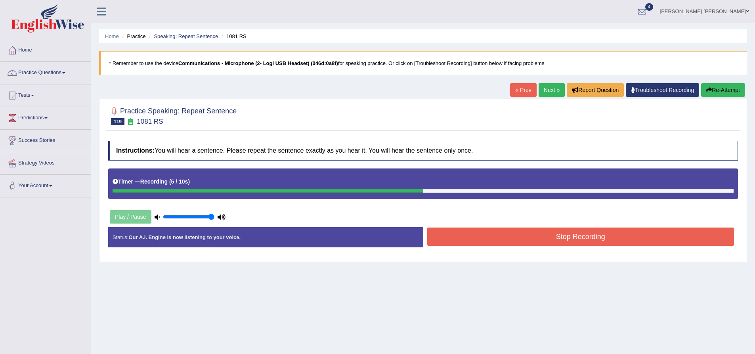
click at [527, 232] on button "Stop Recording" at bounding box center [580, 237] width 307 height 18
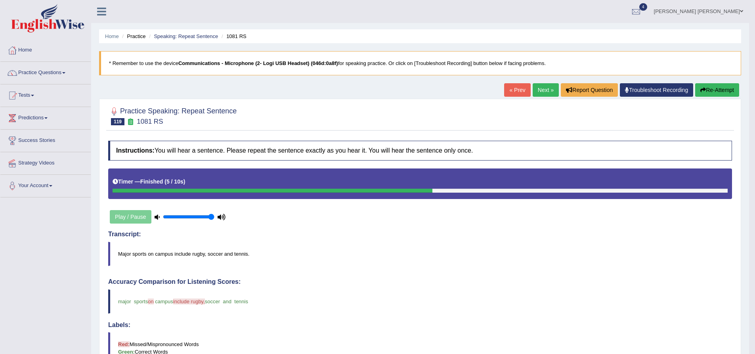
click at [719, 92] on button "Re-Attempt" at bounding box center [717, 89] width 44 height 13
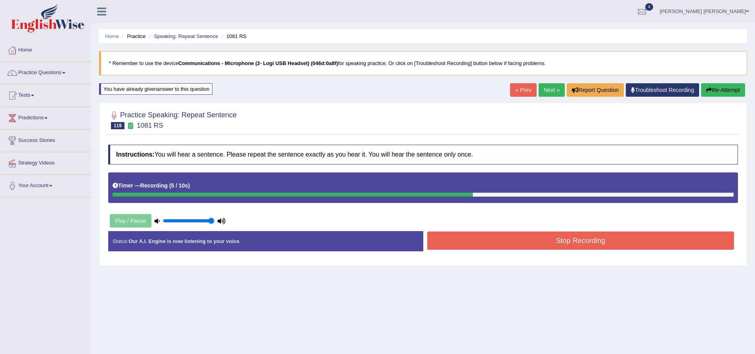
click at [520, 230] on div "Instructions: You will hear a sentence. Please repeat the sentence exactly as y…" at bounding box center [423, 201] width 634 height 121
click at [520, 238] on button "Stop Recording" at bounding box center [580, 240] width 307 height 18
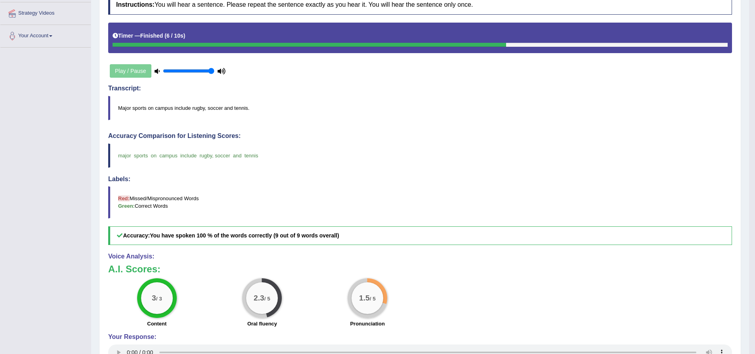
scroll to position [60, 0]
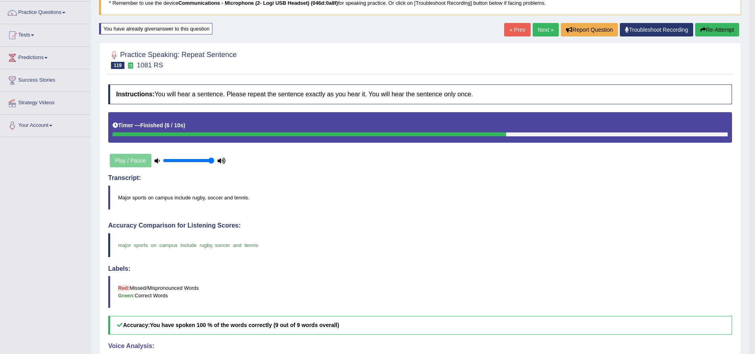
click at [719, 29] on button "Re-Attempt" at bounding box center [717, 29] width 44 height 13
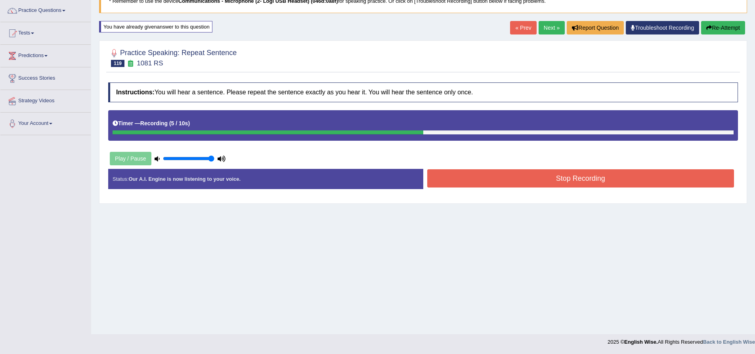
click at [494, 190] on div "Status: Our A.I. Engine is now listening to your voice. Start Answering Stop Re…" at bounding box center [423, 183] width 630 height 28
click at [497, 180] on button "Stop Recording" at bounding box center [580, 178] width 307 height 18
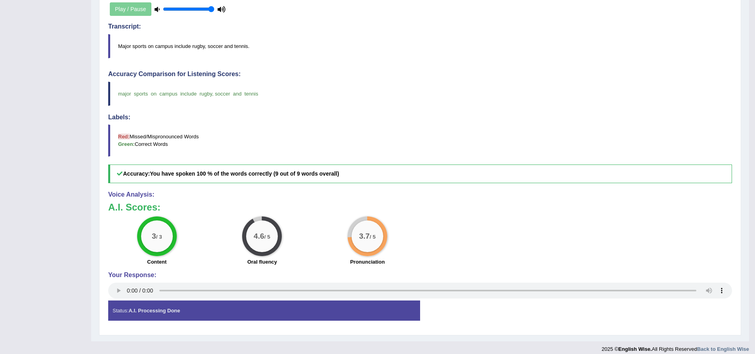
scroll to position [219, 0]
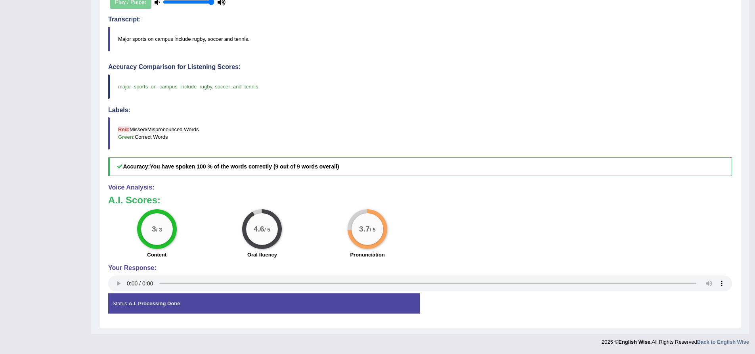
click at [99, 171] on div "Practice Speaking: Repeat Sentence 119 1081 RS Instructions: You will hear a se…" at bounding box center [420, 106] width 642 height 444
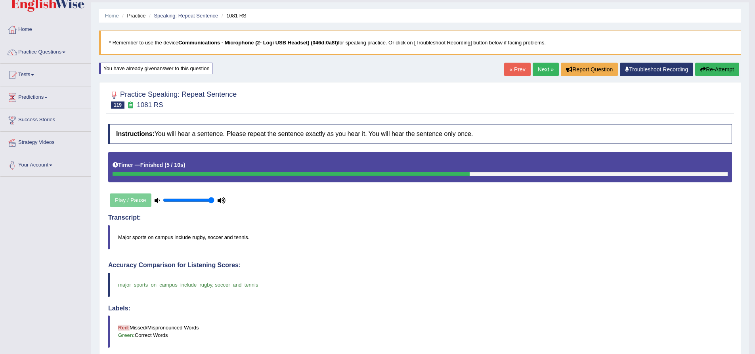
click at [541, 74] on link "Next »" at bounding box center [546, 69] width 26 height 13
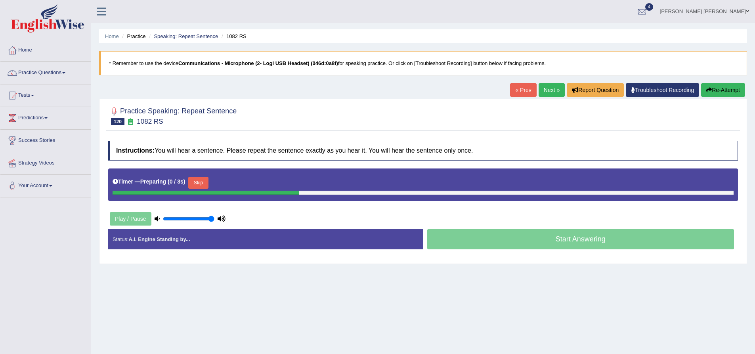
click at [225, 121] on h2 "Practice Speaking: Repeat Sentence 120 1082 RS" at bounding box center [172, 115] width 128 height 20
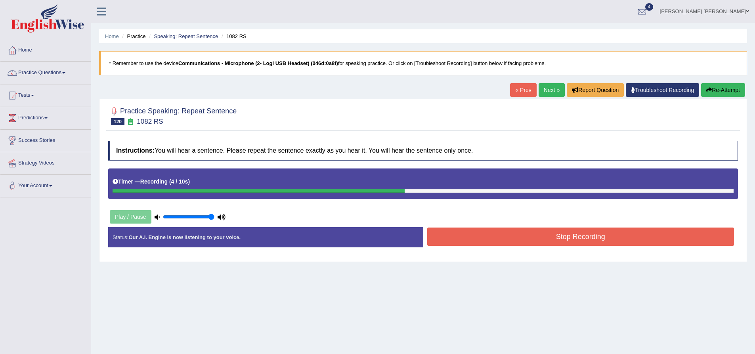
click at [527, 241] on button "Stop Recording" at bounding box center [580, 237] width 307 height 18
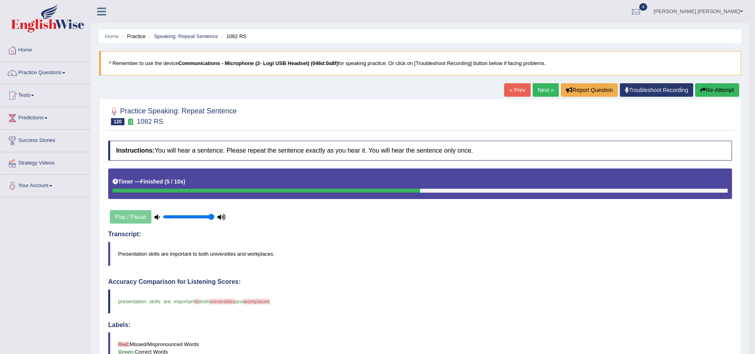
click at [728, 90] on button "Re-Attempt" at bounding box center [717, 89] width 44 height 13
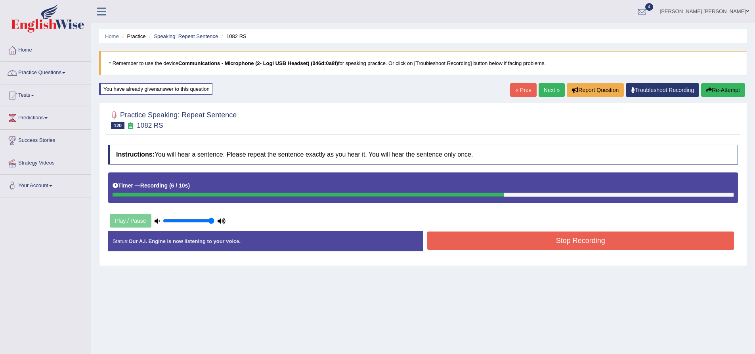
click at [506, 243] on button "Stop Recording" at bounding box center [580, 240] width 307 height 18
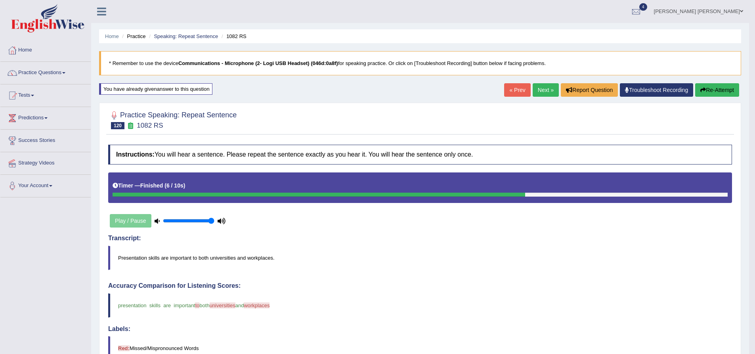
click at [710, 91] on button "Re-Attempt" at bounding box center [717, 89] width 44 height 13
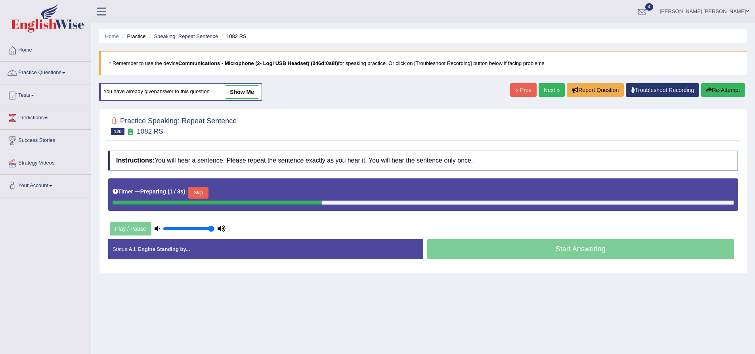
click at [208, 191] on button "Skip" at bounding box center [198, 193] width 20 height 12
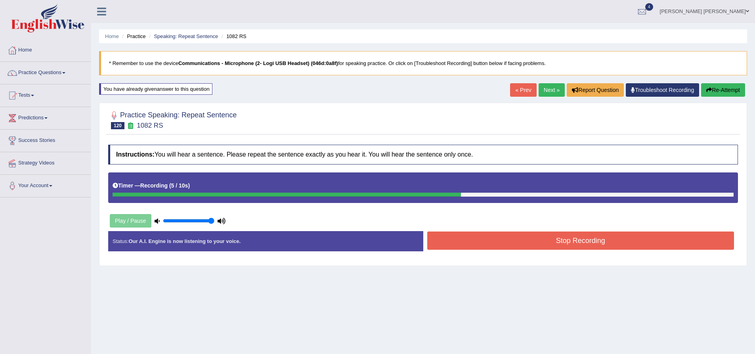
click at [486, 235] on button "Stop Recording" at bounding box center [580, 240] width 307 height 18
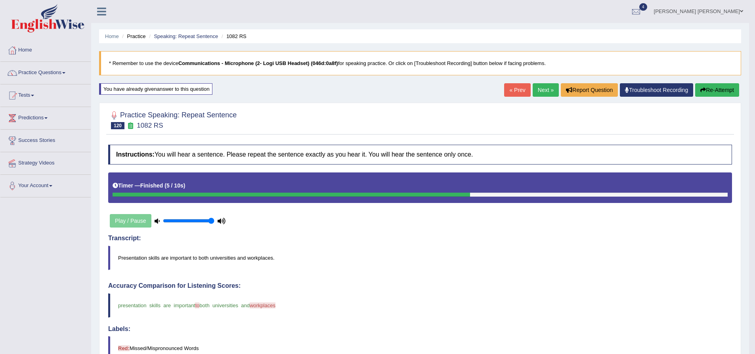
click at [535, 93] on link "Next »" at bounding box center [546, 89] width 26 height 13
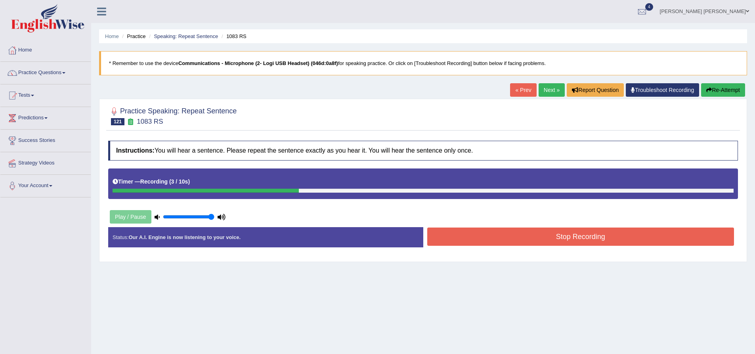
click at [494, 239] on button "Stop Recording" at bounding box center [580, 237] width 307 height 18
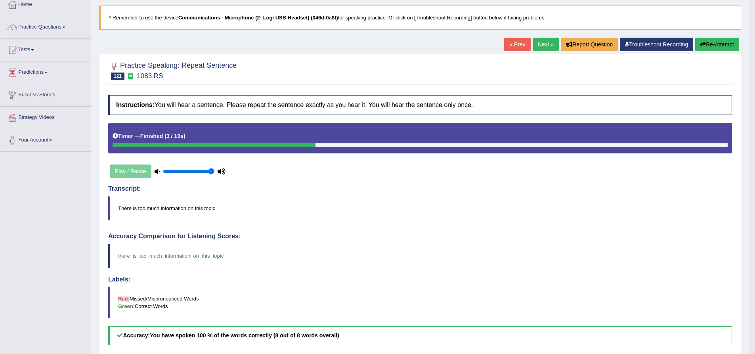
scroll to position [40, 0]
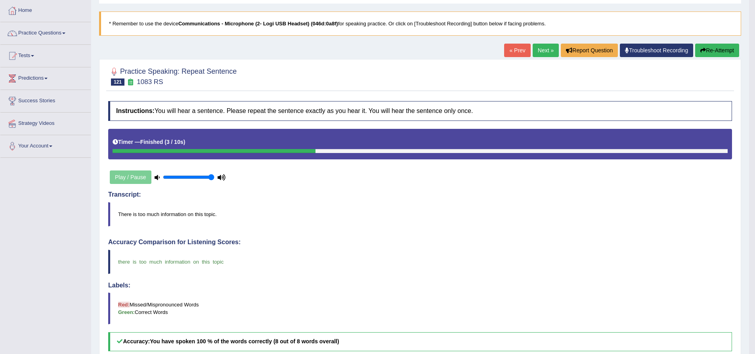
click at [536, 52] on link "Next »" at bounding box center [546, 50] width 26 height 13
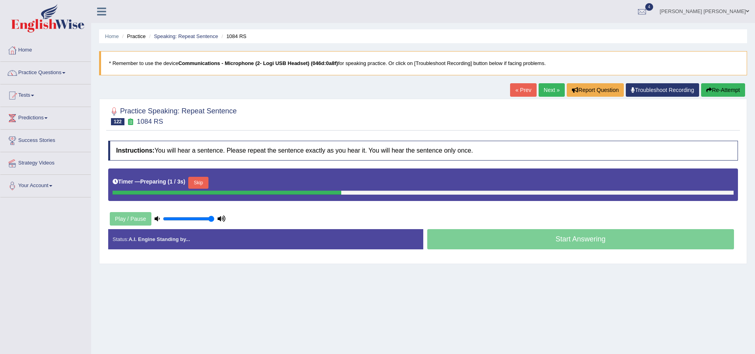
click at [162, 145] on h4 "Instructions: You will hear a sentence. Please repeat the sentence exactly as y…" at bounding box center [423, 151] width 630 height 20
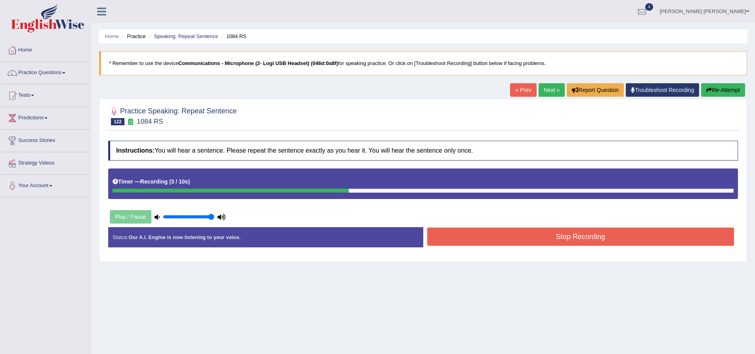
click at [550, 237] on button "Stop Recording" at bounding box center [580, 237] width 307 height 18
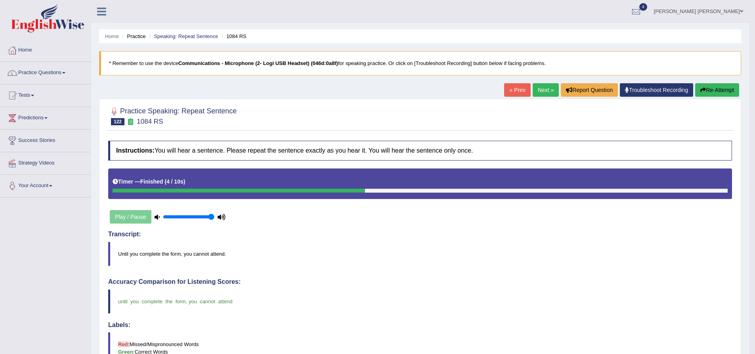
click at [539, 92] on link "Next »" at bounding box center [546, 89] width 26 height 13
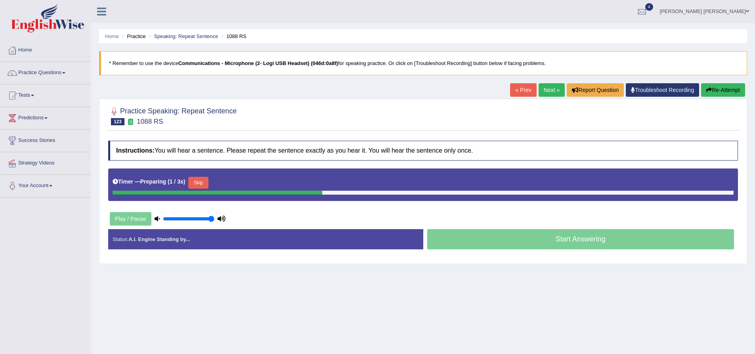
click at [259, 119] on div at bounding box center [423, 115] width 630 height 24
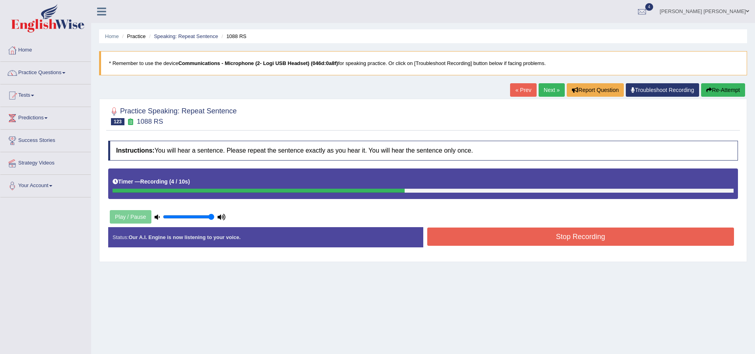
click at [481, 238] on button "Stop Recording" at bounding box center [580, 237] width 307 height 18
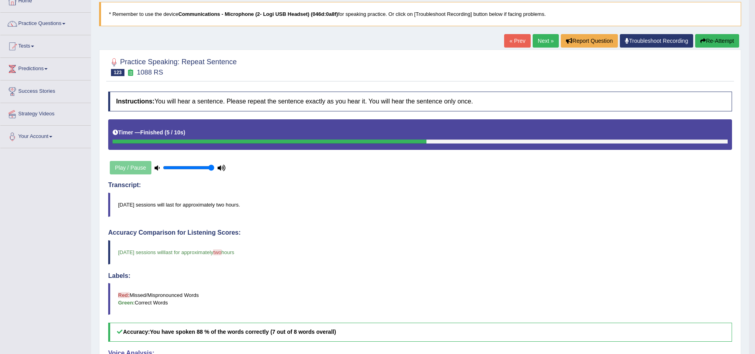
scroll to position [159, 0]
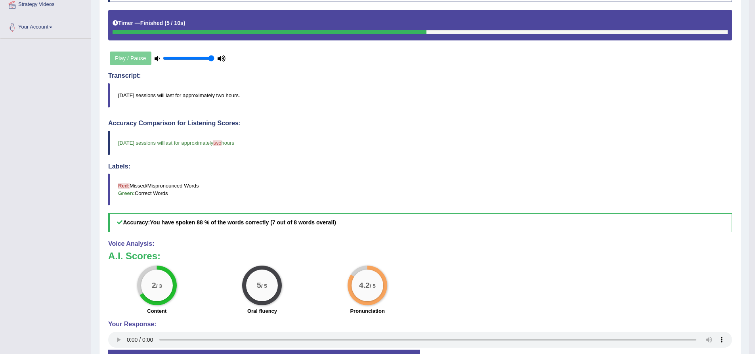
click at [94, 201] on div "Home Practice Speaking: Repeat Sentence 1088 RS * Remember to use the device Co…" at bounding box center [420, 115] width 658 height 549
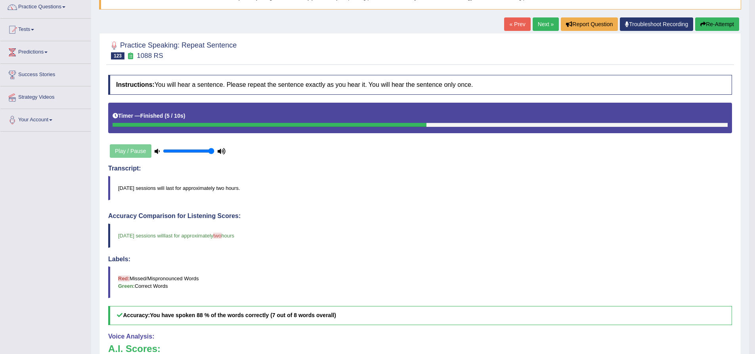
scroll to position [0, 0]
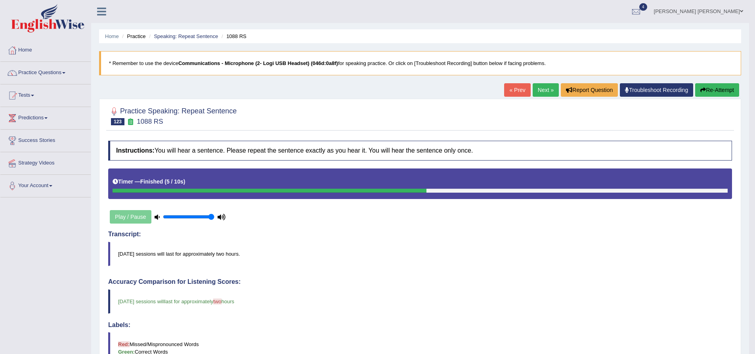
click at [537, 89] on link "Next »" at bounding box center [546, 89] width 26 height 13
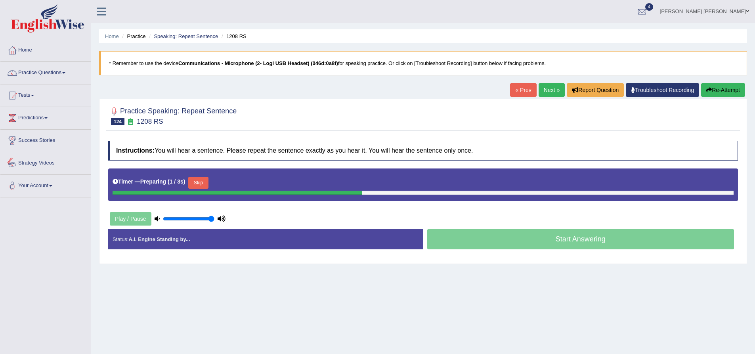
click at [100, 146] on div "Practice Speaking: Repeat Sentence 124 1208 RS Instructions: You will hear a se…" at bounding box center [423, 181] width 648 height 165
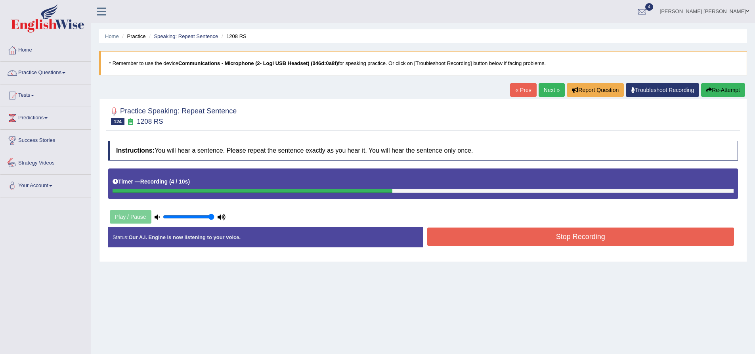
click at [546, 246] on button "Stop Recording" at bounding box center [580, 237] width 307 height 18
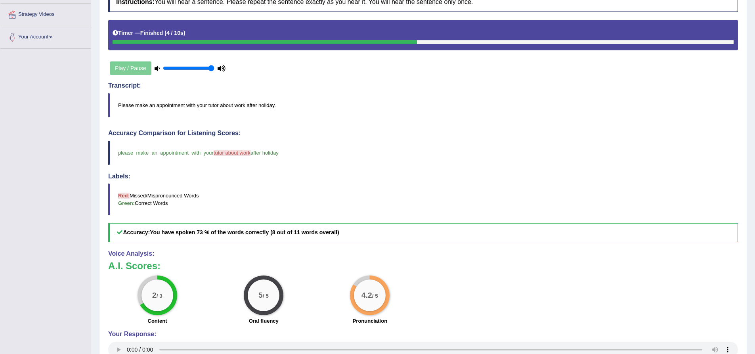
scroll to position [79, 0]
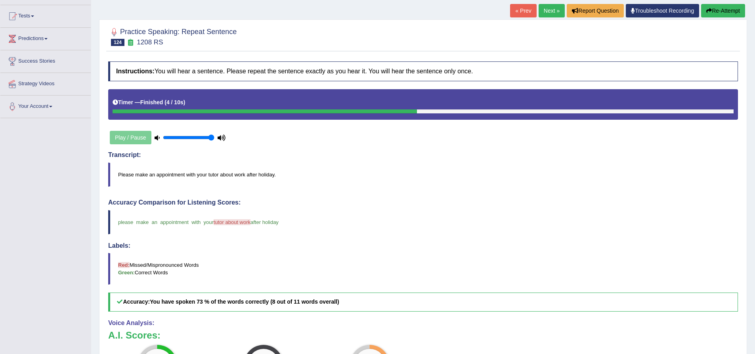
click at [723, 12] on button "Re-Attempt" at bounding box center [723, 10] width 44 height 13
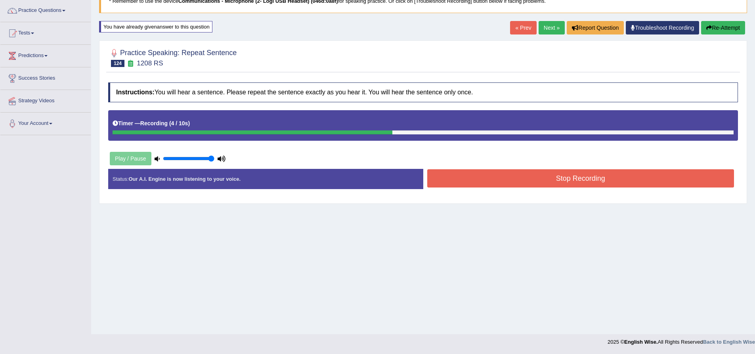
click at [482, 177] on button "Stop Recording" at bounding box center [580, 178] width 307 height 18
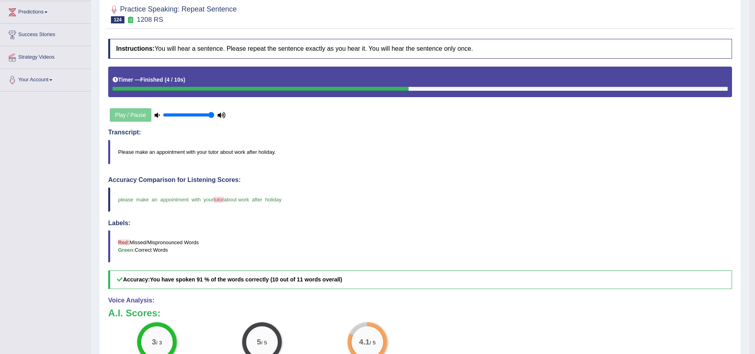
scroll to position [60, 0]
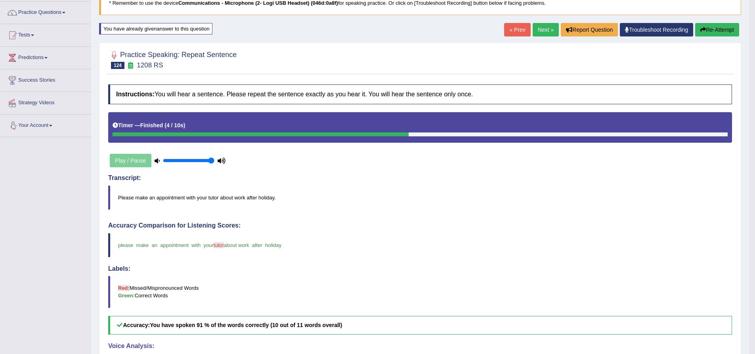
click at [541, 29] on link "Next »" at bounding box center [546, 29] width 26 height 13
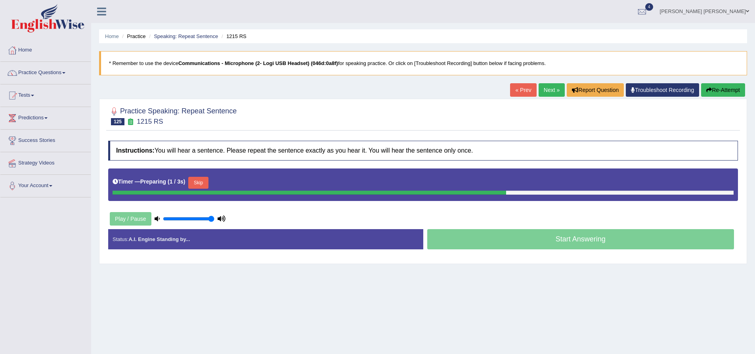
click at [99, 134] on div "Practice Speaking: Repeat Sentence 125 1215 RS Instructions: You will hear a se…" at bounding box center [423, 181] width 648 height 165
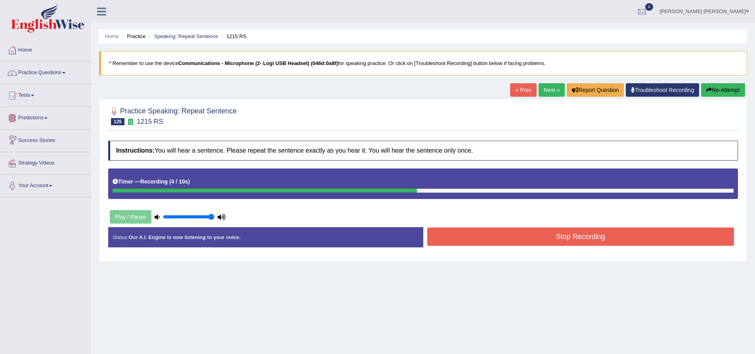
click at [558, 231] on button "Stop Recording" at bounding box center [580, 237] width 307 height 18
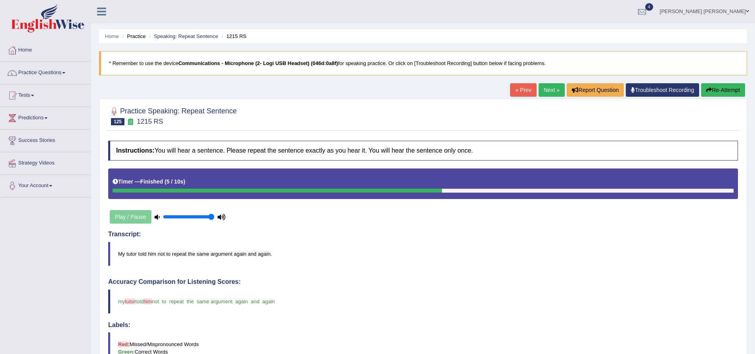
click at [718, 87] on button "Re-Attempt" at bounding box center [723, 89] width 44 height 13
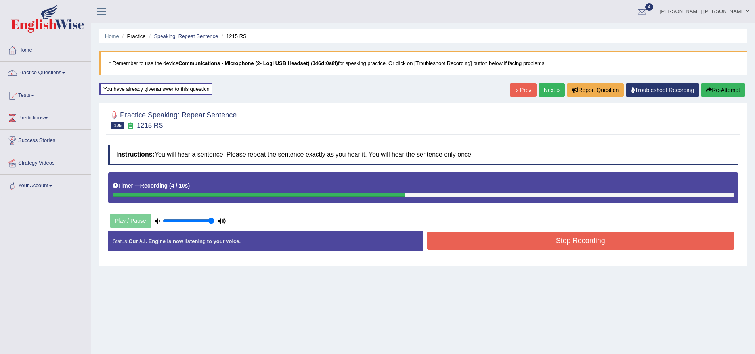
click at [511, 242] on button "Stop Recording" at bounding box center [580, 240] width 307 height 18
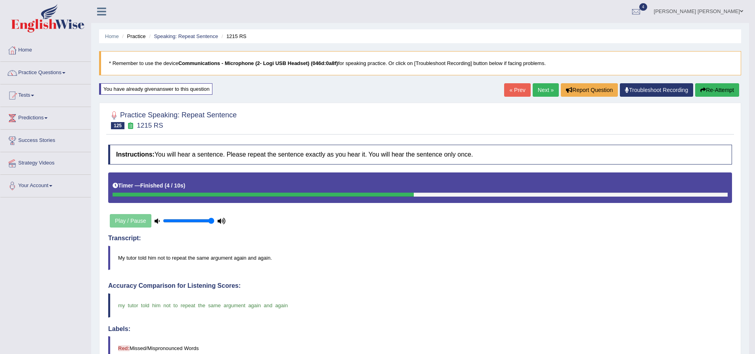
click at [544, 90] on link "Next »" at bounding box center [546, 89] width 26 height 13
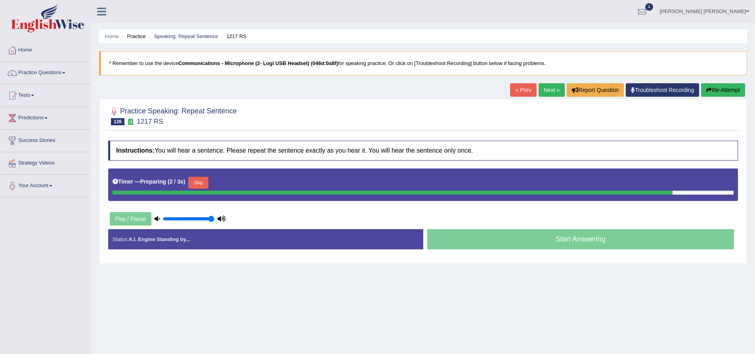
click at [103, 182] on div "Practice Speaking: Repeat Sentence 126 1217 RS Instructions: You will hear a se…" at bounding box center [423, 181] width 648 height 165
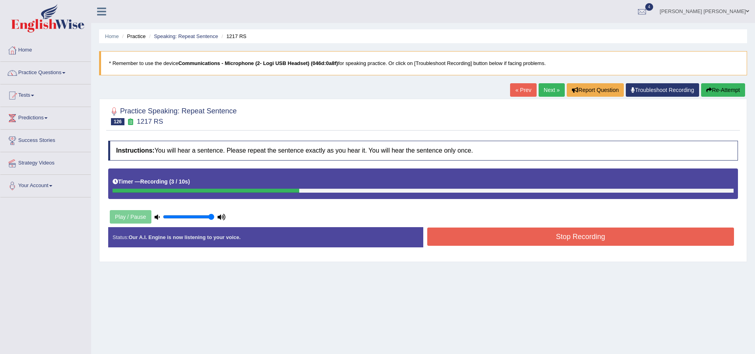
click at [545, 237] on button "Stop Recording" at bounding box center [580, 237] width 307 height 18
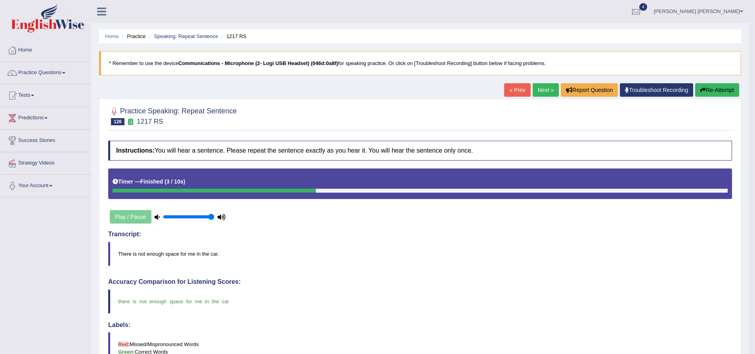
click at [538, 93] on link "Next »" at bounding box center [546, 89] width 26 height 13
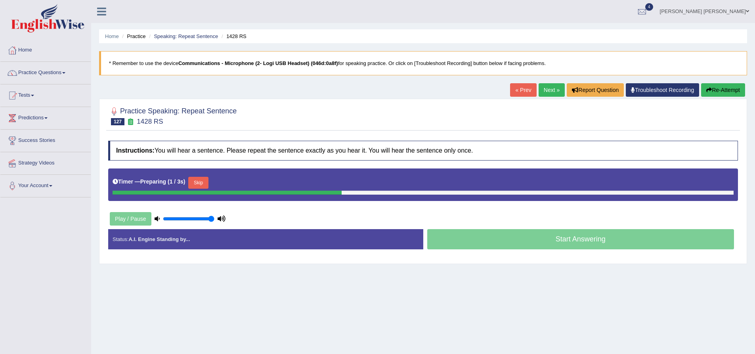
click at [104, 151] on div "Practice Speaking: Repeat Sentence 127 1428 RS Instructions: You will hear a se…" at bounding box center [423, 181] width 648 height 165
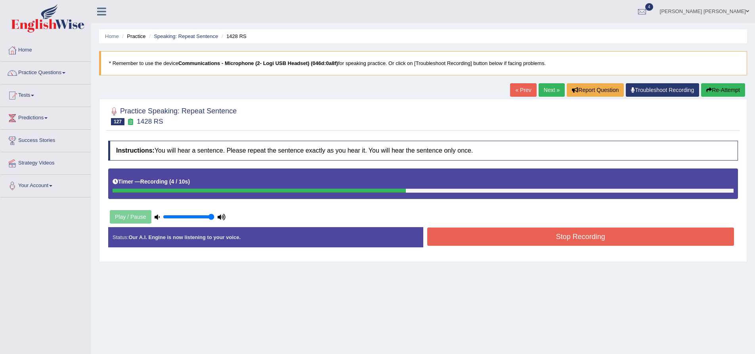
click at [598, 235] on button "Stop Recording" at bounding box center [580, 237] width 307 height 18
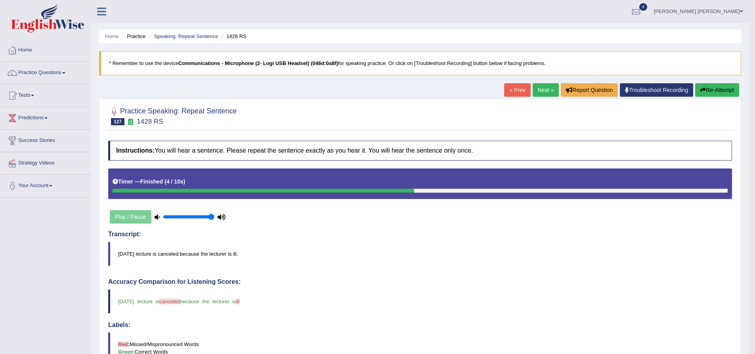
click at [729, 86] on button "Re-Attempt" at bounding box center [717, 89] width 44 height 13
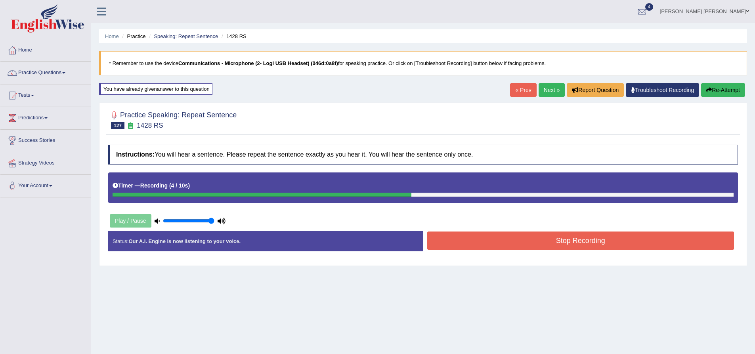
click at [479, 245] on button "Stop Recording" at bounding box center [580, 240] width 307 height 18
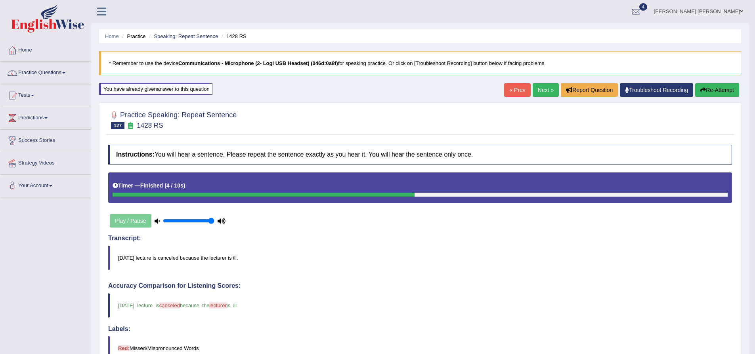
click at [719, 92] on button "Re-Attempt" at bounding box center [717, 89] width 44 height 13
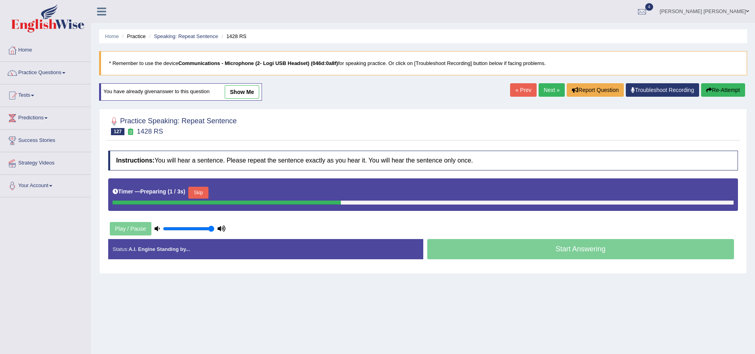
click at [197, 198] on button "Skip" at bounding box center [198, 193] width 20 height 12
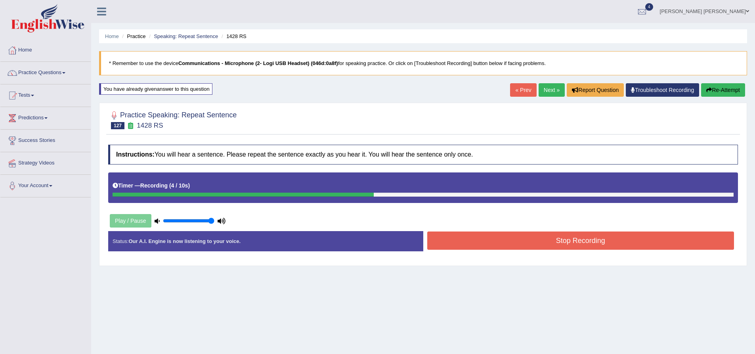
click at [506, 240] on button "Stop Recording" at bounding box center [580, 240] width 307 height 18
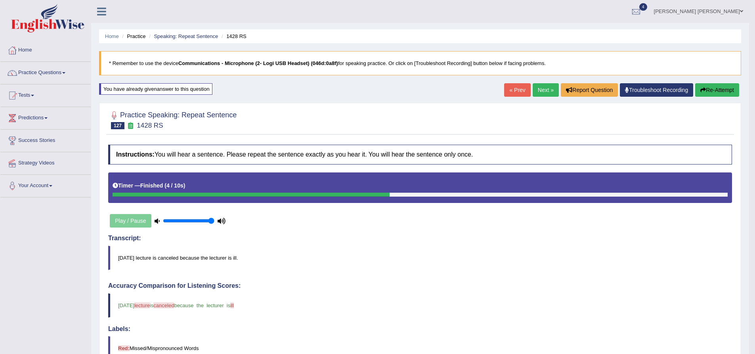
click at [544, 93] on link "Next »" at bounding box center [546, 89] width 26 height 13
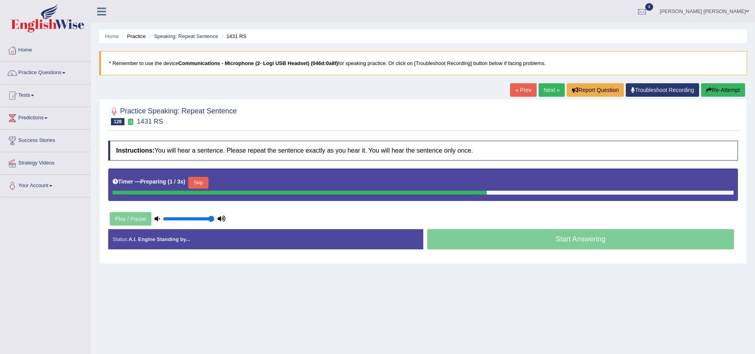
click at [103, 167] on div "Practice Speaking: Repeat Sentence 128 1431 RS Instructions: You will hear a se…" at bounding box center [423, 181] width 648 height 165
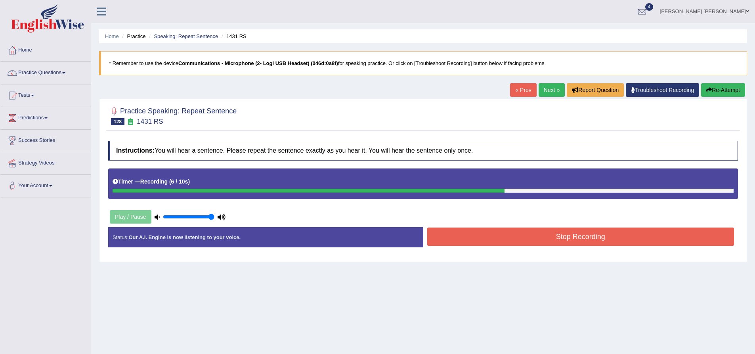
click at [723, 92] on button "Re-Attempt" at bounding box center [723, 89] width 44 height 13
click at [724, 92] on button "Re-Attempt" at bounding box center [723, 89] width 44 height 13
click at [562, 237] on button "Stop Recording" at bounding box center [580, 237] width 307 height 18
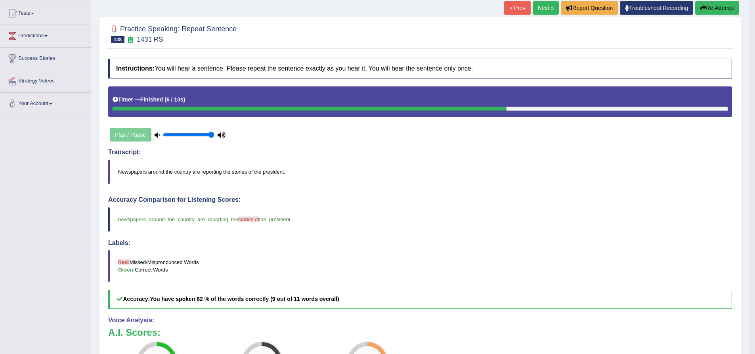
scroll to position [79, 0]
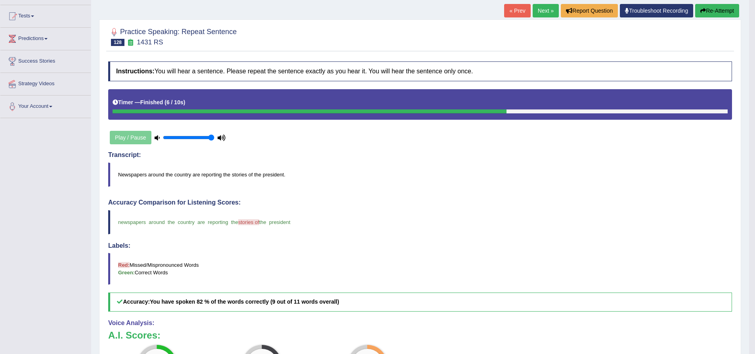
click at [710, 11] on button "Re-Attempt" at bounding box center [717, 10] width 44 height 13
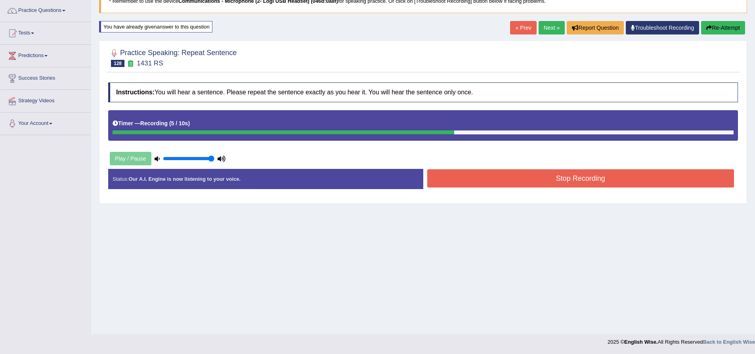
click at [505, 180] on button "Stop Recording" at bounding box center [580, 178] width 307 height 18
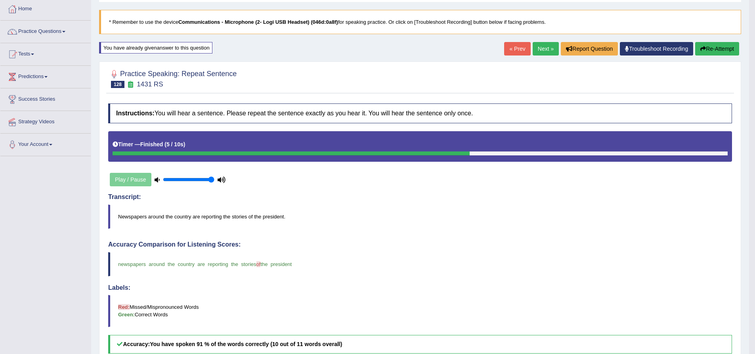
scroll to position [21, 0]
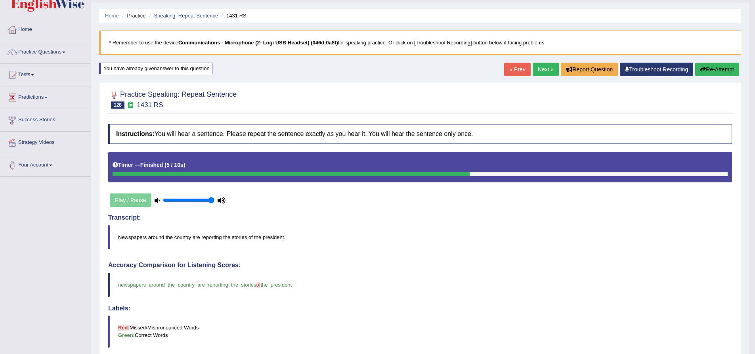
click at [163, 42] on blockquote "* Remember to use the device Communications - Microphone (2- Logi USB Headset) …" at bounding box center [420, 43] width 642 height 24
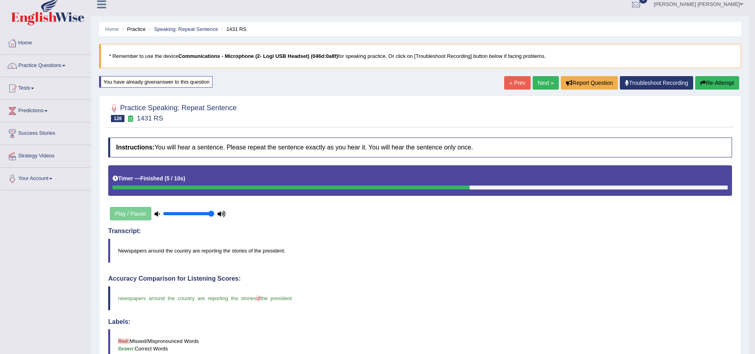
scroll to position [0, 0]
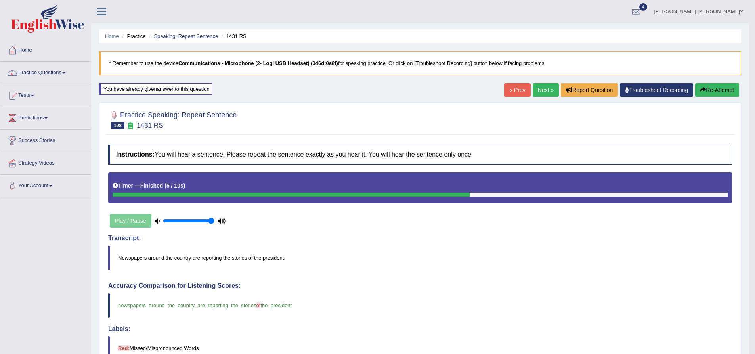
click at [541, 91] on link "Next »" at bounding box center [546, 89] width 26 height 13
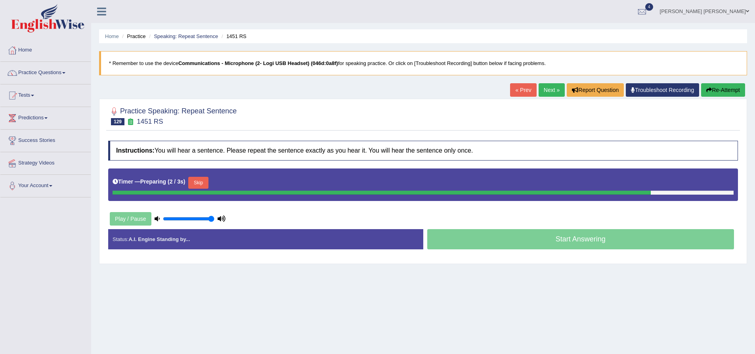
click at [204, 110] on h2 "Practice Speaking: Repeat Sentence 129 1451 RS" at bounding box center [172, 115] width 128 height 20
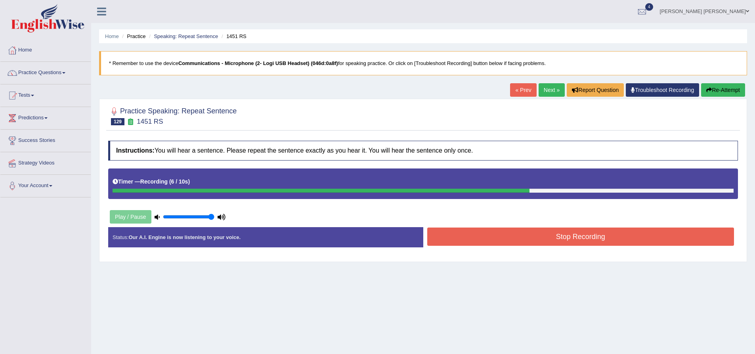
click at [478, 241] on button "Stop Recording" at bounding box center [580, 237] width 307 height 18
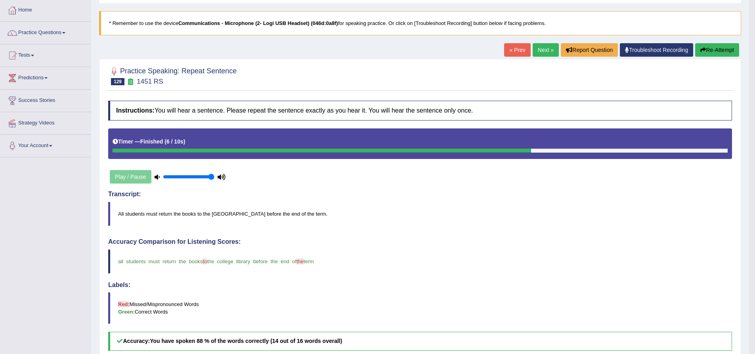
scroll to position [40, 0]
click at [713, 56] on button "Re-Attempt" at bounding box center [717, 50] width 44 height 13
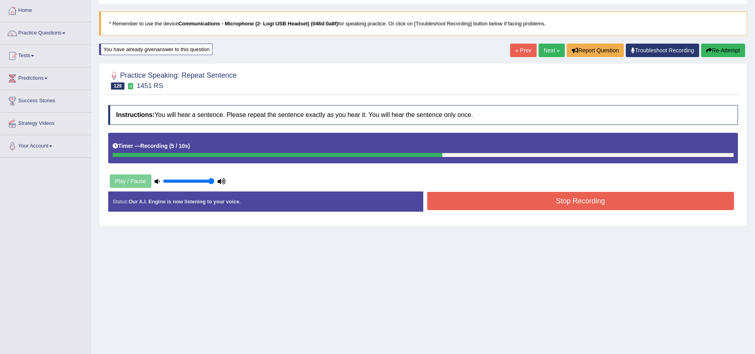
click at [557, 195] on button "Stop Recording" at bounding box center [580, 201] width 307 height 18
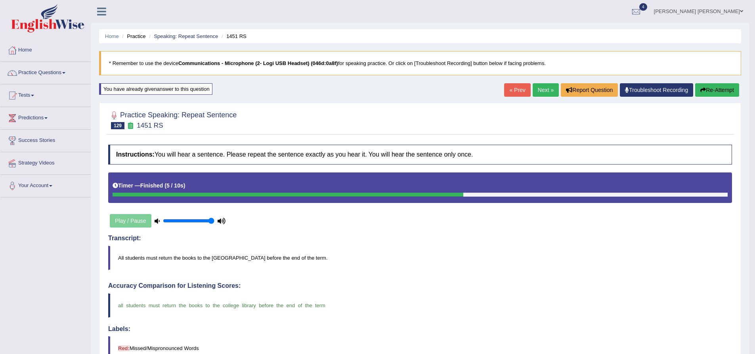
click at [541, 91] on link "Next »" at bounding box center [546, 89] width 26 height 13
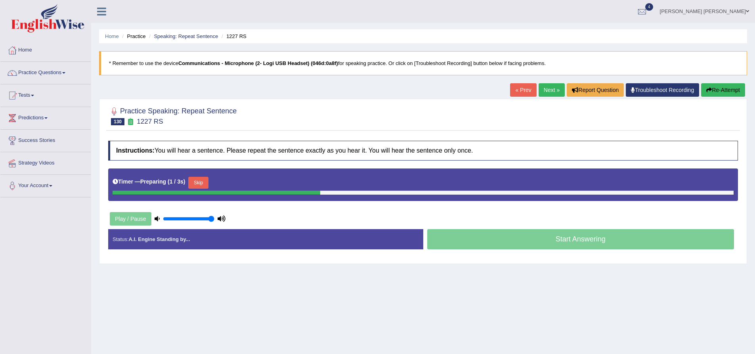
click at [195, 128] on div "Practice Speaking: Repeat Sentence 130 1227 RS" at bounding box center [423, 117] width 634 height 28
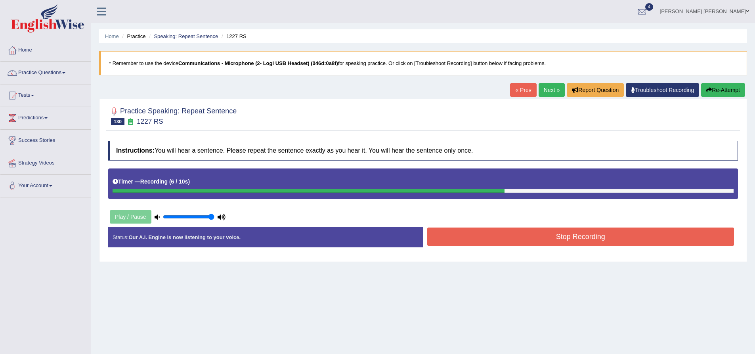
click at [722, 95] on button "Re-Attempt" at bounding box center [723, 89] width 44 height 13
click at [729, 87] on button "Re-Attempt" at bounding box center [723, 89] width 44 height 13
click at [568, 237] on button "Stop Recording" at bounding box center [580, 237] width 307 height 18
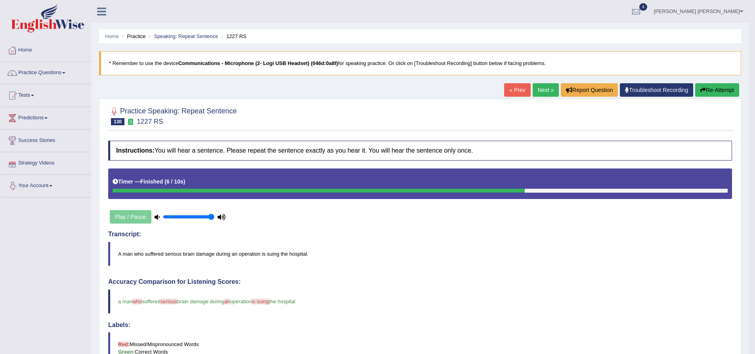
click at [709, 88] on button "Re-Attempt" at bounding box center [717, 89] width 44 height 13
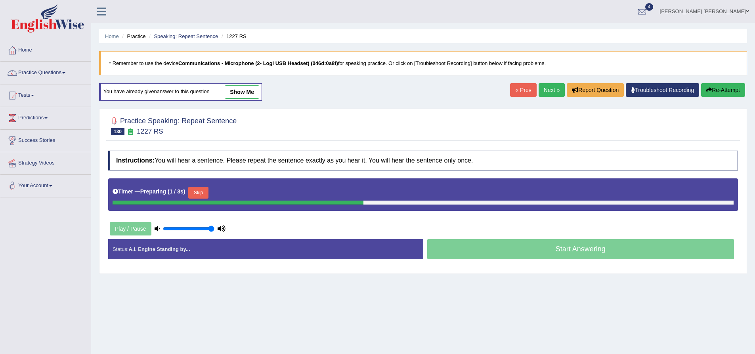
click at [100, 108] on div "You have already given answer to this question show me" at bounding box center [181, 95] width 165 height 25
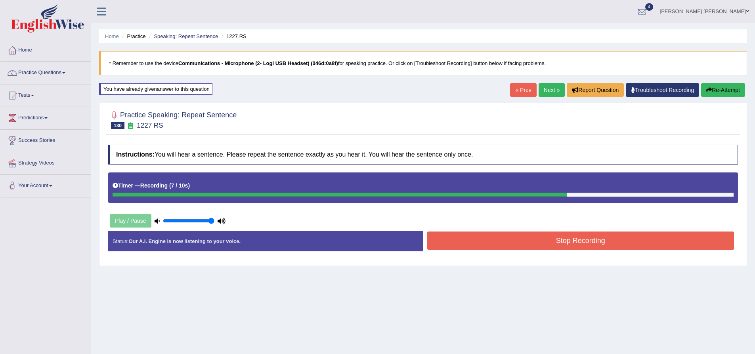
click at [516, 248] on button "Stop Recording" at bounding box center [580, 240] width 307 height 18
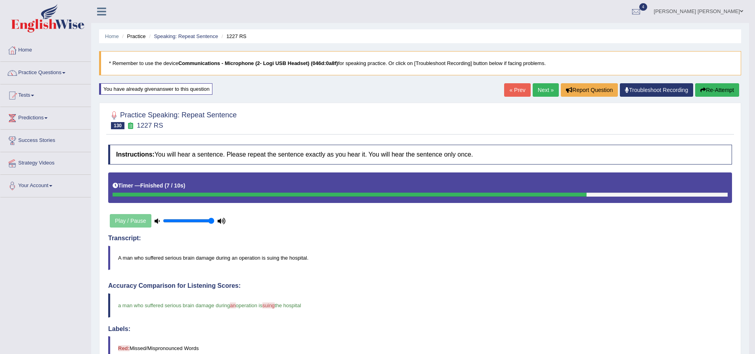
click at [717, 90] on button "Re-Attempt" at bounding box center [717, 89] width 44 height 13
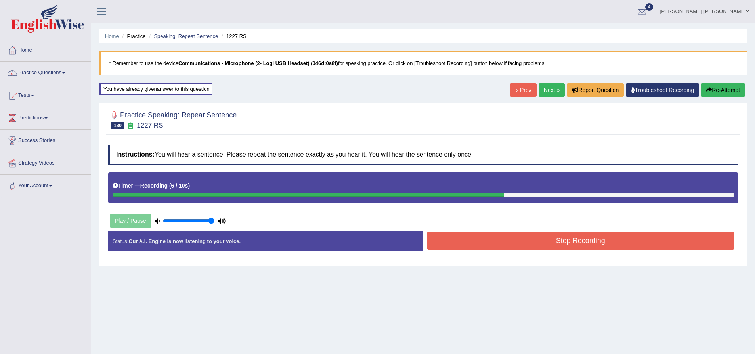
click at [484, 239] on button "Stop Recording" at bounding box center [580, 240] width 307 height 18
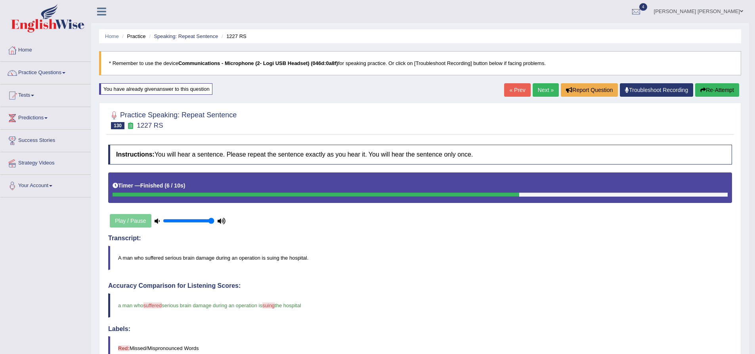
click at [543, 90] on link "Next »" at bounding box center [546, 89] width 26 height 13
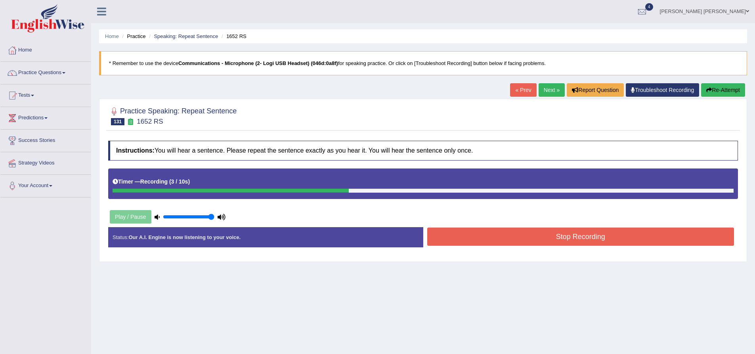
click at [544, 225] on div "Instructions: You will hear a sentence. Please repeat the sentence exactly as y…" at bounding box center [423, 197] width 634 height 121
click at [541, 233] on button "Stop Recording" at bounding box center [580, 237] width 307 height 18
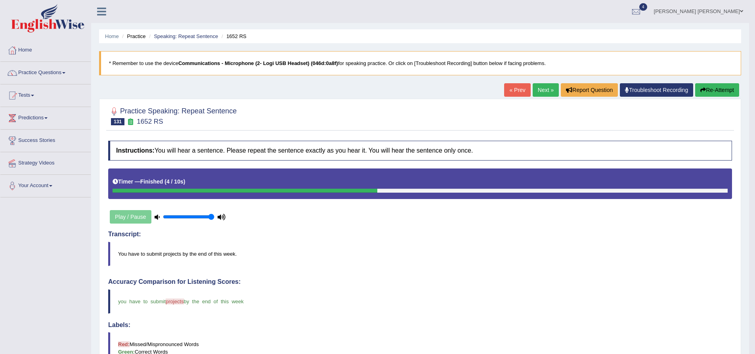
click at [721, 90] on button "Re-Attempt" at bounding box center [717, 89] width 44 height 13
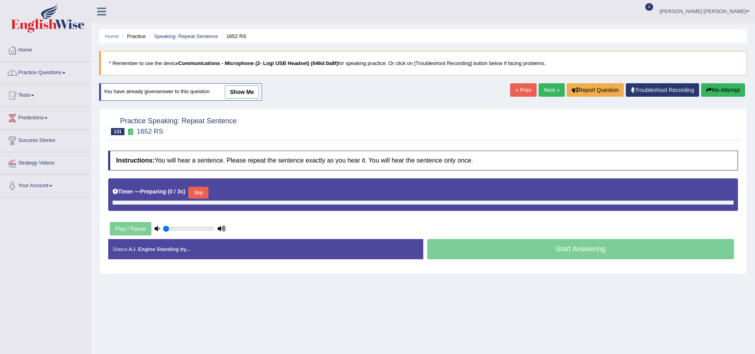
type input "1"
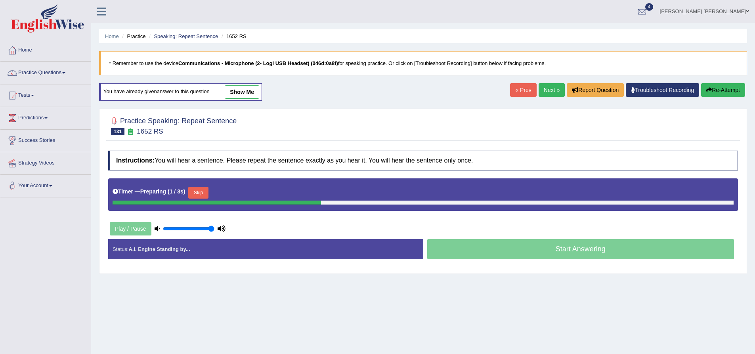
click at [199, 191] on button "Skip" at bounding box center [198, 193] width 20 height 12
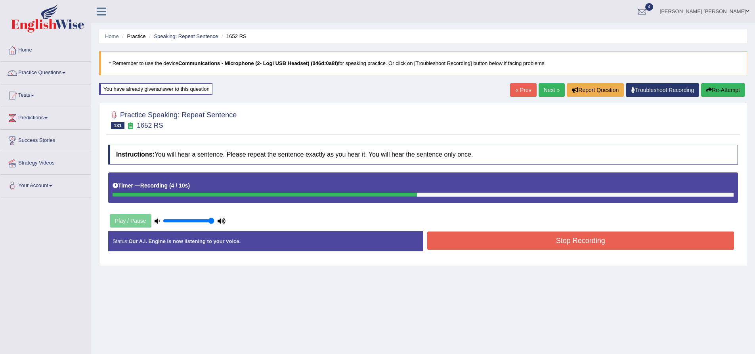
click at [494, 242] on button "Stop Recording" at bounding box center [580, 240] width 307 height 18
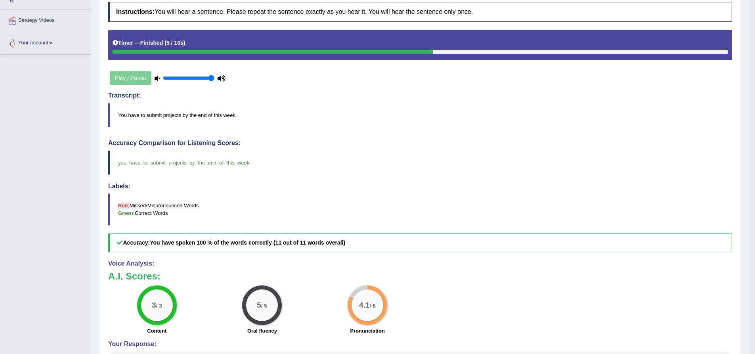
scroll to position [60, 0]
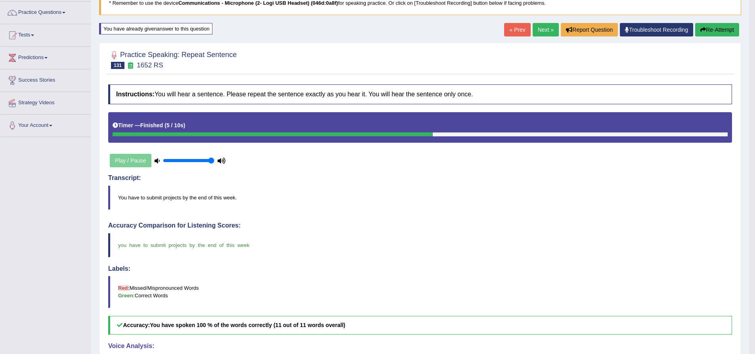
click at [536, 30] on link "Next »" at bounding box center [546, 29] width 26 height 13
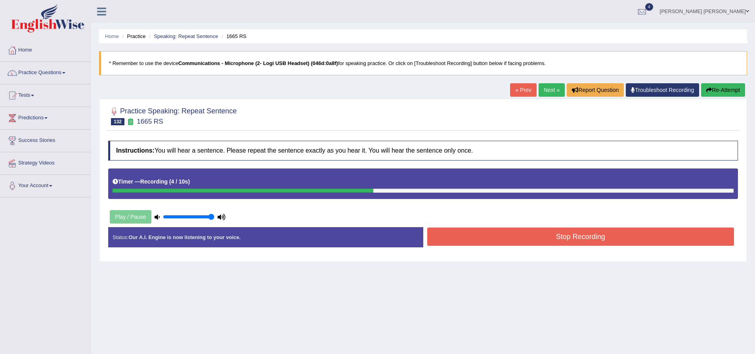
click at [530, 238] on button "Stop Recording" at bounding box center [580, 237] width 307 height 18
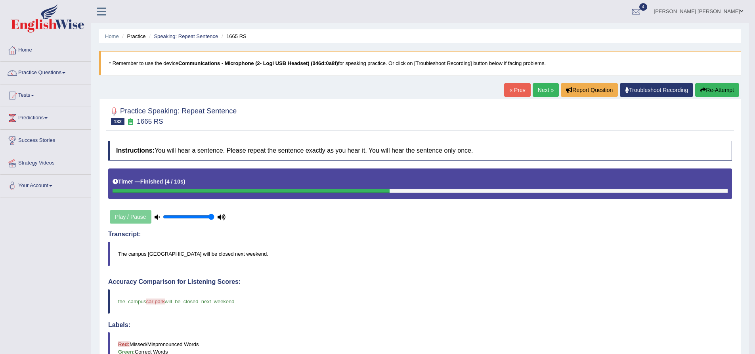
click at [704, 92] on icon "button" at bounding box center [703, 90] width 6 height 6
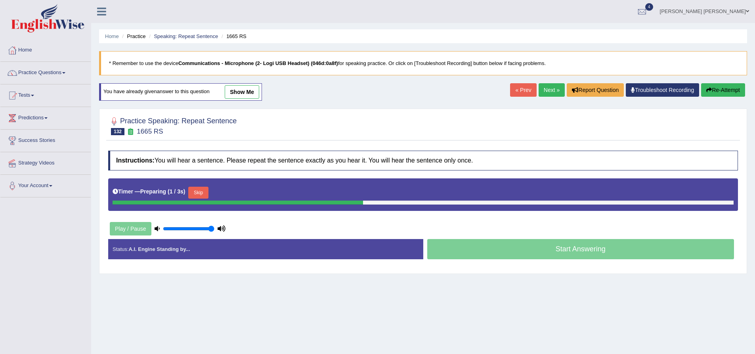
click at [200, 189] on button "Skip" at bounding box center [198, 193] width 20 height 12
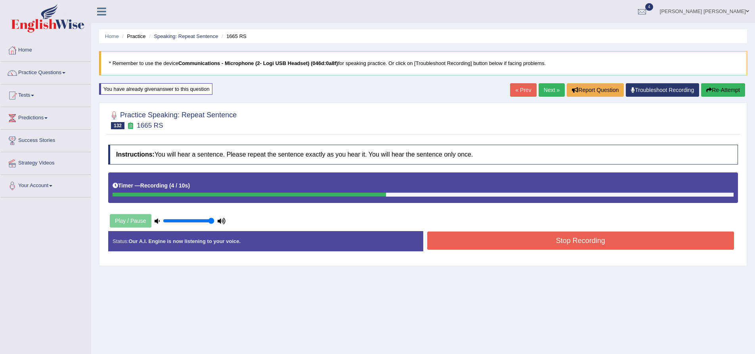
click at [524, 240] on button "Stop Recording" at bounding box center [580, 240] width 307 height 18
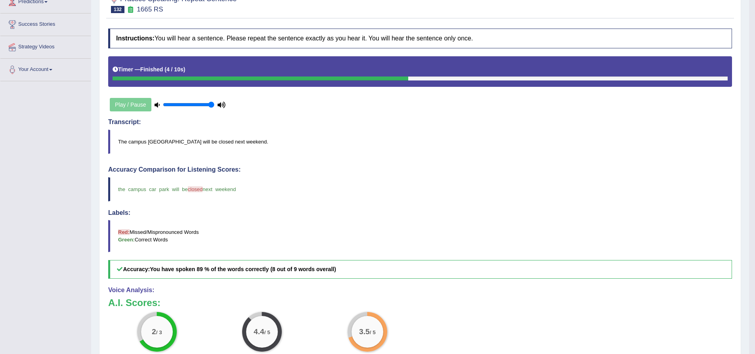
scroll to position [40, 0]
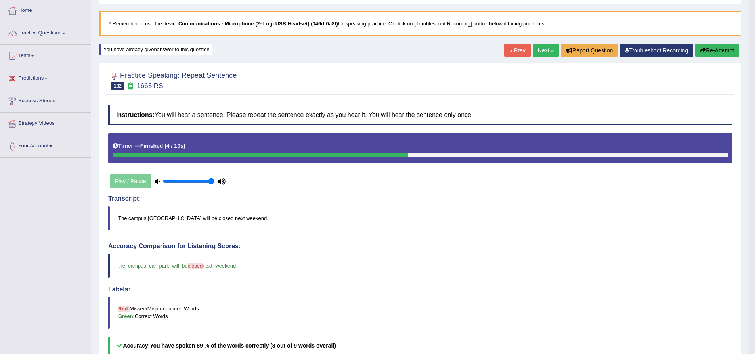
click at [704, 48] on button "Re-Attempt" at bounding box center [717, 50] width 44 height 13
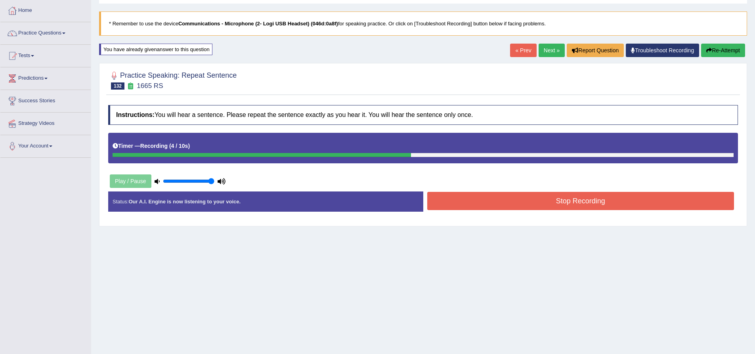
click at [555, 206] on button "Stop Recording" at bounding box center [580, 201] width 307 height 18
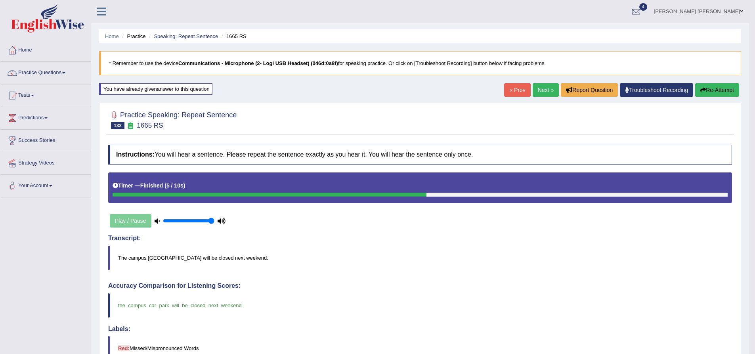
click at [535, 87] on link "Next »" at bounding box center [546, 89] width 26 height 13
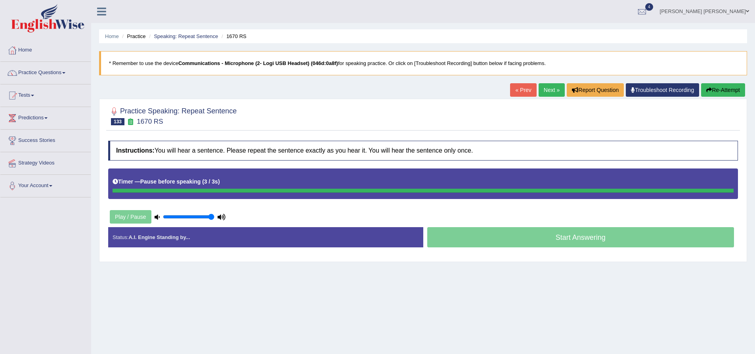
click at [717, 87] on button "Re-Attempt" at bounding box center [723, 89] width 44 height 13
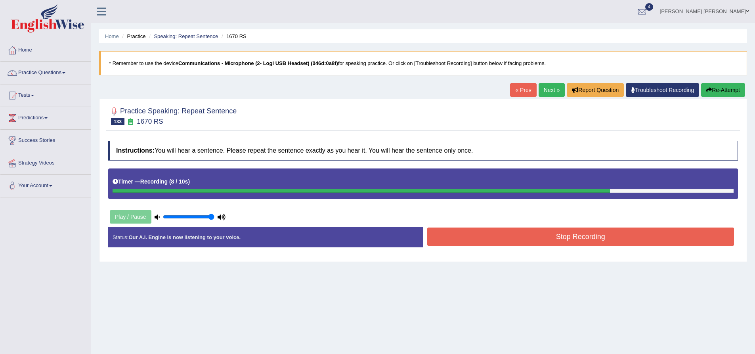
click at [528, 239] on button "Stop Recording" at bounding box center [580, 237] width 307 height 18
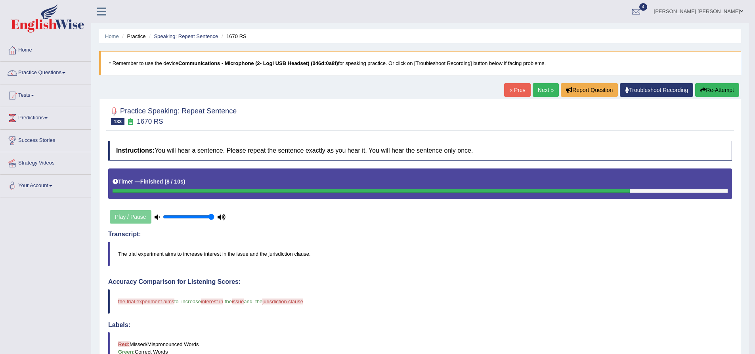
click at [708, 86] on button "Re-Attempt" at bounding box center [717, 89] width 44 height 13
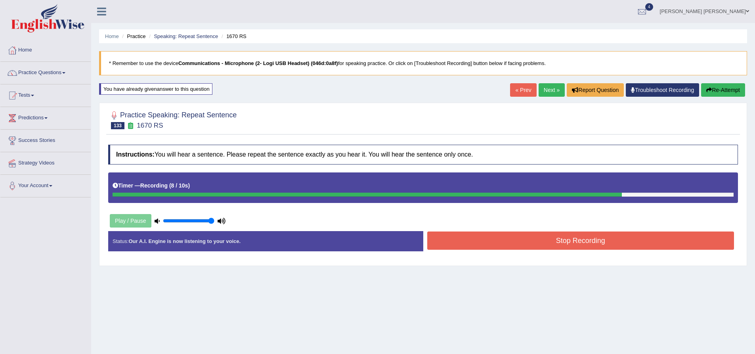
click at [473, 250] on button "Stop Recording" at bounding box center [580, 240] width 307 height 18
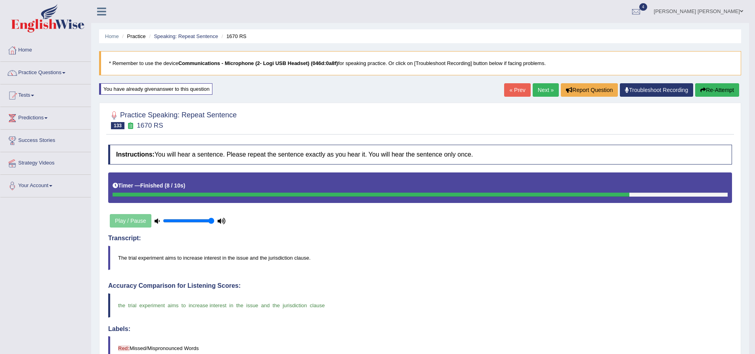
click at [543, 90] on link "Next »" at bounding box center [546, 89] width 26 height 13
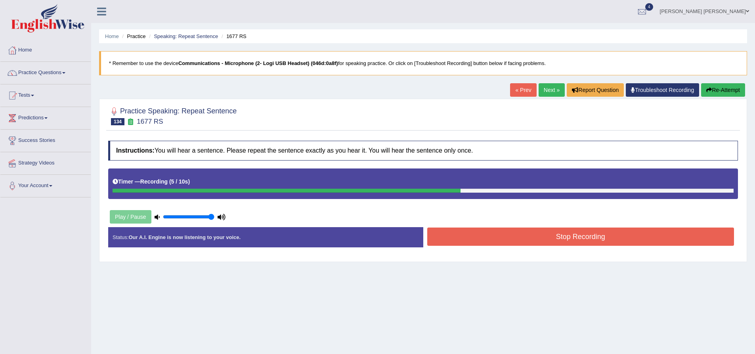
click at [513, 234] on button "Stop Recording" at bounding box center [580, 237] width 307 height 18
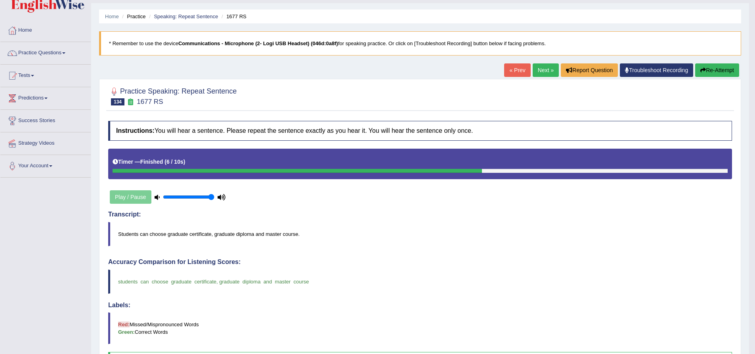
scroll to position [17, 0]
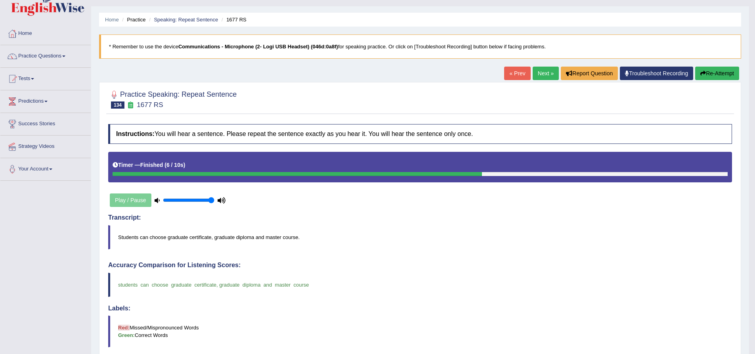
click at [723, 71] on button "Re-Attempt" at bounding box center [717, 73] width 44 height 13
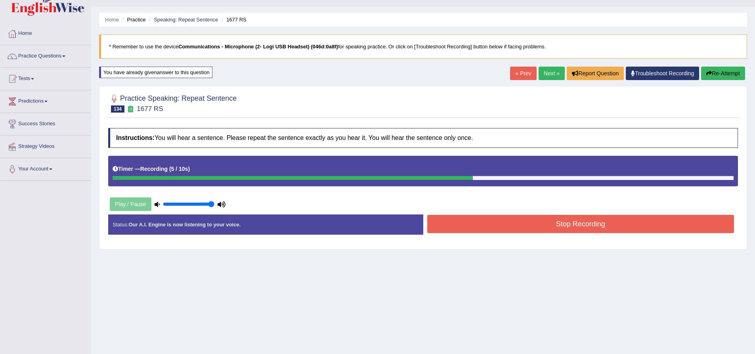
click at [488, 223] on button "Stop Recording" at bounding box center [580, 224] width 307 height 18
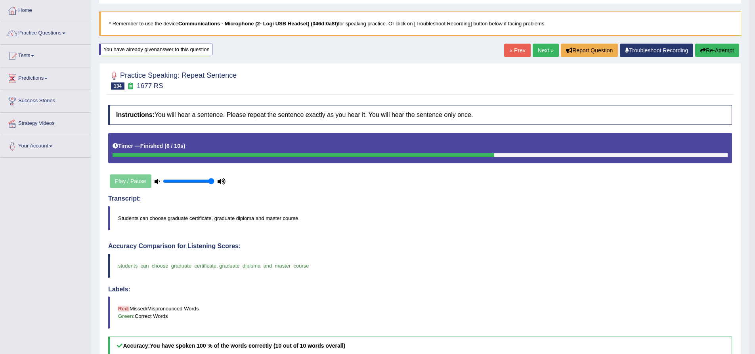
scroll to position [17, 0]
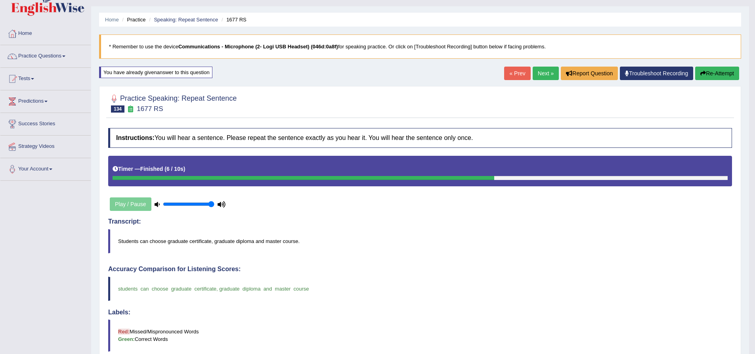
click at [542, 73] on link "Next »" at bounding box center [546, 73] width 26 height 13
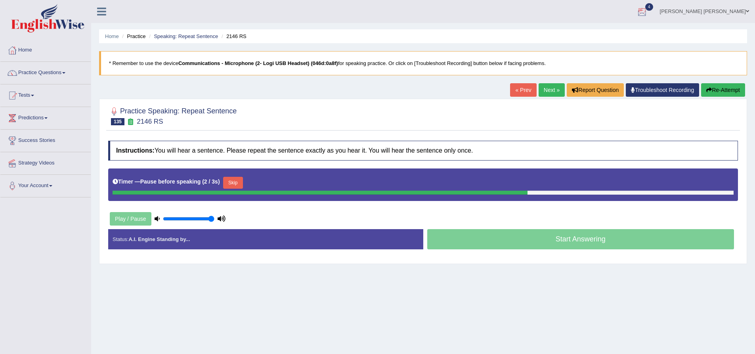
click at [721, 86] on button "Re-Attempt" at bounding box center [723, 89] width 44 height 13
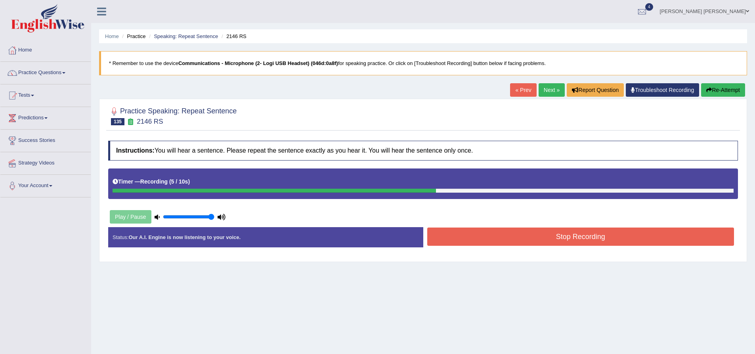
click at [608, 241] on button "Stop Recording" at bounding box center [580, 237] width 307 height 18
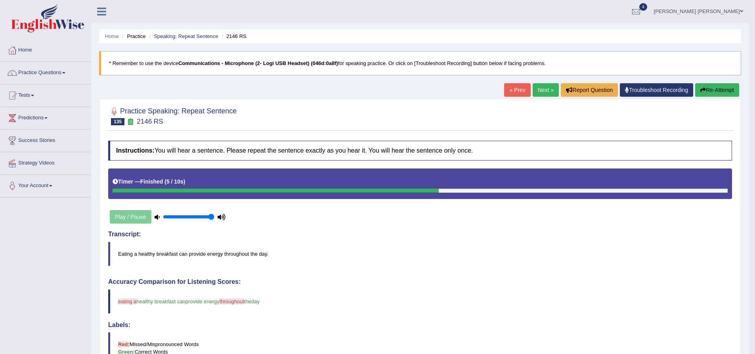
click at [712, 92] on button "Re-Attempt" at bounding box center [717, 89] width 44 height 13
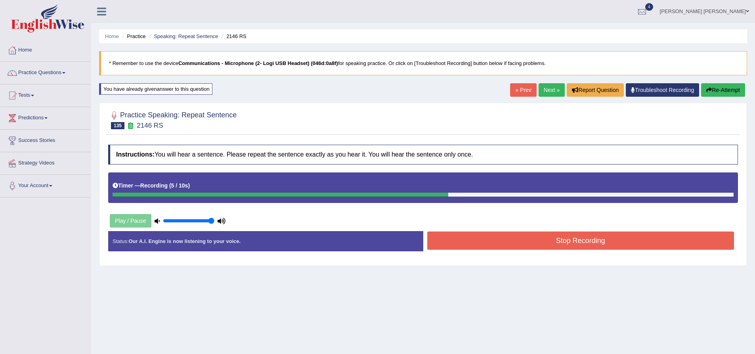
click at [471, 239] on button "Stop Recording" at bounding box center [580, 240] width 307 height 18
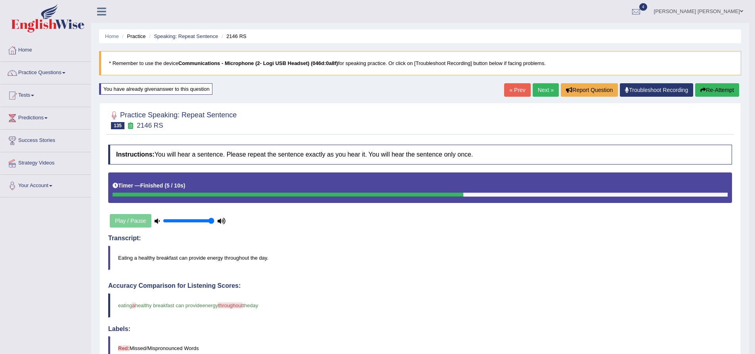
click at [549, 92] on link "Next »" at bounding box center [546, 89] width 26 height 13
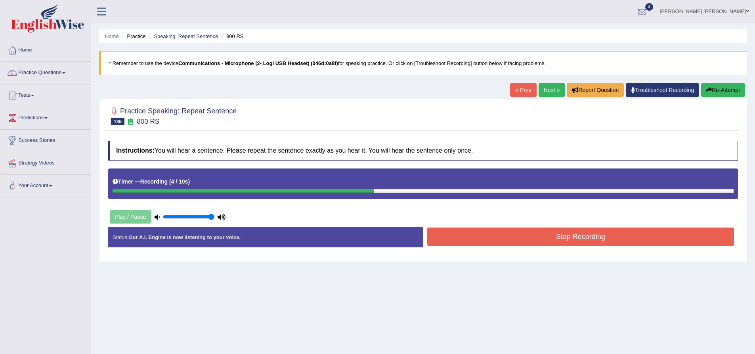
click at [543, 235] on button "Stop Recording" at bounding box center [580, 237] width 307 height 18
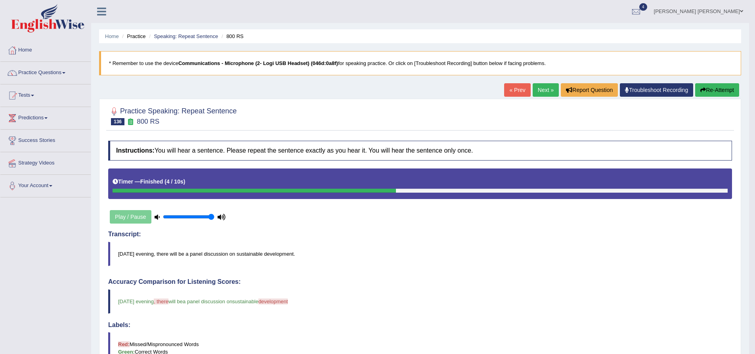
click at [708, 89] on button "Re-Attempt" at bounding box center [717, 89] width 44 height 13
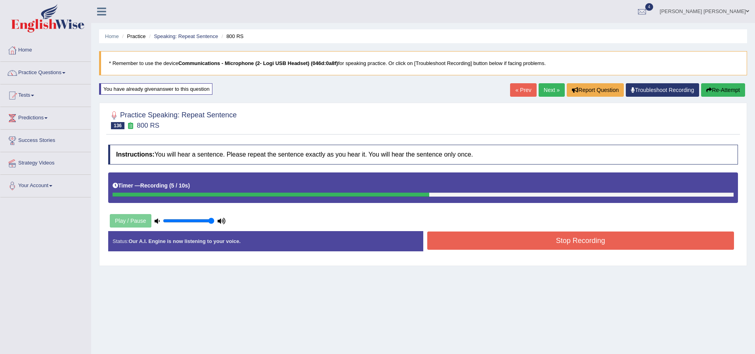
click at [498, 246] on button "Stop Recording" at bounding box center [580, 240] width 307 height 18
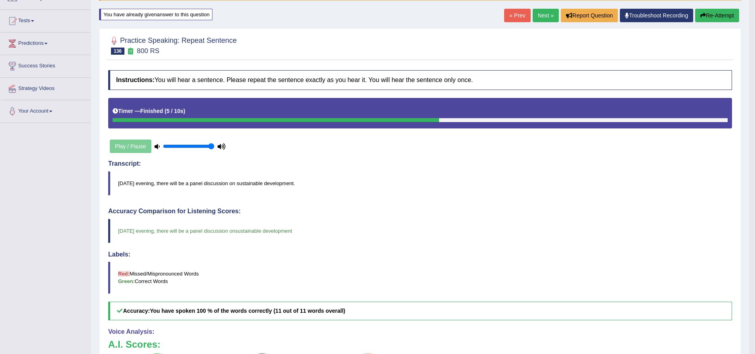
scroll to position [79, 0]
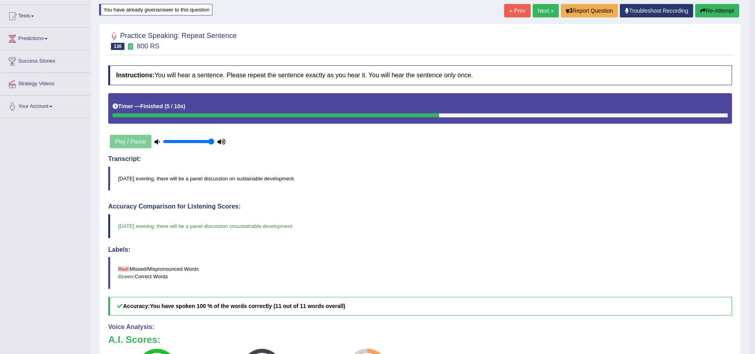
click at [328, 165] on div "Transcript: Tomorrow evening, there will be a panel discussion on sustainable d…" at bounding box center [420, 172] width 624 height 35
click at [541, 13] on link "Next »" at bounding box center [546, 10] width 26 height 13
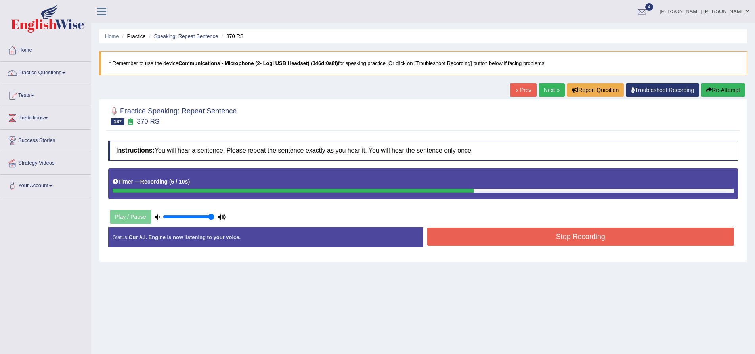
click at [492, 241] on button "Stop Recording" at bounding box center [580, 237] width 307 height 18
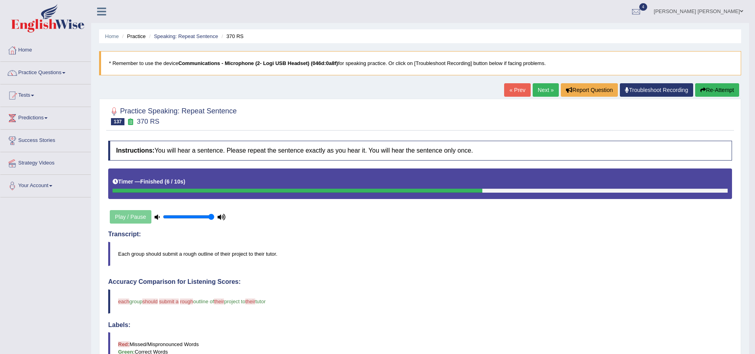
click at [711, 90] on button "Re-Attempt" at bounding box center [717, 89] width 44 height 13
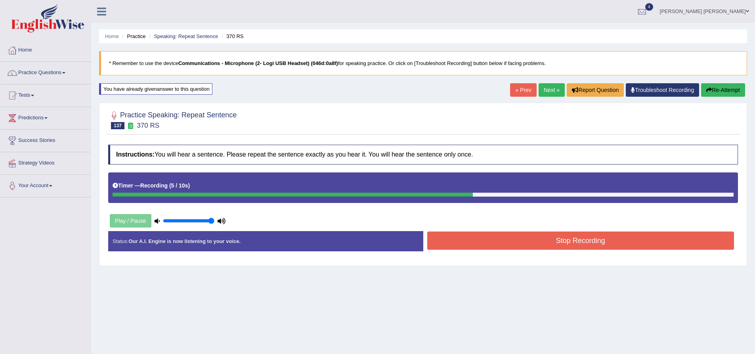
click at [554, 239] on button "Stop Recording" at bounding box center [580, 240] width 307 height 18
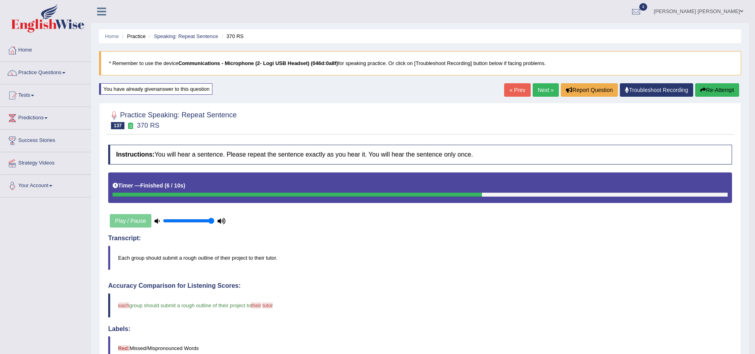
click at [727, 91] on button "Re-Attempt" at bounding box center [717, 89] width 44 height 13
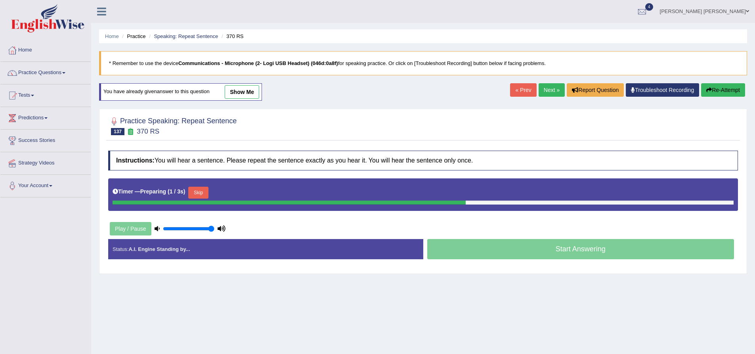
click at [213, 187] on div "Timer — Preparing ( 1 / 3s ) Skip" at bounding box center [423, 193] width 621 height 16
click at [207, 189] on button "Skip" at bounding box center [198, 193] width 20 height 12
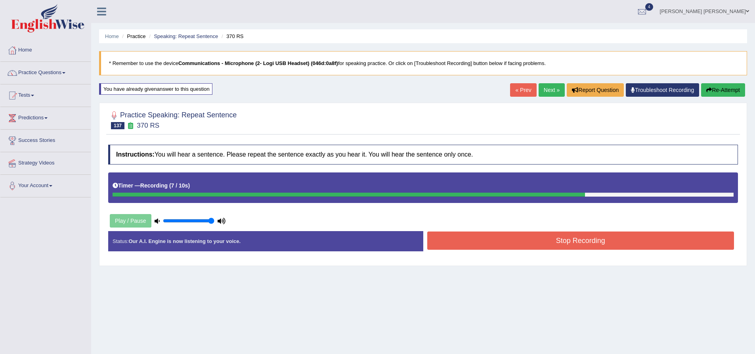
click at [633, 239] on button "Stop Recording" at bounding box center [580, 240] width 307 height 18
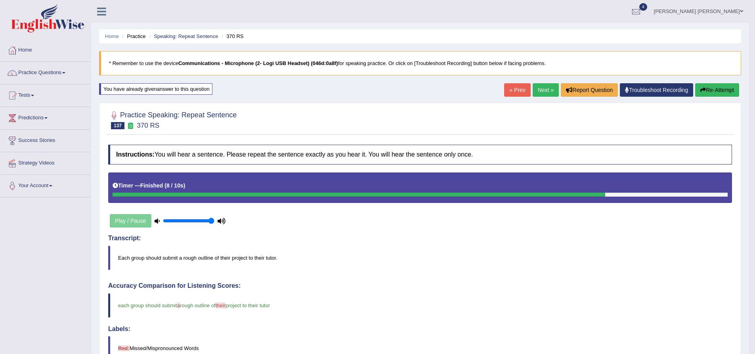
click at [535, 84] on link "Next »" at bounding box center [546, 89] width 26 height 13
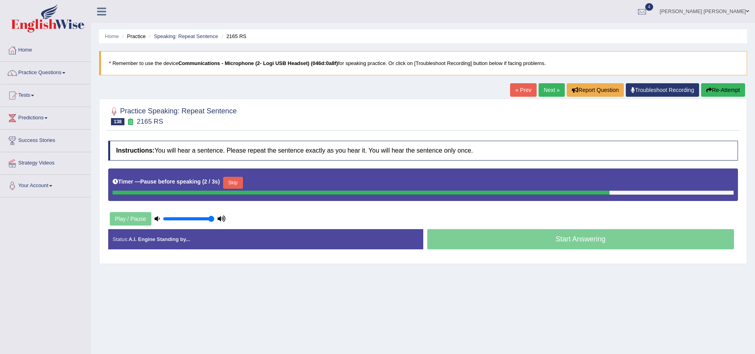
click at [726, 91] on button "Re-Attempt" at bounding box center [723, 89] width 44 height 13
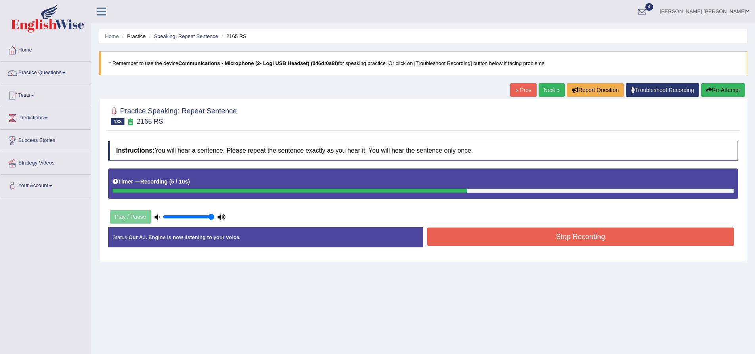
click at [610, 238] on button "Stop Recording" at bounding box center [580, 237] width 307 height 18
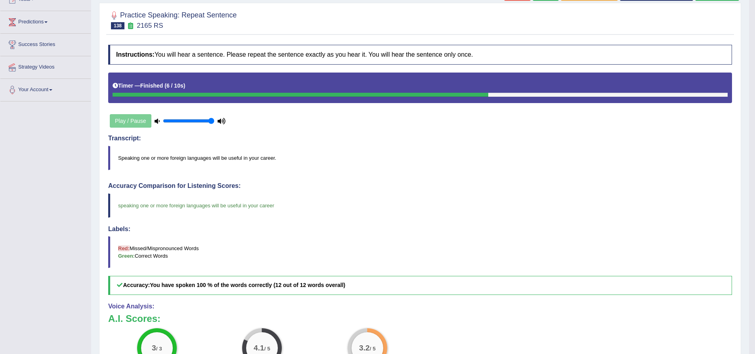
scroll to position [17, 0]
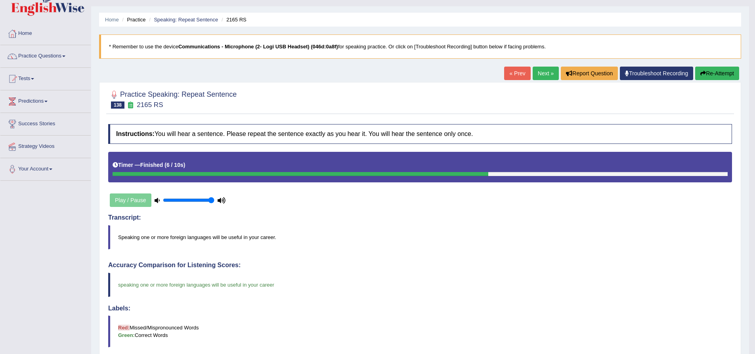
click at [713, 73] on button "Re-Attempt" at bounding box center [717, 73] width 44 height 13
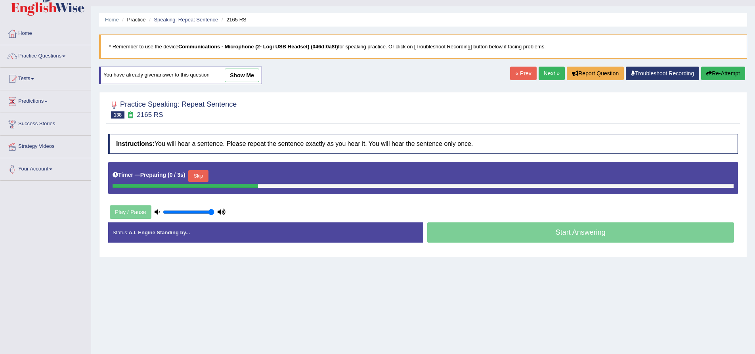
click at [198, 176] on button "Skip" at bounding box center [198, 176] width 20 height 12
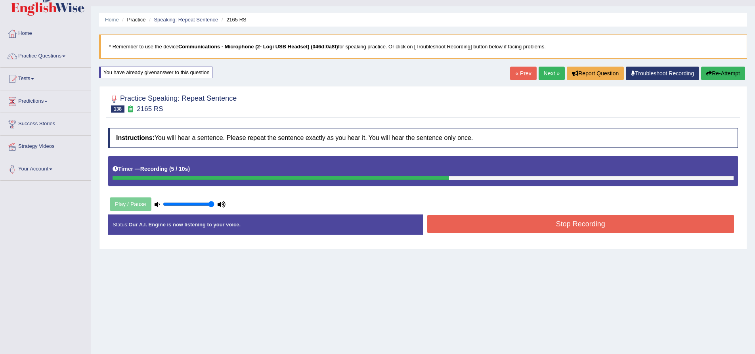
click at [559, 219] on button "Stop Recording" at bounding box center [580, 224] width 307 height 18
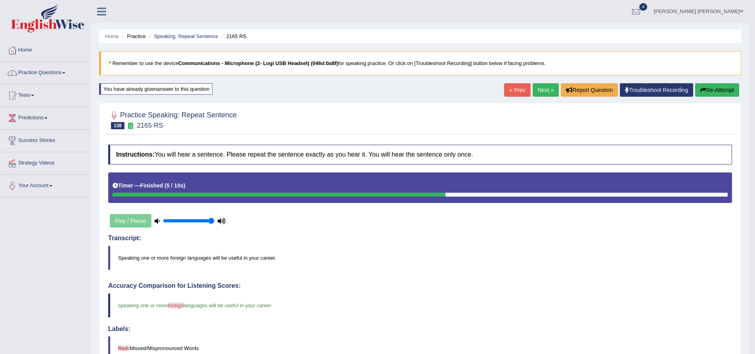
click at [494, 148] on h4 "Instructions: You will hear a sentence. Please repeat the sentence exactly as y…" at bounding box center [420, 155] width 624 height 20
click at [542, 90] on link "Next »" at bounding box center [546, 89] width 26 height 13
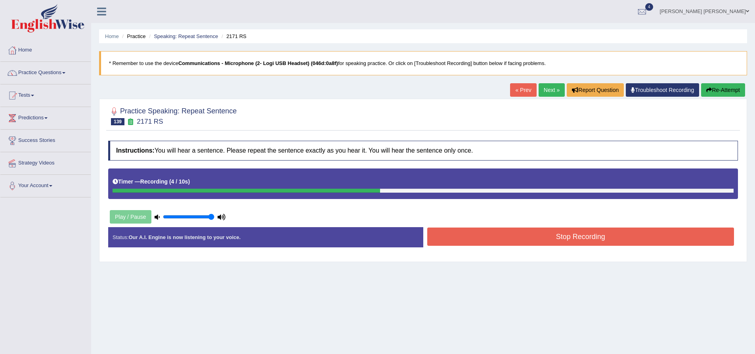
click at [566, 245] on button "Stop Recording" at bounding box center [580, 237] width 307 height 18
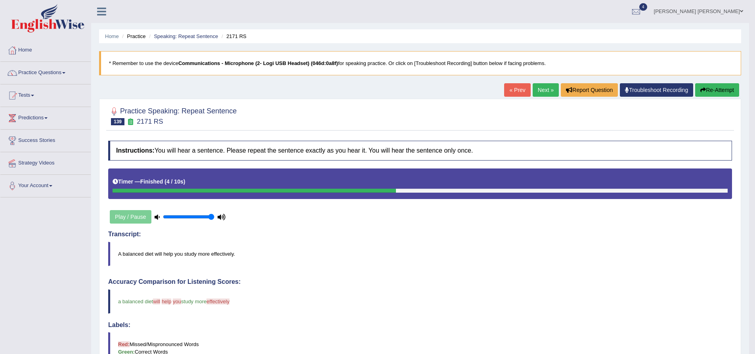
click at [712, 93] on button "Re-Attempt" at bounding box center [717, 89] width 44 height 13
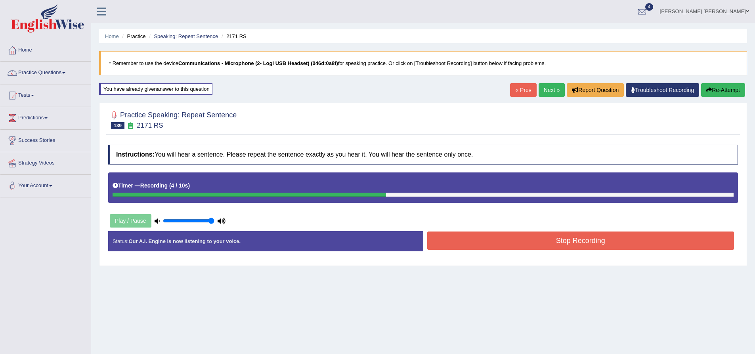
click at [518, 249] on button "Stop Recording" at bounding box center [580, 240] width 307 height 18
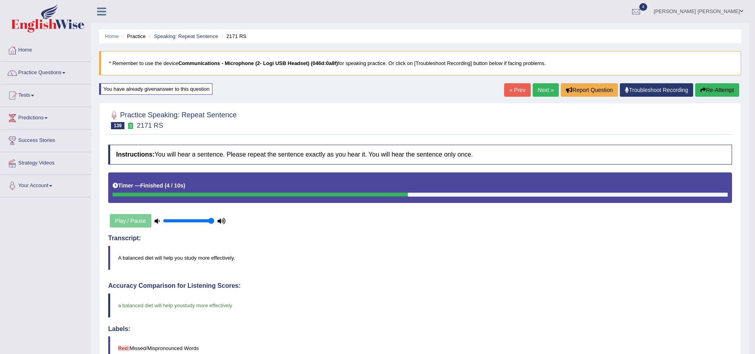
click at [544, 88] on link "Next »" at bounding box center [546, 89] width 26 height 13
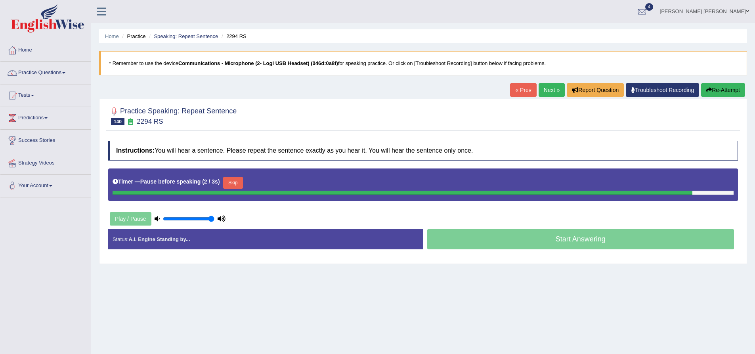
click at [741, 86] on button "Re-Attempt" at bounding box center [723, 89] width 44 height 13
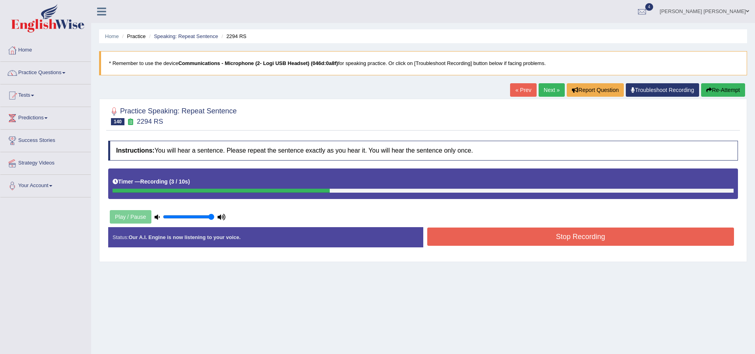
click at [528, 233] on button "Stop Recording" at bounding box center [580, 237] width 307 height 18
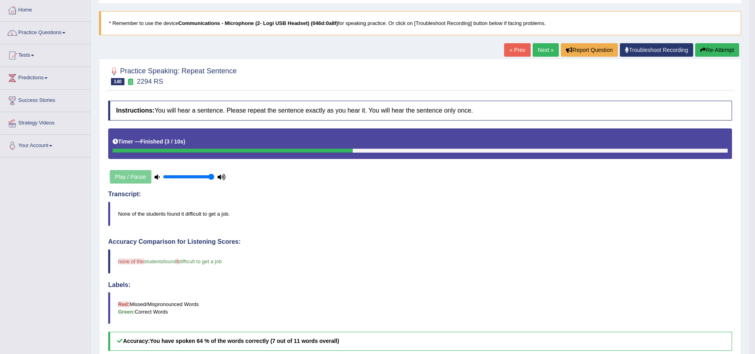
scroll to position [40, 0]
click at [721, 53] on button "Re-Attempt" at bounding box center [717, 50] width 44 height 13
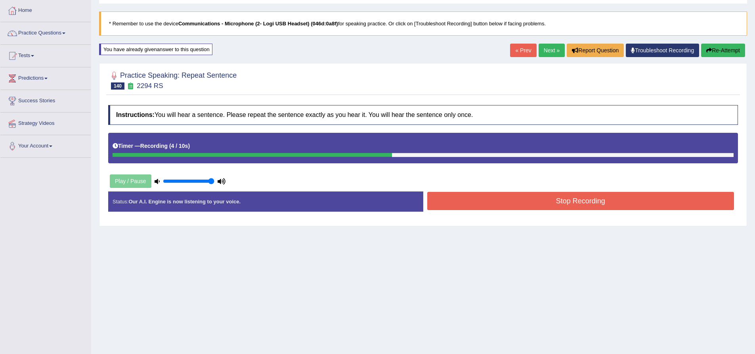
click at [482, 207] on button "Stop Recording" at bounding box center [580, 201] width 307 height 18
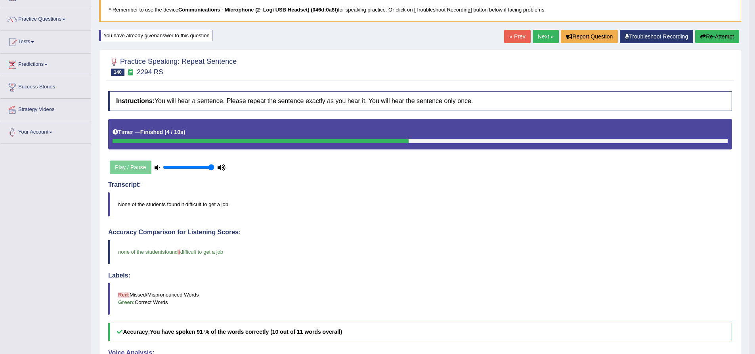
scroll to position [40, 0]
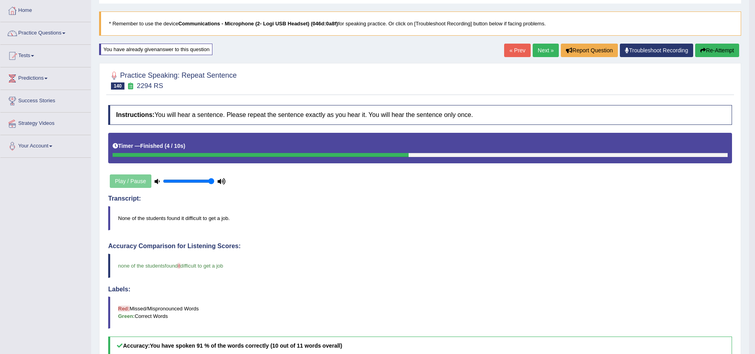
click at [535, 51] on link "Next »" at bounding box center [546, 50] width 26 height 13
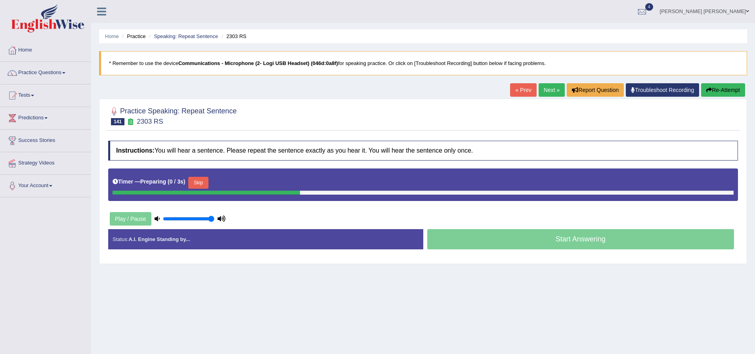
click at [190, 107] on h2 "Practice Speaking: Repeat Sentence 141 2303 RS" at bounding box center [172, 115] width 128 height 20
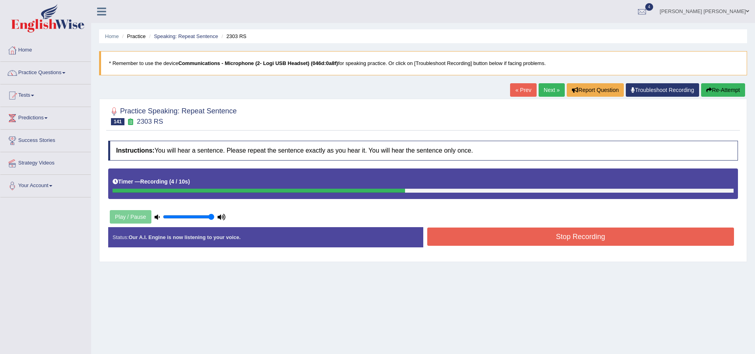
click at [554, 246] on button "Stop Recording" at bounding box center [580, 237] width 307 height 18
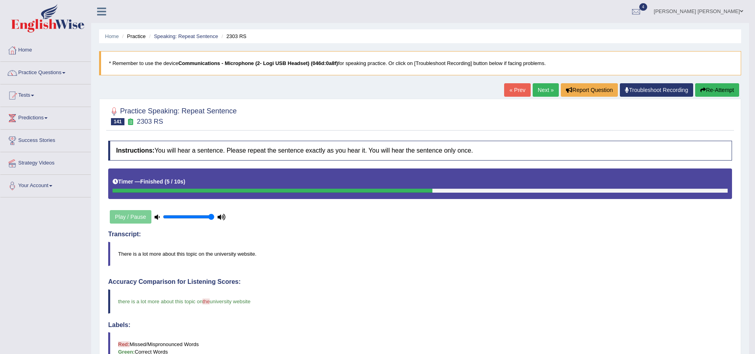
click at [723, 90] on button "Re-Attempt" at bounding box center [717, 89] width 44 height 13
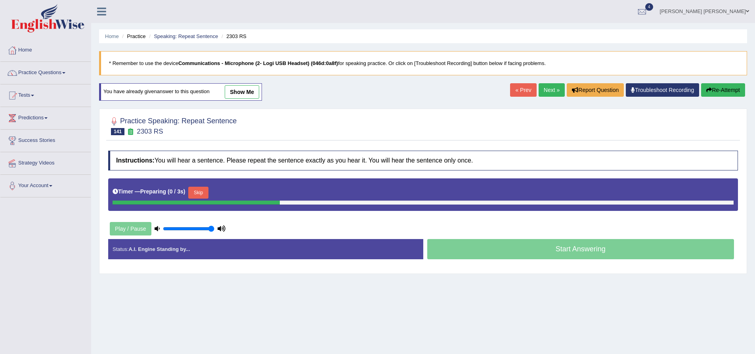
click at [204, 193] on button "Skip" at bounding box center [198, 193] width 20 height 12
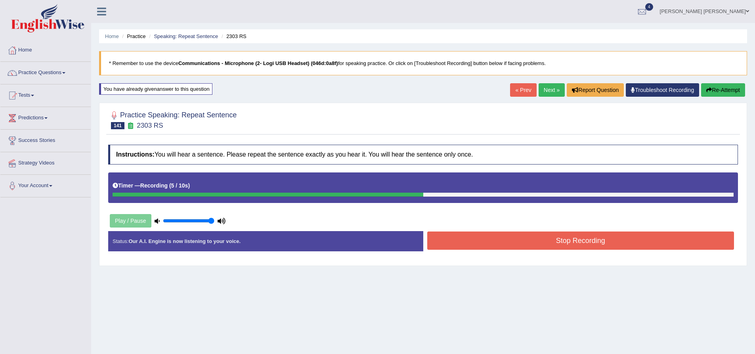
drag, startPoint x: 489, startPoint y: 242, endPoint x: 483, endPoint y: 242, distance: 6.0
click at [489, 242] on button "Stop Recording" at bounding box center [580, 240] width 307 height 18
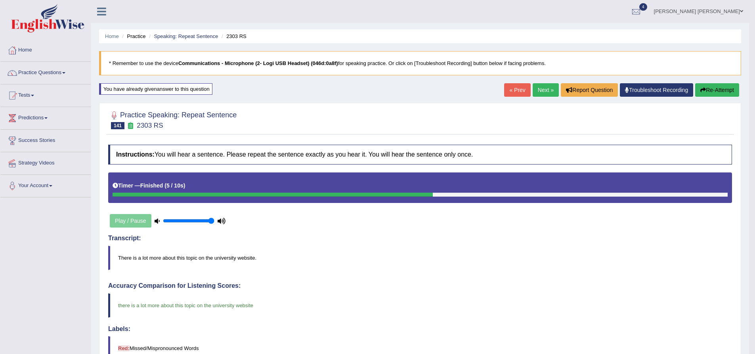
click at [535, 88] on link "Next »" at bounding box center [546, 89] width 26 height 13
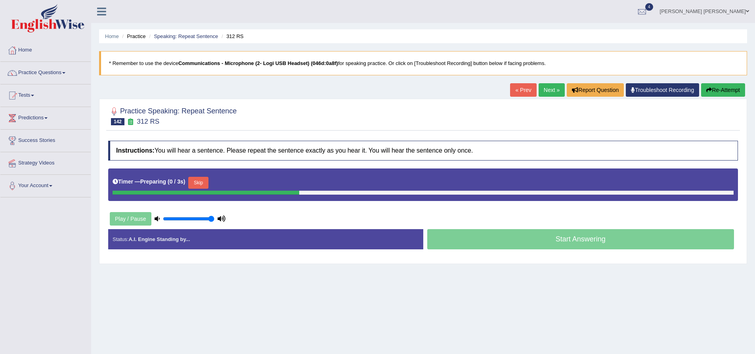
click at [262, 135] on div "Practice Speaking: Repeat Sentence 142 312 RS Instructions: You will hear a sen…" at bounding box center [423, 181] width 648 height 165
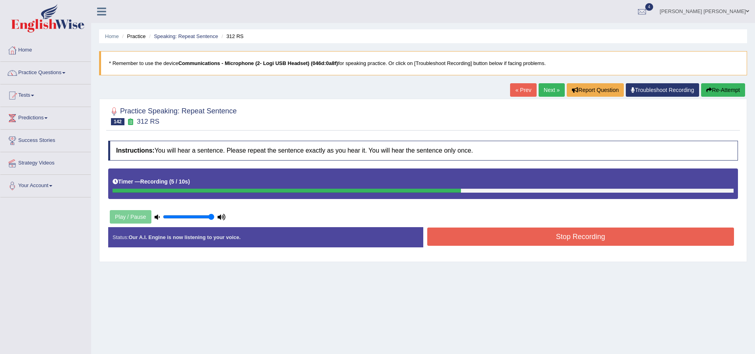
click at [714, 94] on button "Re-Attempt" at bounding box center [723, 89] width 44 height 13
drag, startPoint x: 507, startPoint y: 253, endPoint x: 515, endPoint y: 238, distance: 17.4
click at [509, 250] on div "Status: Our A.I. Engine is now listening to your voice. Start Answering Stop Re…" at bounding box center [423, 241] width 630 height 28
click at [515, 238] on button "Stop Recording" at bounding box center [580, 237] width 307 height 18
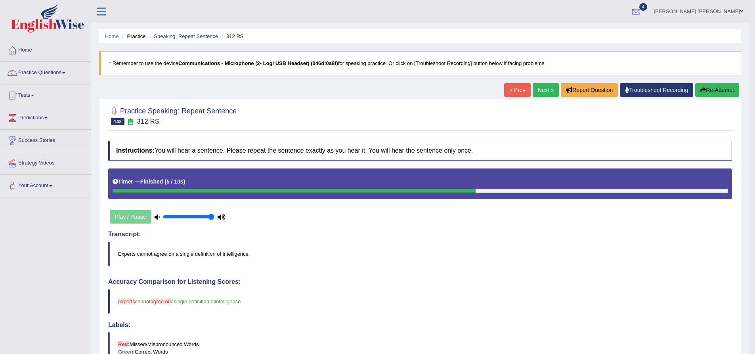
click at [730, 86] on button "Re-Attempt" at bounding box center [717, 89] width 44 height 13
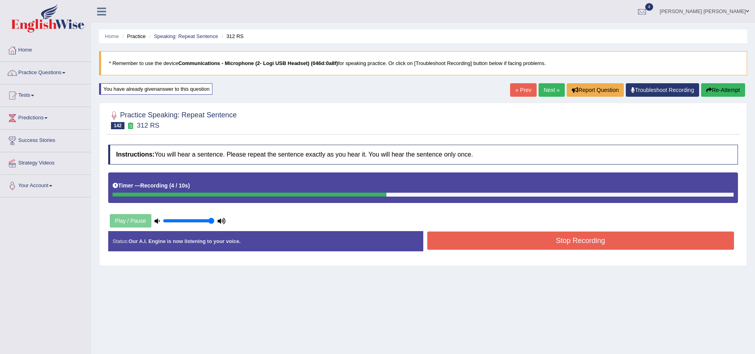
click at [545, 242] on button "Stop Recording" at bounding box center [580, 240] width 307 height 18
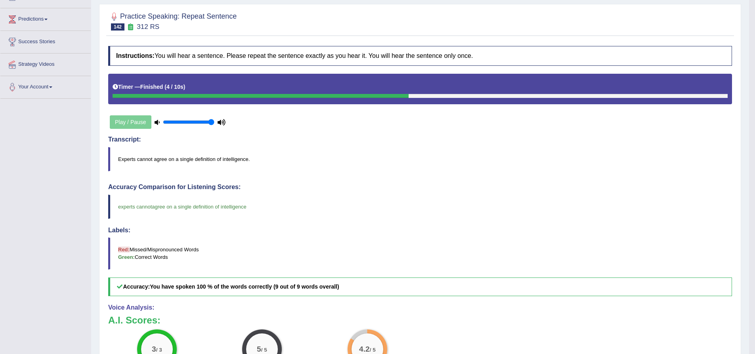
scroll to position [40, 0]
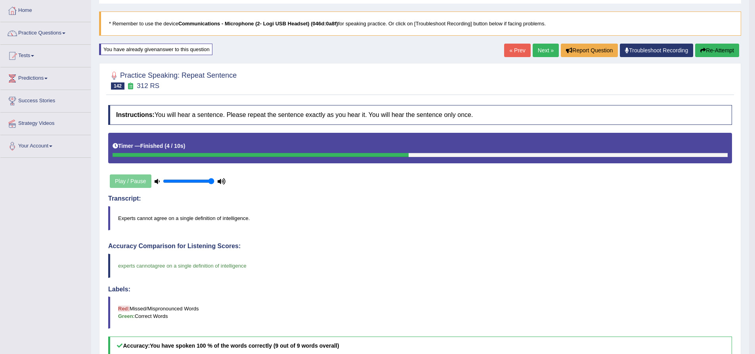
click at [542, 50] on link "Next »" at bounding box center [546, 50] width 26 height 13
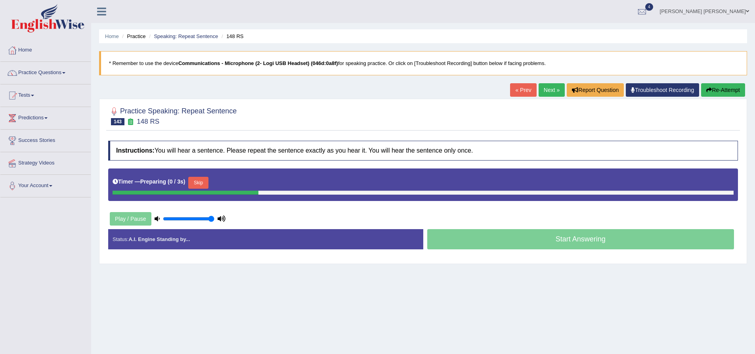
click at [242, 113] on div at bounding box center [423, 115] width 630 height 24
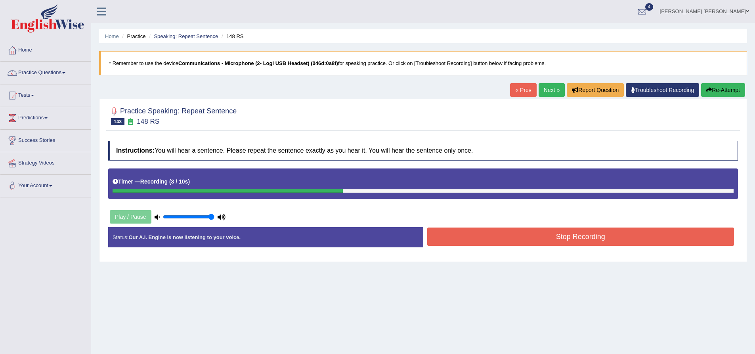
click at [501, 223] on div "Instructions: You will hear a sentence. Please repeat the sentence exactly as y…" at bounding box center [423, 197] width 634 height 121
click at [500, 236] on button "Stop Recording" at bounding box center [580, 237] width 307 height 18
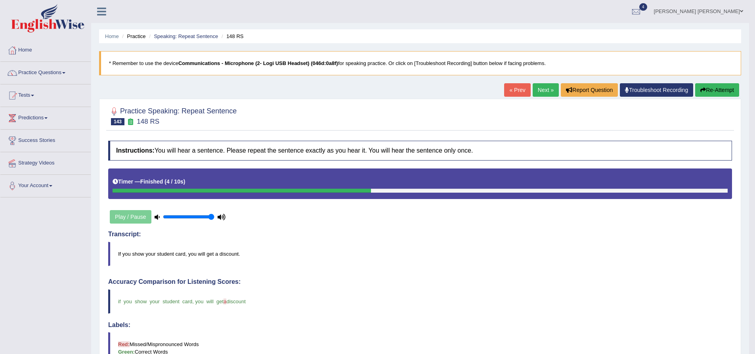
click at [727, 92] on button "Re-Attempt" at bounding box center [717, 89] width 44 height 13
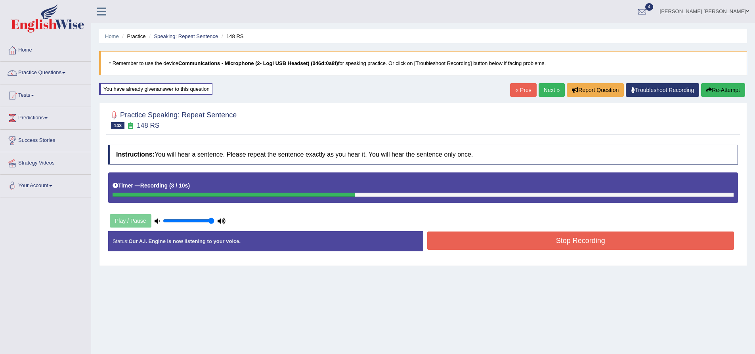
click at [496, 252] on div "Stop Recording" at bounding box center [580, 241] width 315 height 20
click at [496, 245] on button "Stop Recording" at bounding box center [580, 240] width 307 height 18
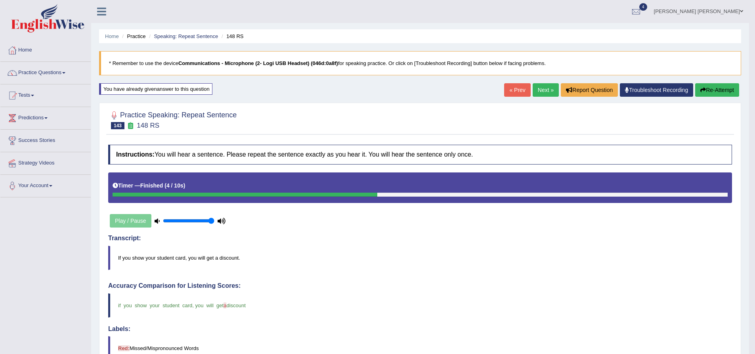
click at [709, 11] on link "[PERSON_NAME] [PERSON_NAME]" at bounding box center [698, 10] width 101 height 21
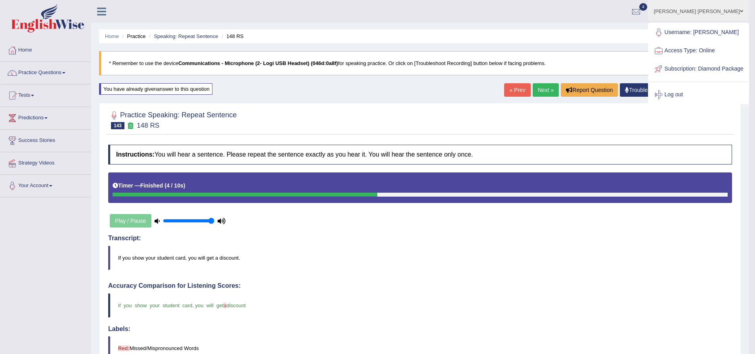
click at [689, 103] on link "Log out" at bounding box center [698, 95] width 99 height 18
